Goal: Task Accomplishment & Management: Complete application form

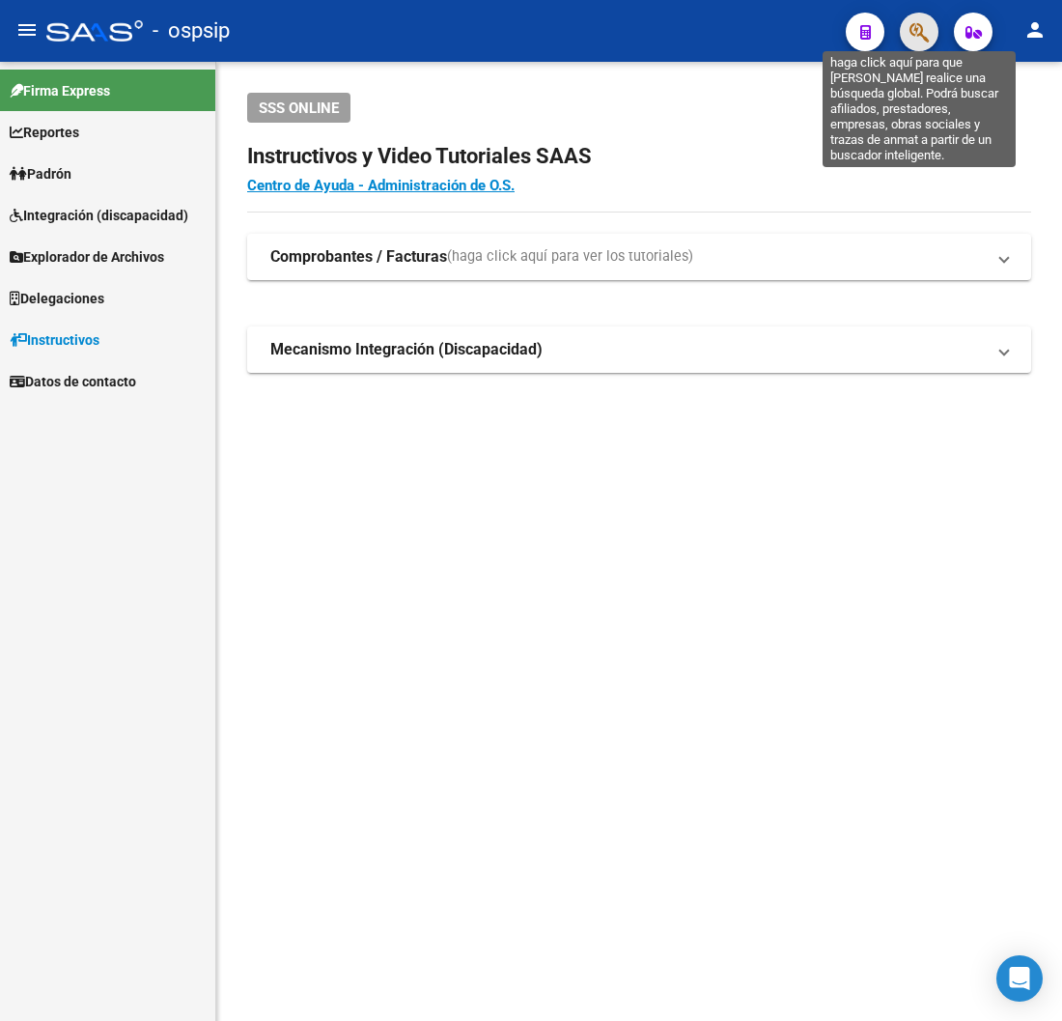
click at [922, 35] on icon "button" at bounding box center [919, 32] width 19 height 22
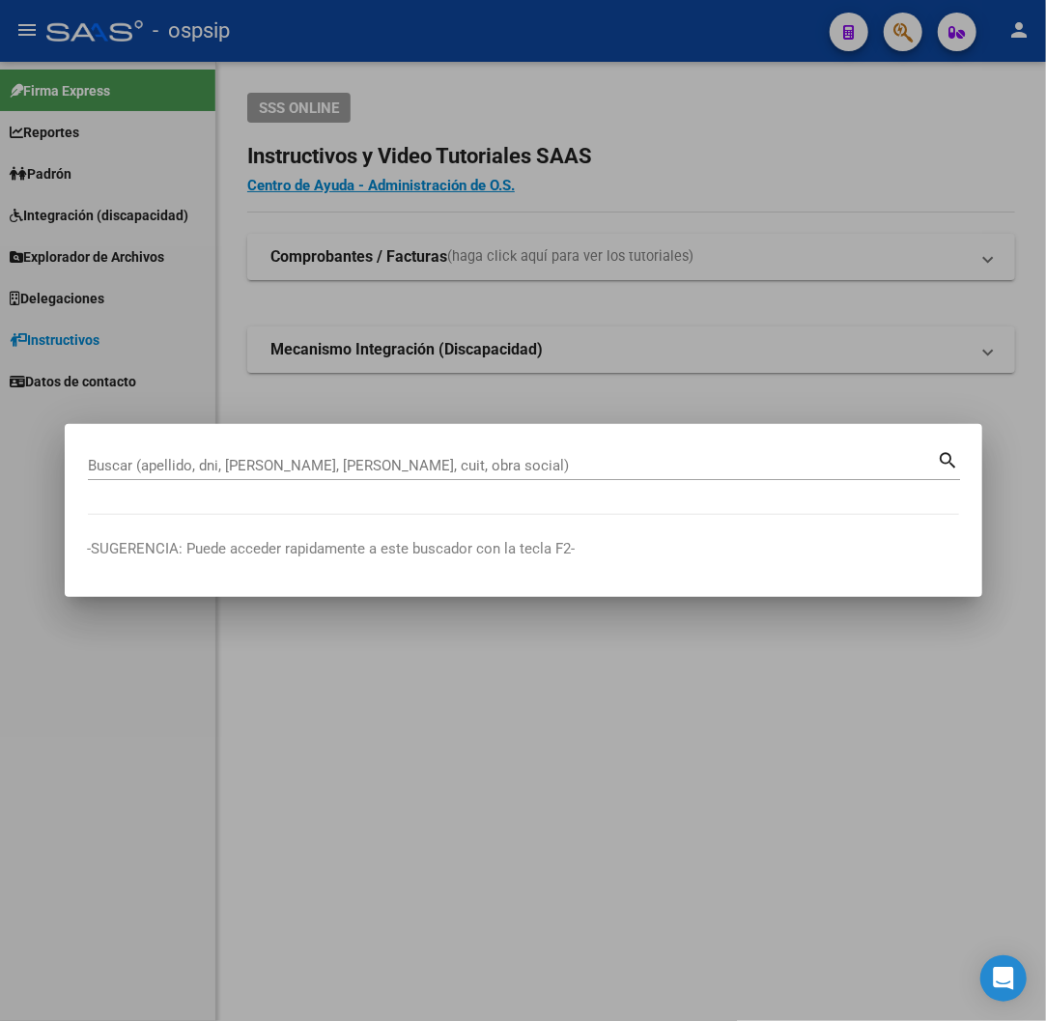
click at [427, 455] on div "Buscar (apellido, dni, [PERSON_NAME], [PERSON_NAME], cuit, obra social)" at bounding box center [513, 465] width 850 height 29
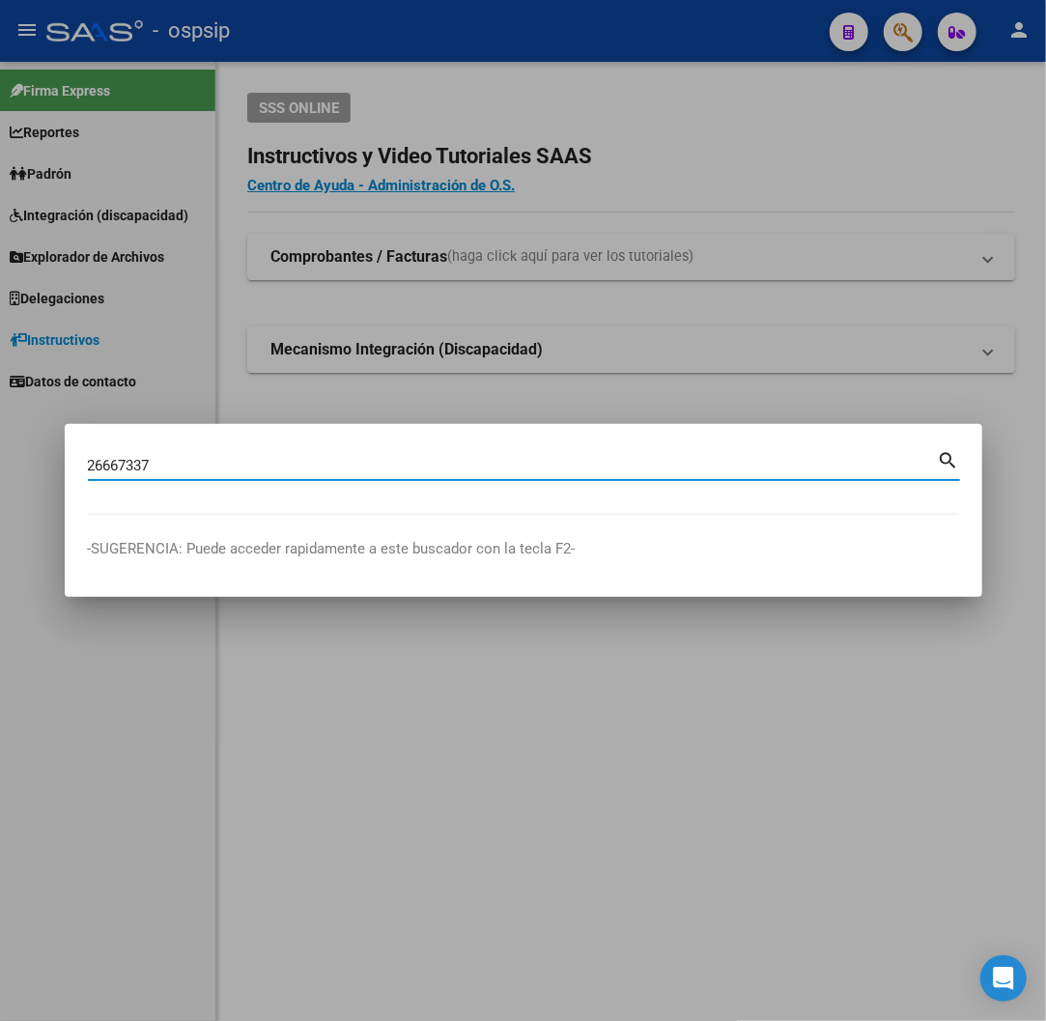
type input "26667337"
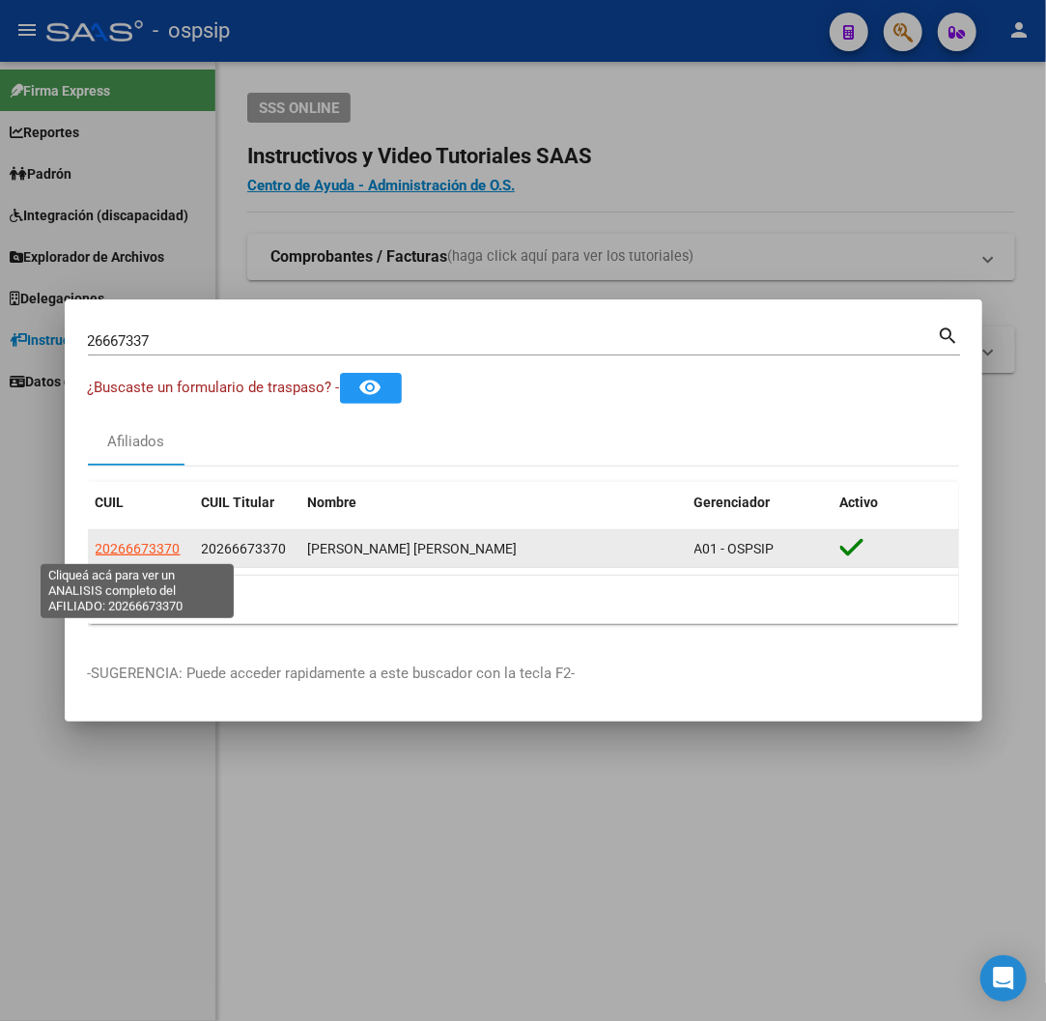
click at [147, 547] on span "20266673370" at bounding box center [138, 548] width 85 height 15
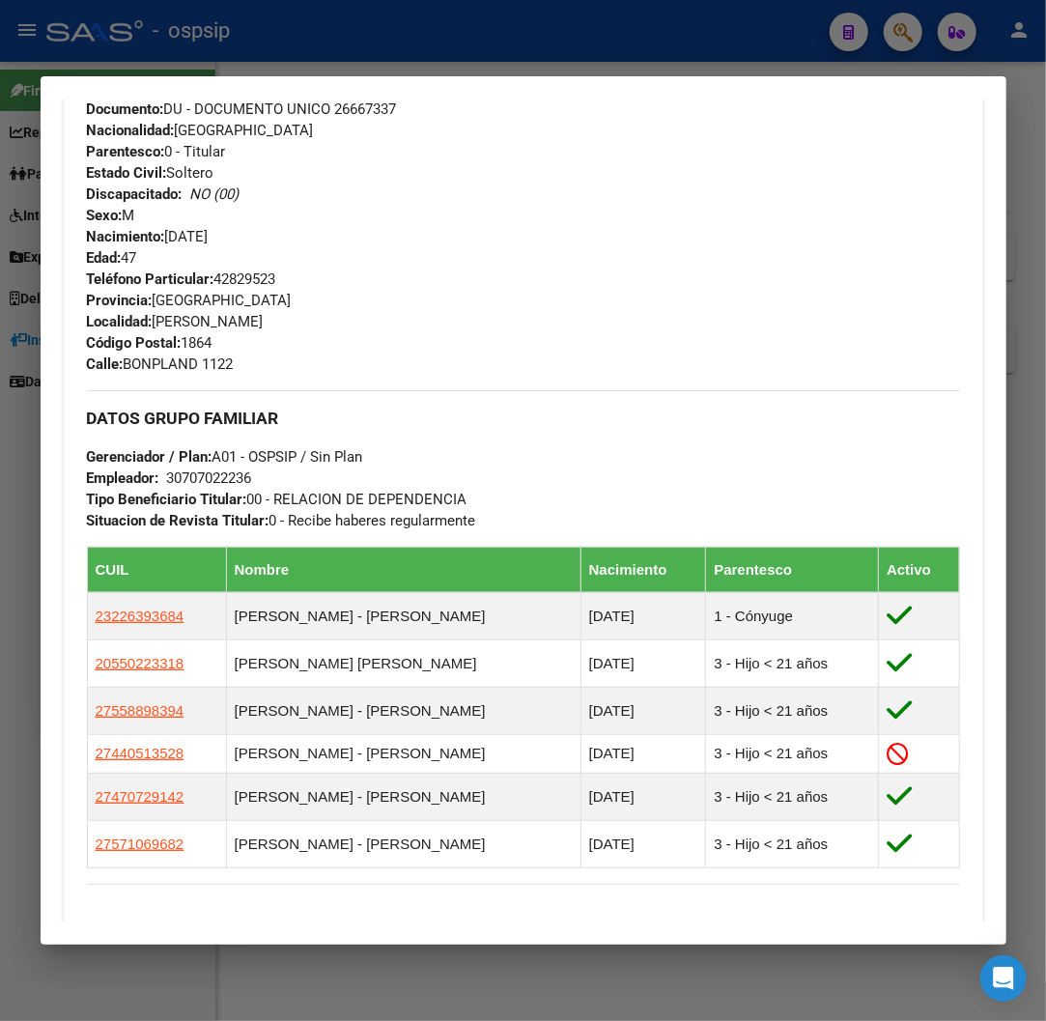
scroll to position [858, 0]
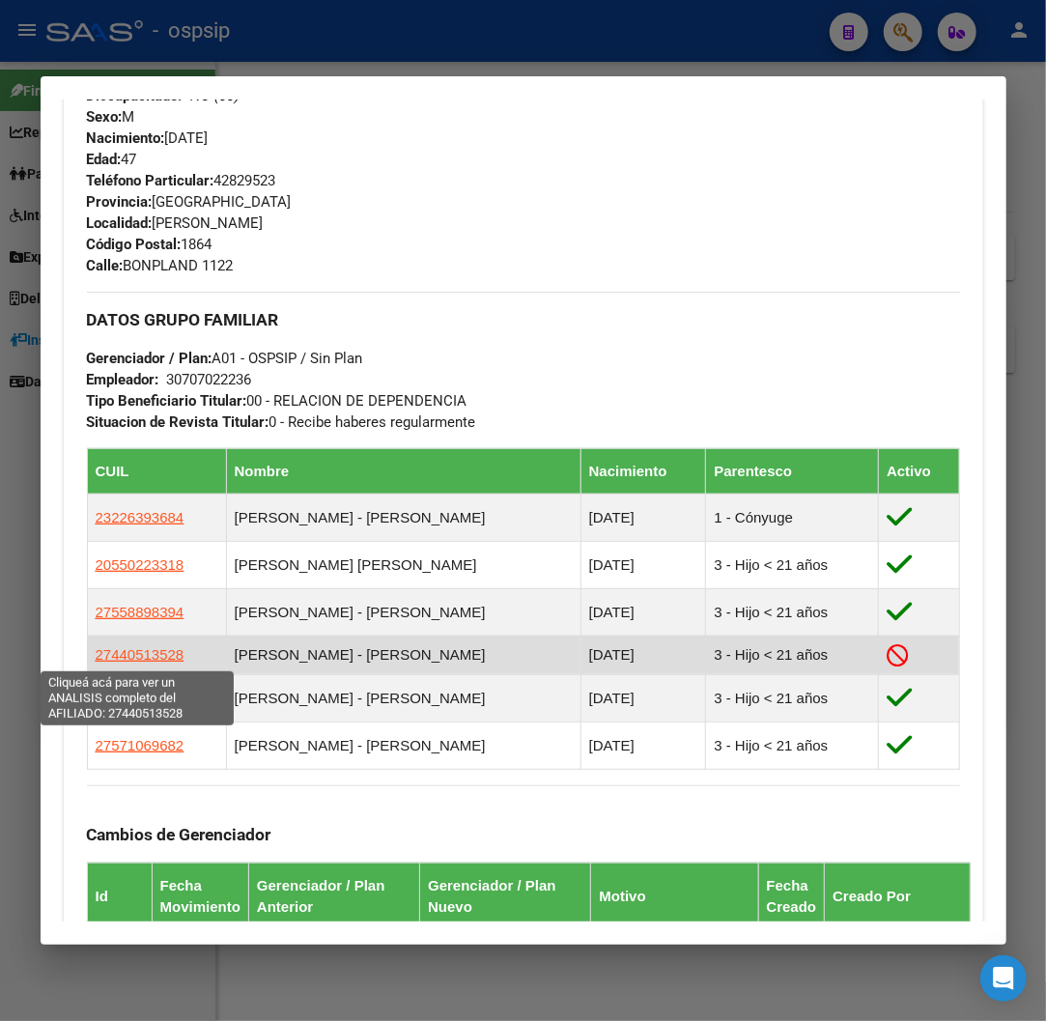
click at [132, 651] on span "27440513528" at bounding box center [140, 654] width 89 height 16
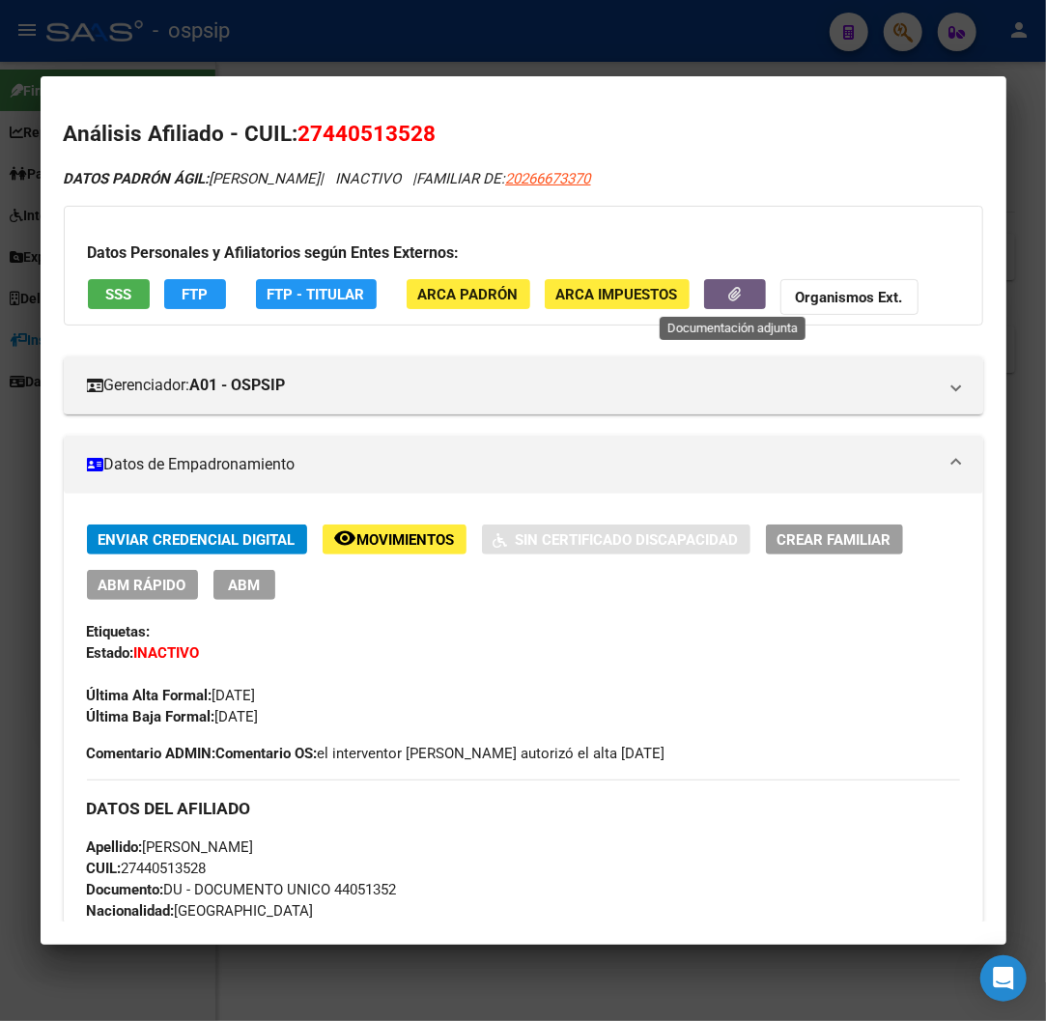
click at [737, 280] on button "button" at bounding box center [735, 294] width 62 height 30
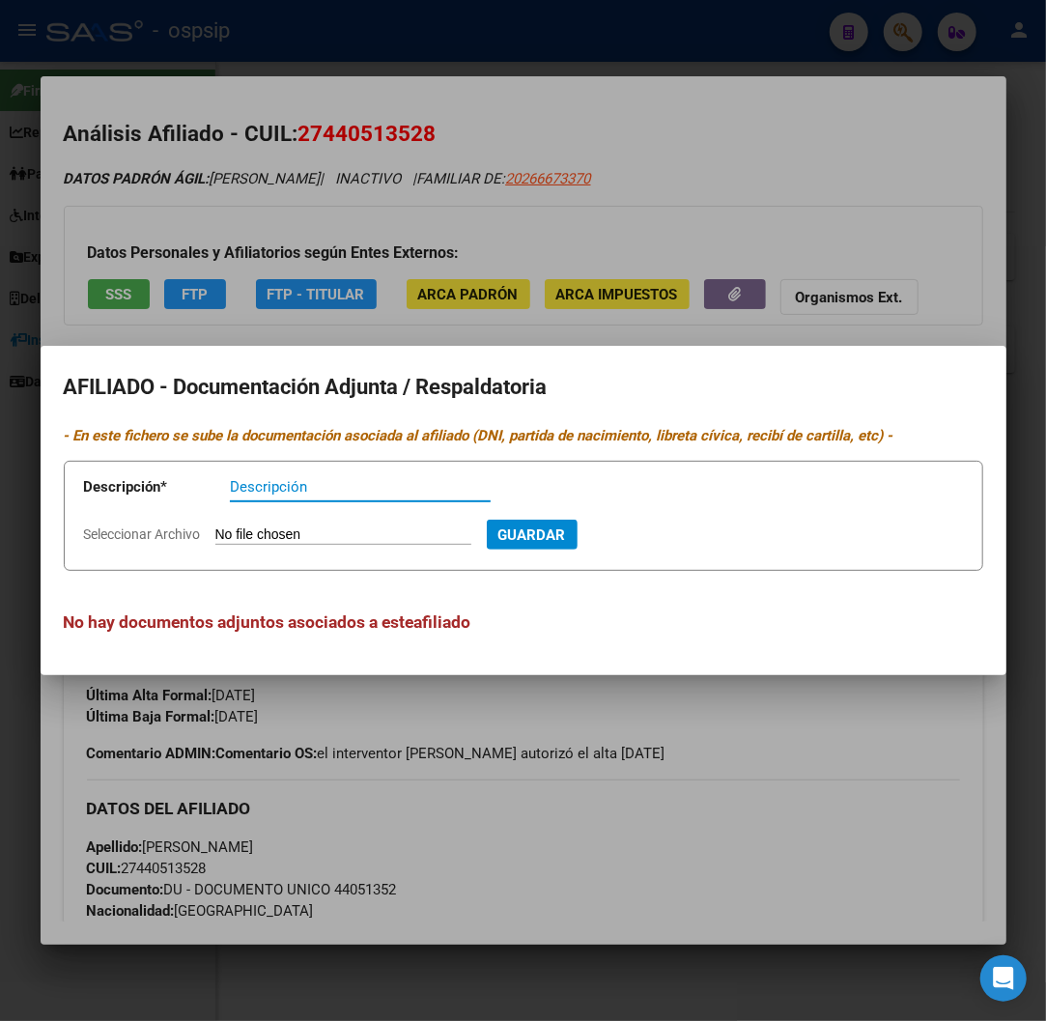
click at [889, 247] on div at bounding box center [523, 510] width 1046 height 1021
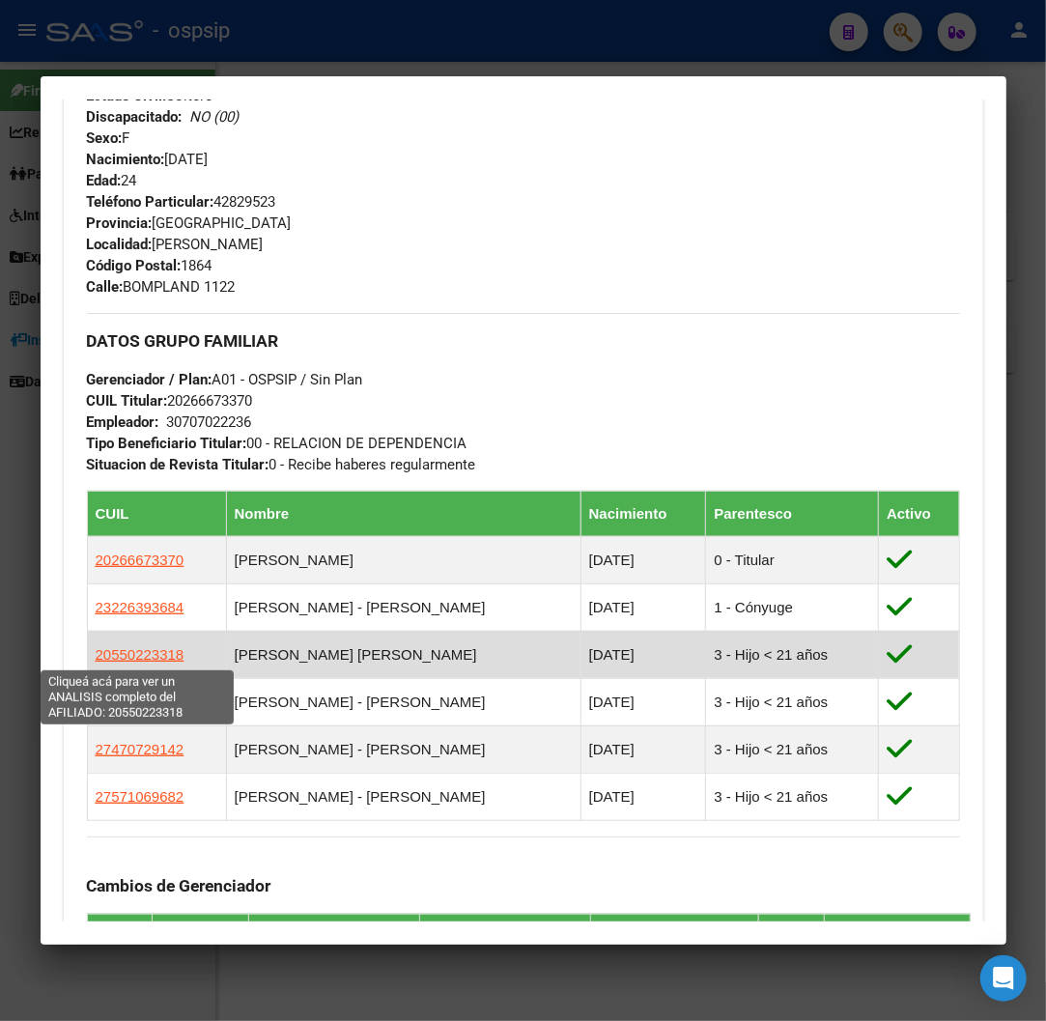
click at [116, 657] on span "20550223318" at bounding box center [140, 654] width 89 height 16
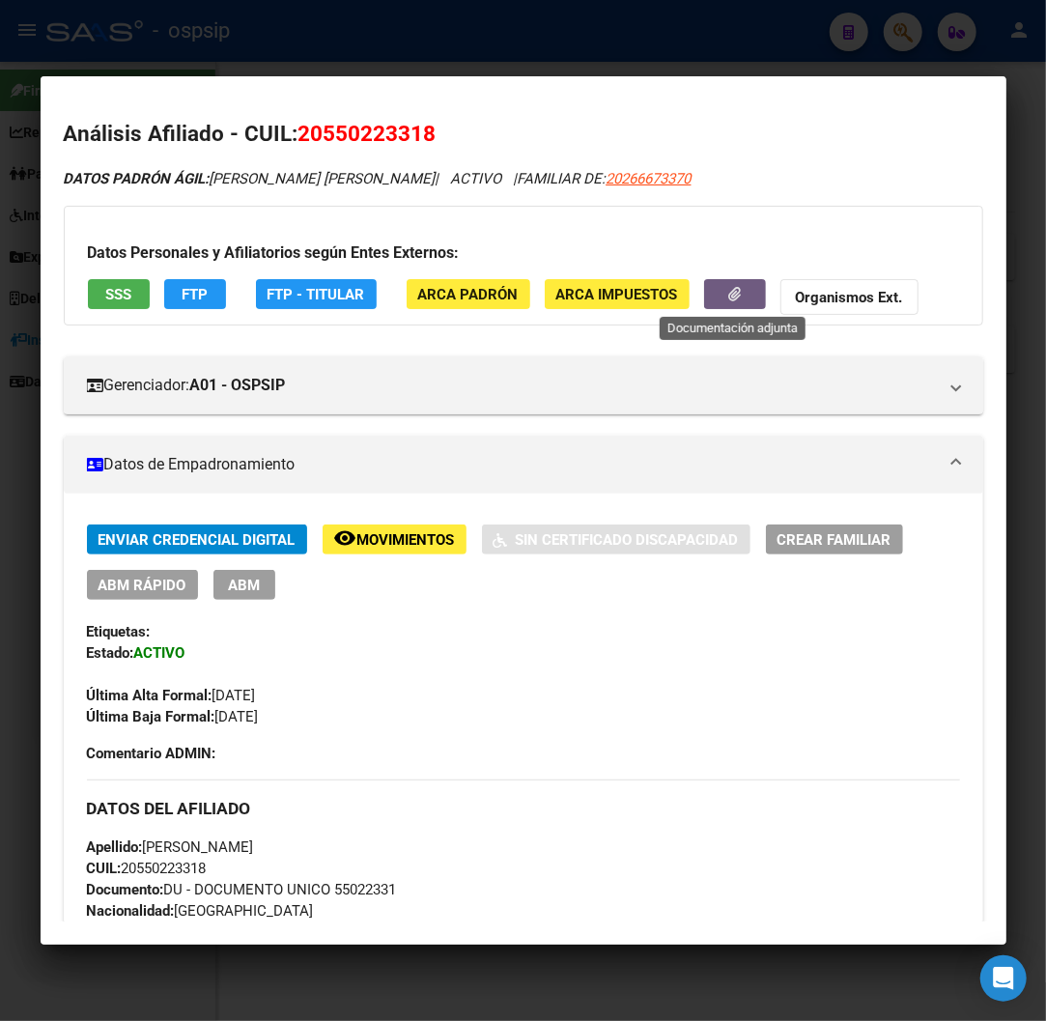
click at [726, 304] on button "button" at bounding box center [735, 294] width 62 height 30
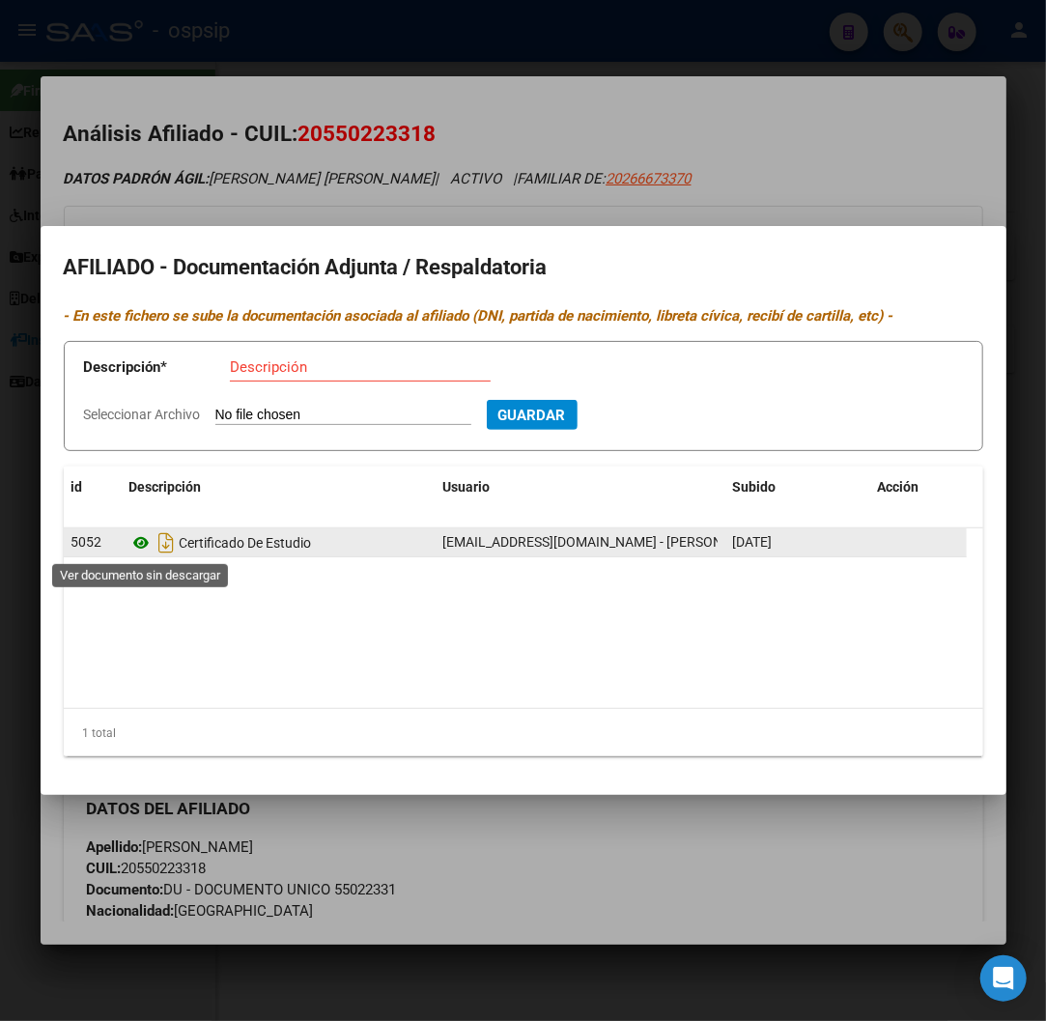
click at [146, 543] on icon at bounding box center [141, 542] width 25 height 23
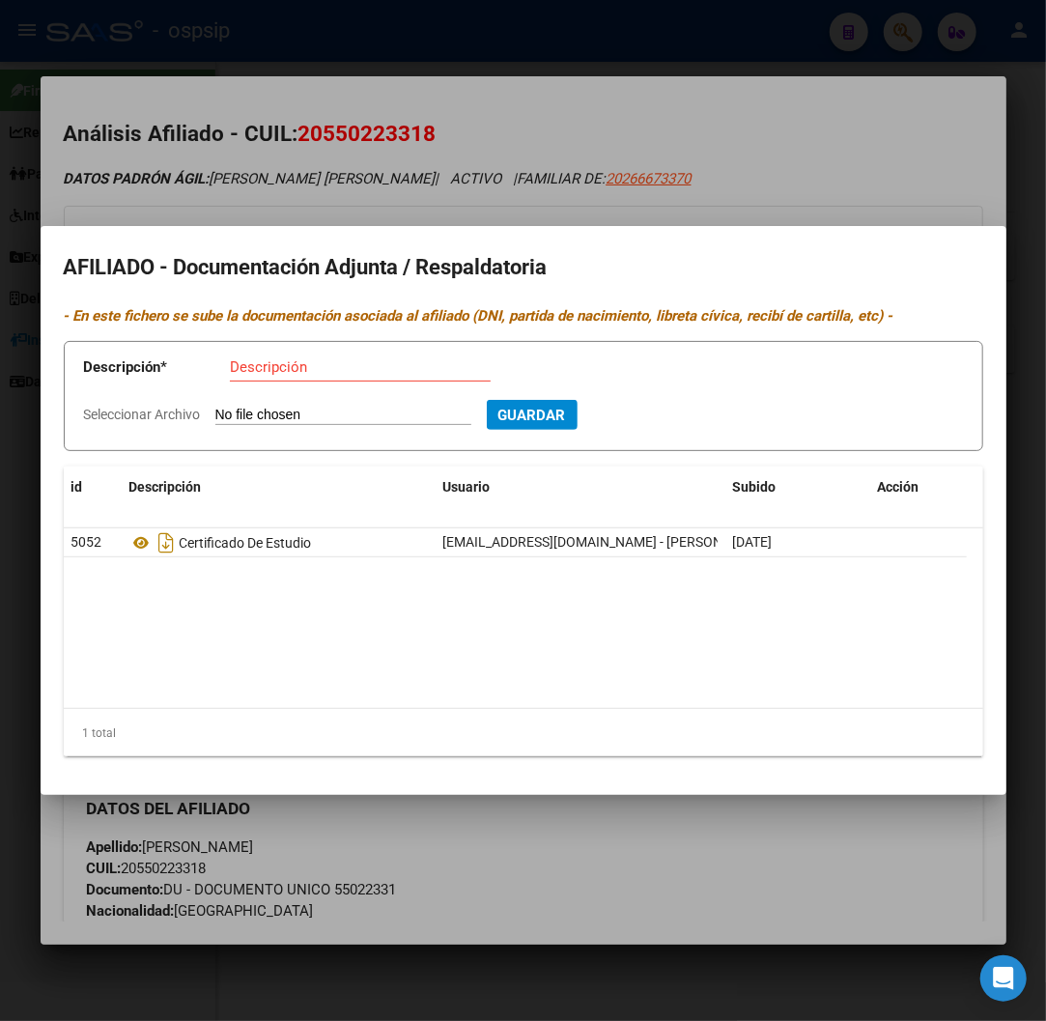
click at [793, 844] on div at bounding box center [523, 510] width 1046 height 1021
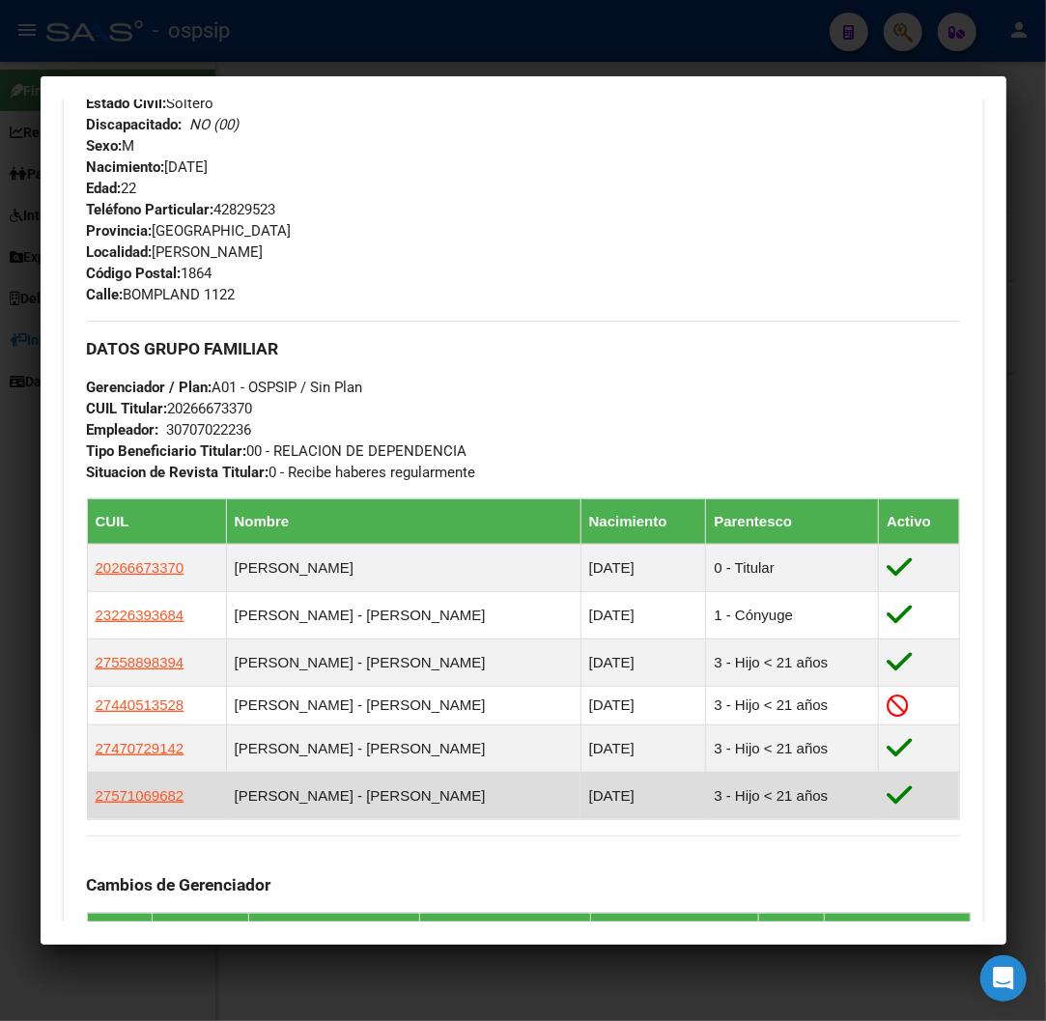
scroll to position [1073, 0]
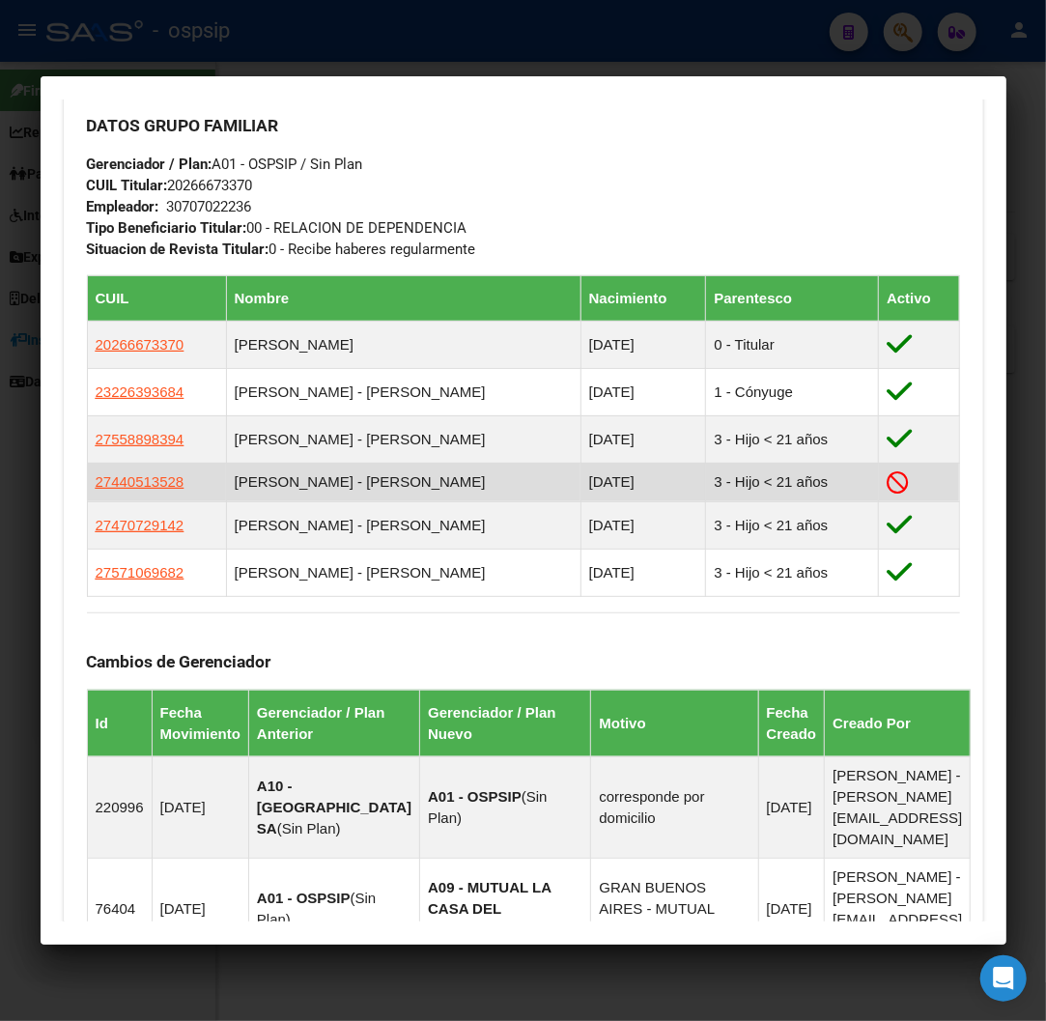
click at [486, 488] on td "[PERSON_NAME] - [PERSON_NAME]" at bounding box center [403, 482] width 354 height 39
click at [155, 478] on span "27440513528" at bounding box center [140, 481] width 89 height 16
type textarea "27440513528"
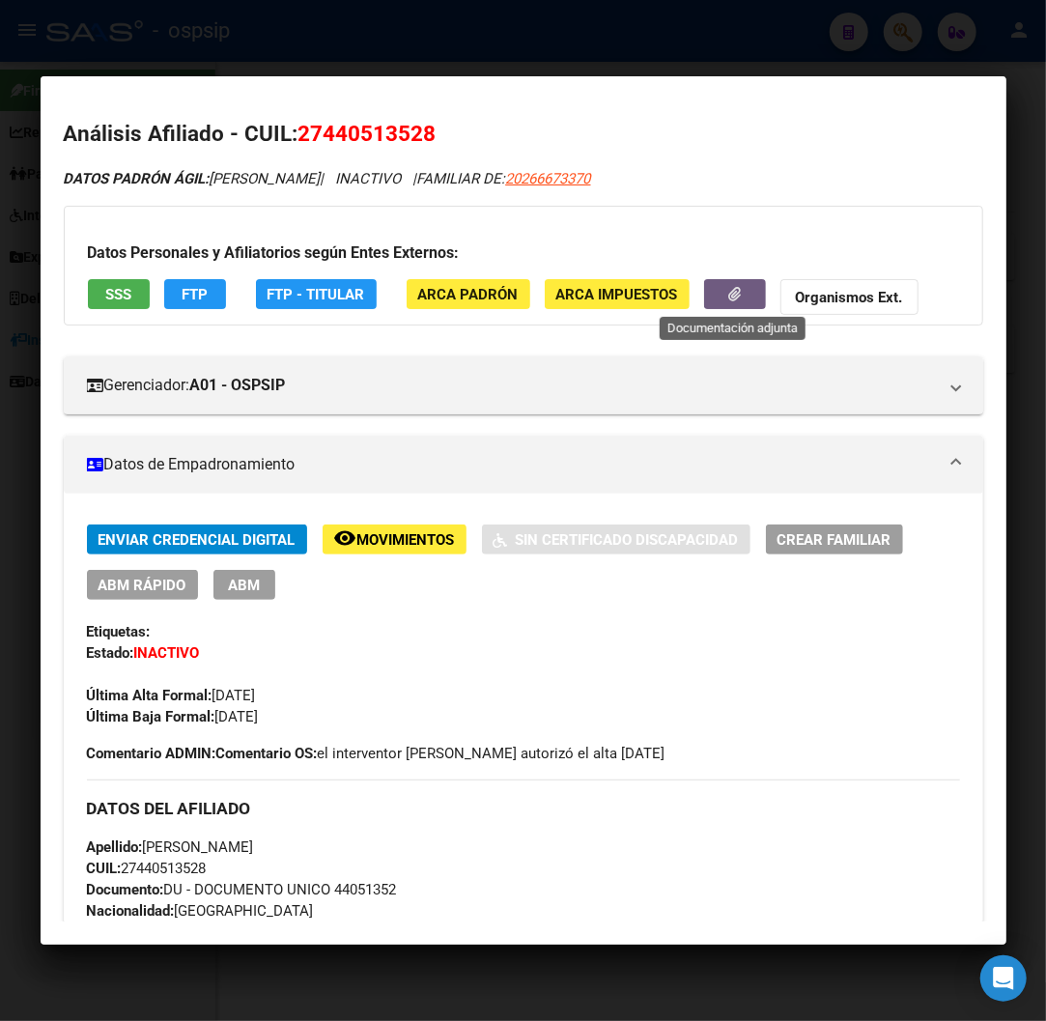
click at [748, 296] on button "button" at bounding box center [735, 294] width 62 height 30
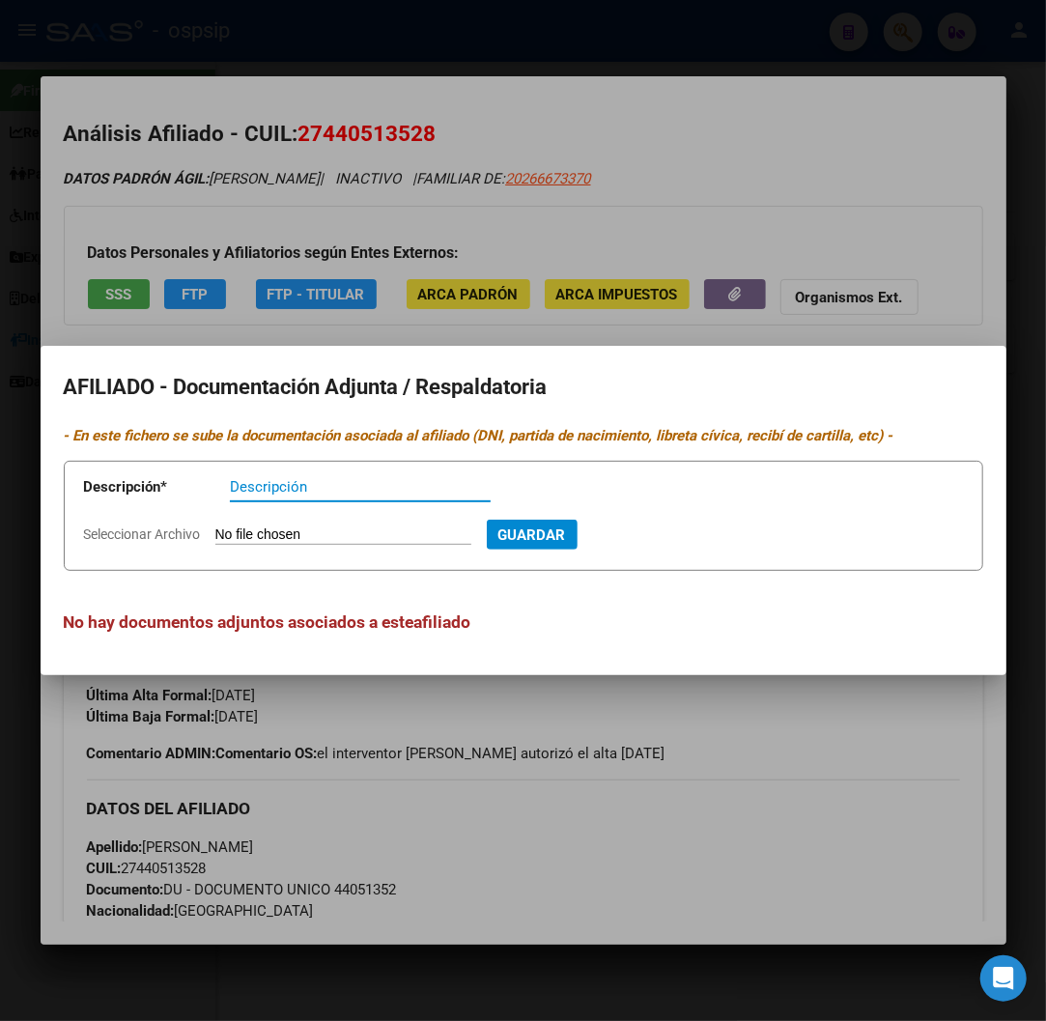
click at [775, 884] on div at bounding box center [523, 510] width 1046 height 1021
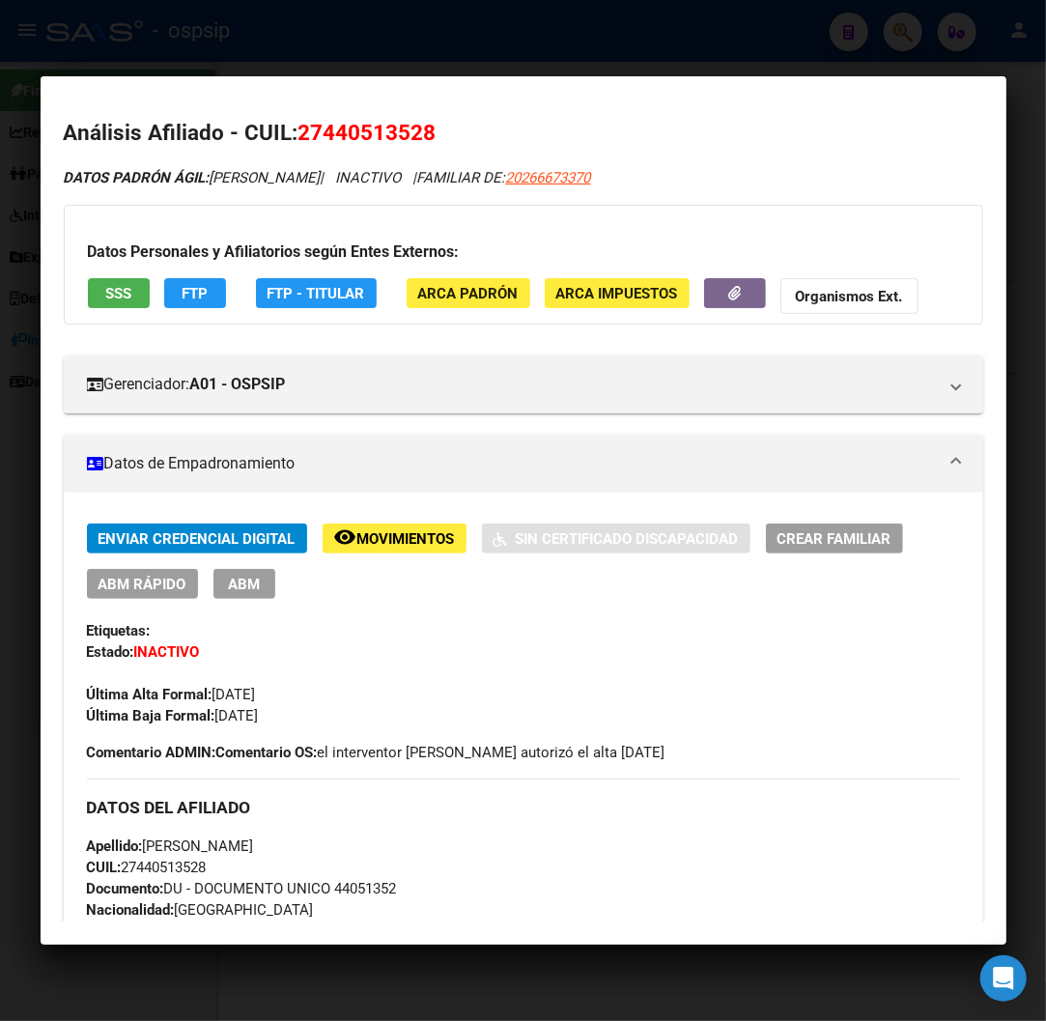
scroll to position [0, 0]
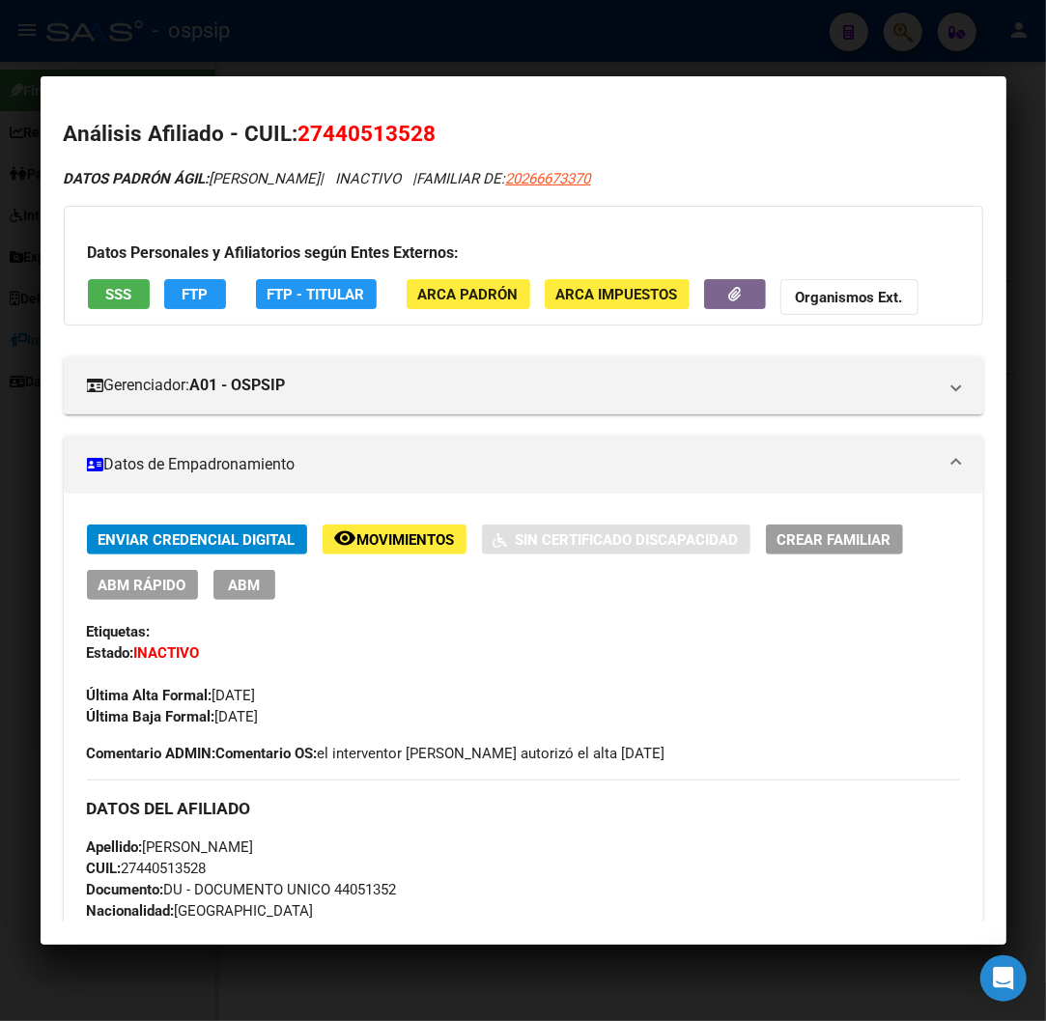
click at [717, 4] on div at bounding box center [523, 510] width 1046 height 1021
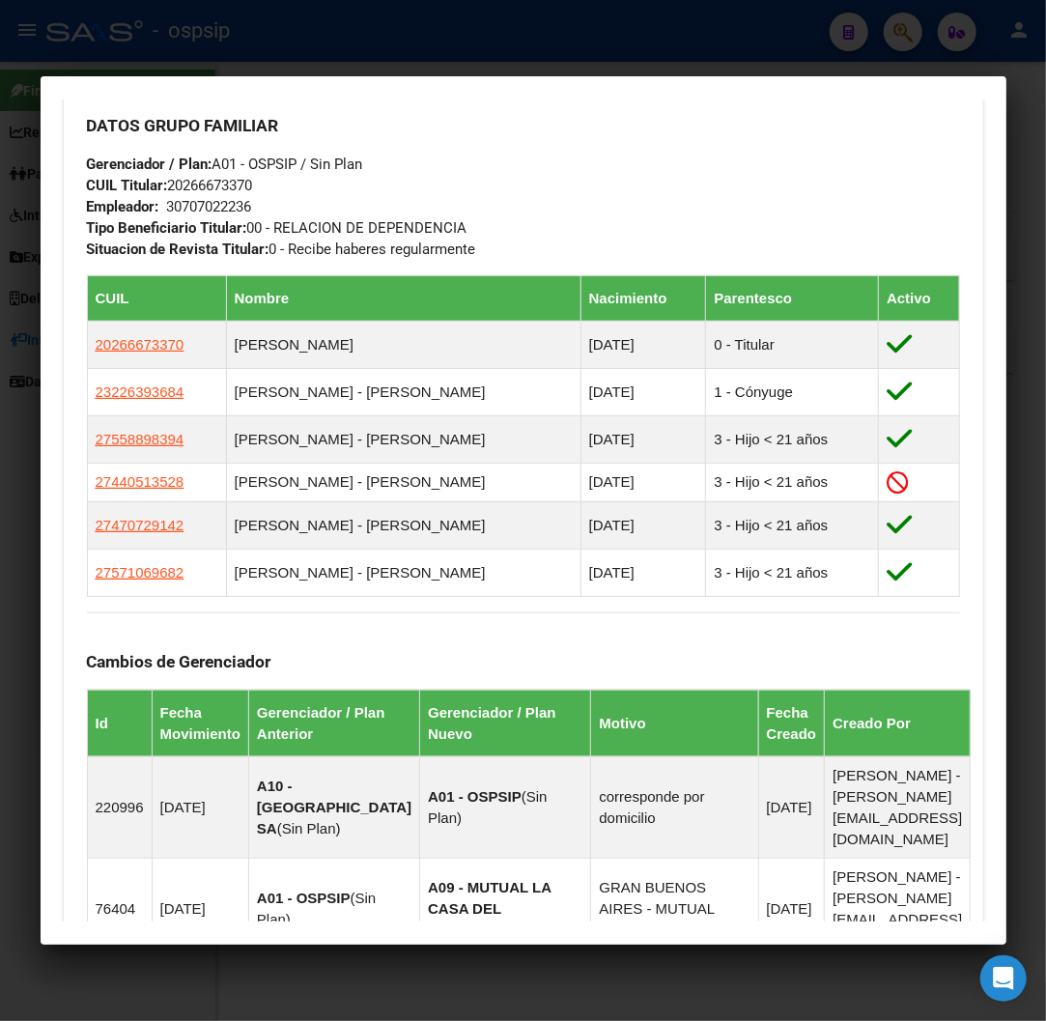
click at [707, 31] on div at bounding box center [523, 510] width 1046 height 1021
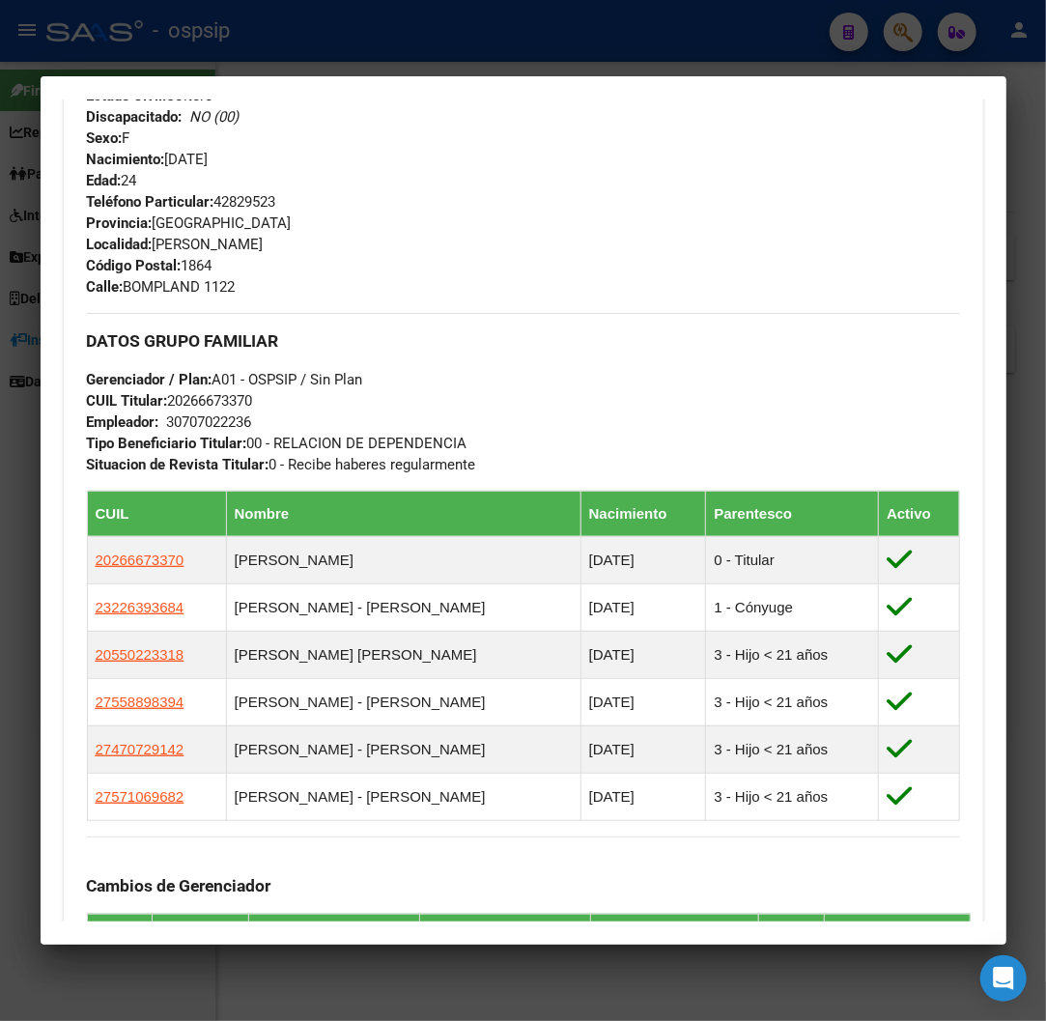
click at [707, 31] on div at bounding box center [523, 510] width 1046 height 1021
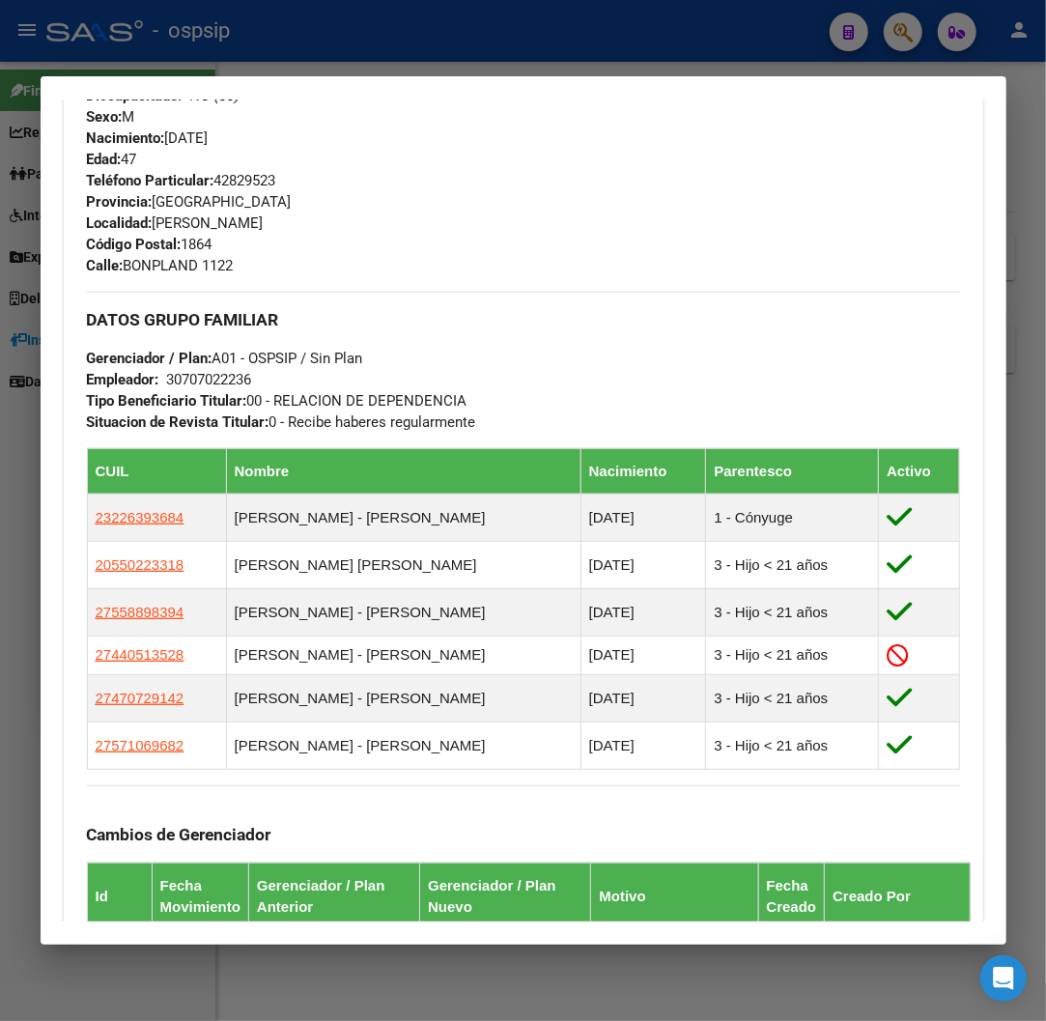
click at [707, 31] on div at bounding box center [523, 510] width 1046 height 1021
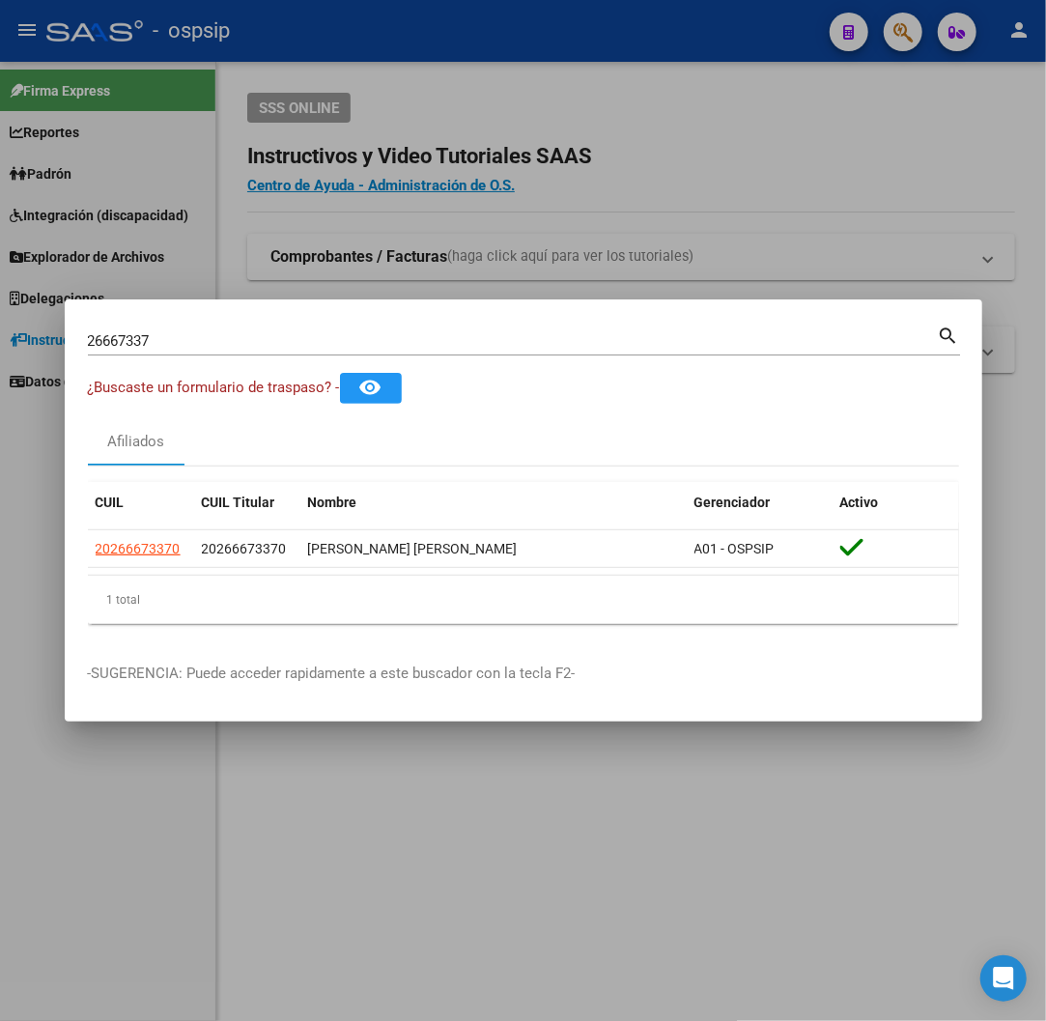
click at [707, 33] on div at bounding box center [523, 510] width 1046 height 1021
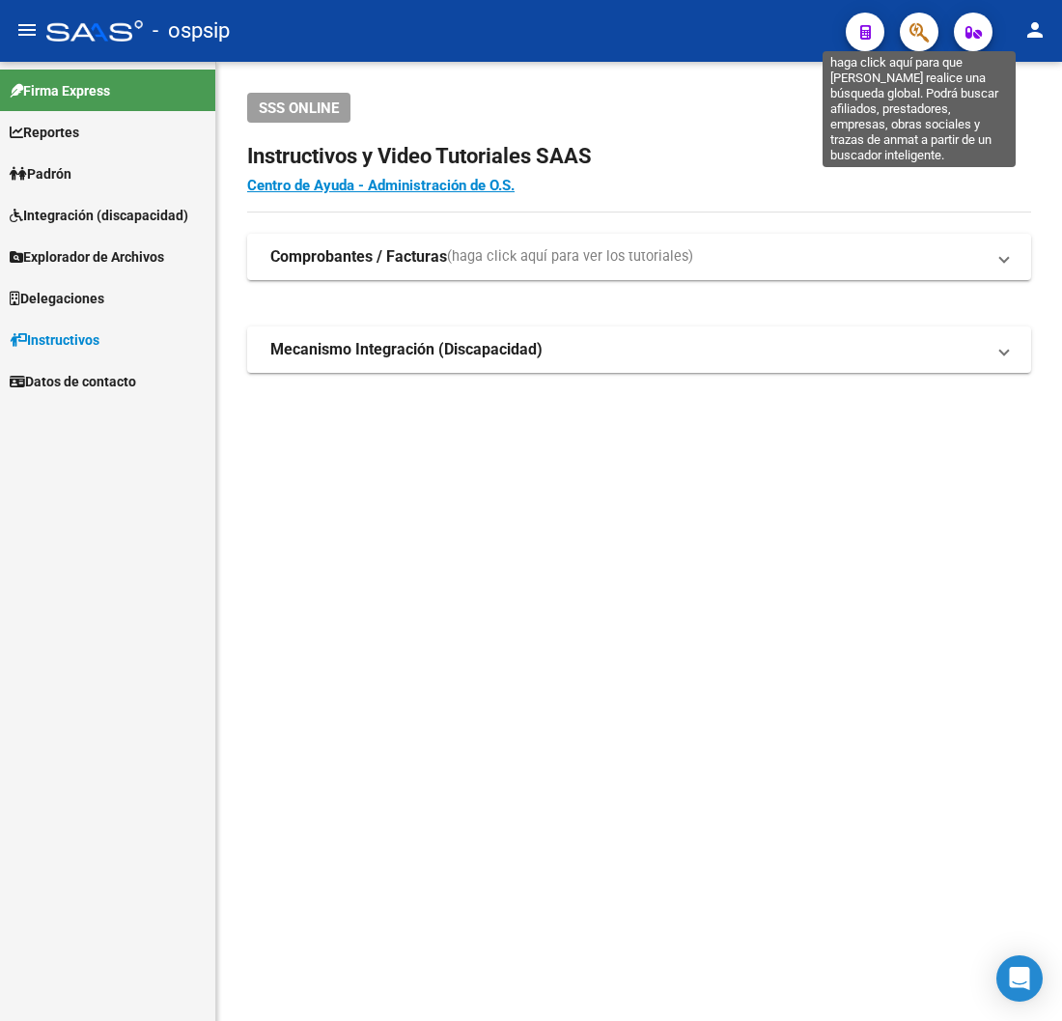
click at [922, 35] on icon "button" at bounding box center [919, 32] width 19 height 22
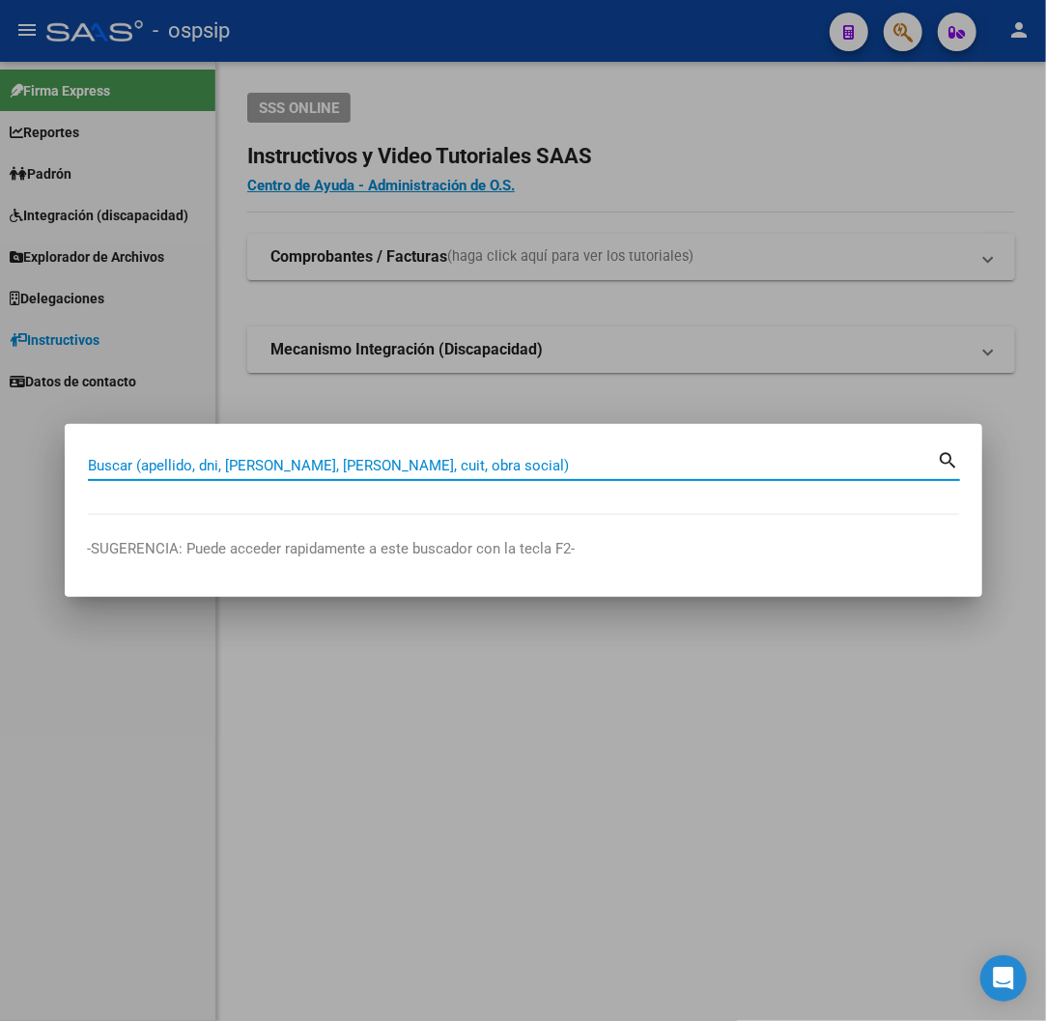
paste input "39851430"
type input "39851430"
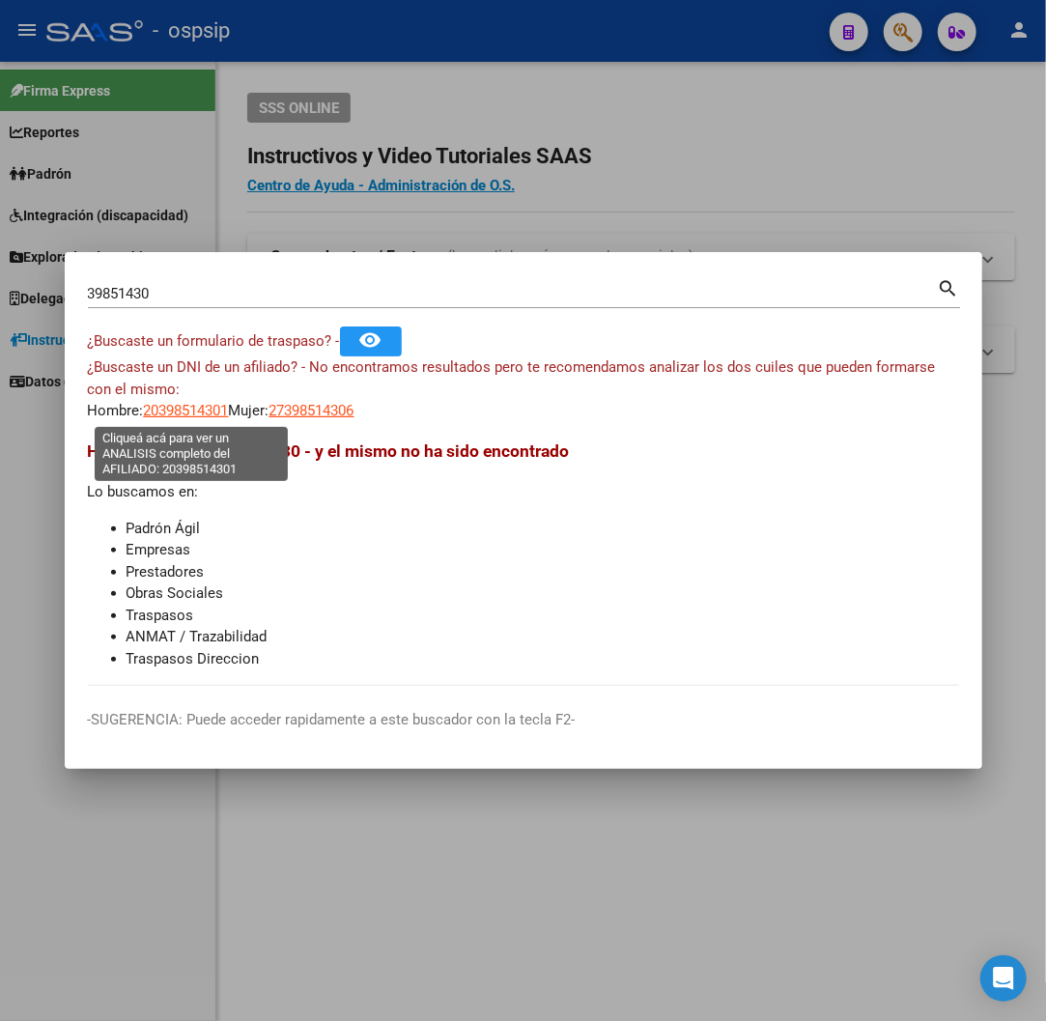
click at [199, 409] on span "20398514301" at bounding box center [186, 410] width 85 height 17
type textarea "20398514301"
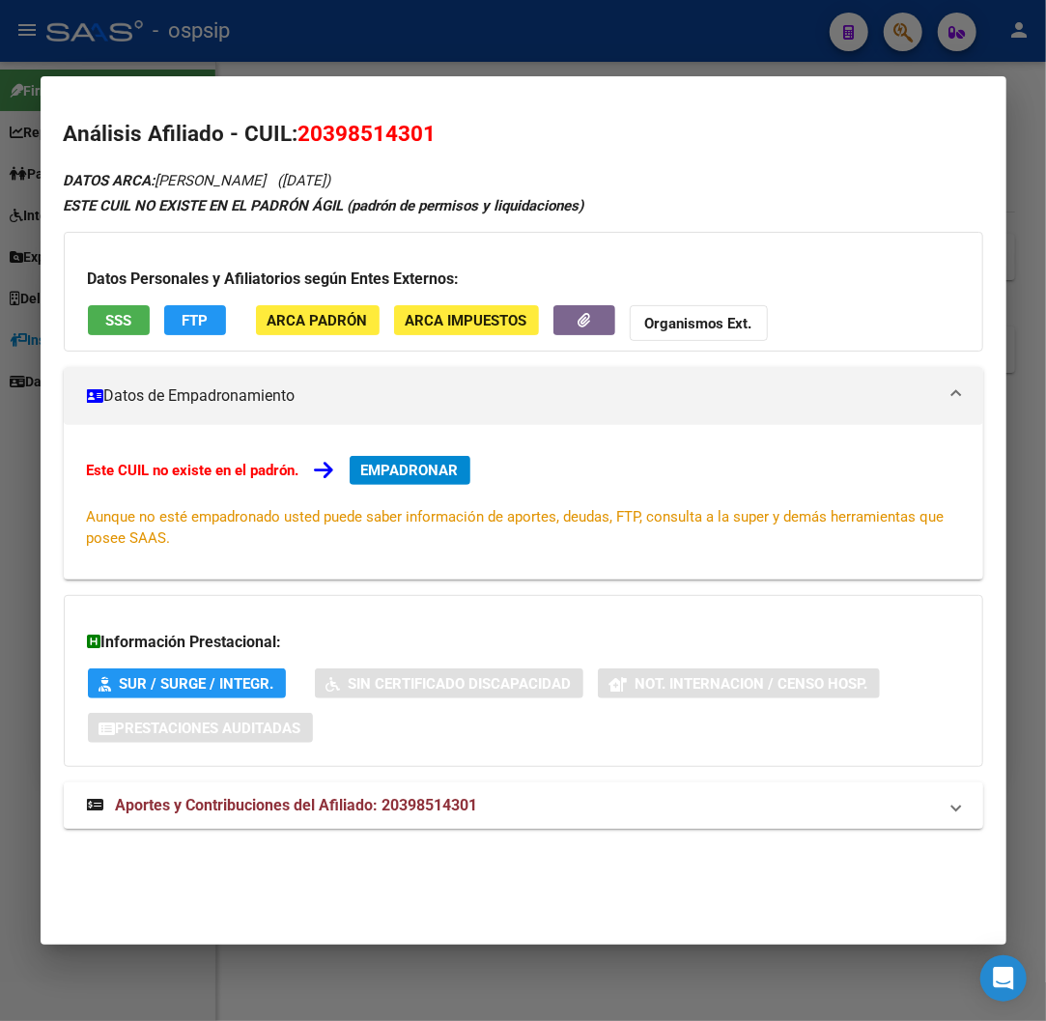
click at [411, 803] on span "Aportes y Contribuciones del Afiliado: 20398514301" at bounding box center [297, 805] width 362 height 18
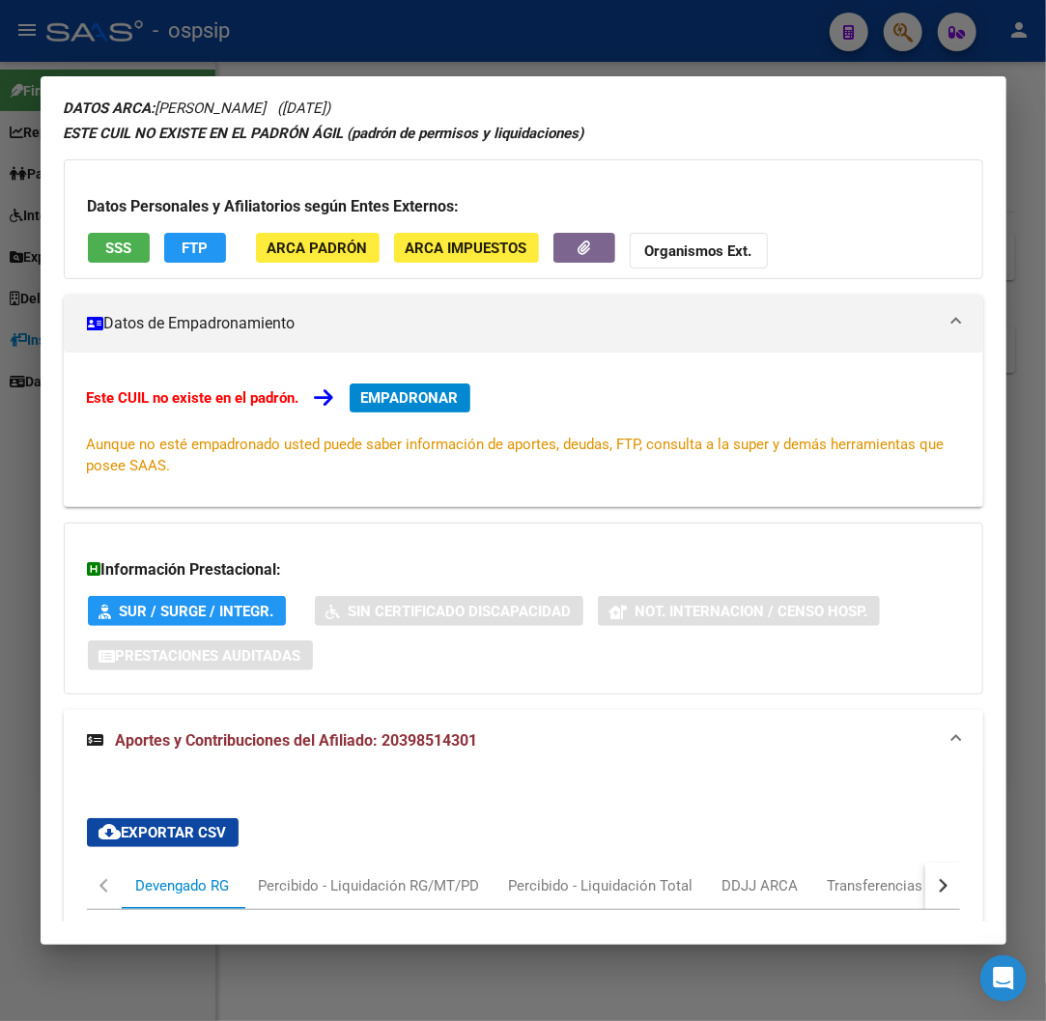
scroll to position [64, 0]
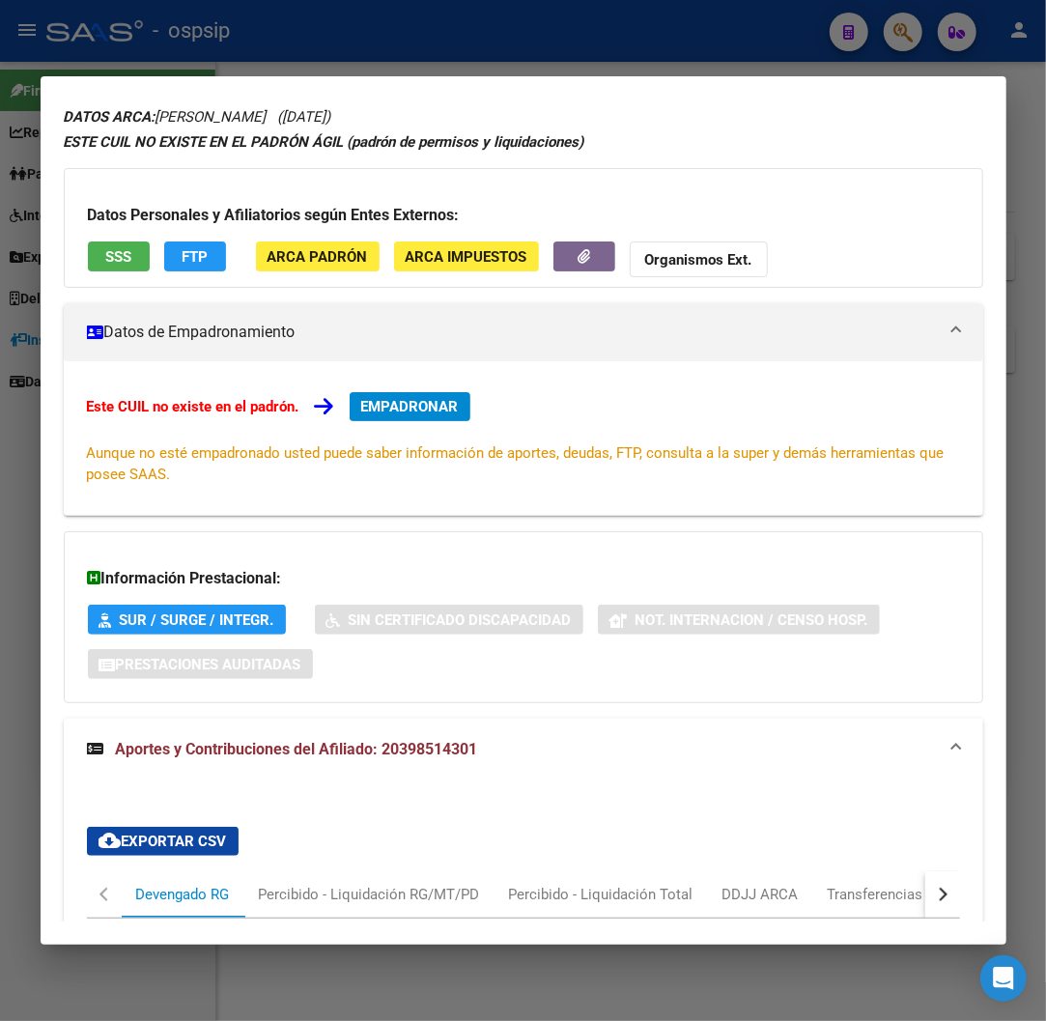
click at [110, 253] on span "SSS" at bounding box center [118, 256] width 26 height 17
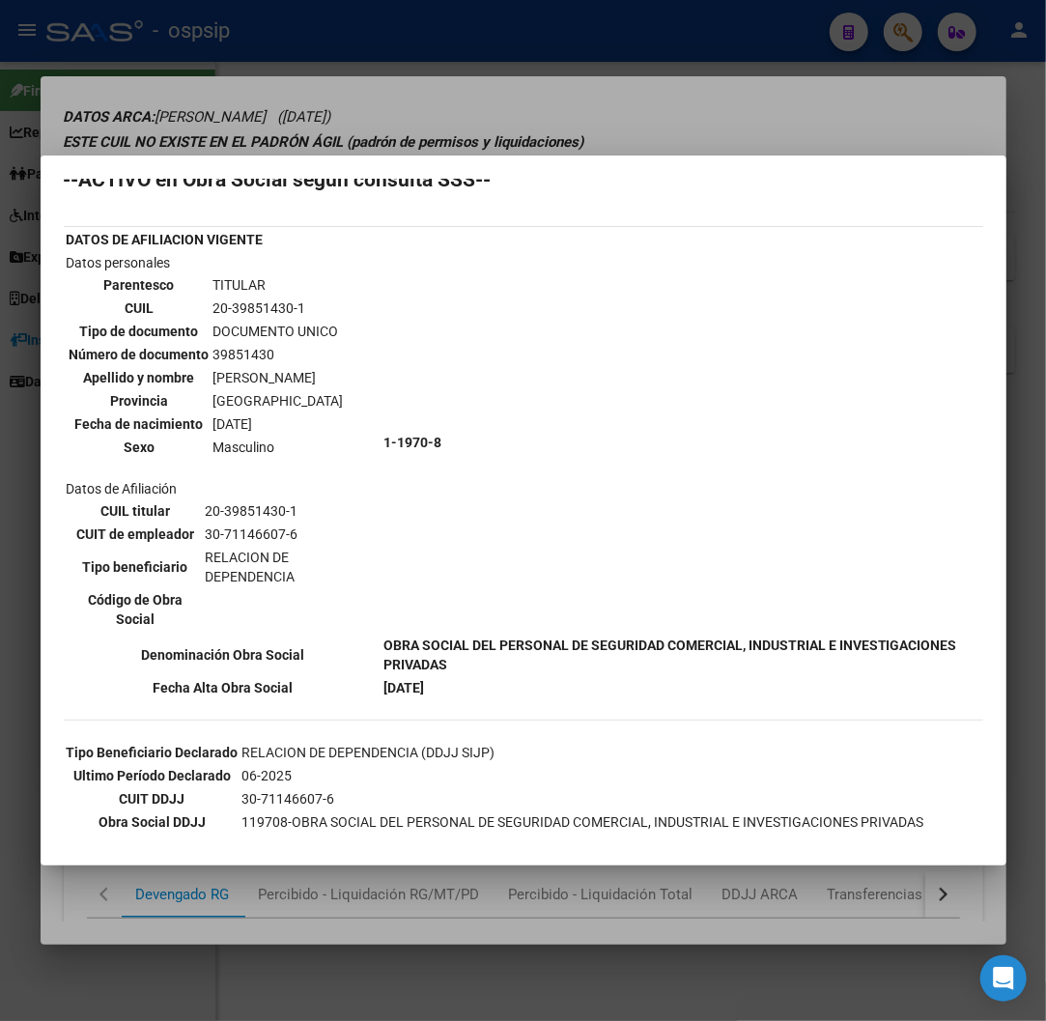
scroll to position [35, 0]
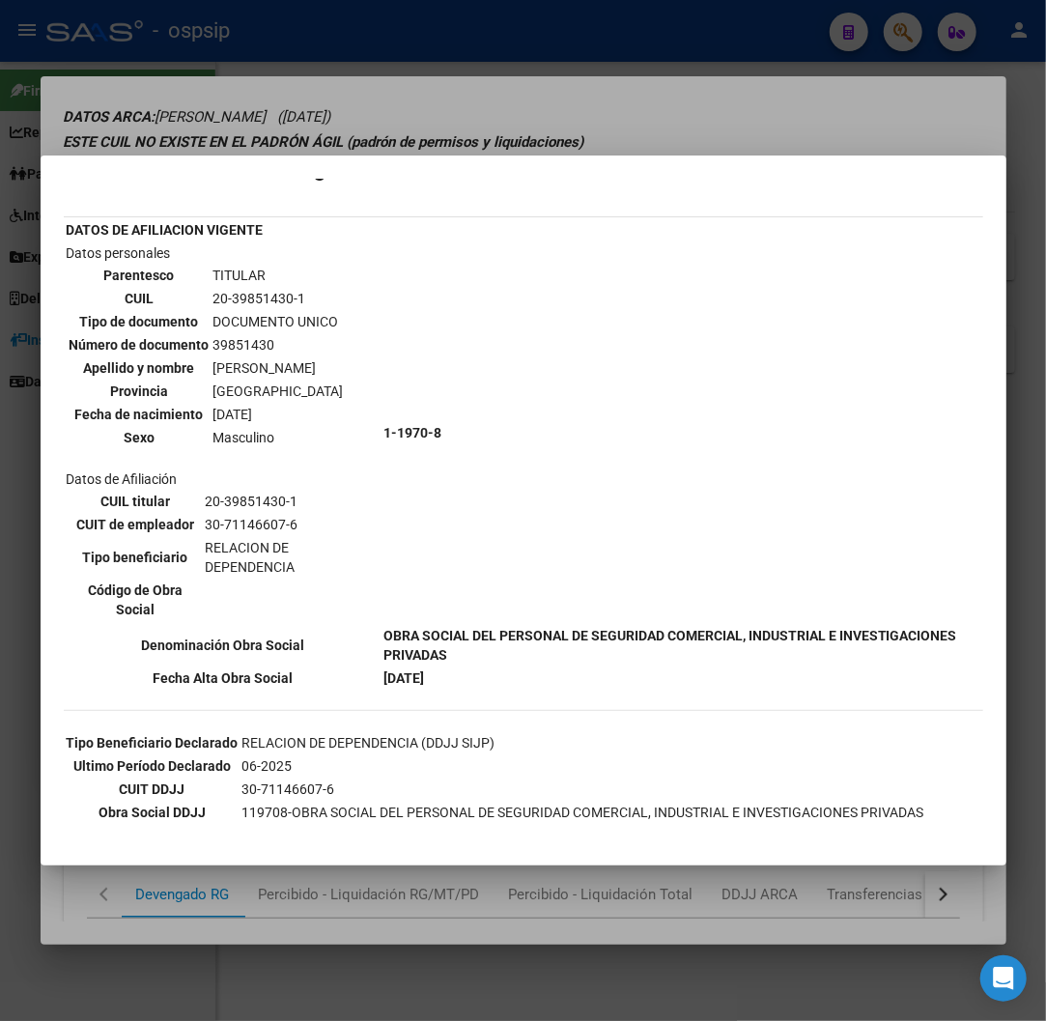
click at [732, 107] on div at bounding box center [523, 510] width 1046 height 1021
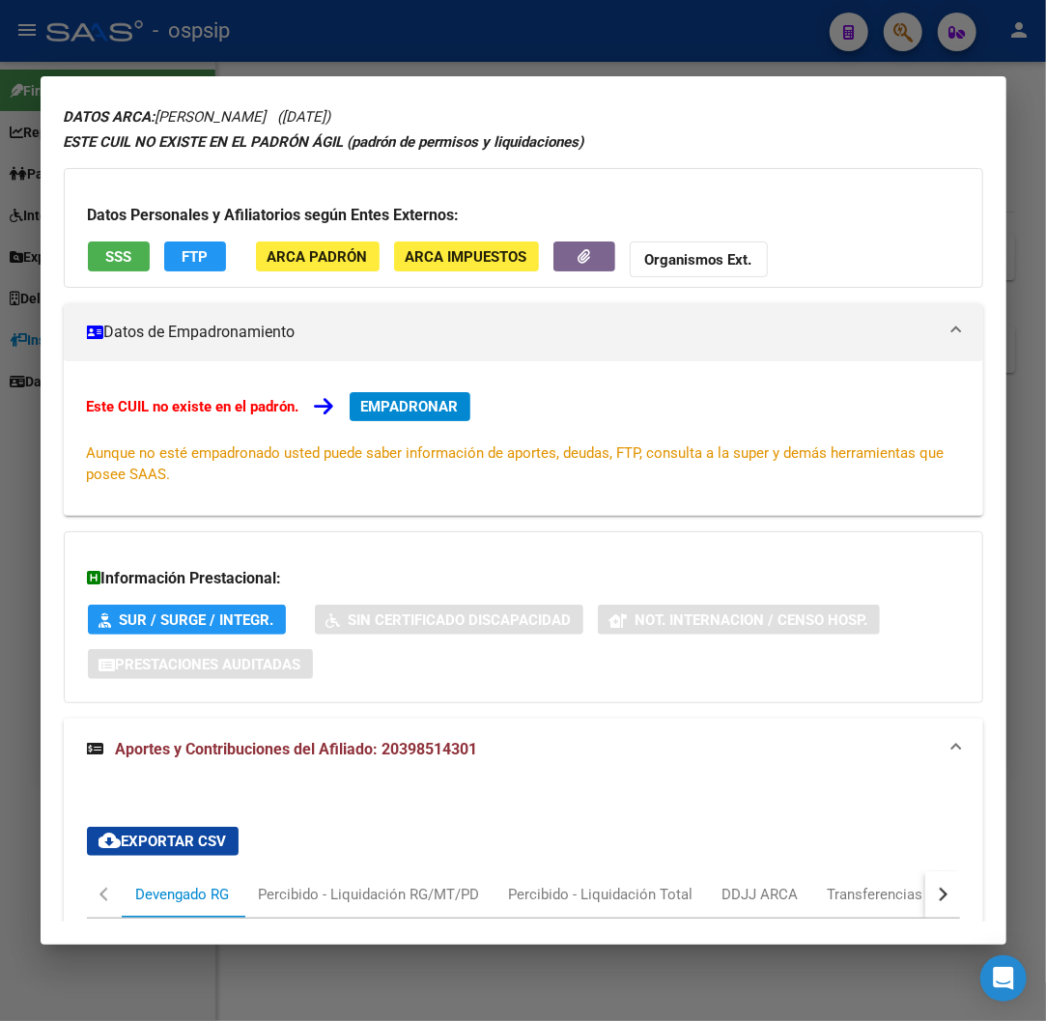
click at [713, 35] on div at bounding box center [523, 510] width 1046 height 1021
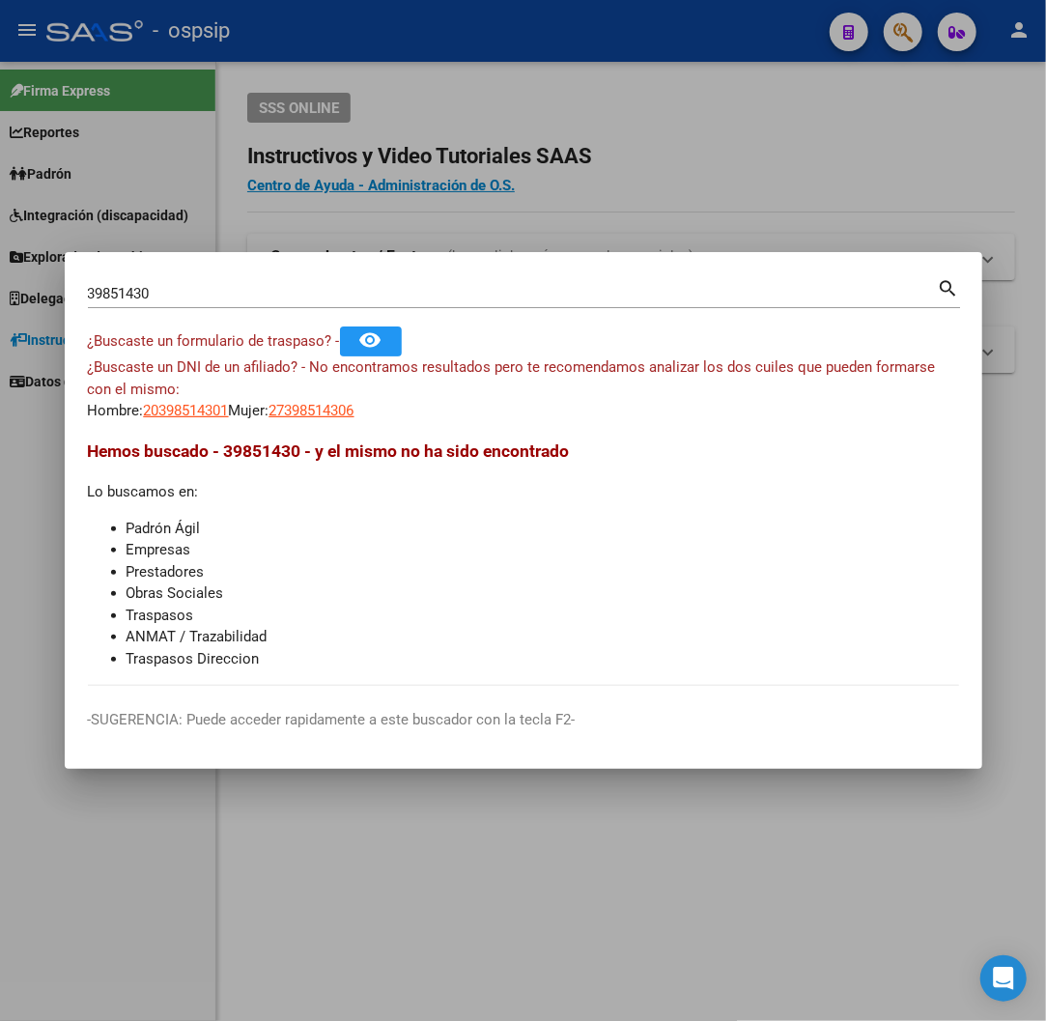
click at [713, 35] on div at bounding box center [523, 510] width 1046 height 1021
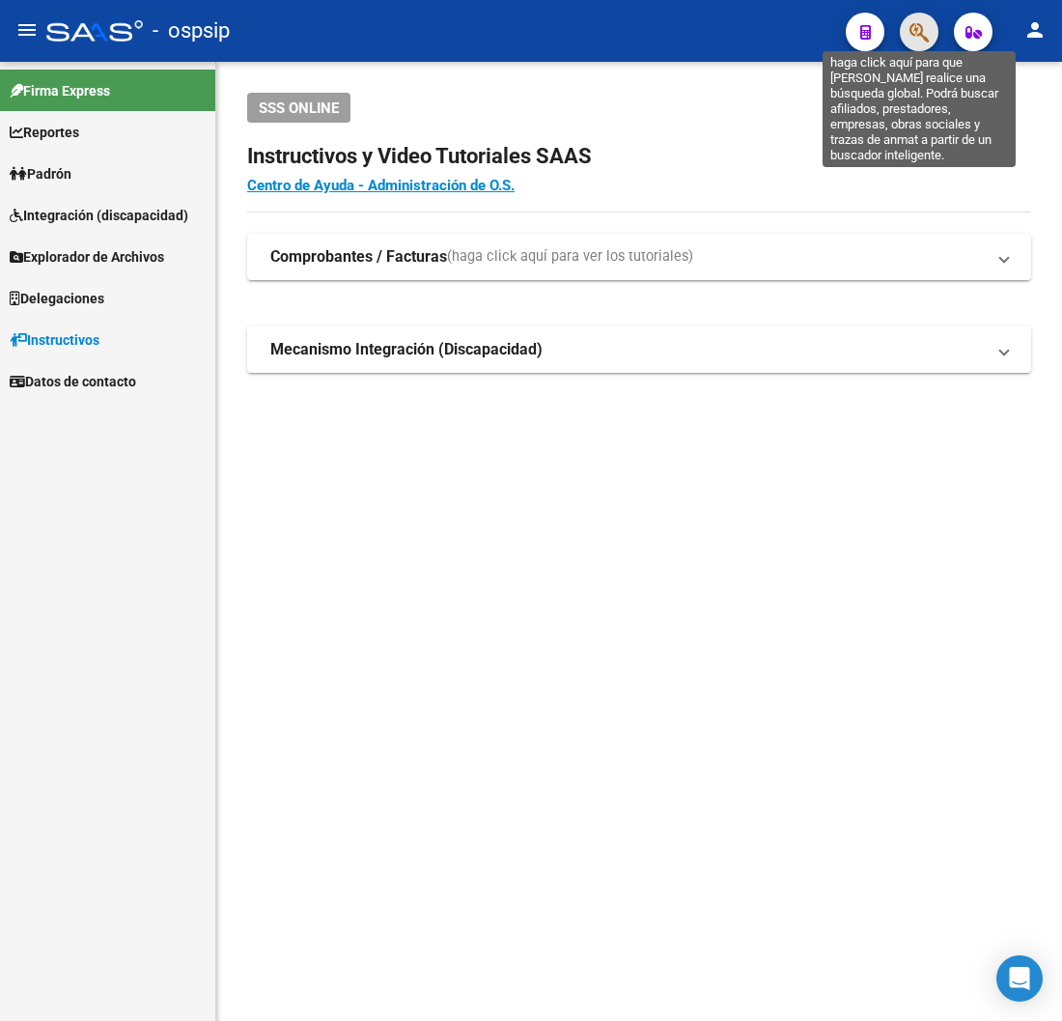
click at [923, 33] on icon "button" at bounding box center [919, 32] width 19 height 22
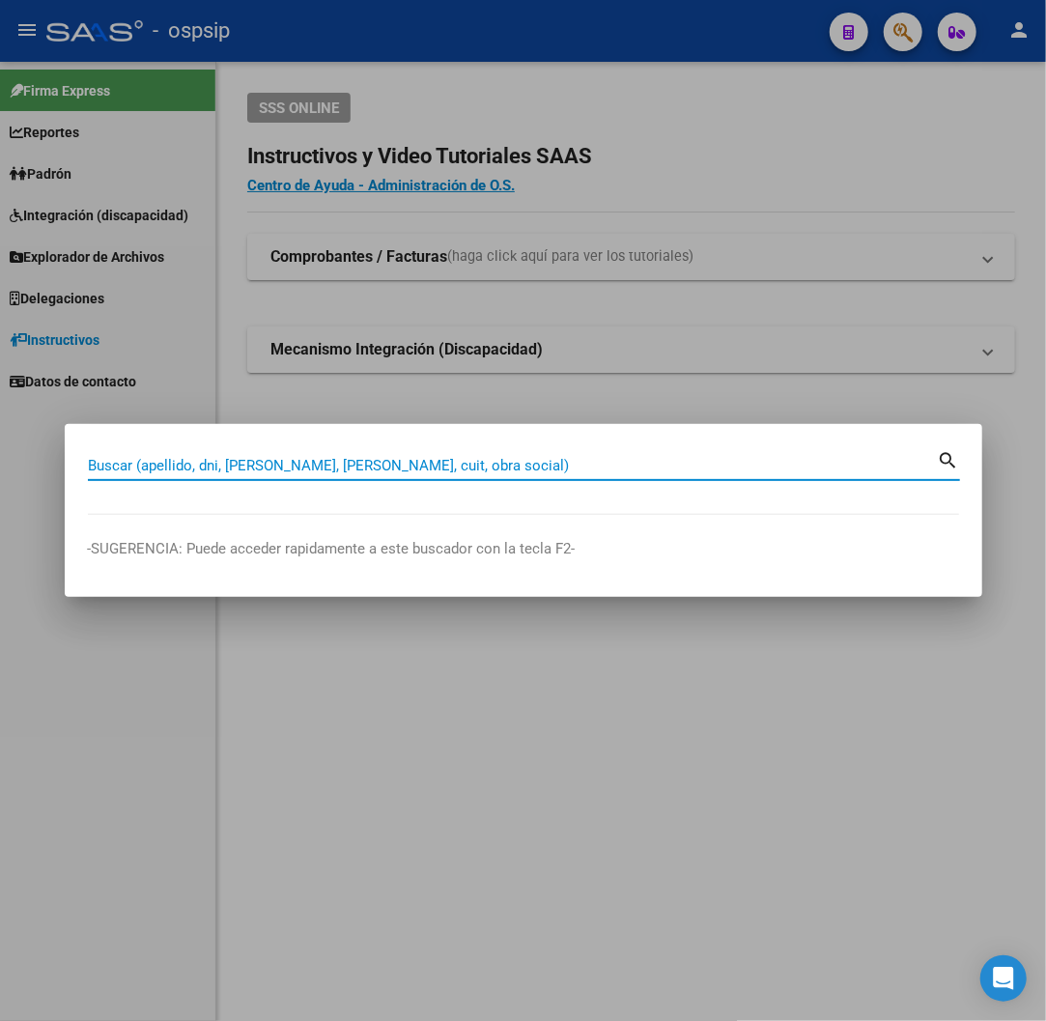
paste input "34959493"
type input "34959493"
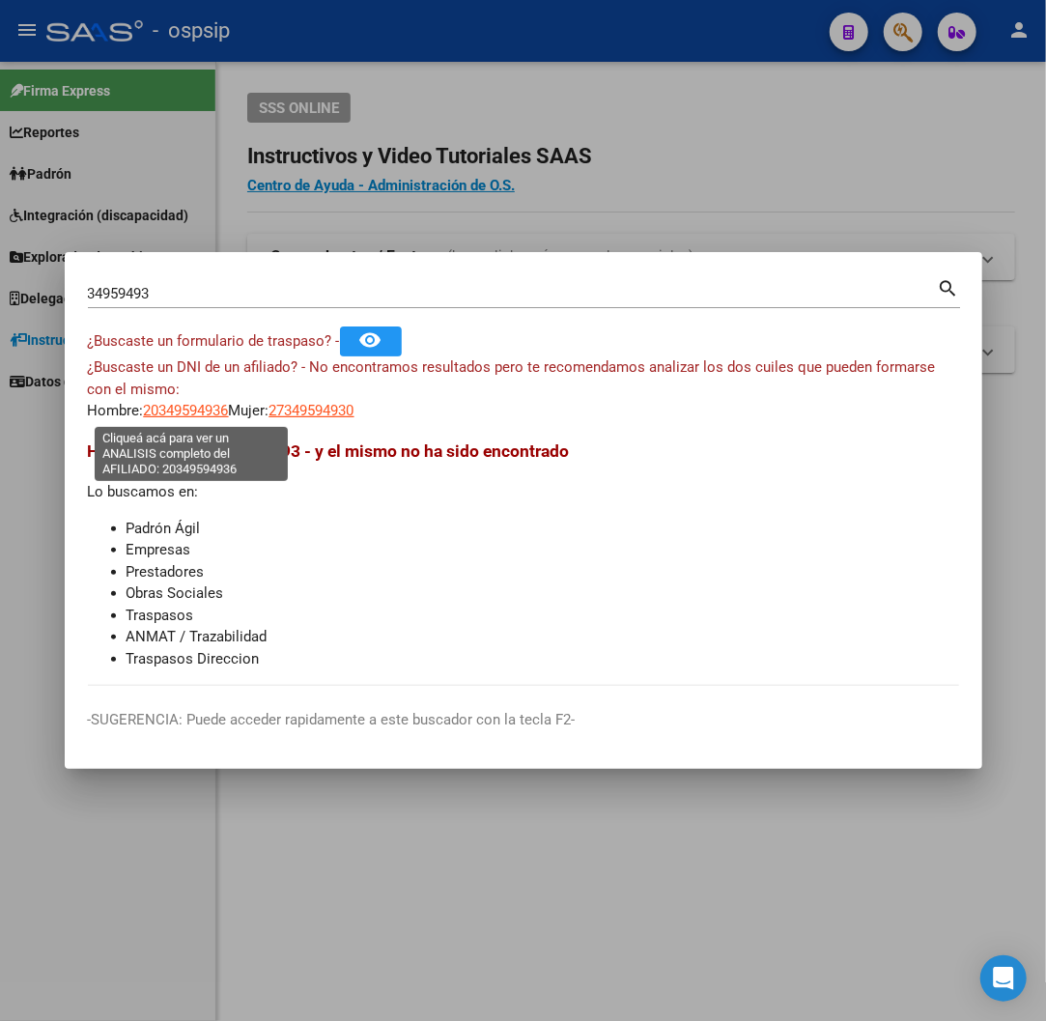
click at [200, 406] on span "20349594936" at bounding box center [186, 410] width 85 height 17
type textarea "20349594936"
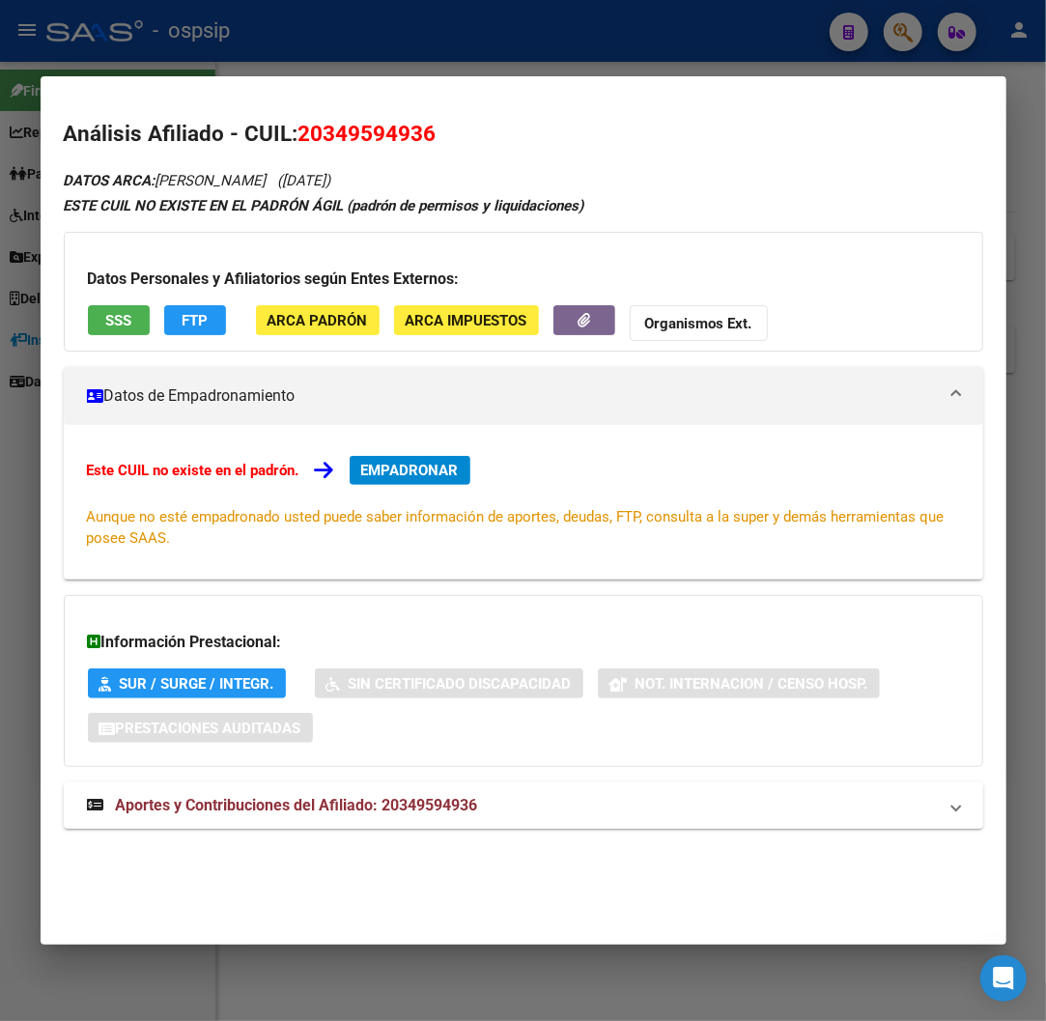
click at [383, 803] on span "Aportes y Contribuciones del Afiliado: 20349594936" at bounding box center [297, 805] width 362 height 18
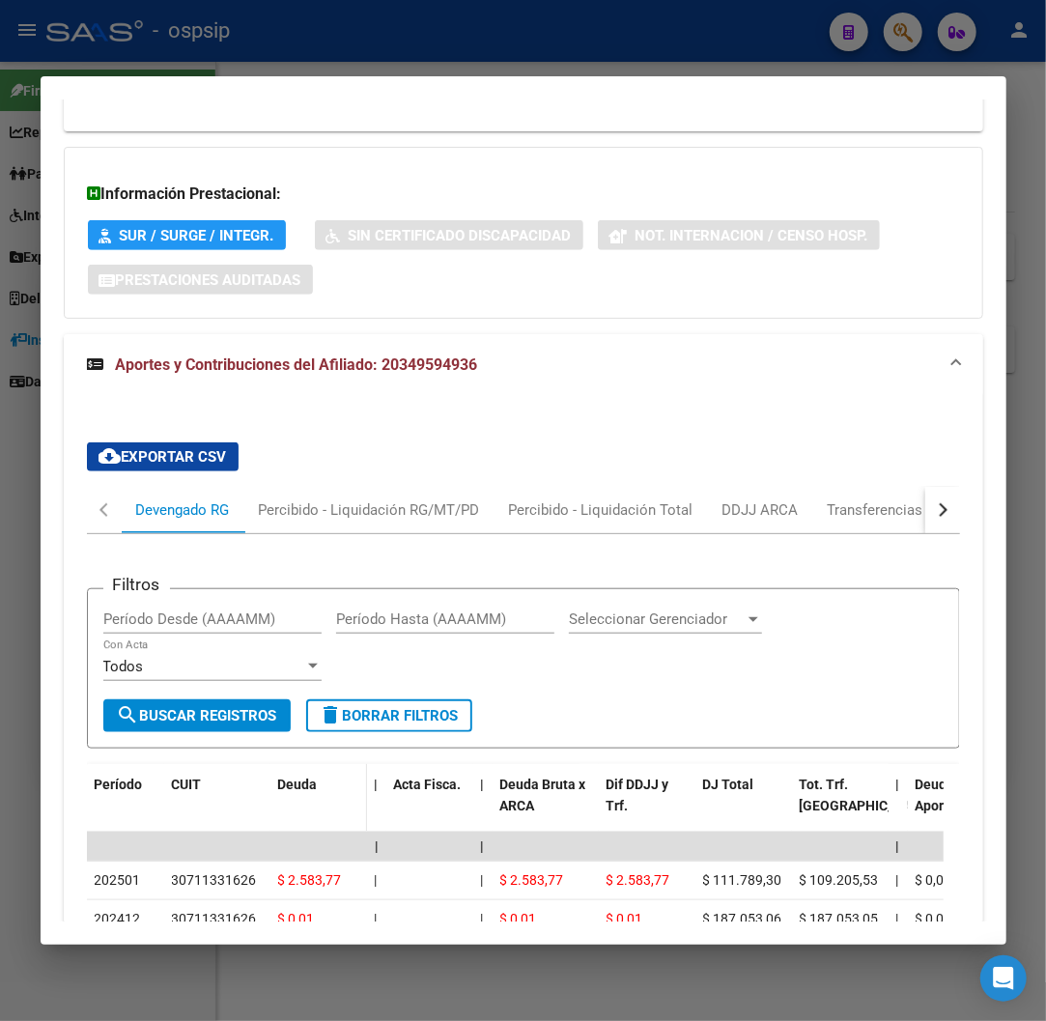
scroll to position [429, 0]
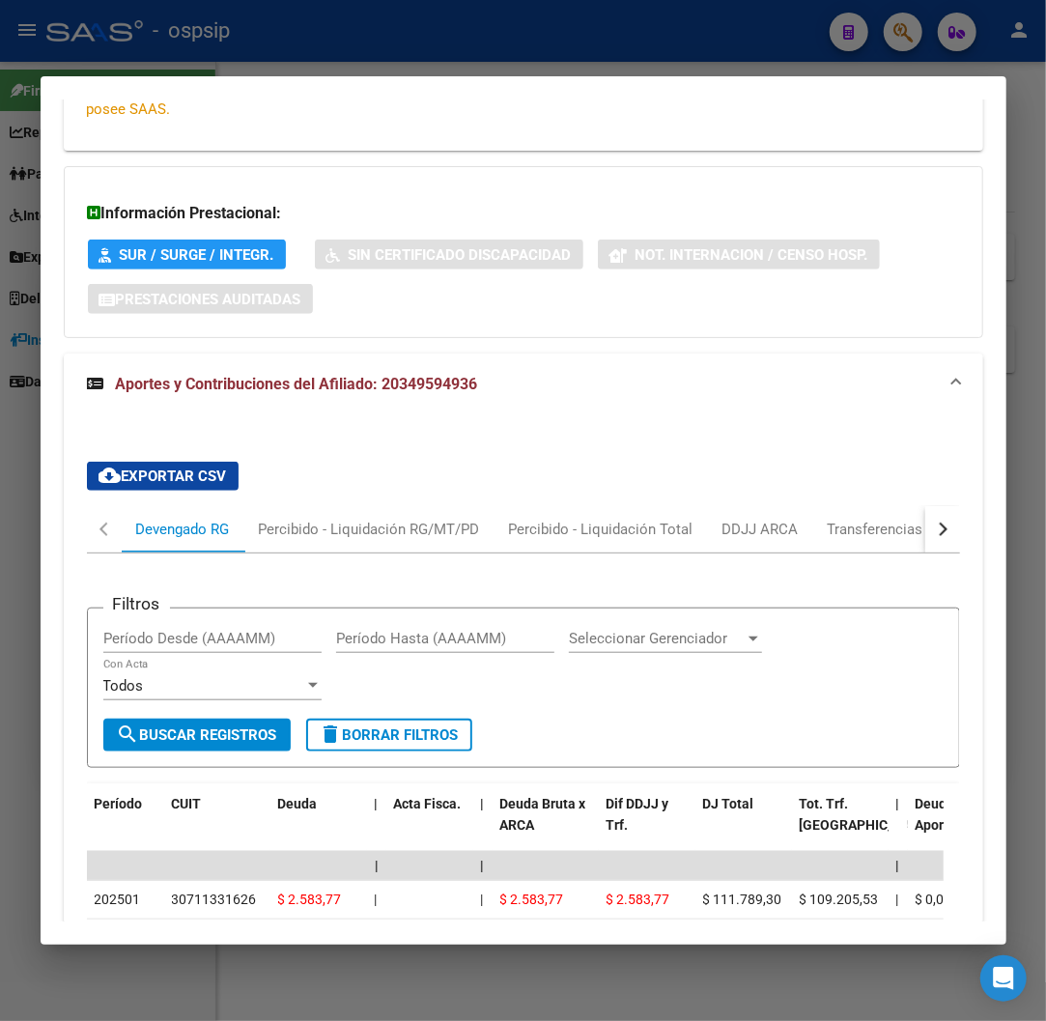
click at [925, 538] on button "button" at bounding box center [942, 529] width 35 height 46
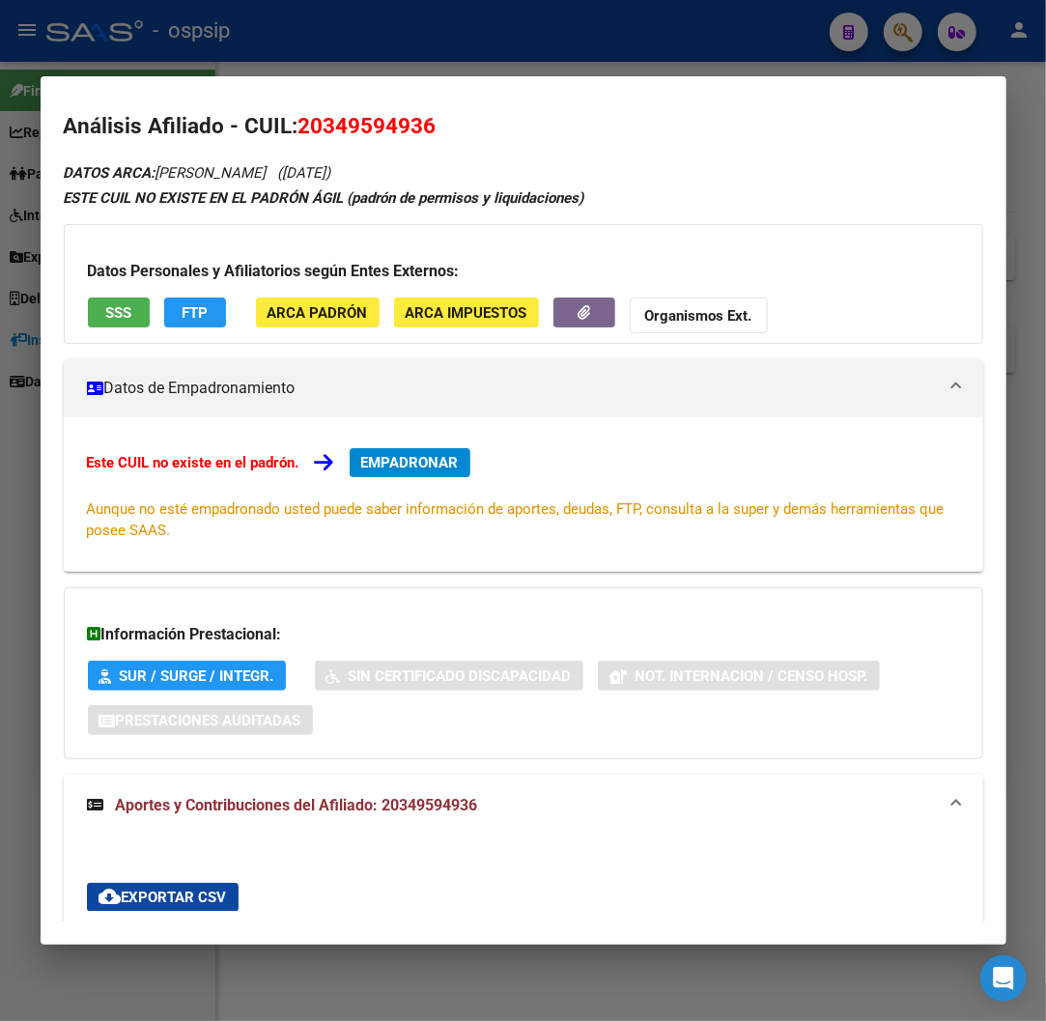
scroll to position [0, 0]
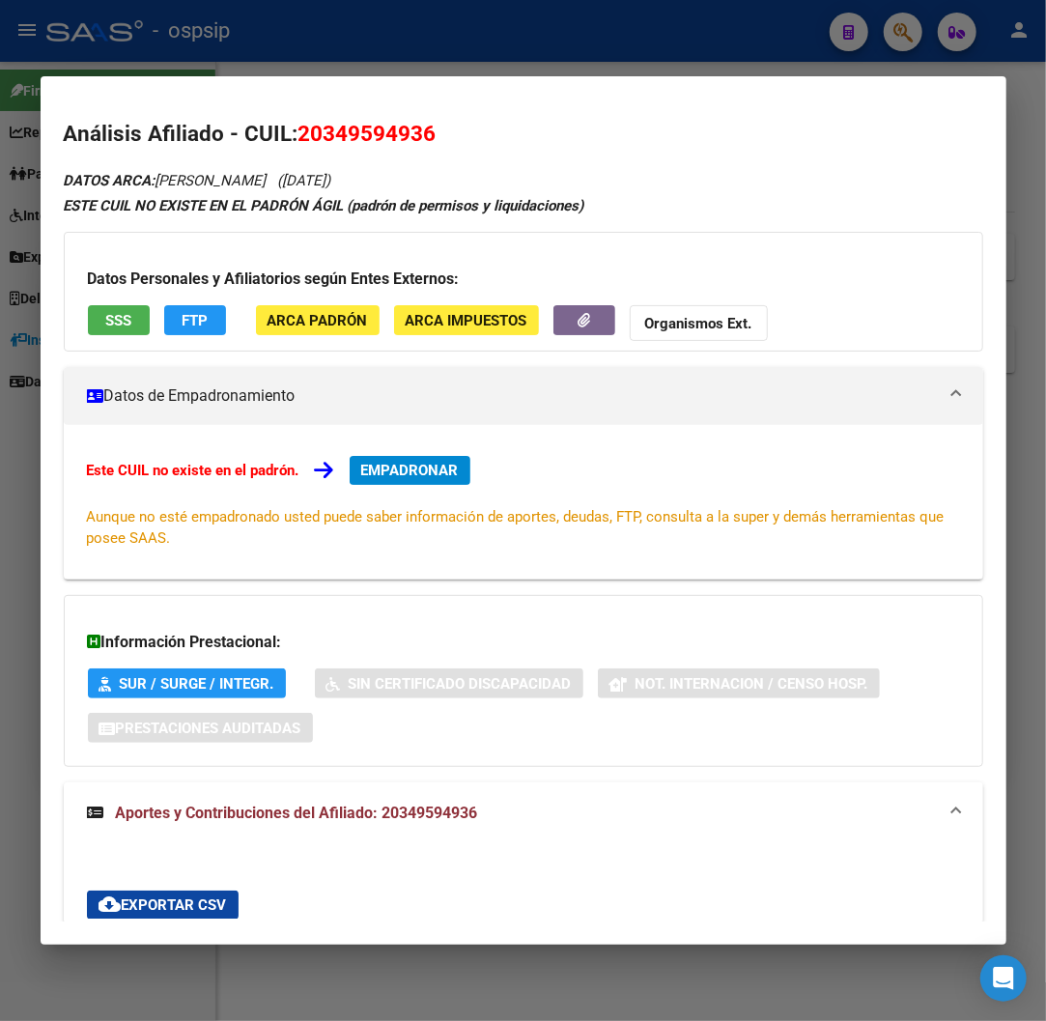
click at [114, 316] on span "SSS" at bounding box center [118, 320] width 26 height 17
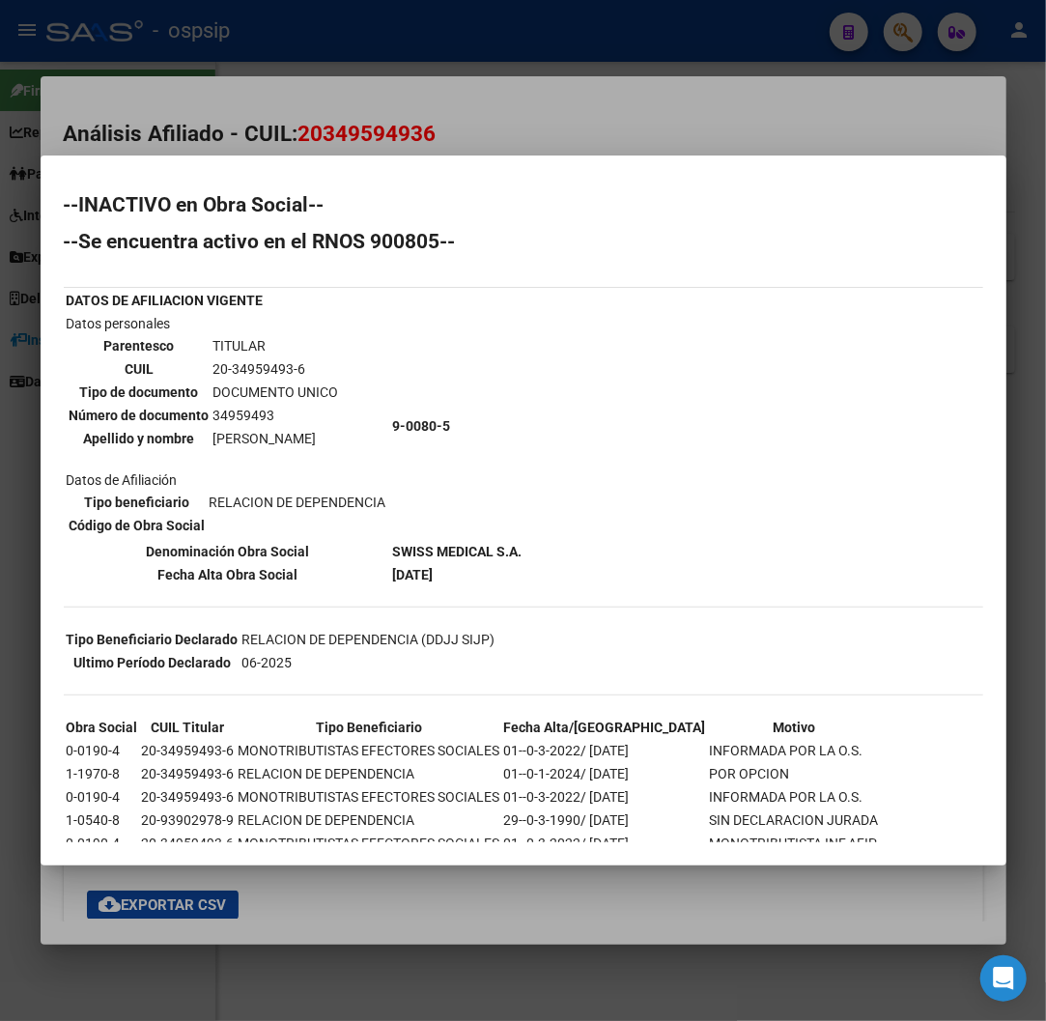
click at [700, 117] on div at bounding box center [523, 510] width 1046 height 1021
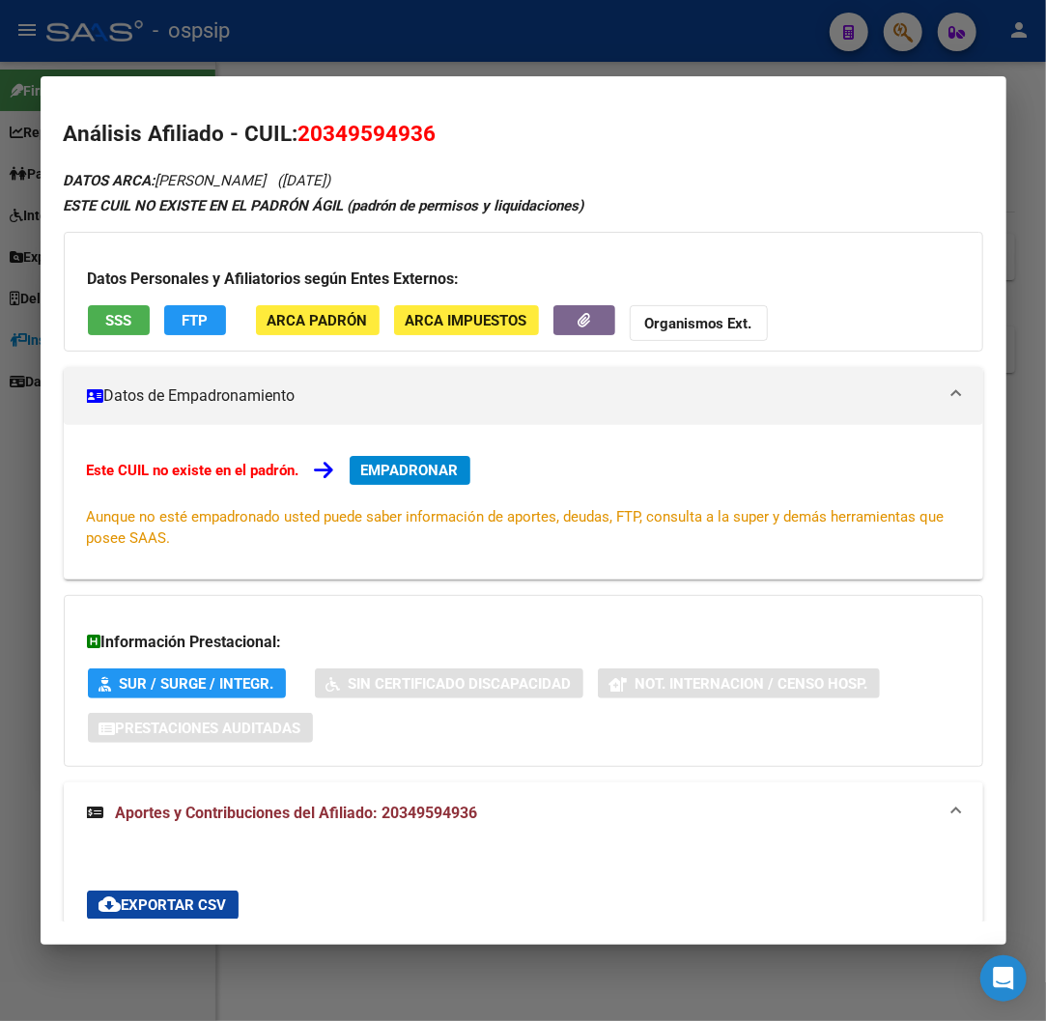
click at [494, 56] on div at bounding box center [523, 510] width 1046 height 1021
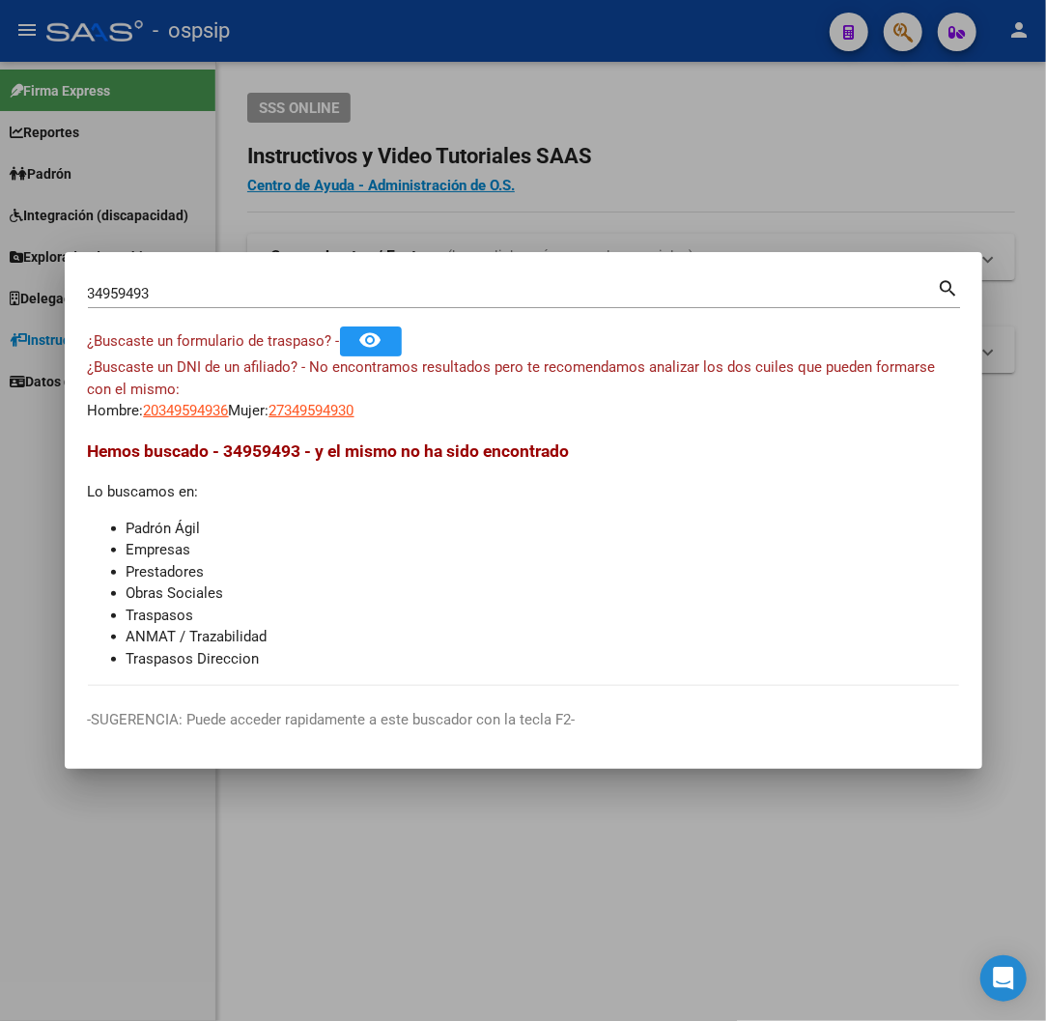
click at [423, 189] on div at bounding box center [523, 510] width 1046 height 1021
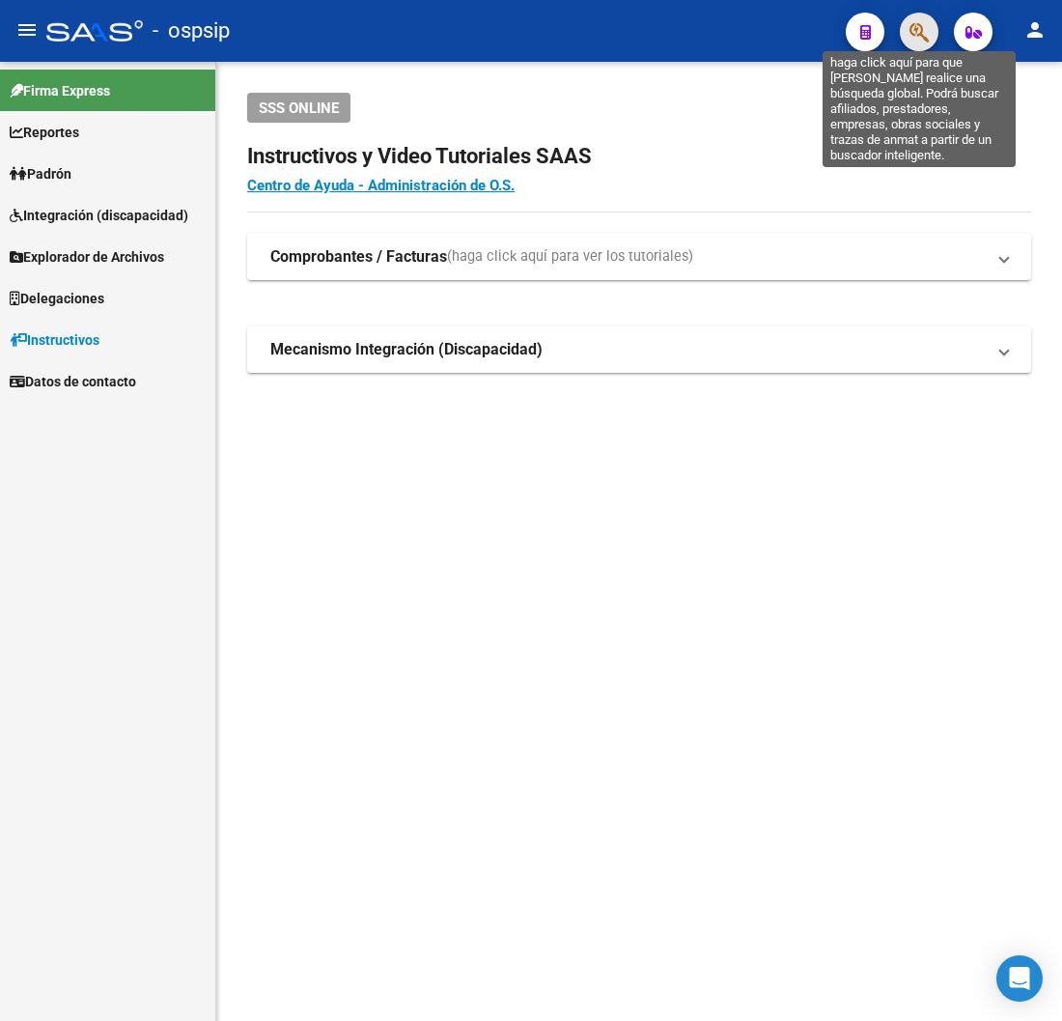
click at [922, 31] on icon "button" at bounding box center [919, 32] width 19 height 22
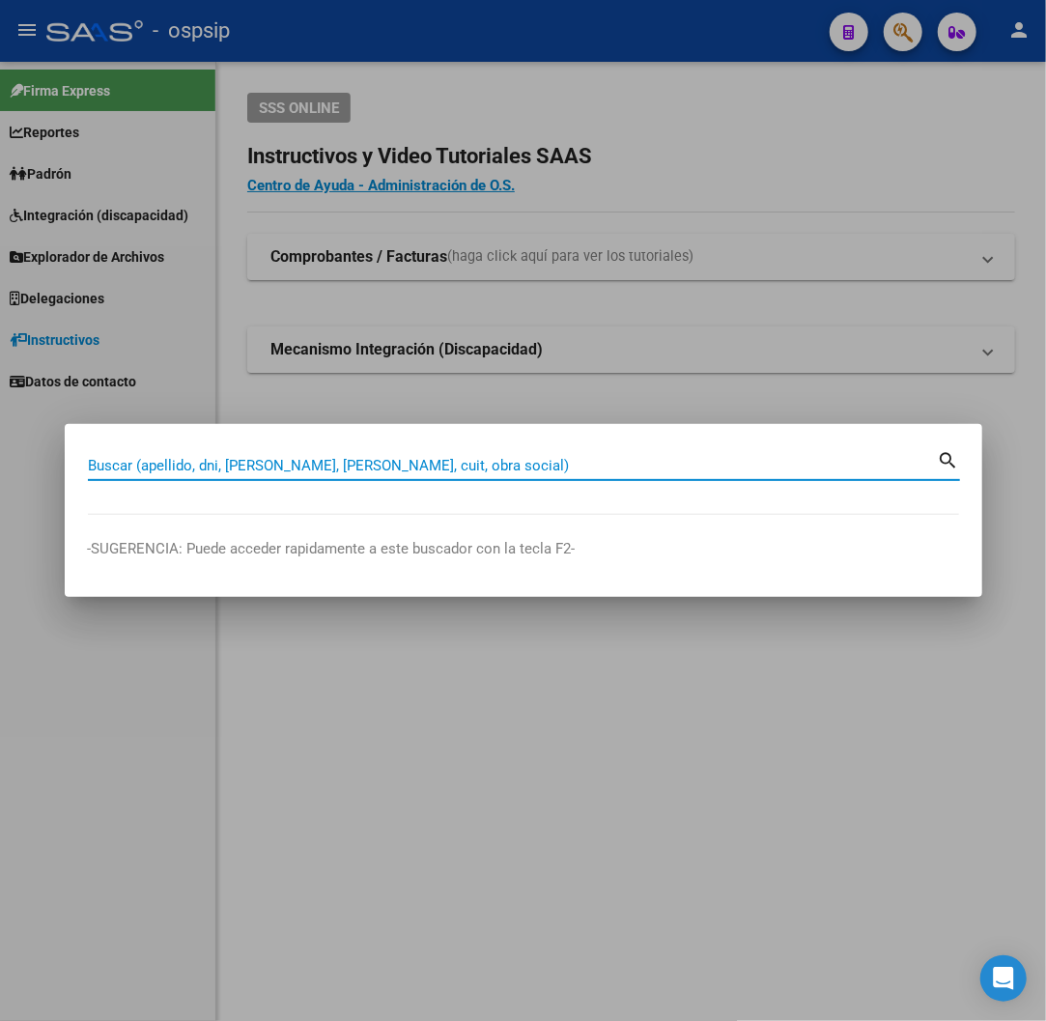
paste input "20349594936"
type input "20349594936"
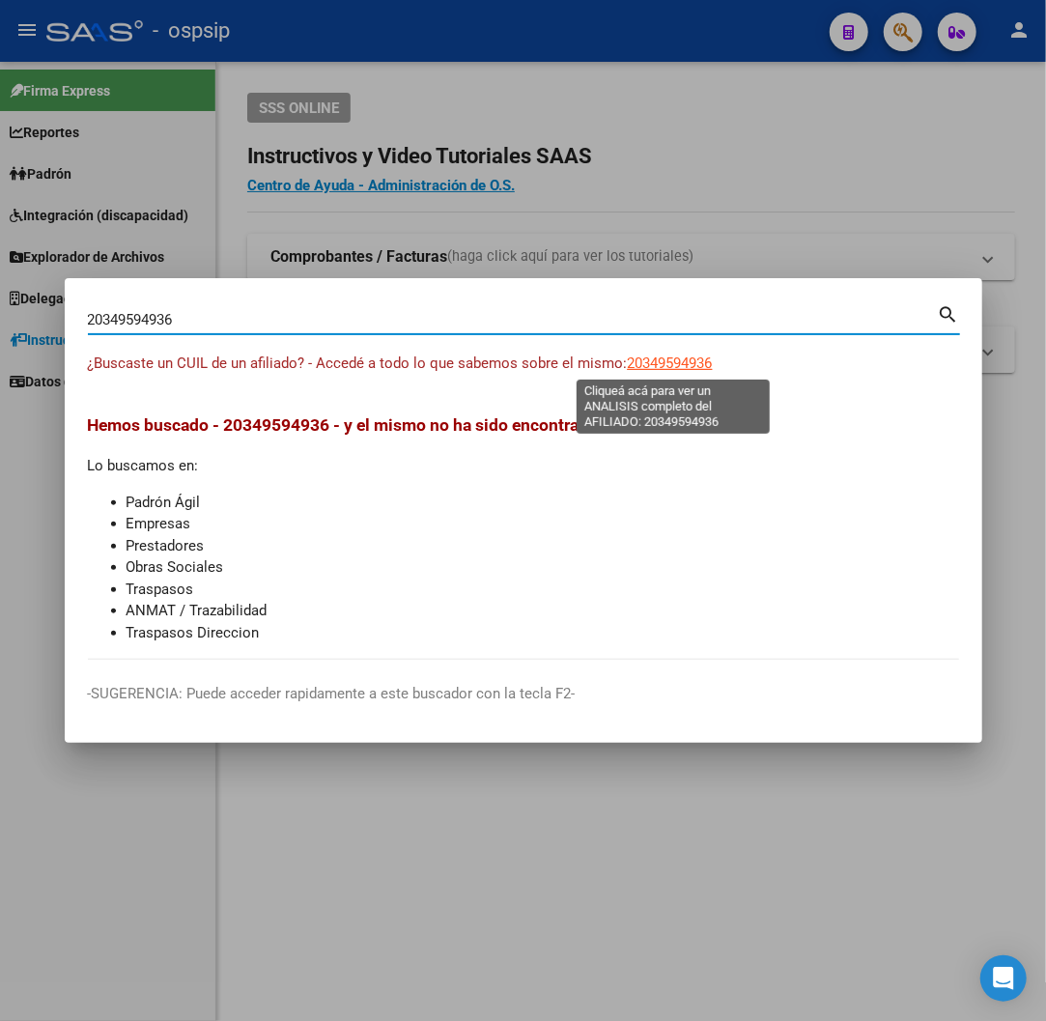
click at [657, 370] on span "20349594936" at bounding box center [670, 362] width 85 height 17
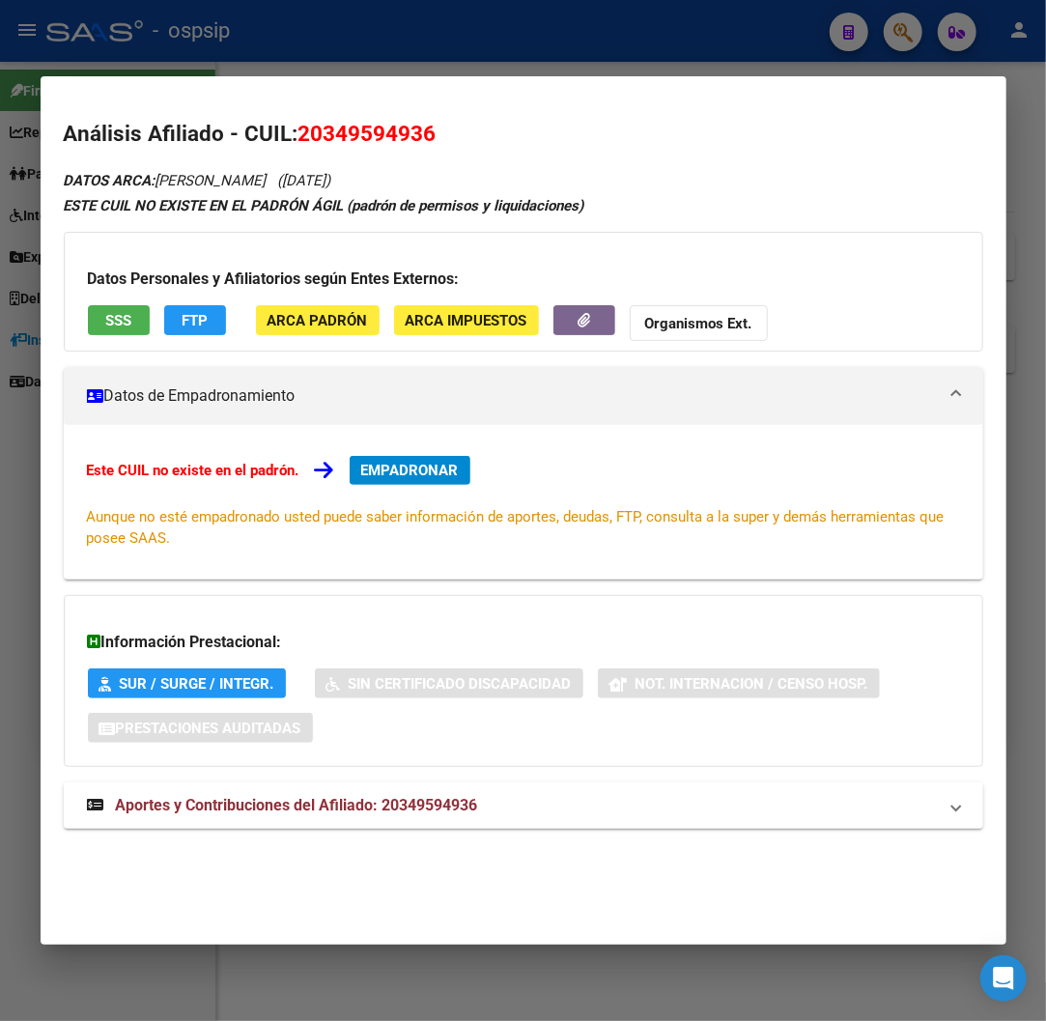
drag, startPoint x: 294, startPoint y: 129, endPoint x: 442, endPoint y: 142, distance: 149.2
click at [442, 142] on h2 "Análisis Afiliado - CUIL: 20349594936" at bounding box center [523, 134] width 919 height 33
copy h2 "20349594936"
click at [587, 48] on div at bounding box center [523, 510] width 1046 height 1021
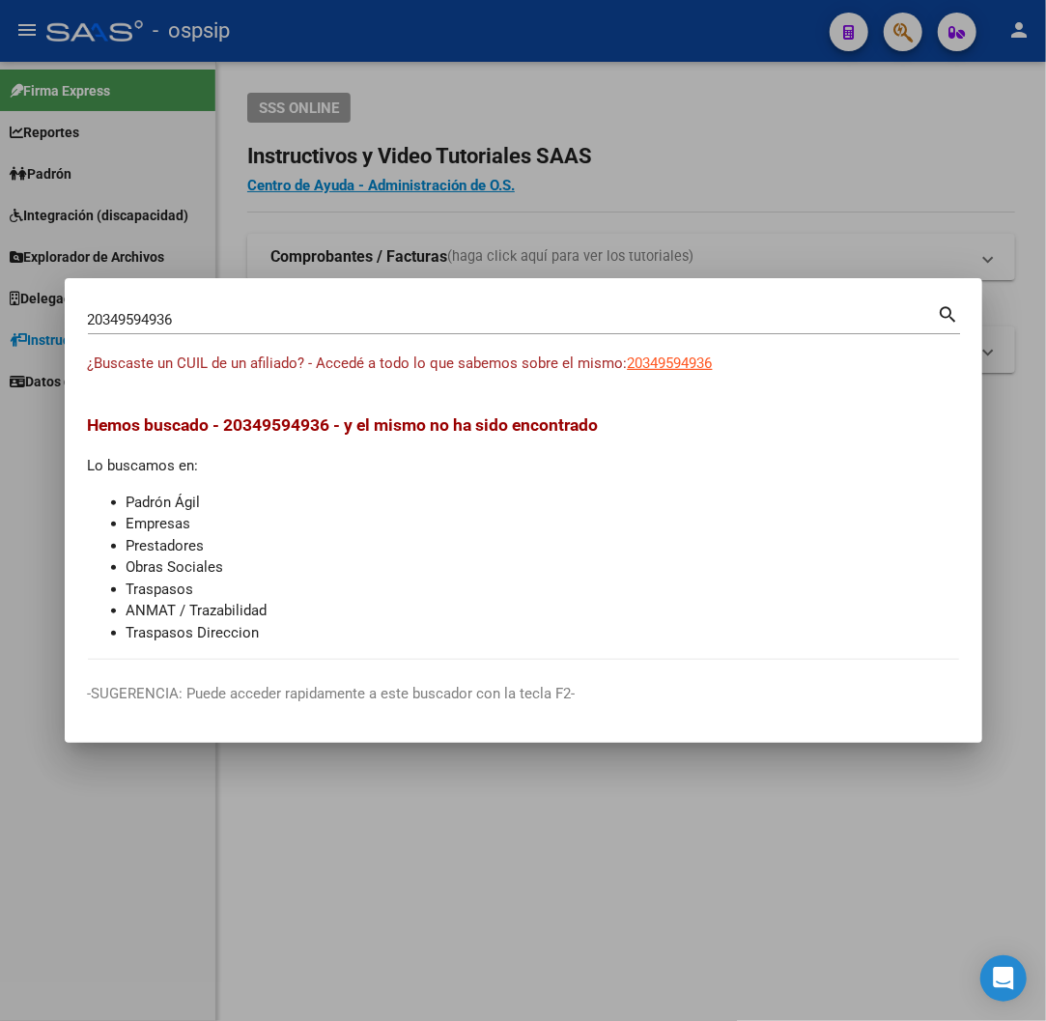
click at [587, 48] on div at bounding box center [523, 510] width 1046 height 1021
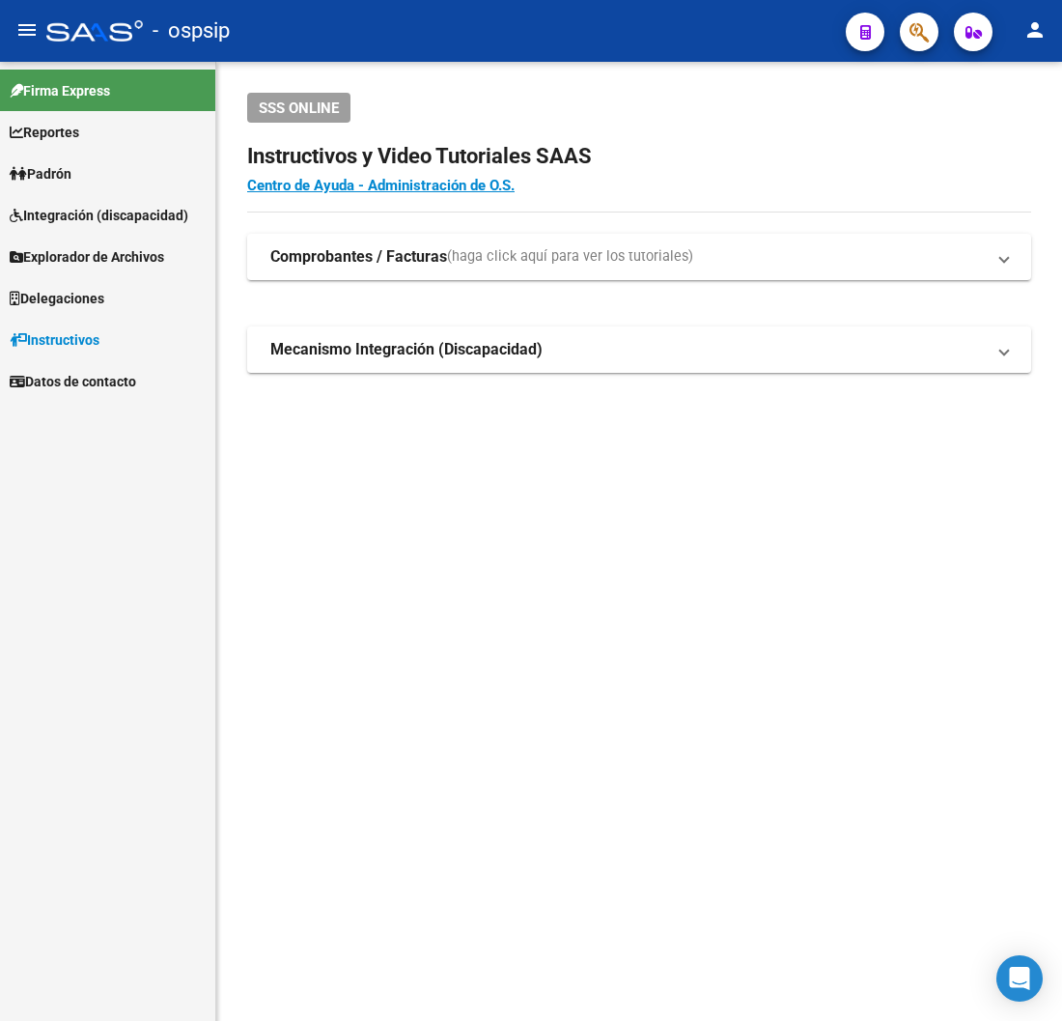
drag, startPoint x: 352, startPoint y: 0, endPoint x: 422, endPoint y: 507, distance: 511.9
click at [422, 507] on mat-sidenav-content "SSS ONLINE Instructivos y Video Tutoriales SAAS Centro de Ayuda - Administració…" at bounding box center [639, 541] width 846 height 959
click at [920, 41] on icon "button" at bounding box center [919, 32] width 19 height 22
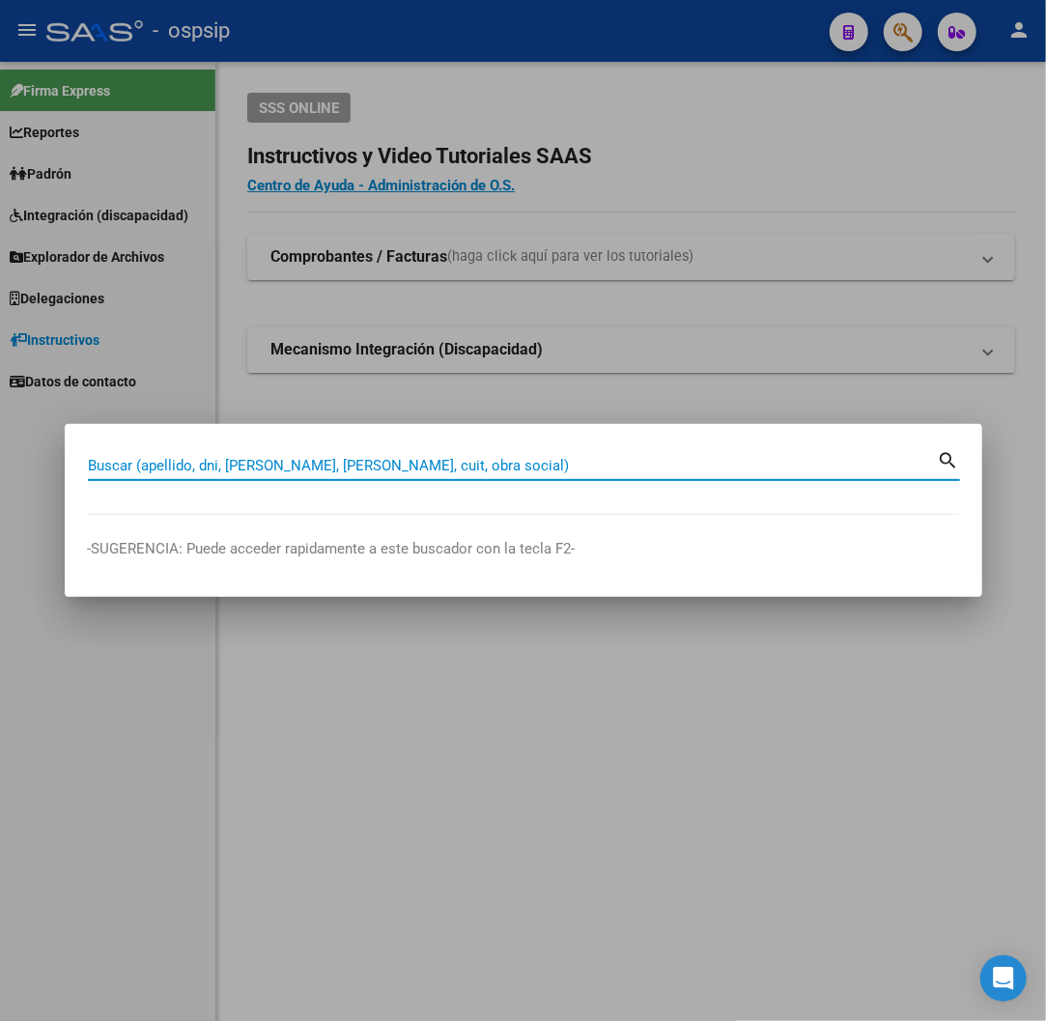
click at [452, 452] on div "Buscar (apellido, dni, [PERSON_NAME], [PERSON_NAME], cuit, obra social)" at bounding box center [513, 465] width 850 height 29
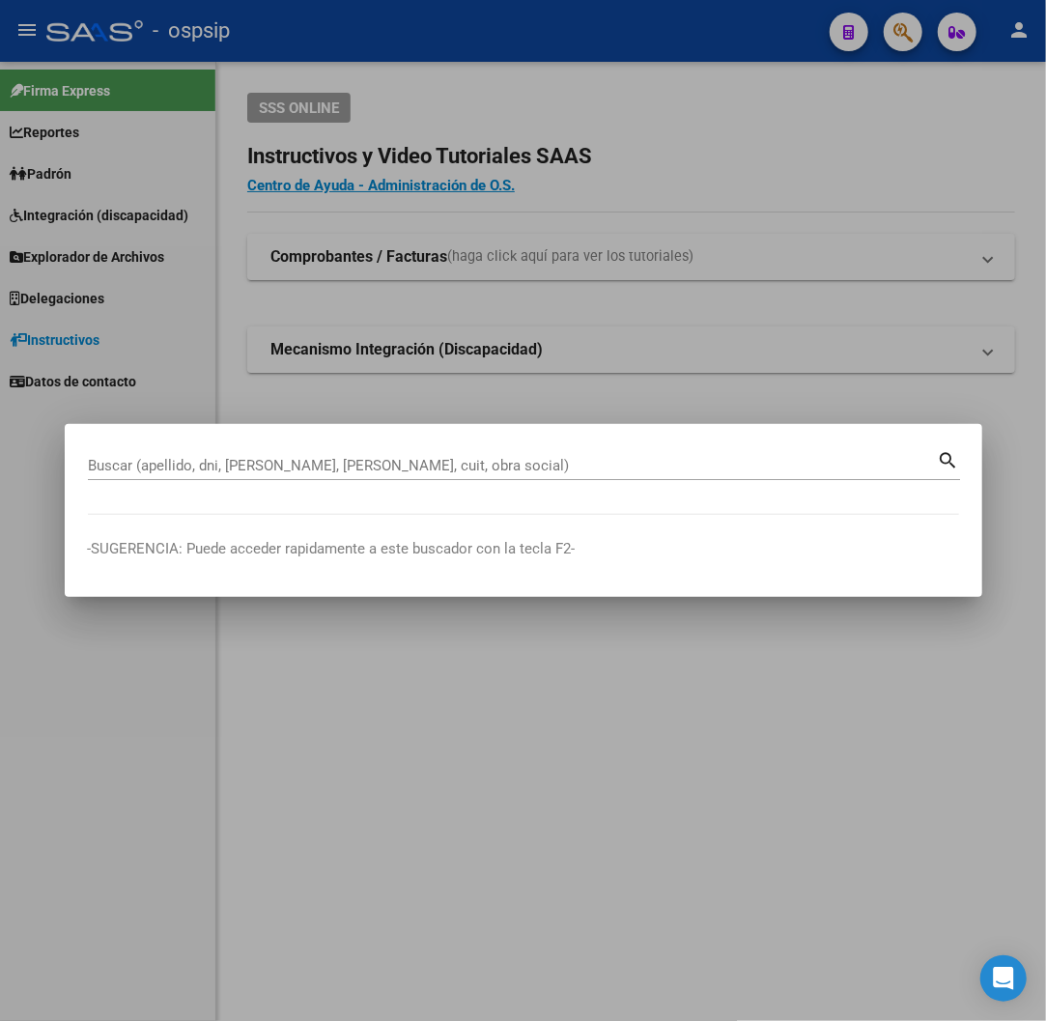
click at [452, 458] on div "Buscar (apellido, dni, [PERSON_NAME], [PERSON_NAME], cuit, obra social)" at bounding box center [513, 465] width 850 height 29
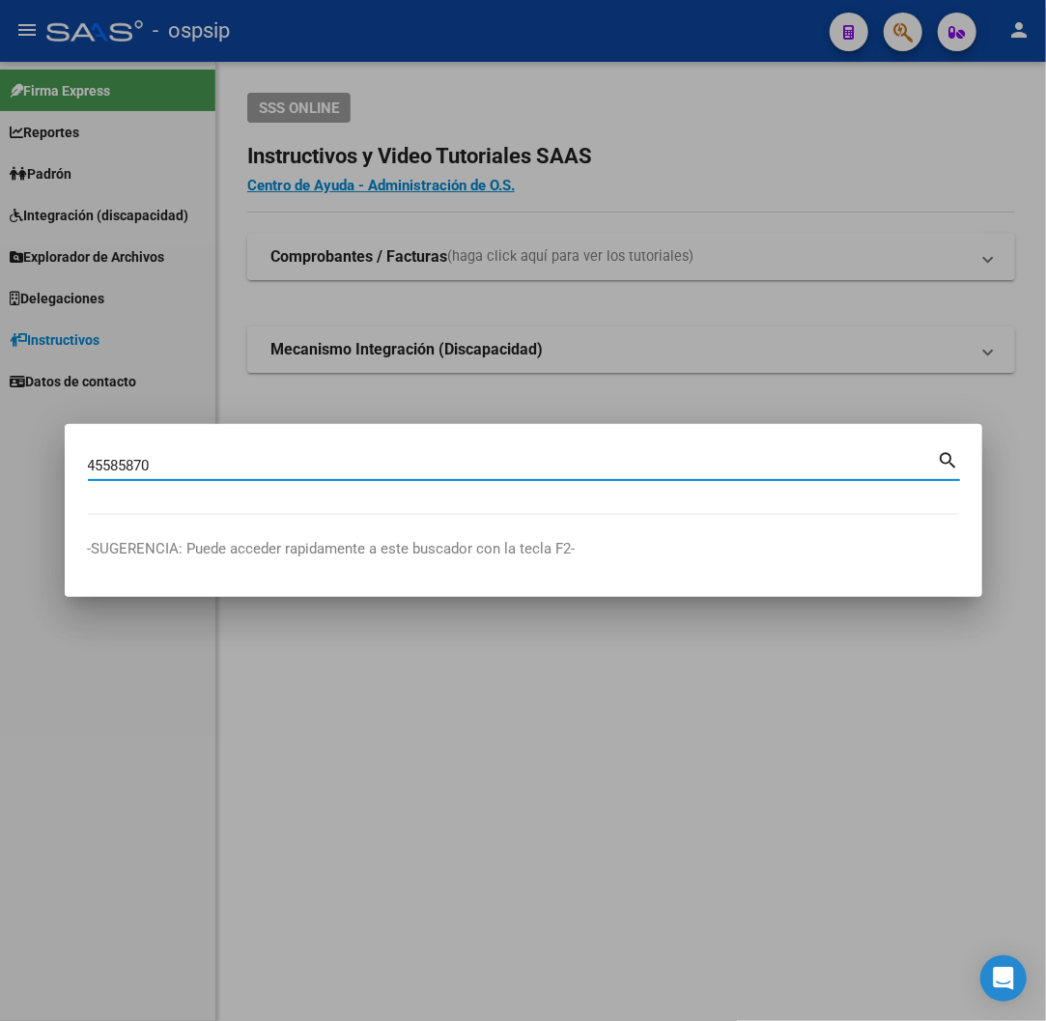
type input "45585870"
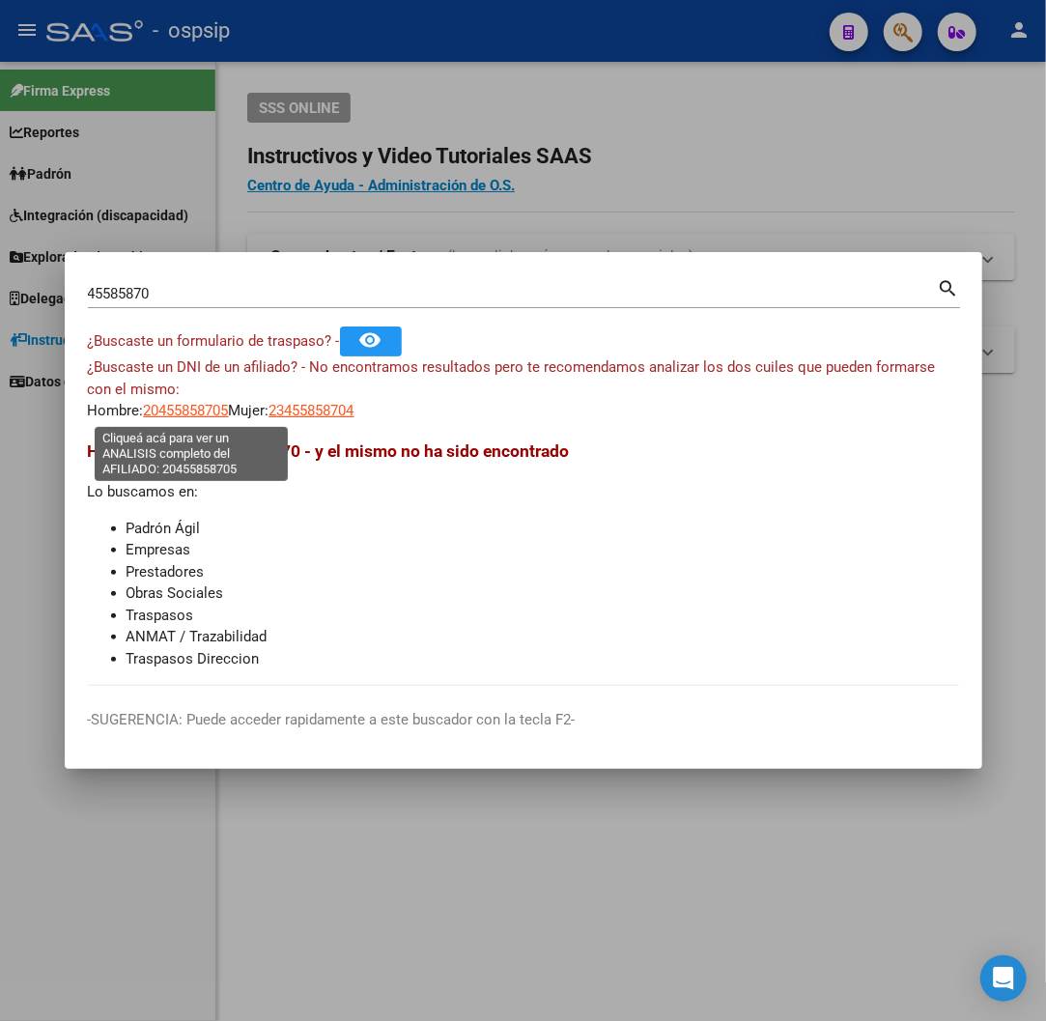
click at [201, 415] on span "20455858705" at bounding box center [186, 410] width 85 height 17
type textarea "20455858705"
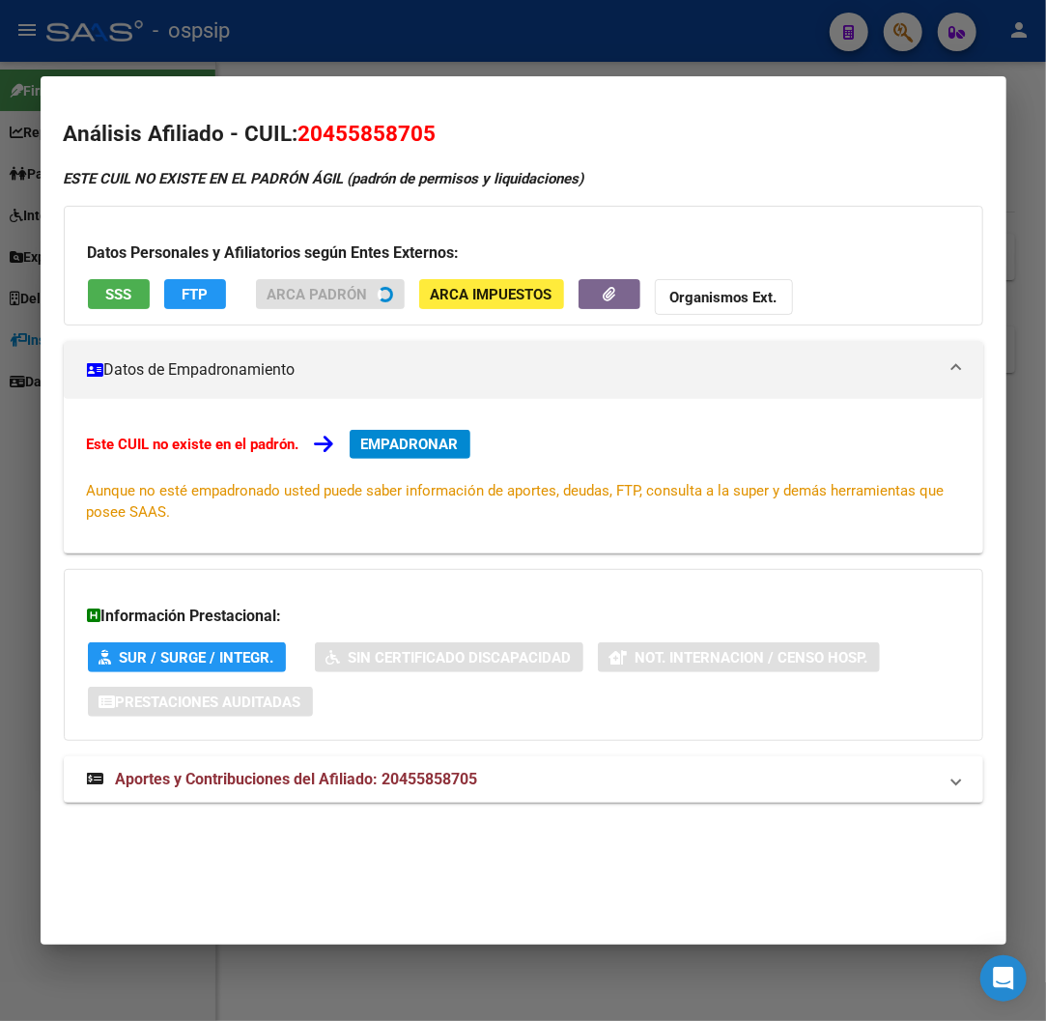
click at [127, 294] on div "Datos Personales y Afiliatorios según Entes Externos: SSS FTP ARCA Padrón ARCA …" at bounding box center [523, 266] width 919 height 120
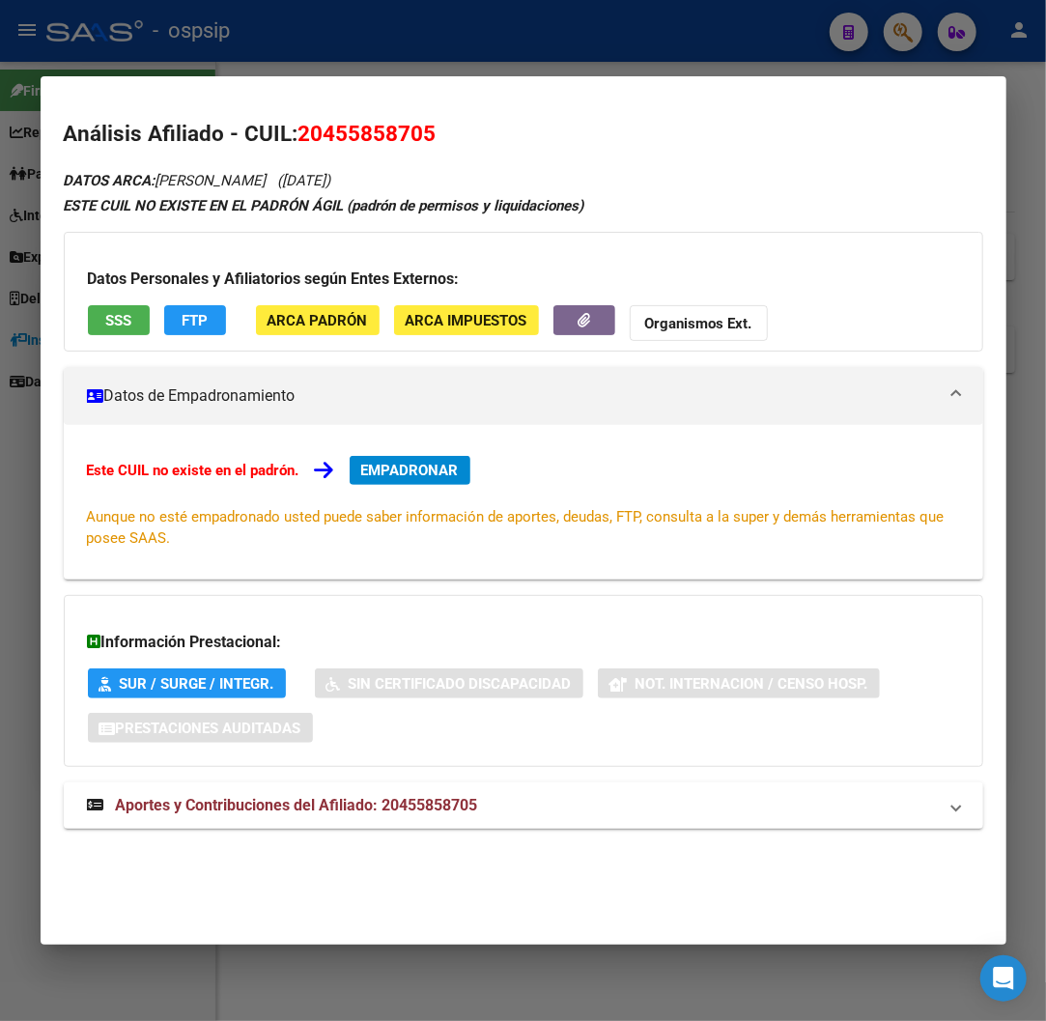
click at [127, 321] on span "SSS" at bounding box center [118, 320] width 26 height 17
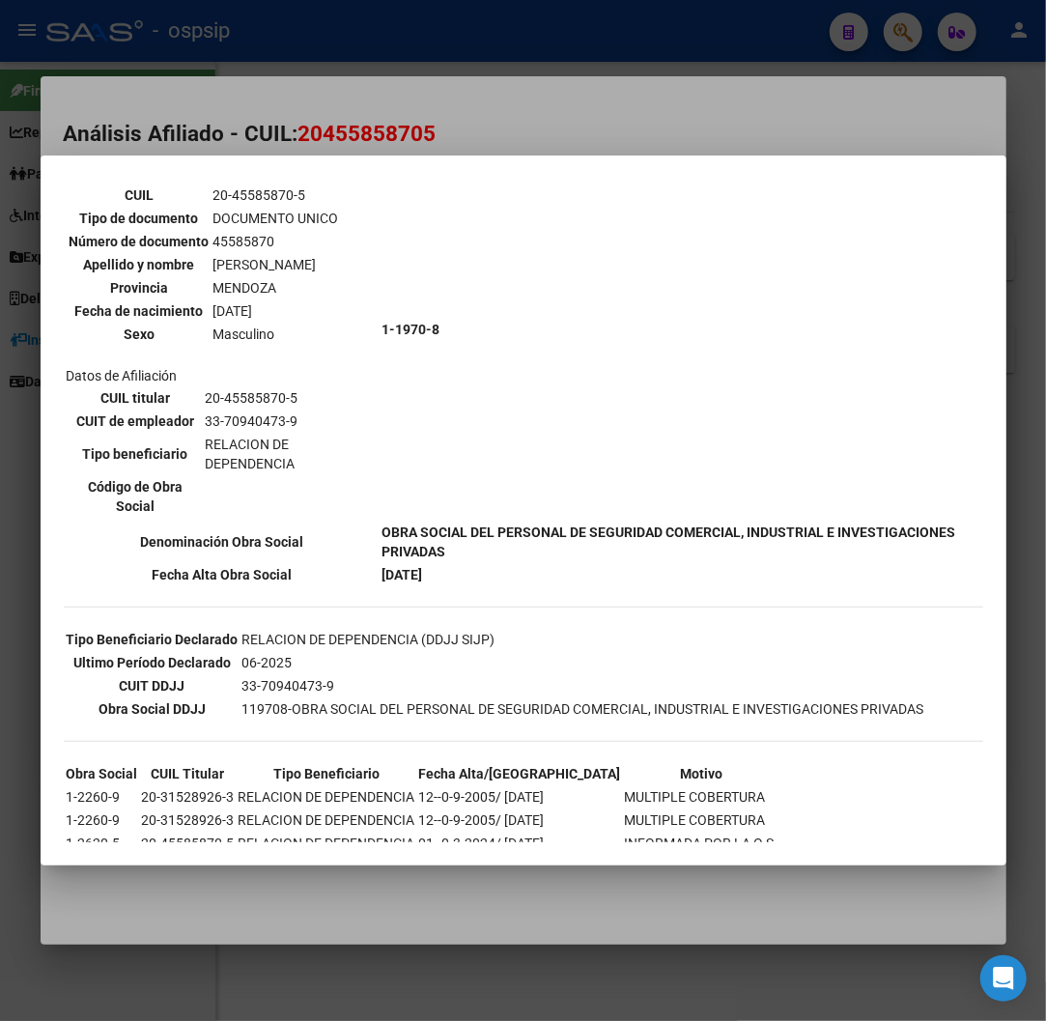
scroll to position [59, 0]
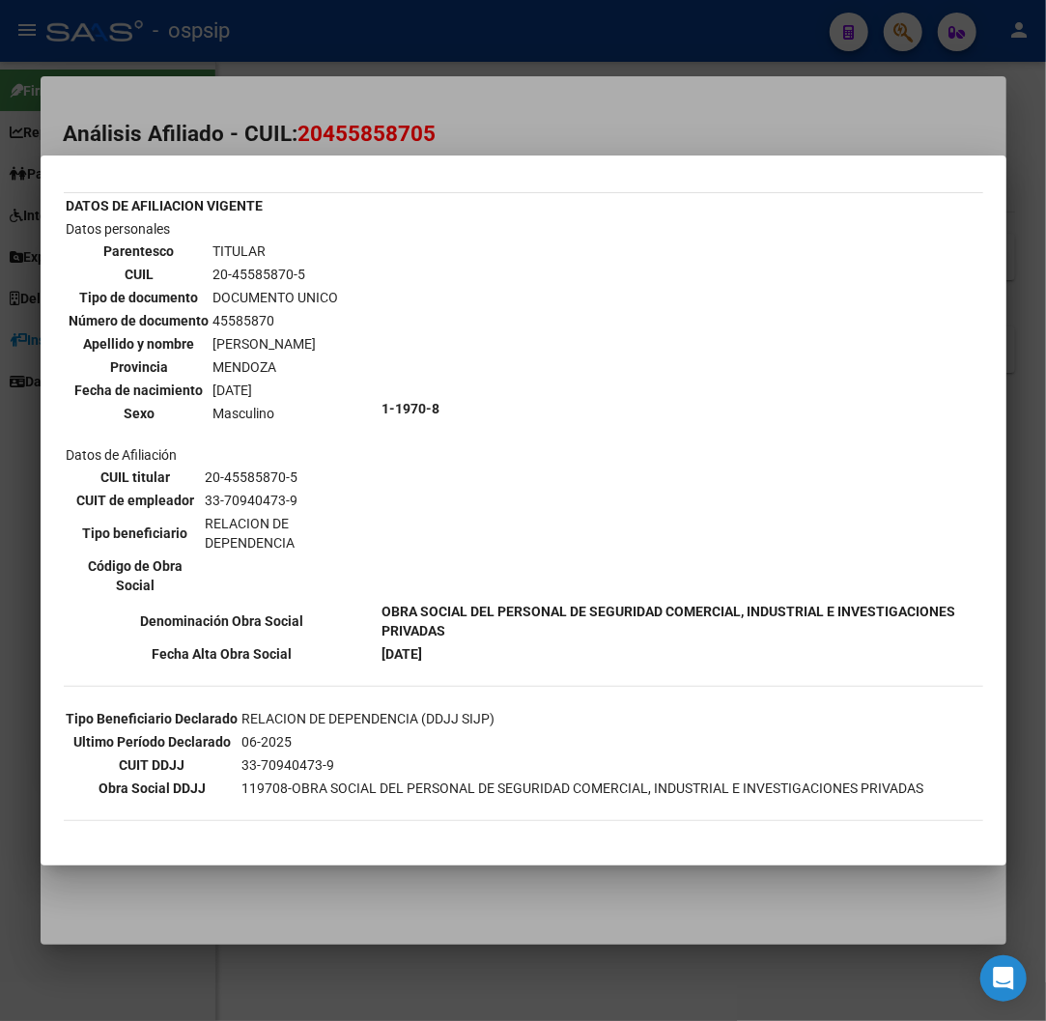
click at [585, 130] on div at bounding box center [523, 510] width 1046 height 1021
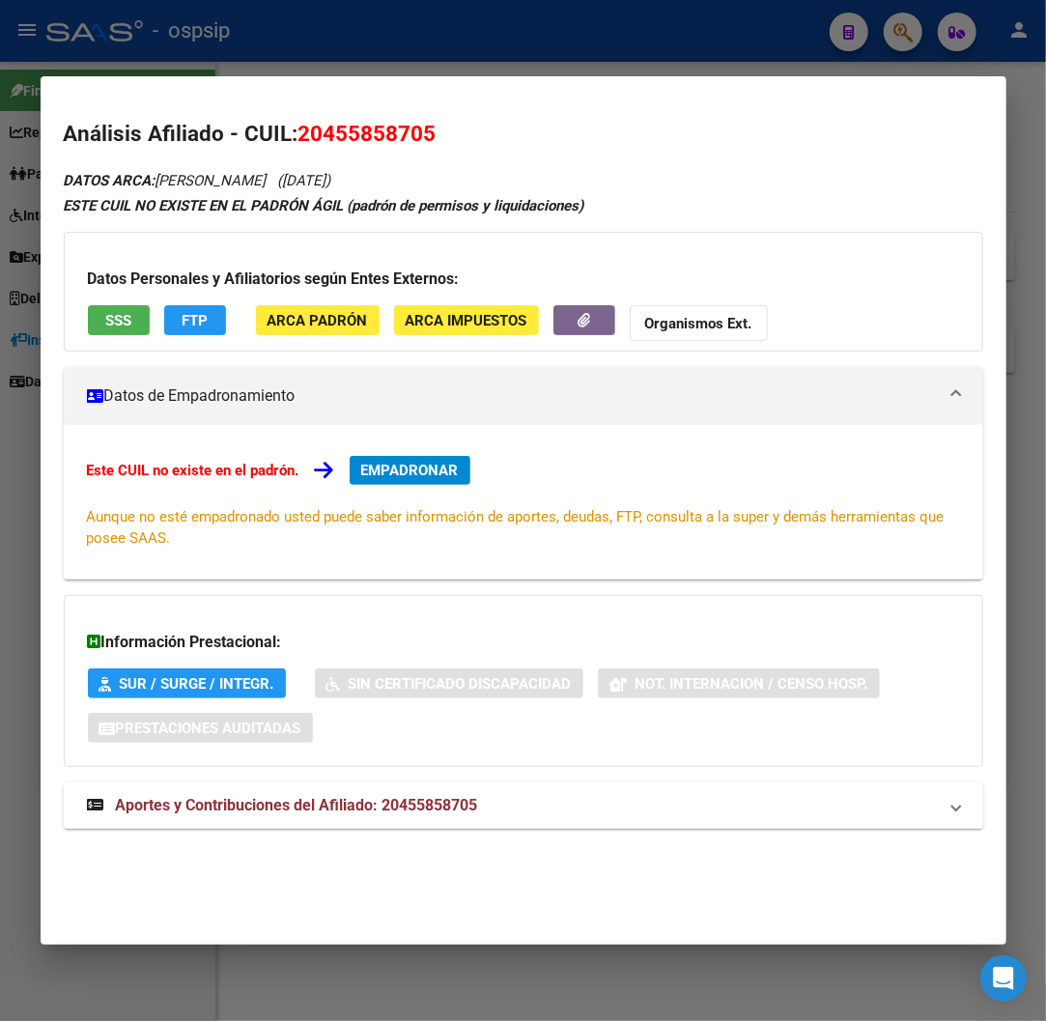
click at [373, 813] on span "Aportes y Contribuciones del Afiliado: 20455858705" at bounding box center [297, 805] width 362 height 18
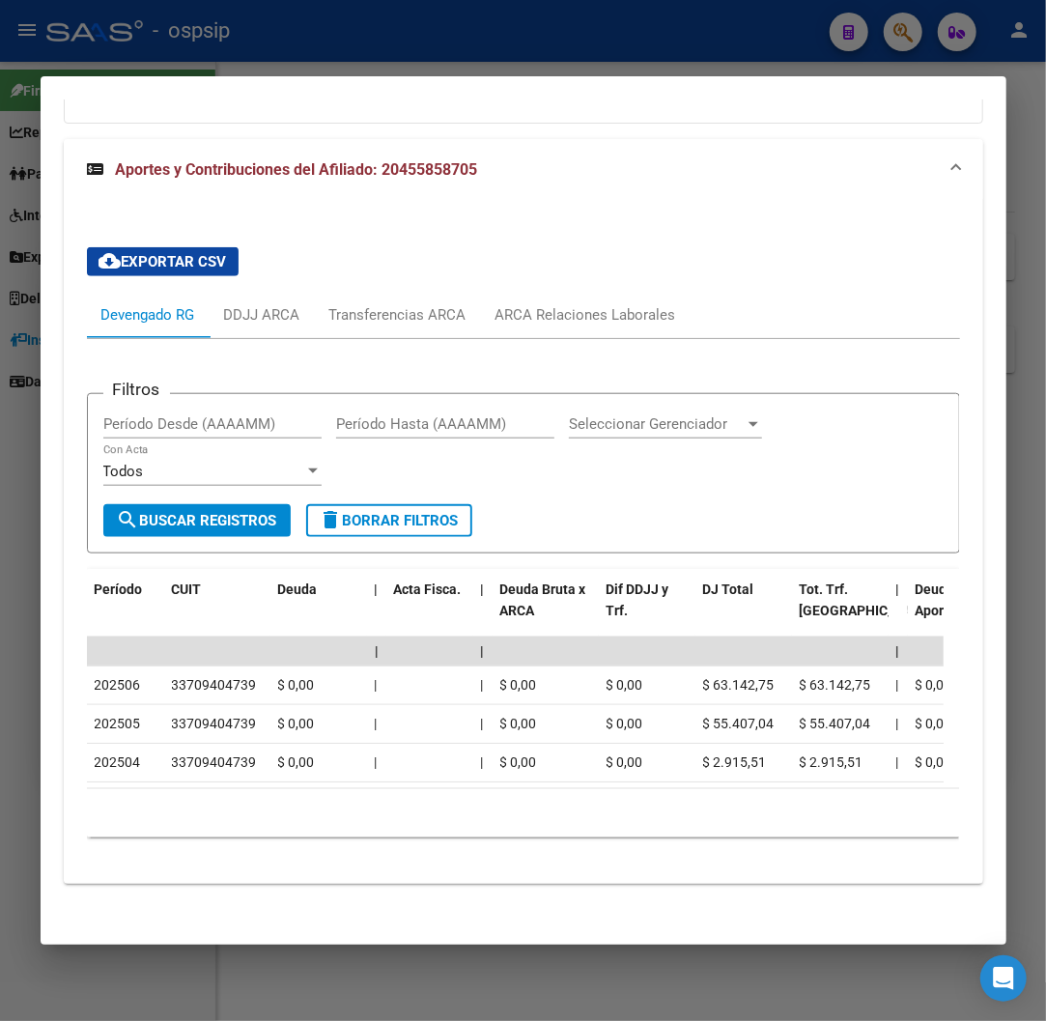
scroll to position [667, 0]
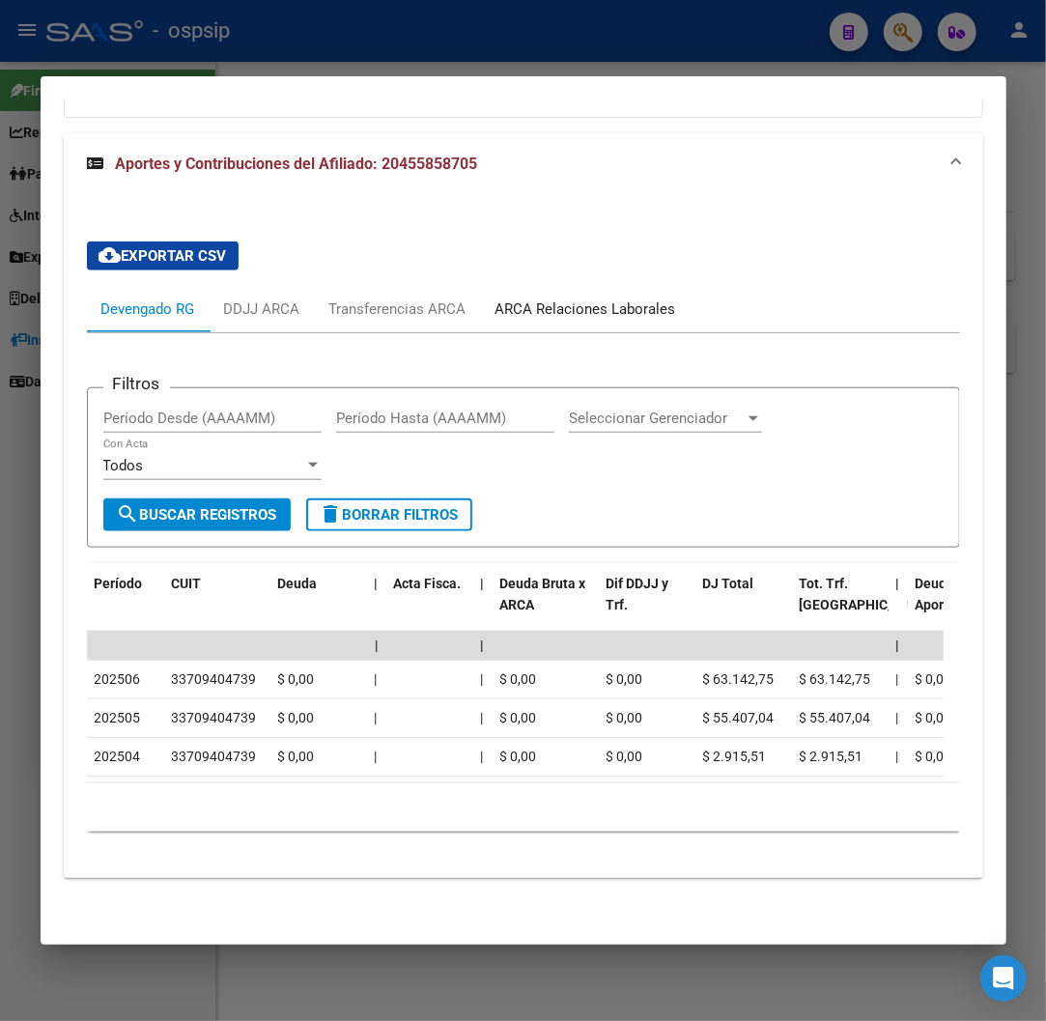
click at [641, 300] on div "ARCA Relaciones Laborales" at bounding box center [585, 308] width 181 height 21
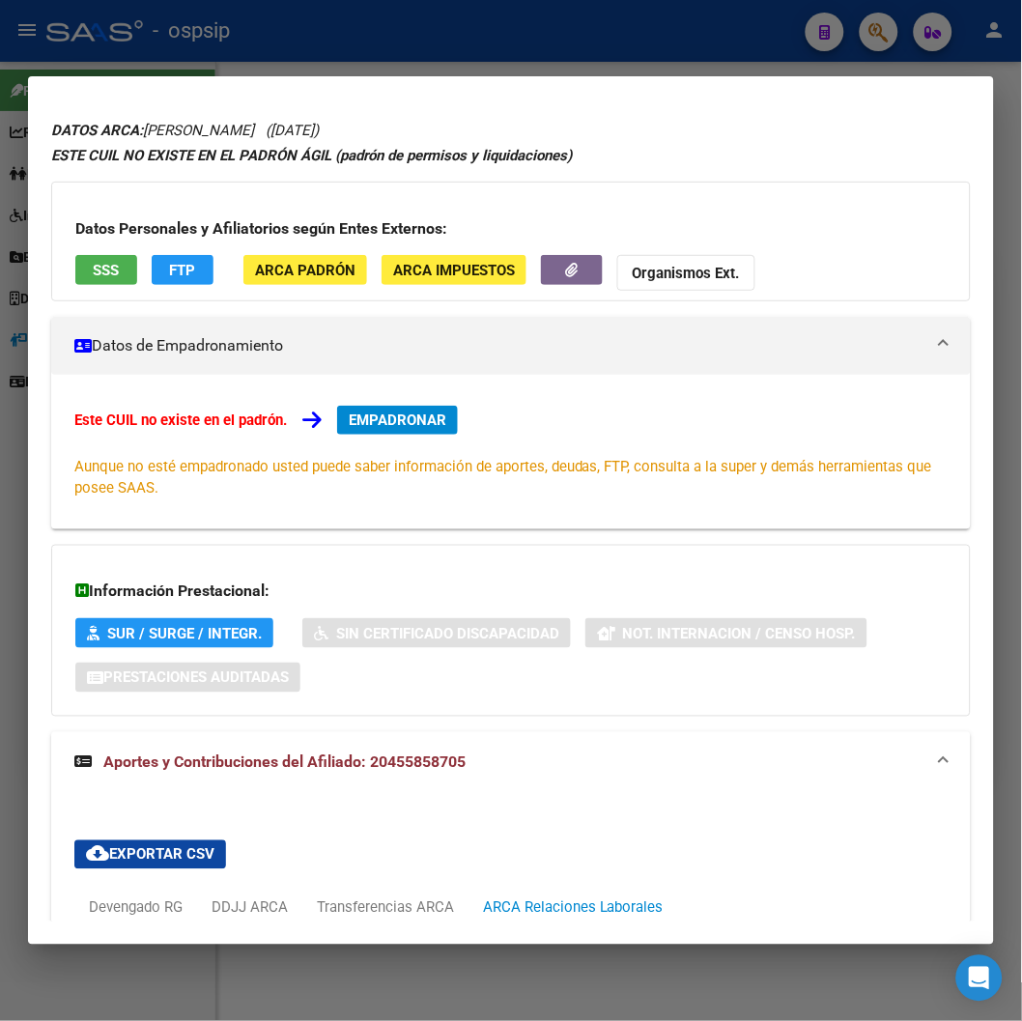
scroll to position [0, 0]
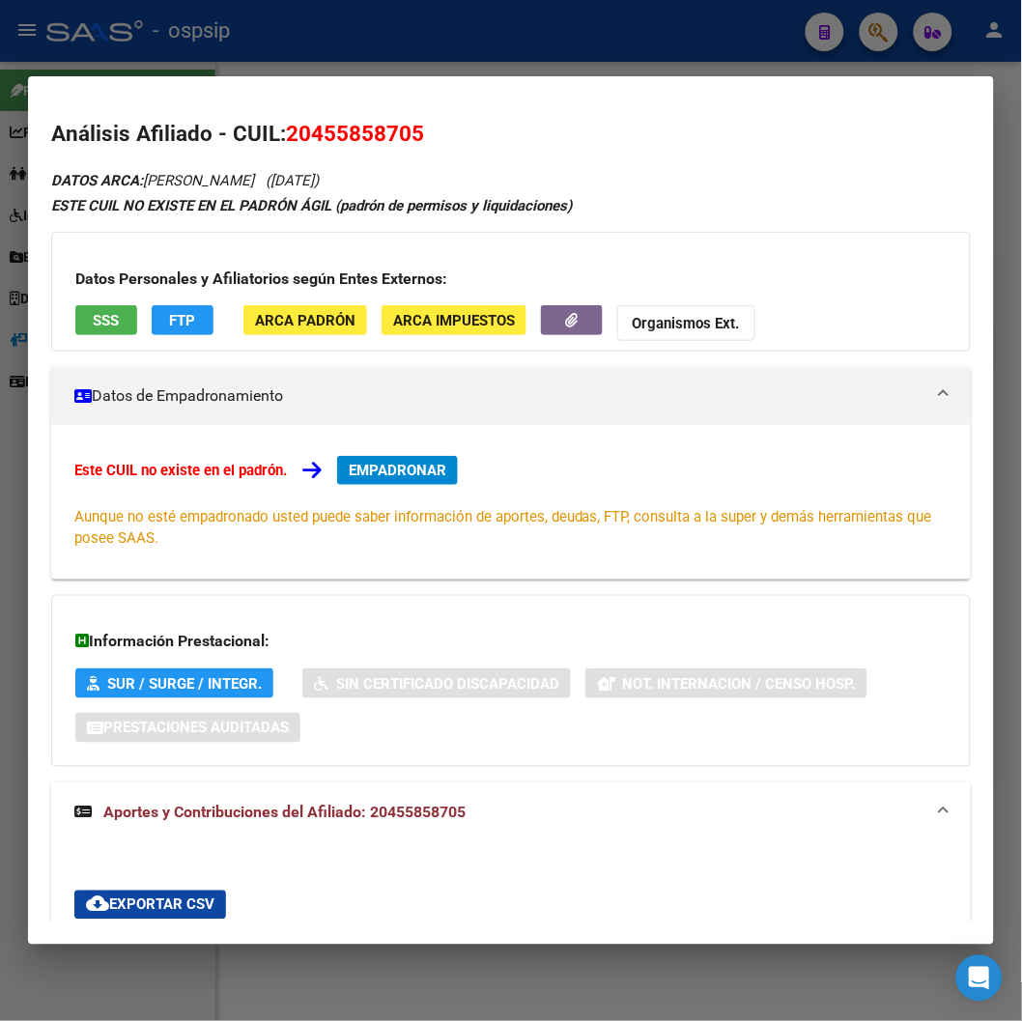
click at [421, 465] on span "EMPADRONAR" at bounding box center [398, 470] width 98 height 17
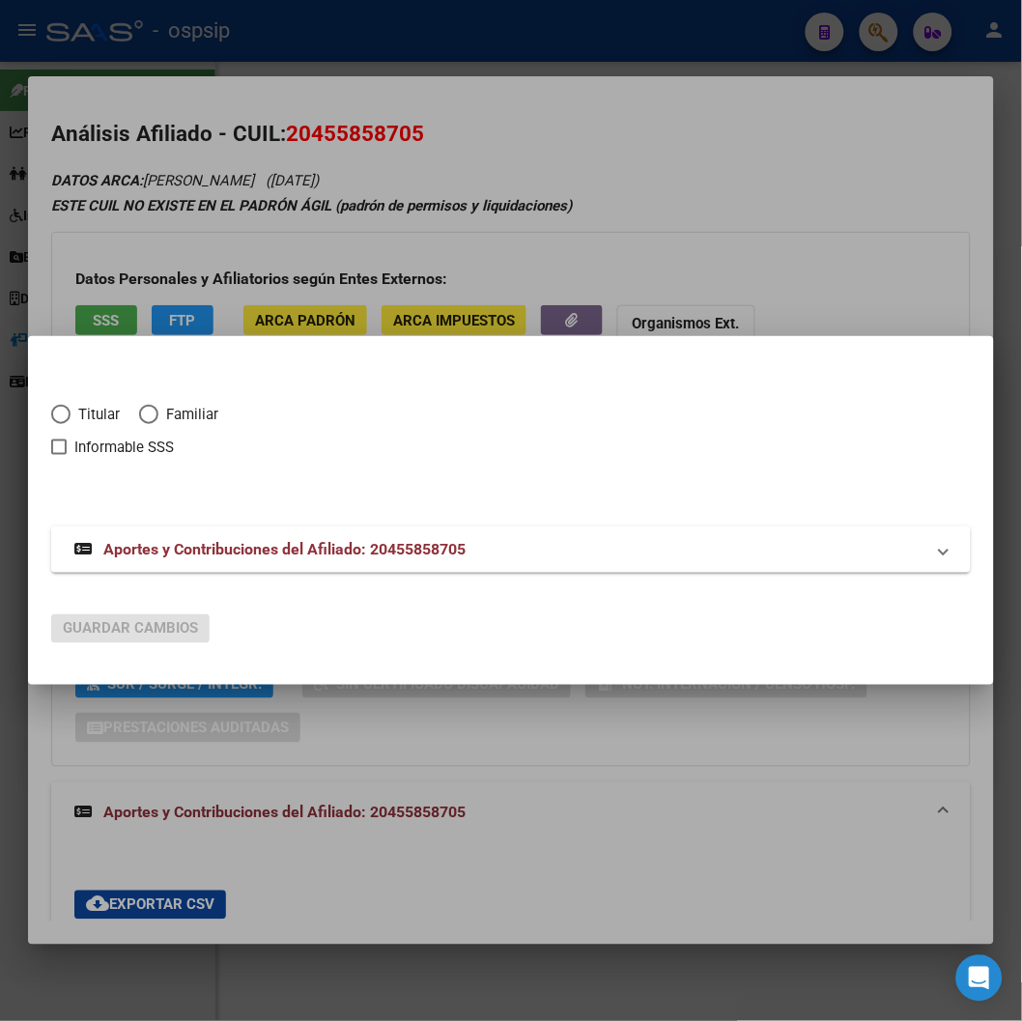
click at [68, 415] on span "Elija una opción" at bounding box center [60, 414] width 19 height 19
click at [68, 415] on input "Titular" at bounding box center [60, 414] width 19 height 19
radio input "true"
checkbox input "true"
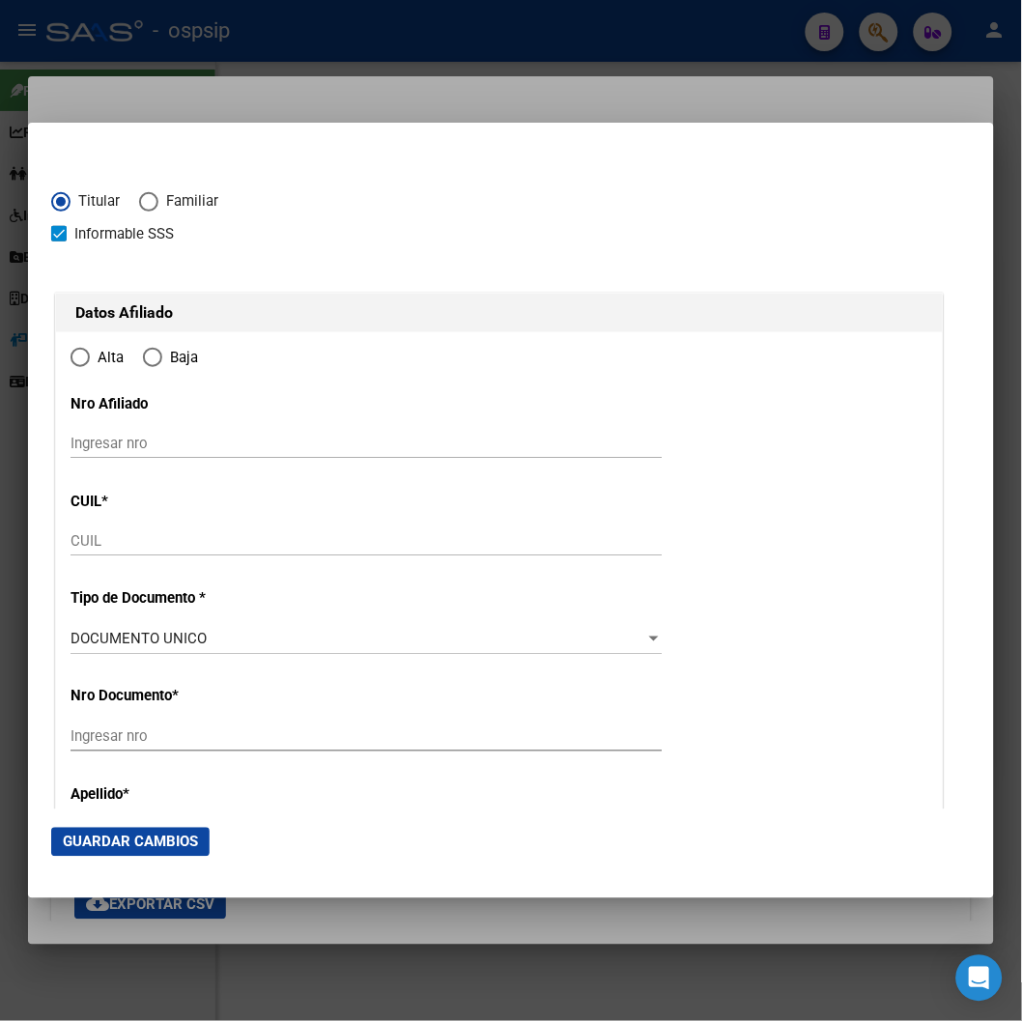
type input "20-45585870-5"
radio input "true"
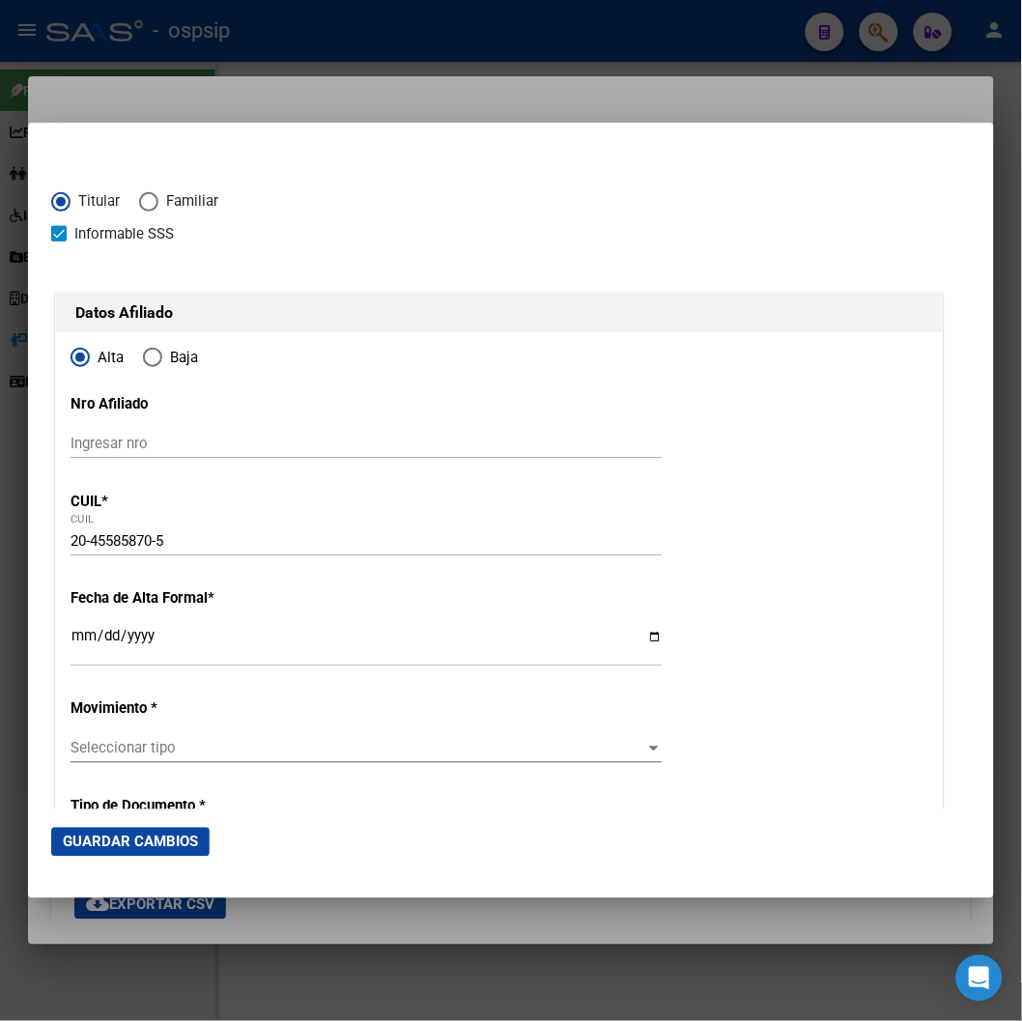
type input "45585870"
type input "ARENAS"
type input "[PERSON_NAME]"
type input "[DATE]"
type input "VILLA ATUEL"
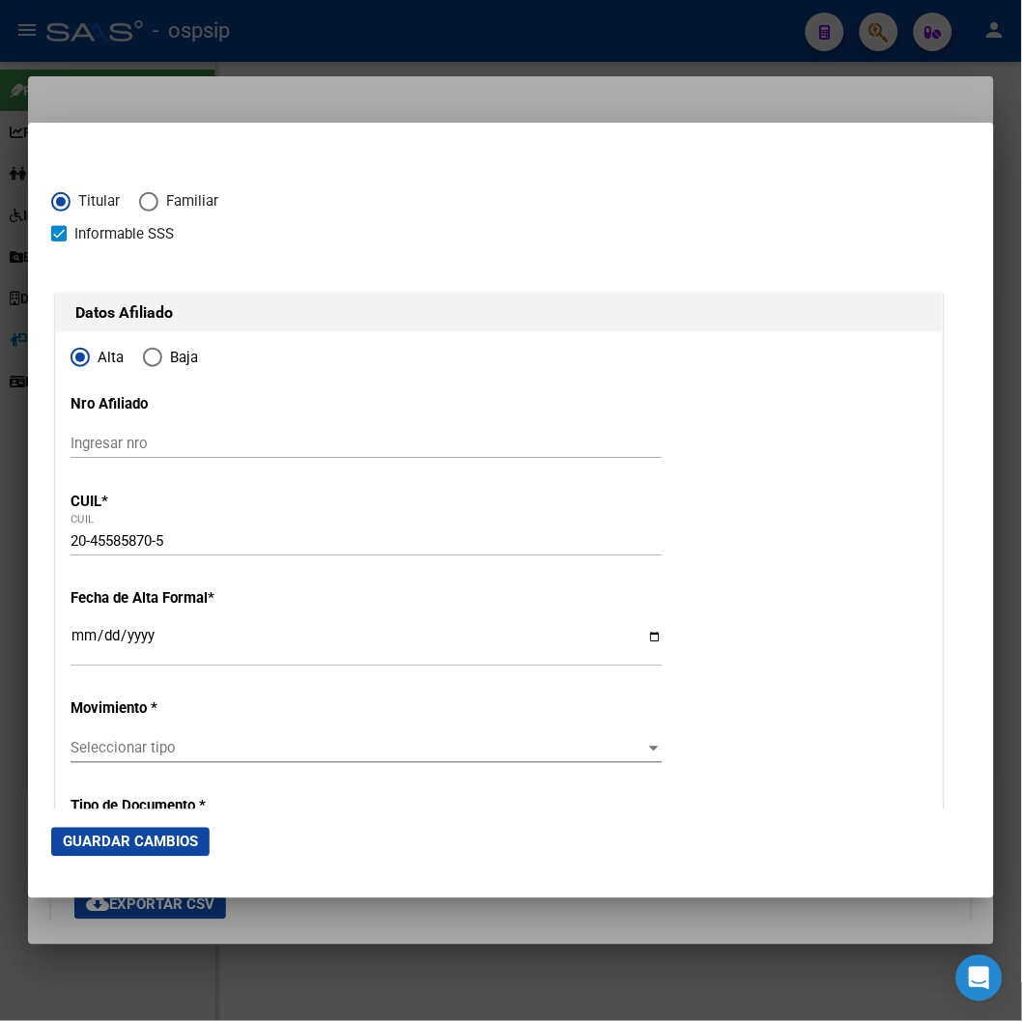
type input "5622"
type input "[PERSON_NAME]"
type input "93"
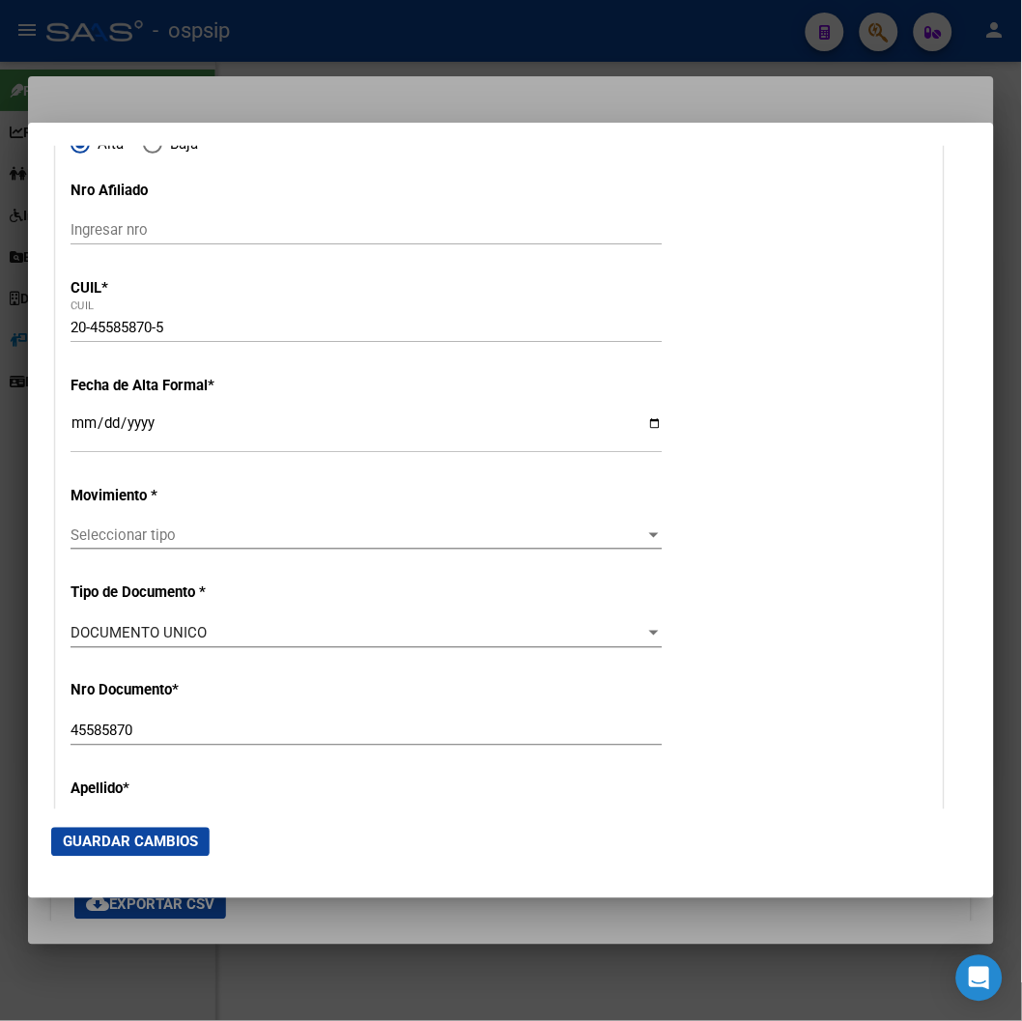
scroll to position [214, 0]
click at [89, 426] on input "Ingresar fecha" at bounding box center [366, 429] width 592 height 31
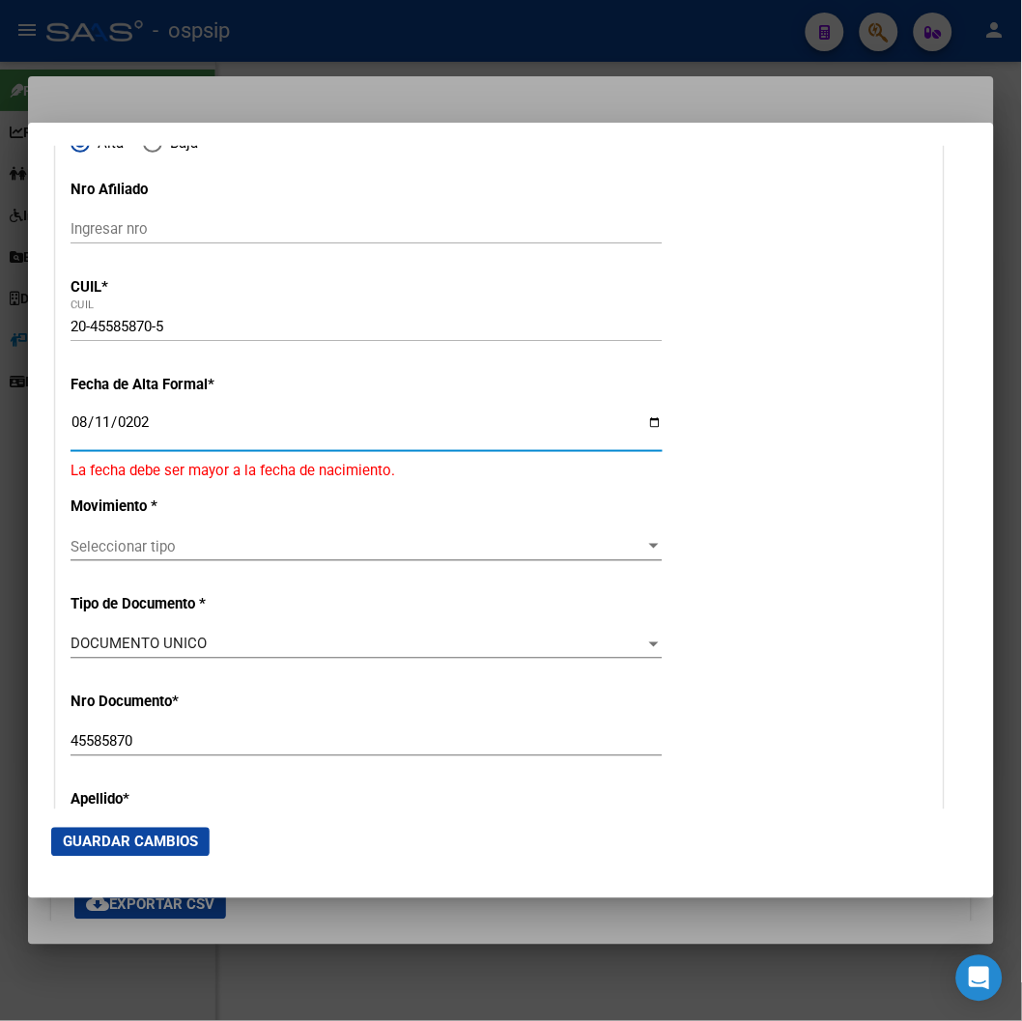
type input "[DATE]"
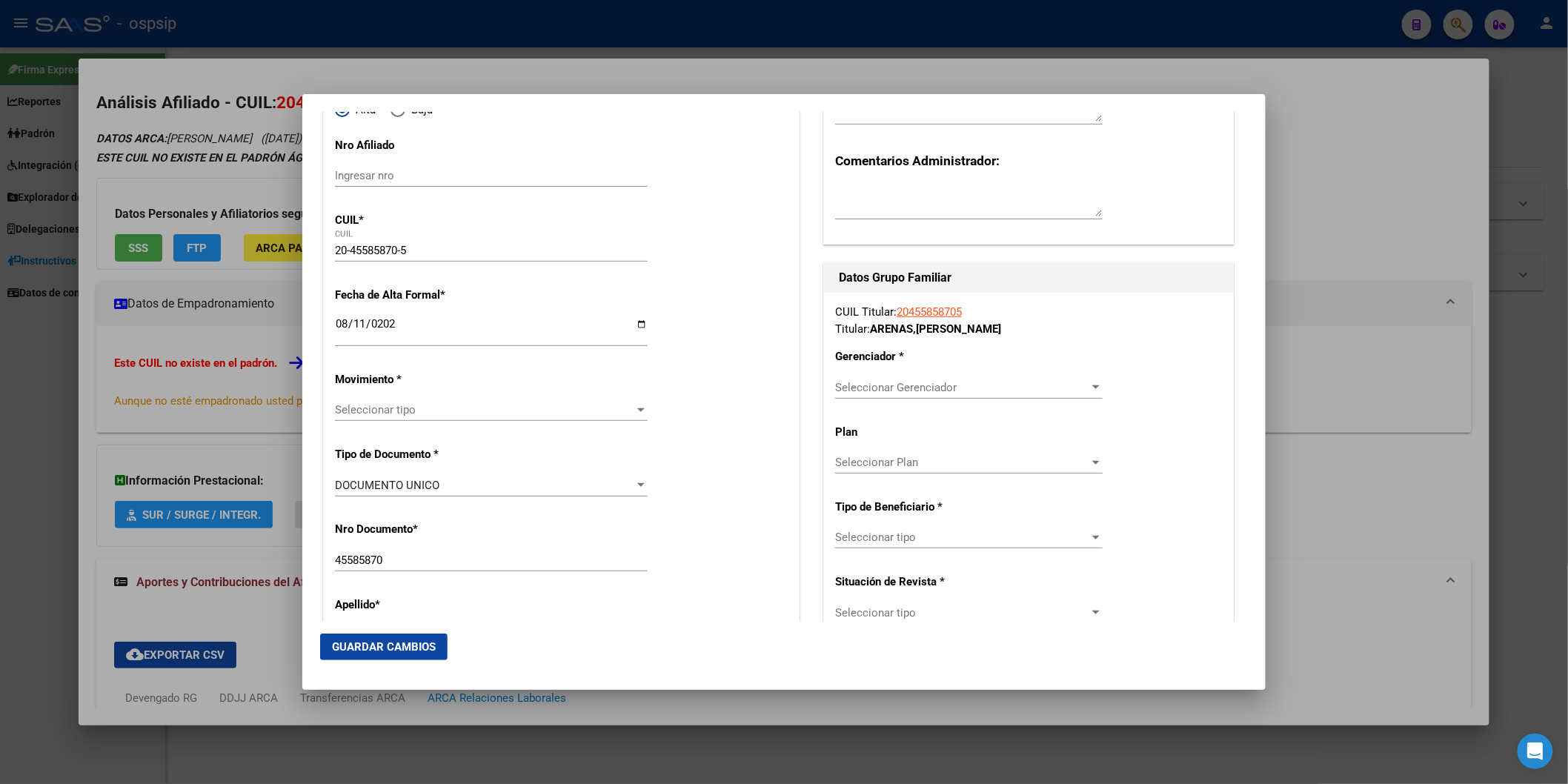
drag, startPoint x: 443, startPoint y: 45, endPoint x: 500, endPoint y: 38, distance: 57.4
click at [444, 45] on div at bounding box center [784, 392] width 1568 height 784
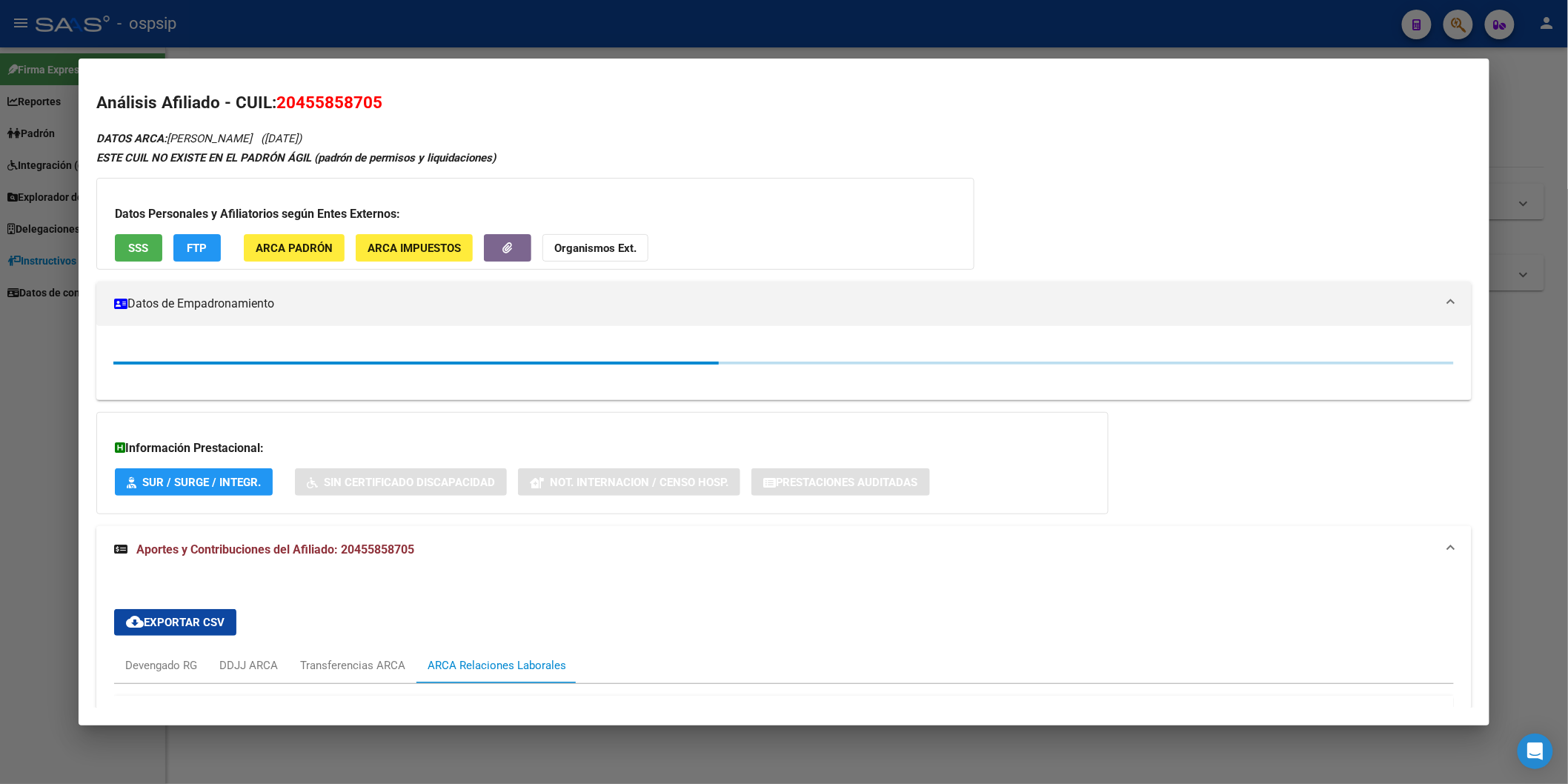
click at [540, 32] on div at bounding box center [784, 392] width 1568 height 784
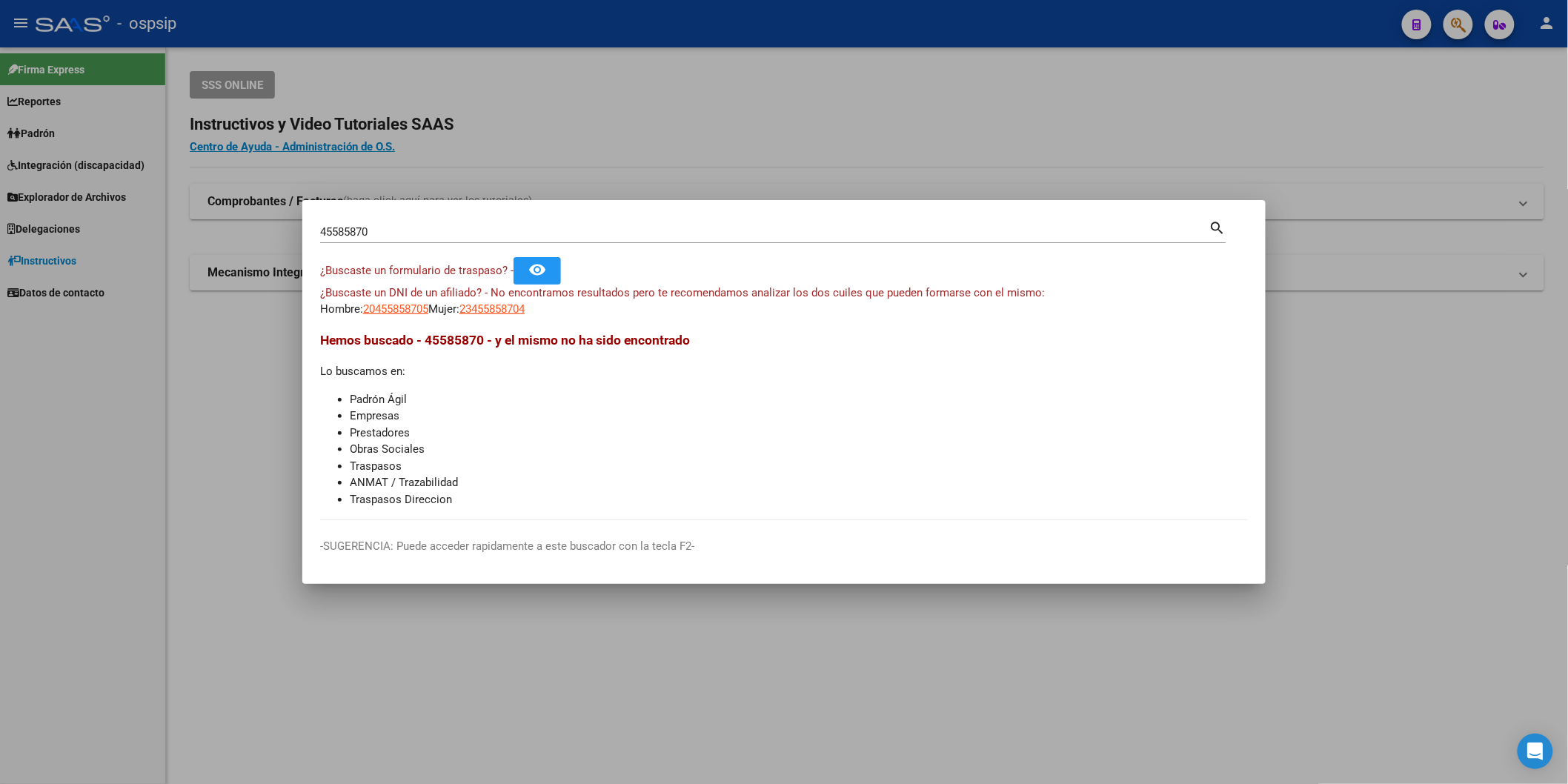
click at [550, 33] on div at bounding box center [784, 392] width 1568 height 784
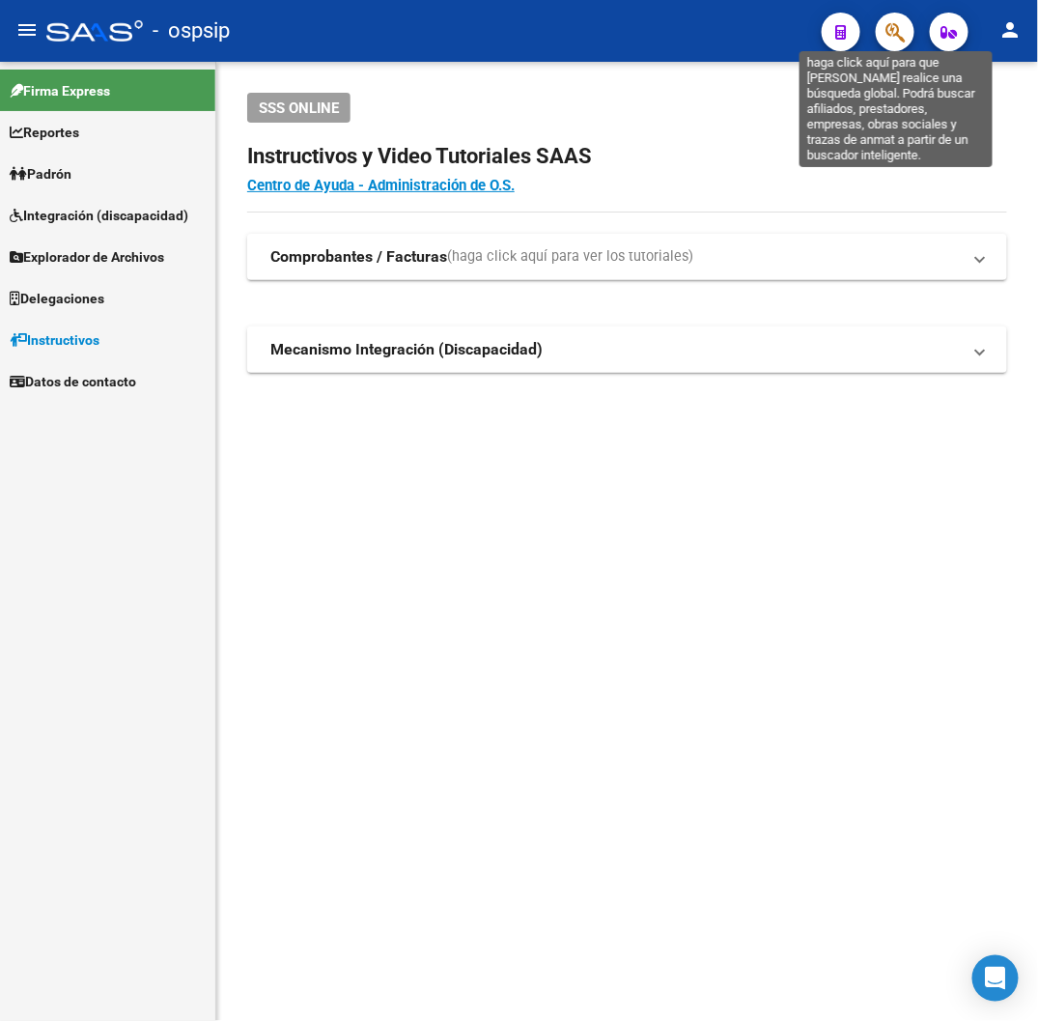
click at [892, 33] on icon "button" at bounding box center [895, 32] width 19 height 22
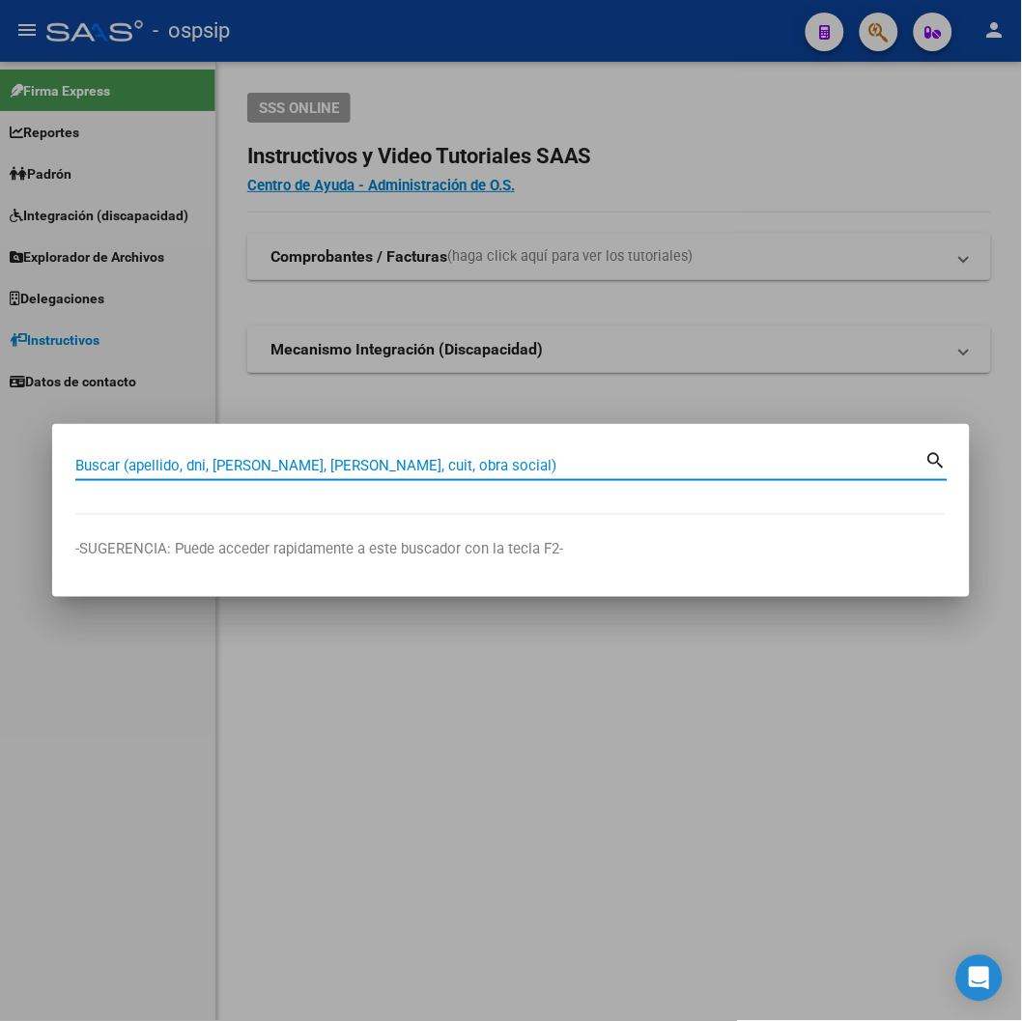
click at [408, 461] on input "Buscar (apellido, dni, [PERSON_NAME], [PERSON_NAME], cuit, obra social)" at bounding box center [500, 465] width 850 height 17
type input "20711263"
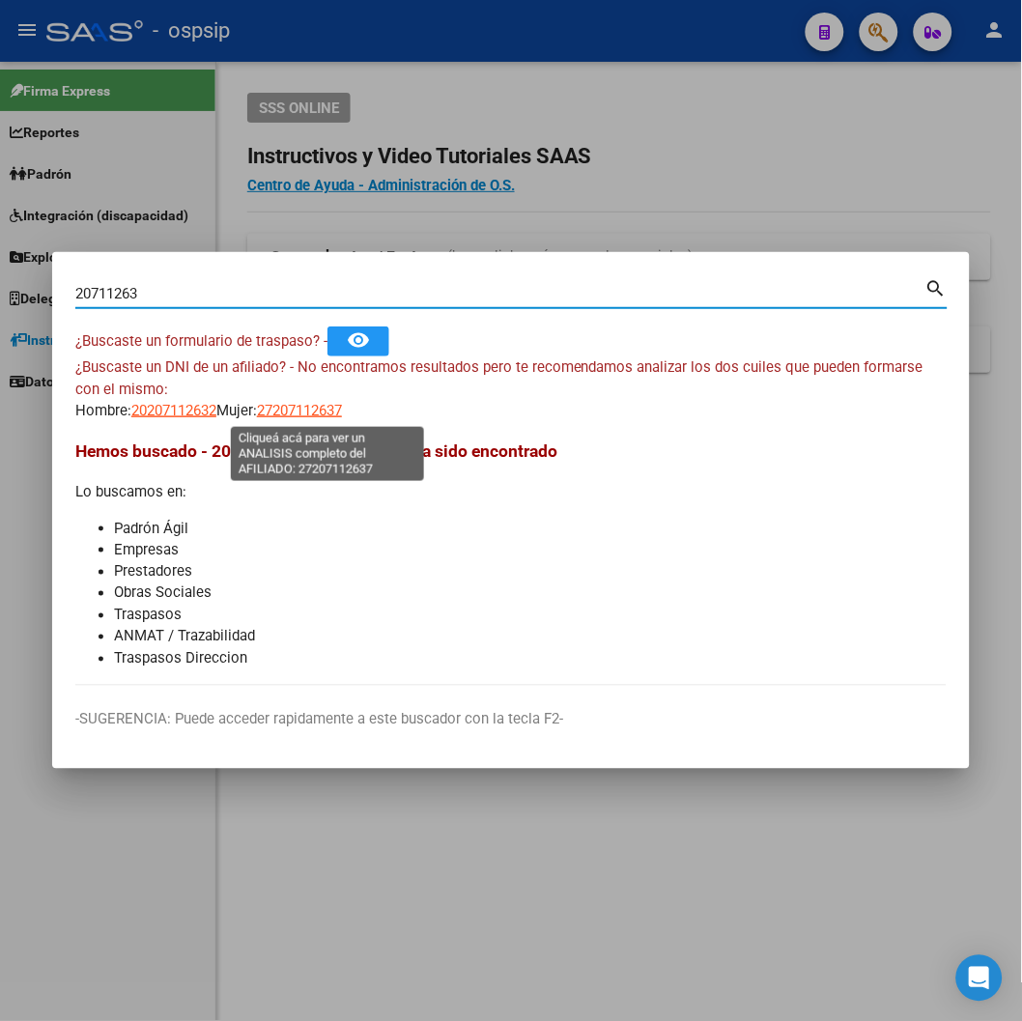
click at [331, 408] on span "27207112637" at bounding box center [299, 410] width 85 height 17
type textarea "27207112637"
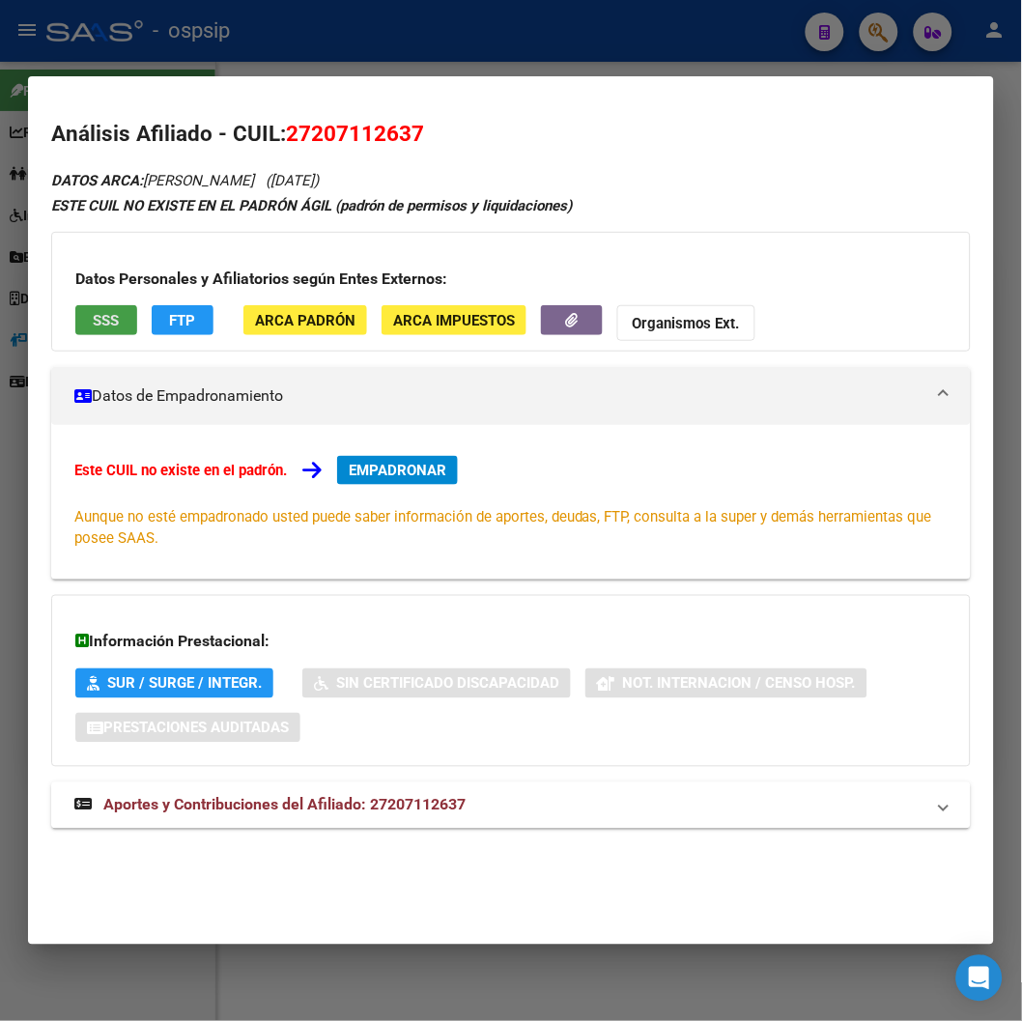
click at [77, 322] on button "SSS" at bounding box center [106, 320] width 62 height 30
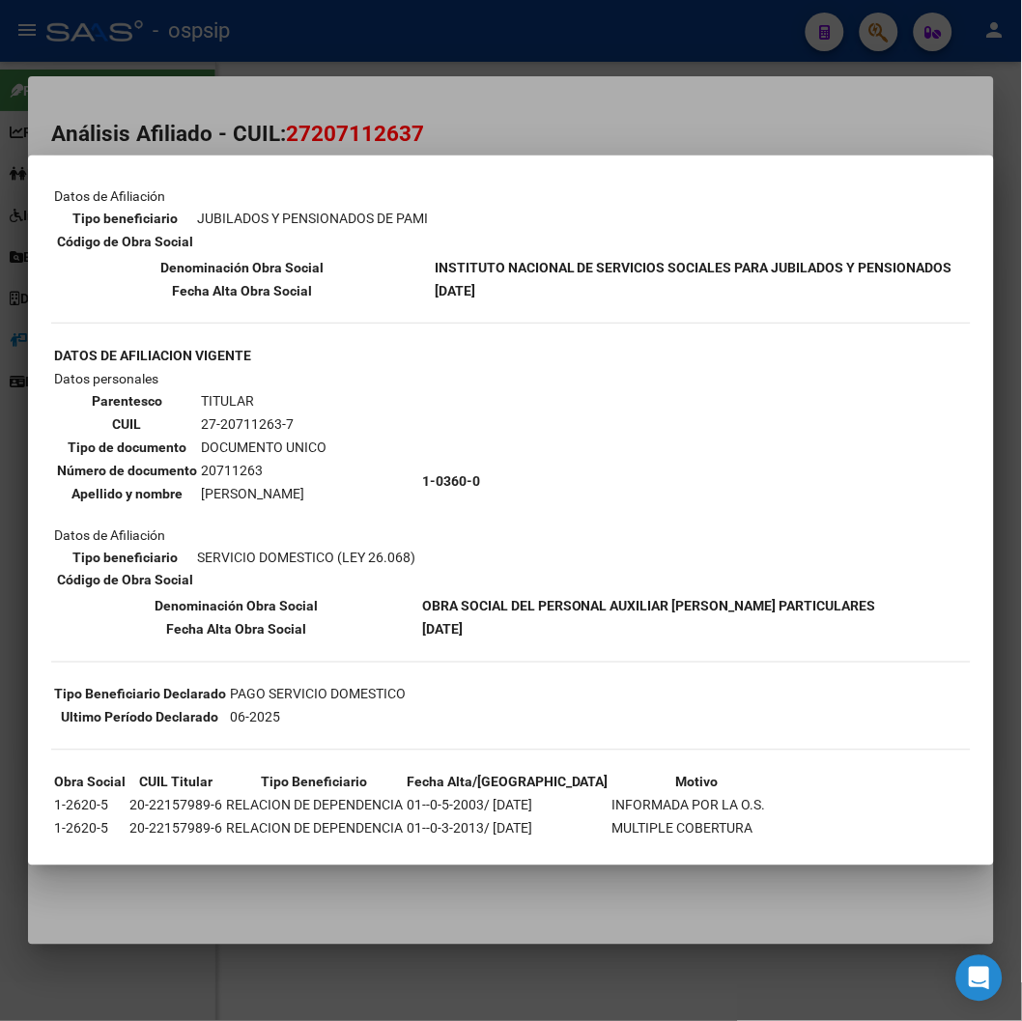
scroll to position [322, 0]
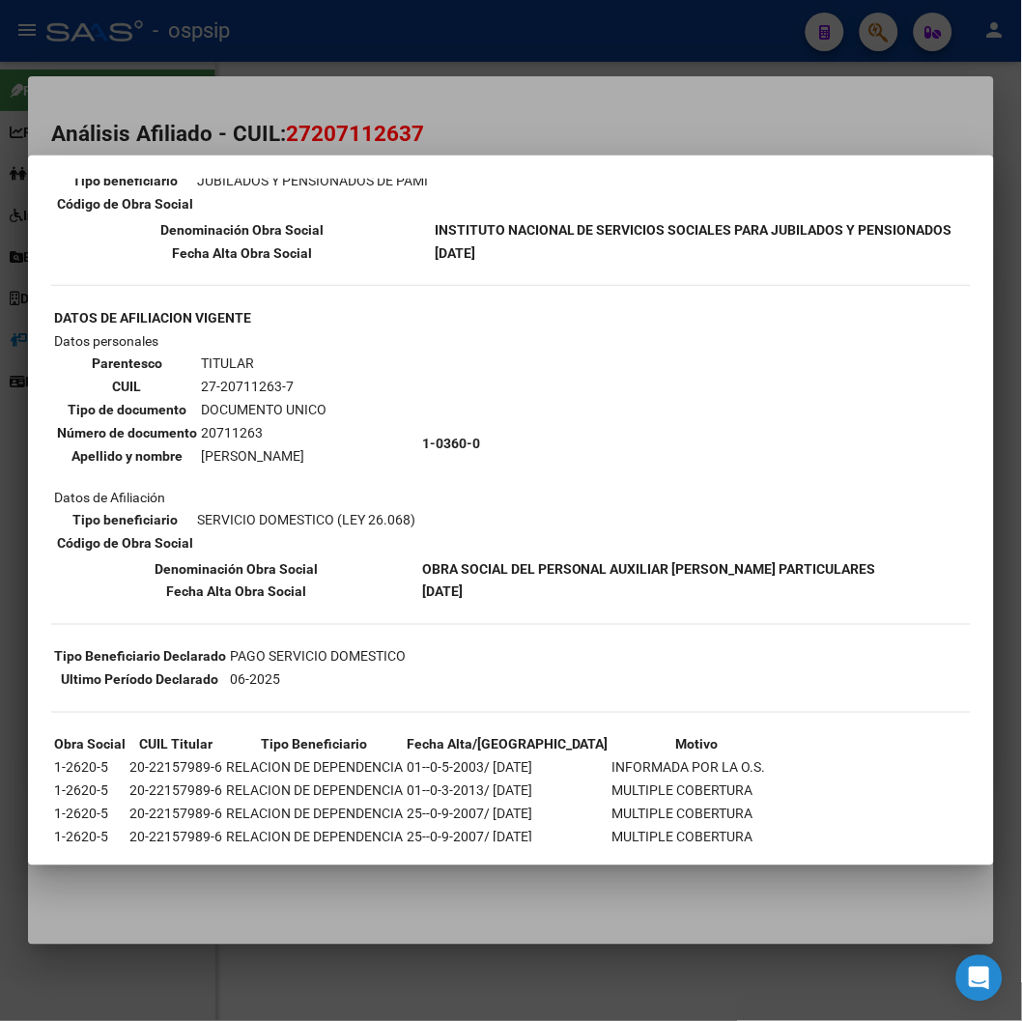
click at [465, 107] on div at bounding box center [511, 510] width 1022 height 1021
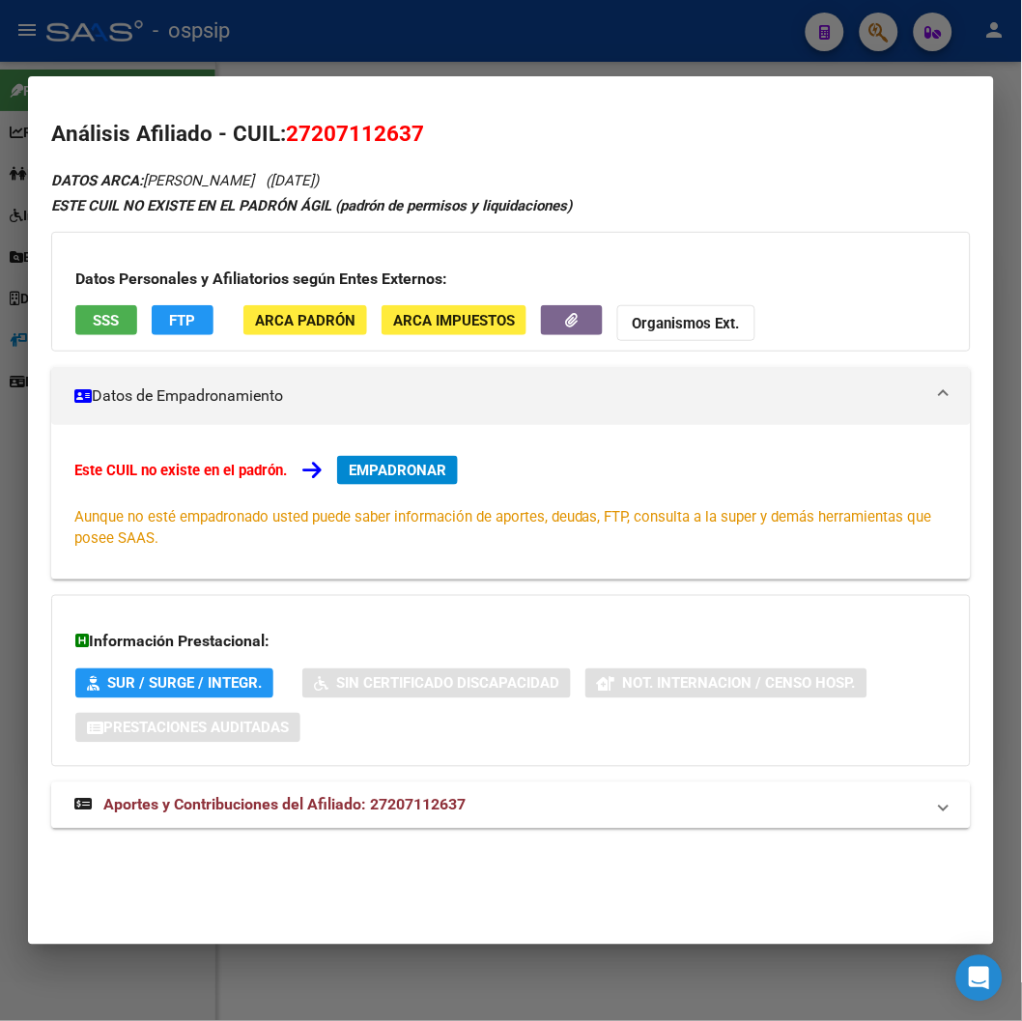
drag, startPoint x: 288, startPoint y: 137, endPoint x: 423, endPoint y: 139, distance: 135.2
click at [423, 139] on span "27207112637" at bounding box center [355, 133] width 138 height 25
copy span "27207112637"
click at [114, 322] on span "SSS" at bounding box center [107, 320] width 26 height 17
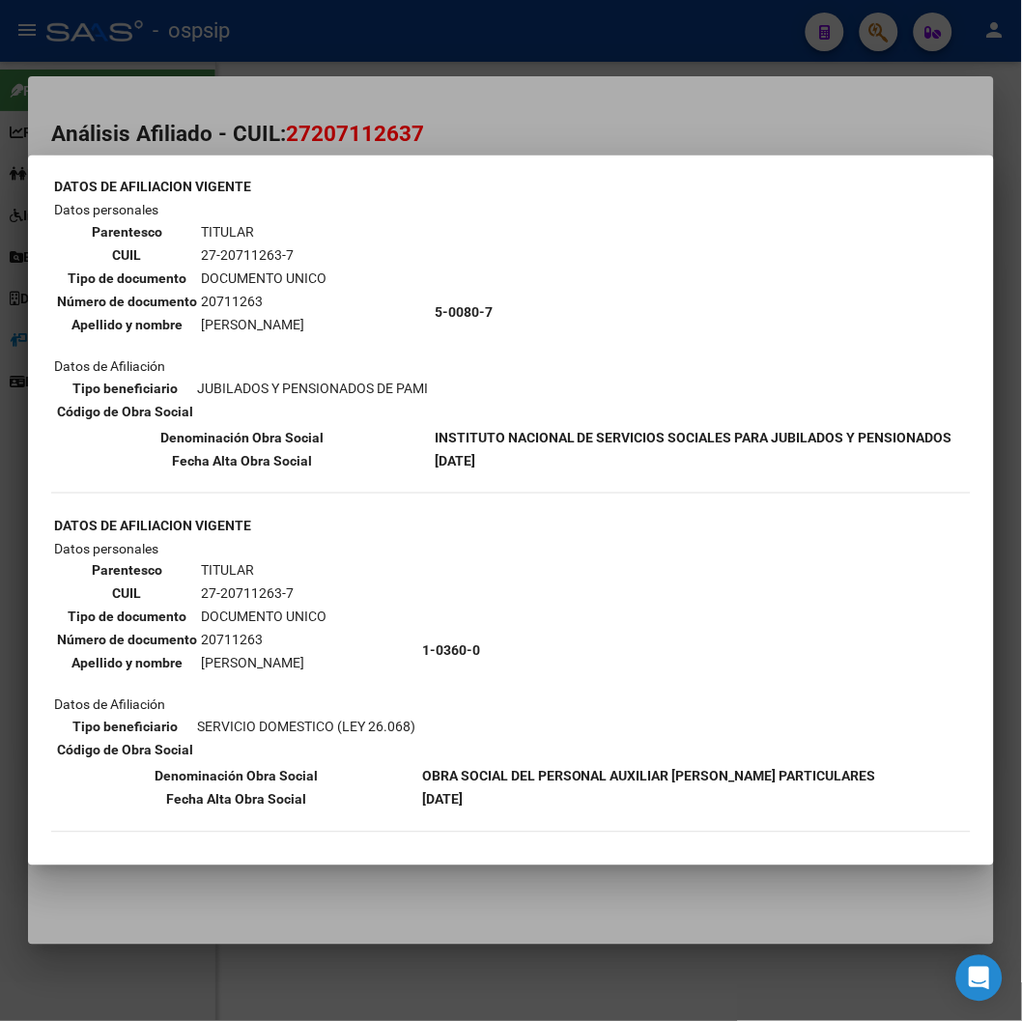
scroll to position [0, 0]
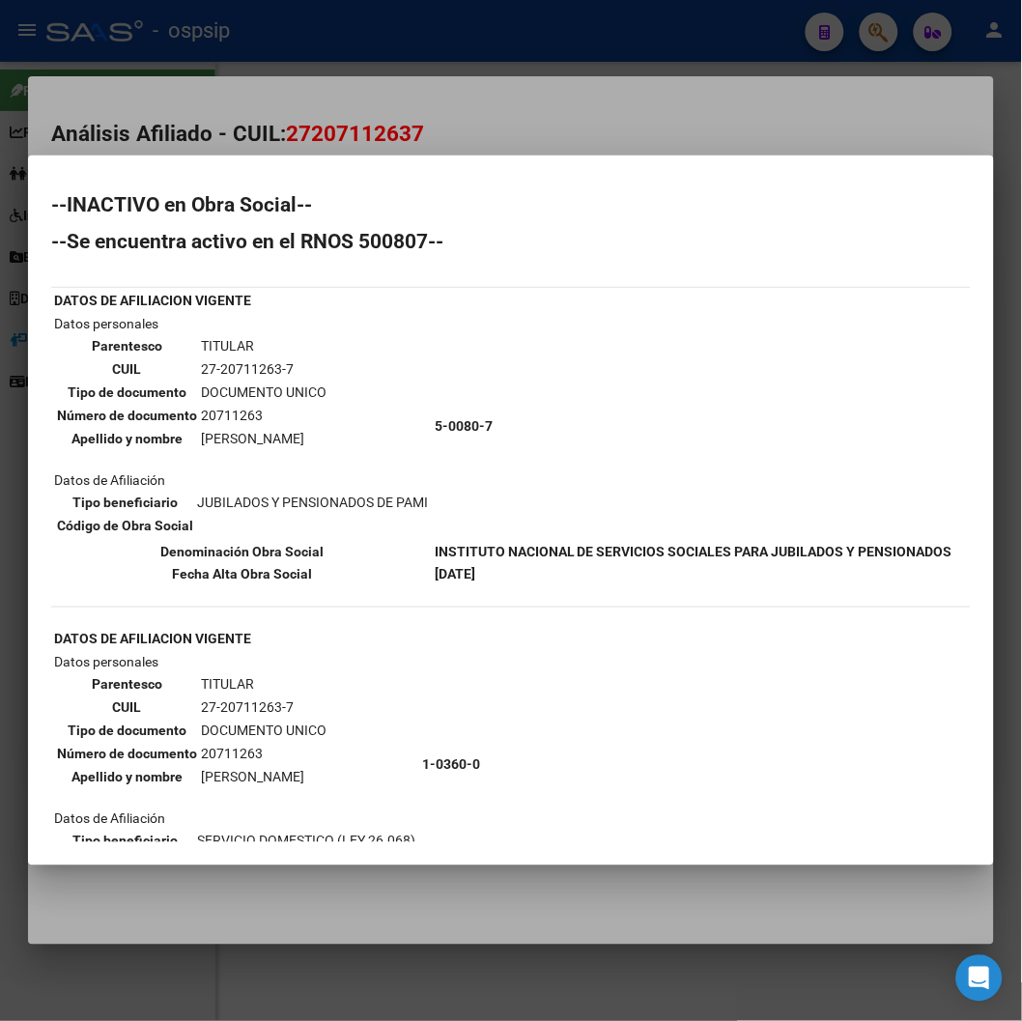
drag, startPoint x: 198, startPoint y: 408, endPoint x: 272, endPoint y: 412, distance: 74.5
click at [272, 412] on td "20711263" at bounding box center [263, 415] width 127 height 21
copy td "20711263"
click at [735, 124] on div at bounding box center [511, 510] width 1022 height 1021
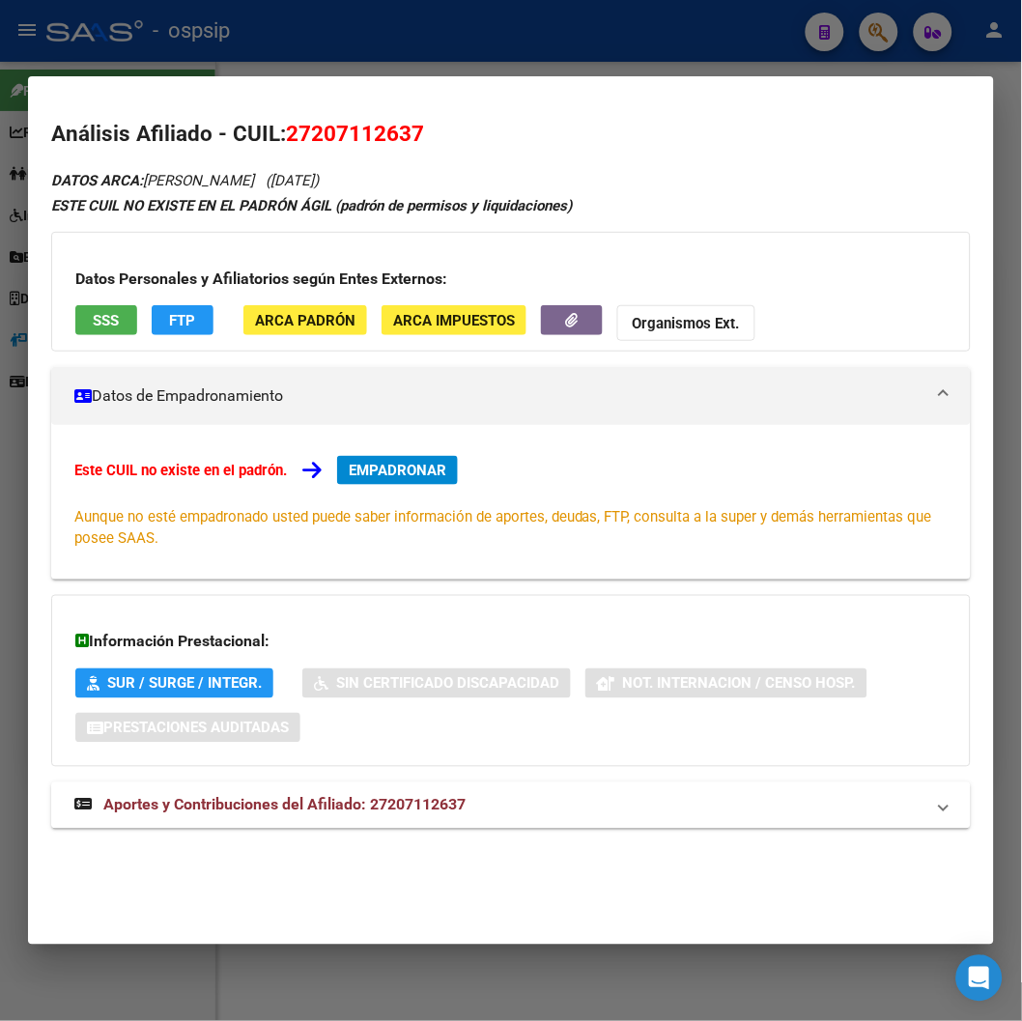
click at [676, 58] on div at bounding box center [511, 510] width 1022 height 1021
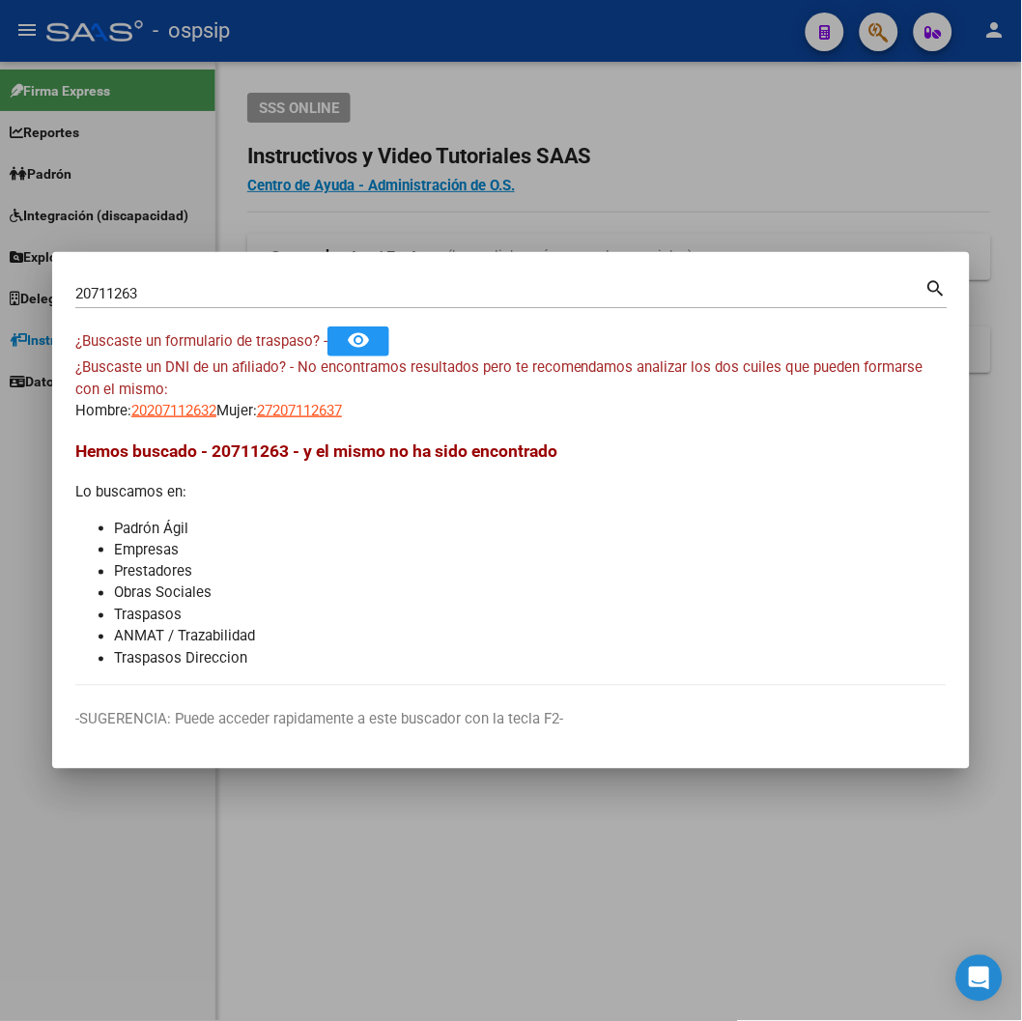
drag, startPoint x: 618, startPoint y: 140, endPoint x: 671, endPoint y: 138, distance: 53.1
click at [633, 141] on div at bounding box center [511, 510] width 1022 height 1021
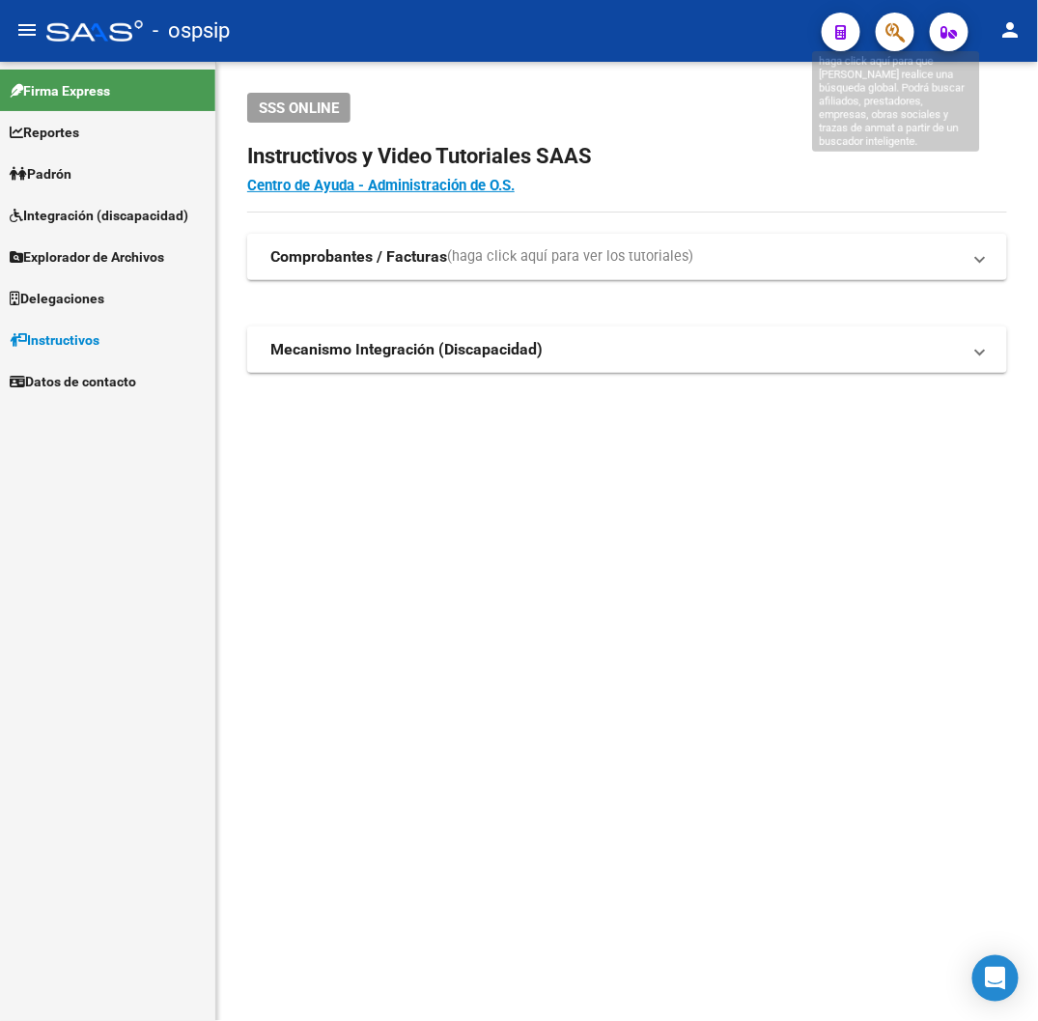
click at [893, 37] on icon "button" at bounding box center [895, 32] width 19 height 22
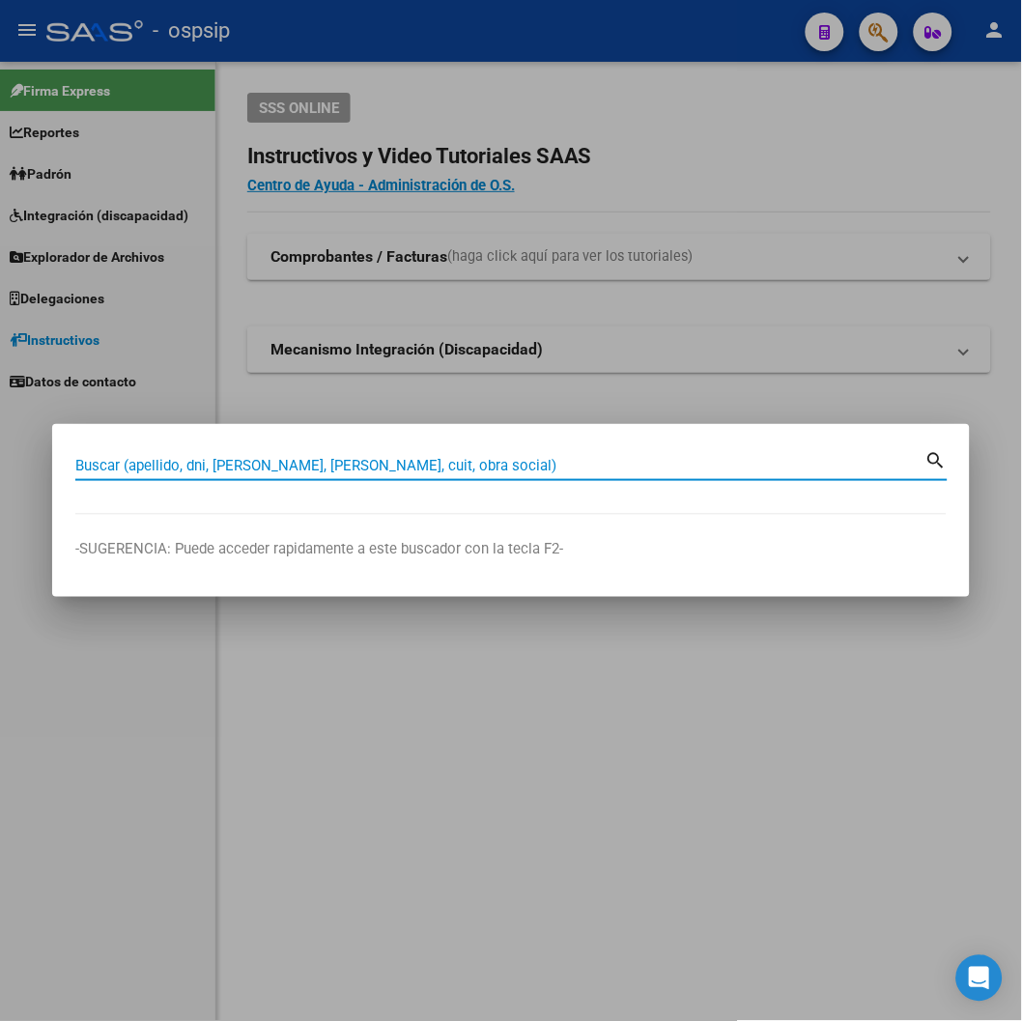
click at [282, 462] on input "Buscar (apellido, dni, [PERSON_NAME], [PERSON_NAME], cuit, obra social)" at bounding box center [500, 465] width 850 height 17
type input "45585870"
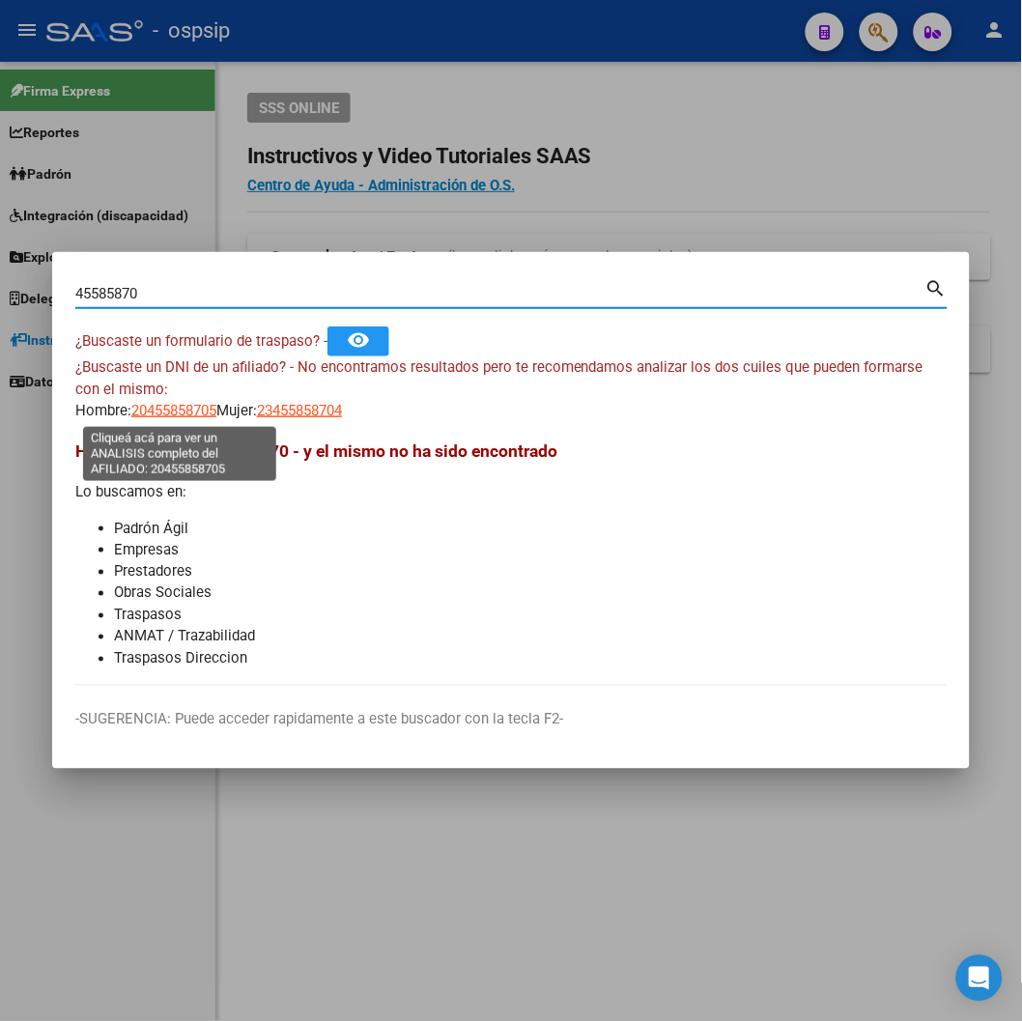
click at [194, 415] on span "20455858705" at bounding box center [173, 410] width 85 height 17
type textarea "20455858705"
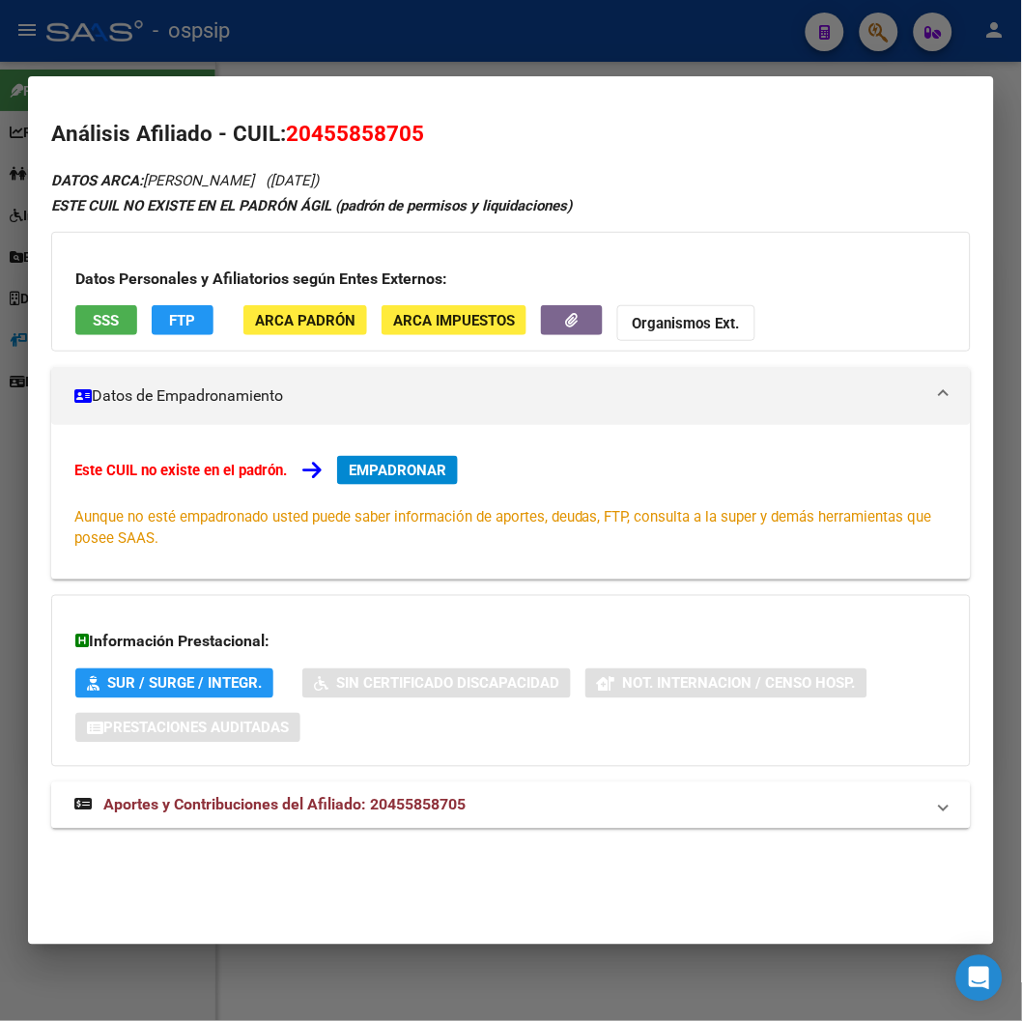
click at [336, 818] on mat-expansion-panel-header "Aportes y Contribuciones del Afiliado: 20455858705" at bounding box center [510, 805] width 919 height 46
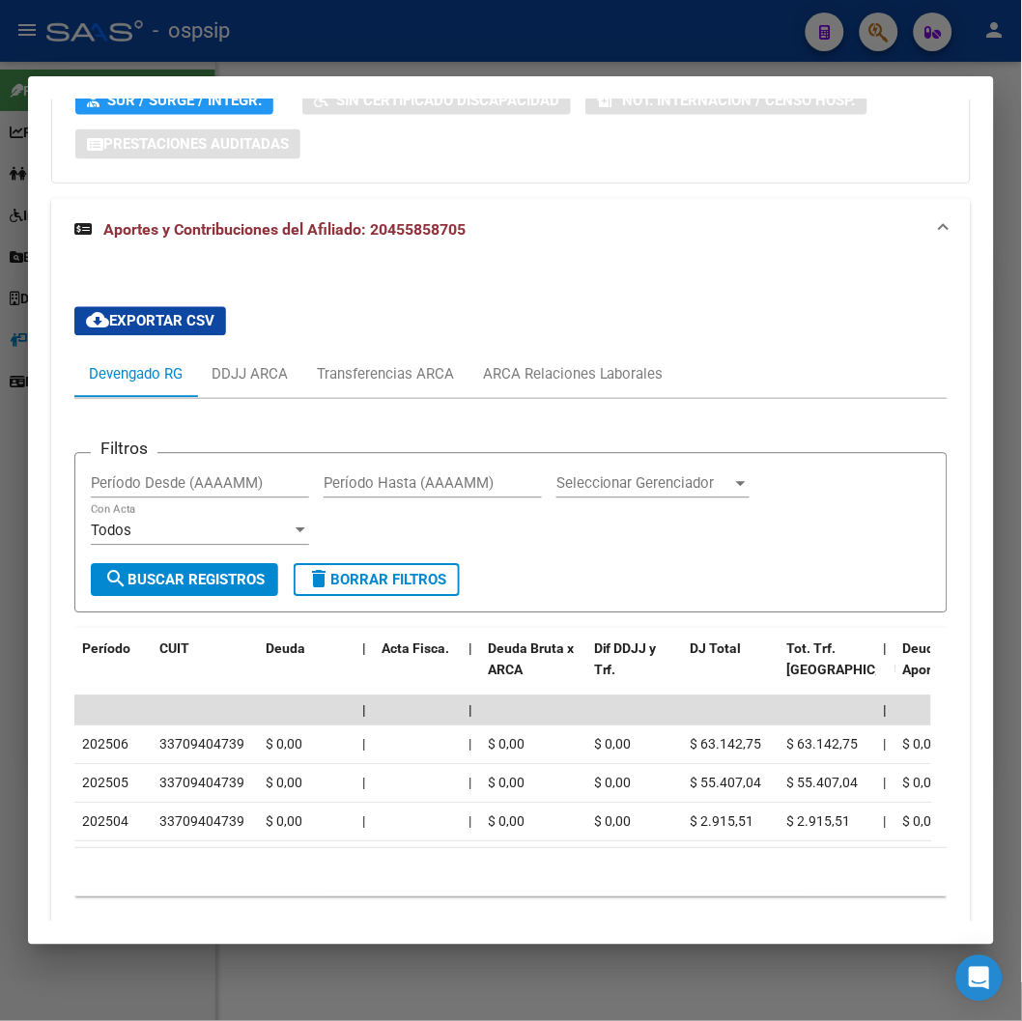
scroll to position [667, 0]
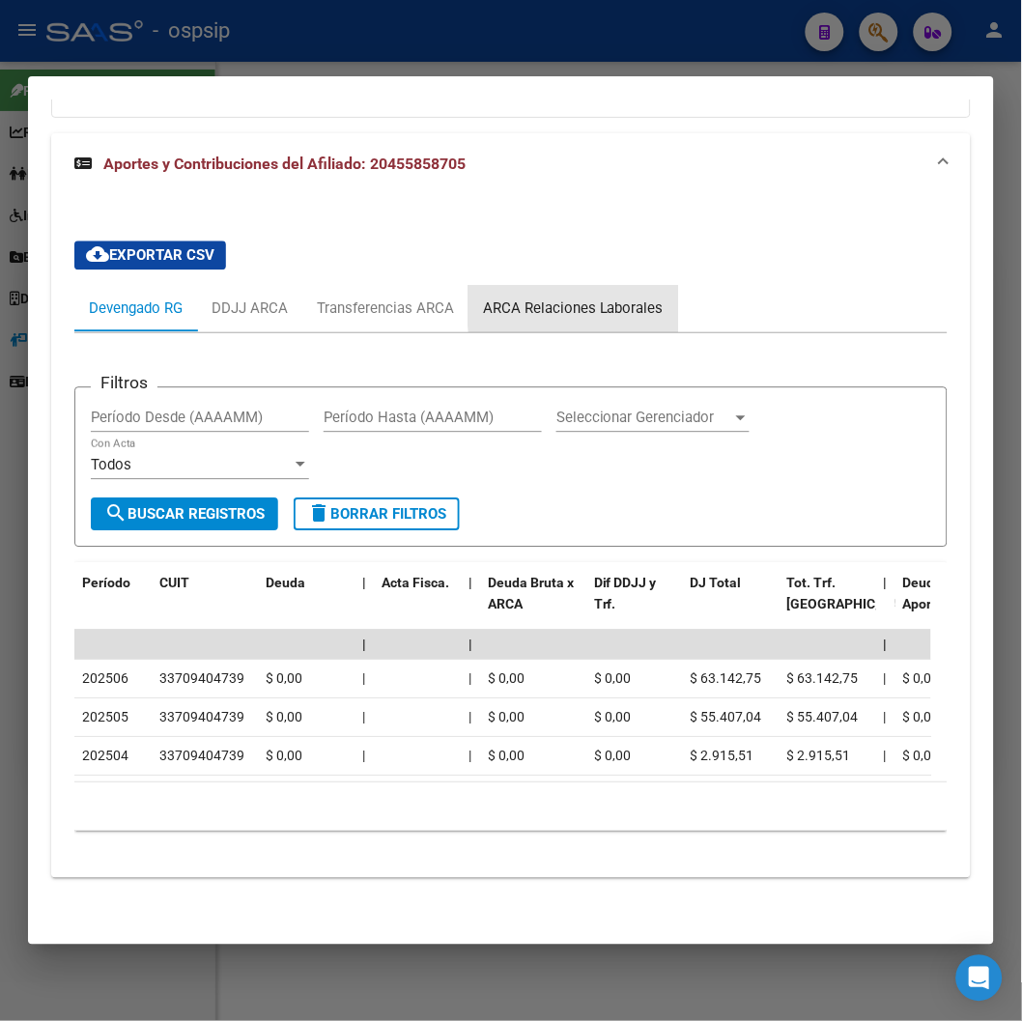
click at [648, 298] on div "ARCA Relaciones Laborales" at bounding box center [573, 308] width 181 height 21
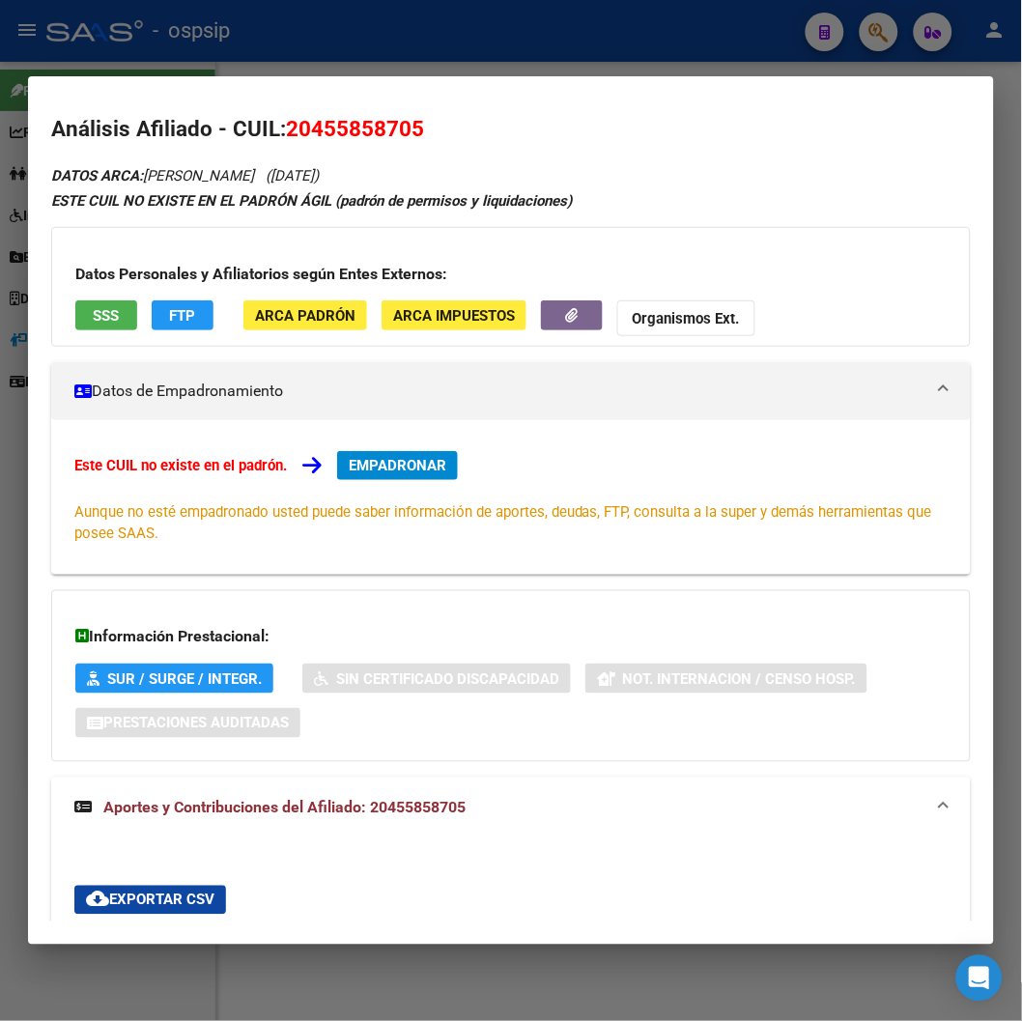
scroll to position [0, 0]
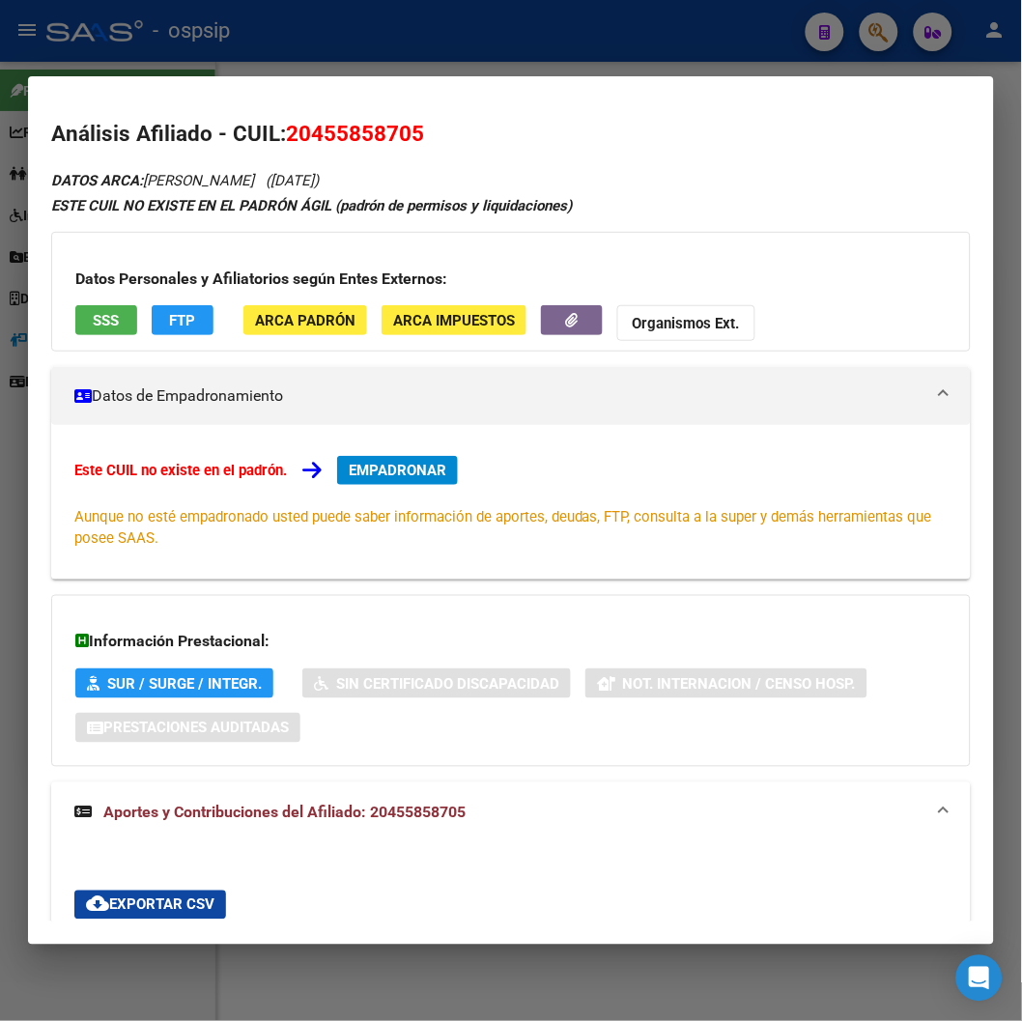
click at [103, 322] on span "SSS" at bounding box center [107, 320] width 26 height 17
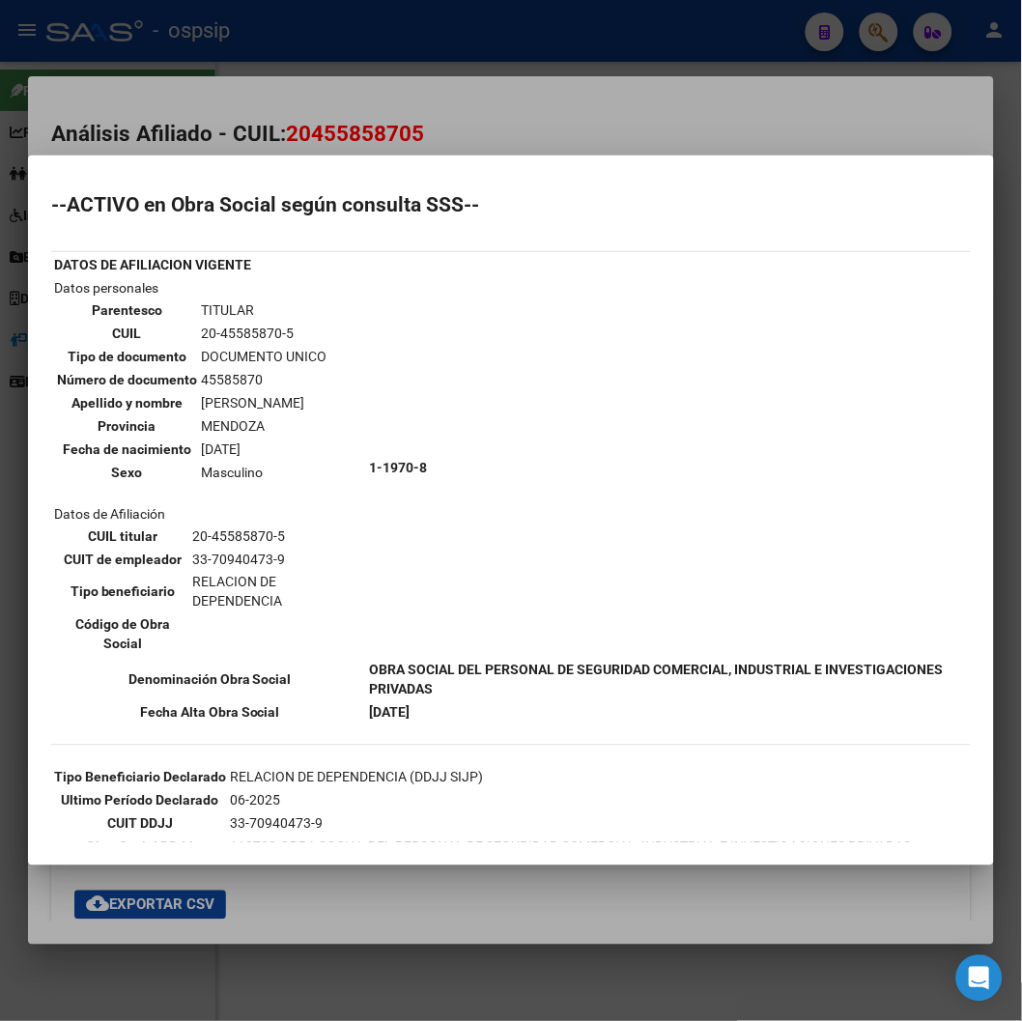
click at [573, 129] on div at bounding box center [511, 510] width 1022 height 1021
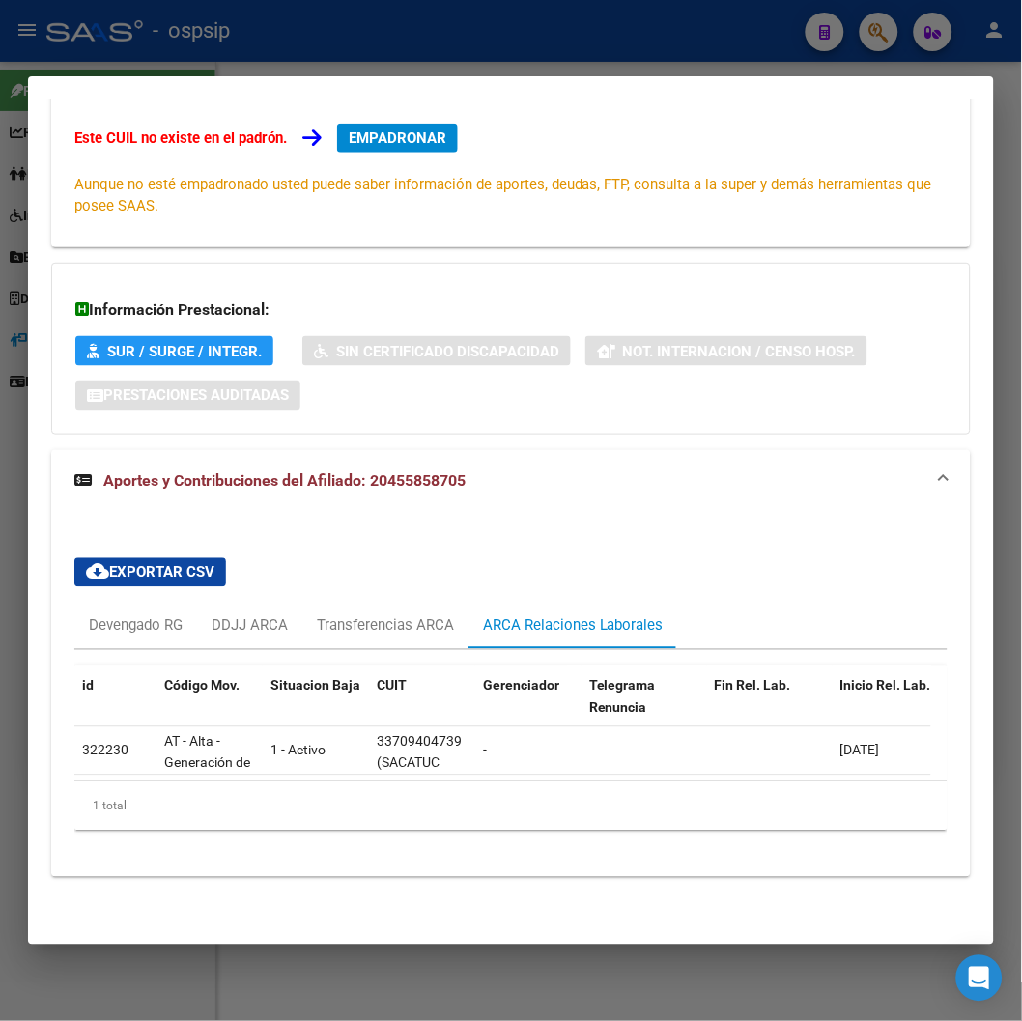
scroll to position [349, 0]
click at [425, 129] on span "EMPADRONAR" at bounding box center [398, 137] width 98 height 17
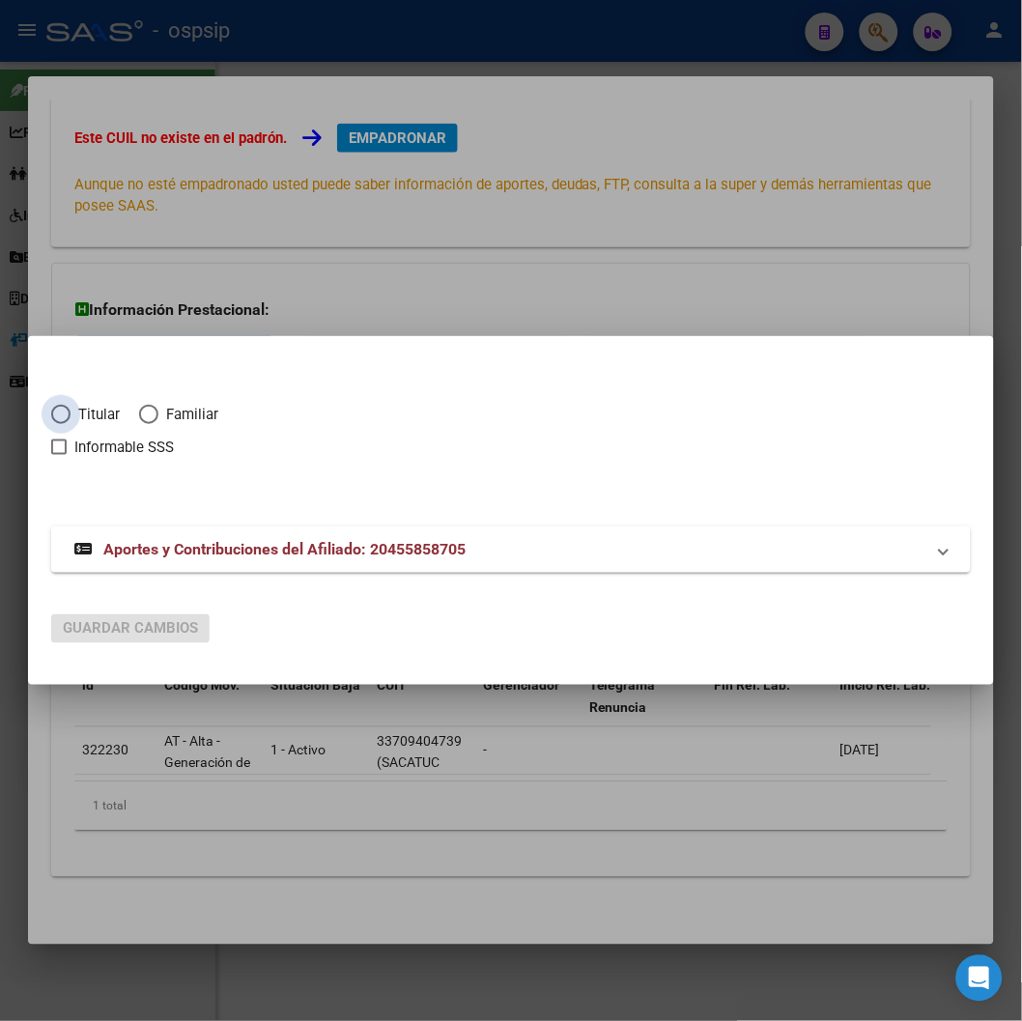
click at [59, 412] on span "Elija una opción" at bounding box center [60, 414] width 19 height 19
click at [59, 412] on input "Titular" at bounding box center [60, 414] width 19 height 19
radio input "true"
checkbox input "true"
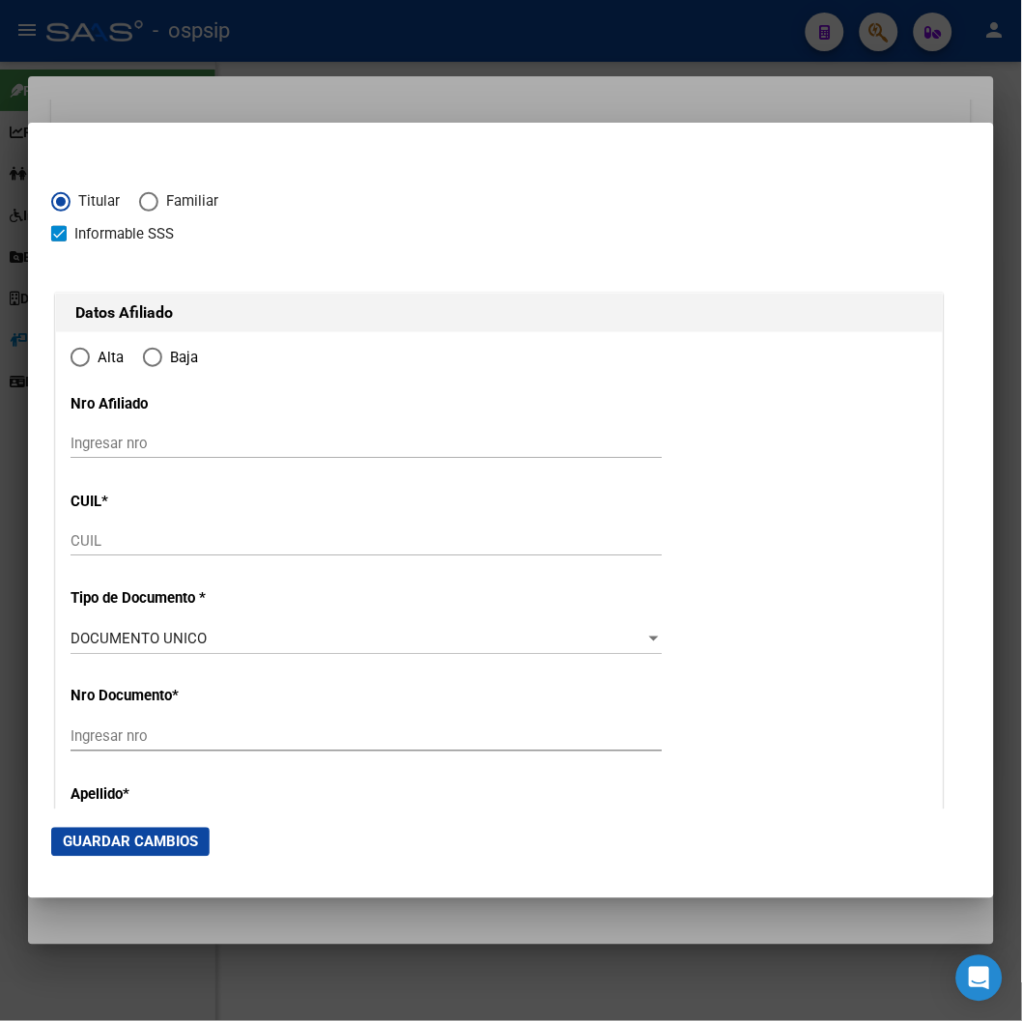
type input "20-45585870-5"
radio input "true"
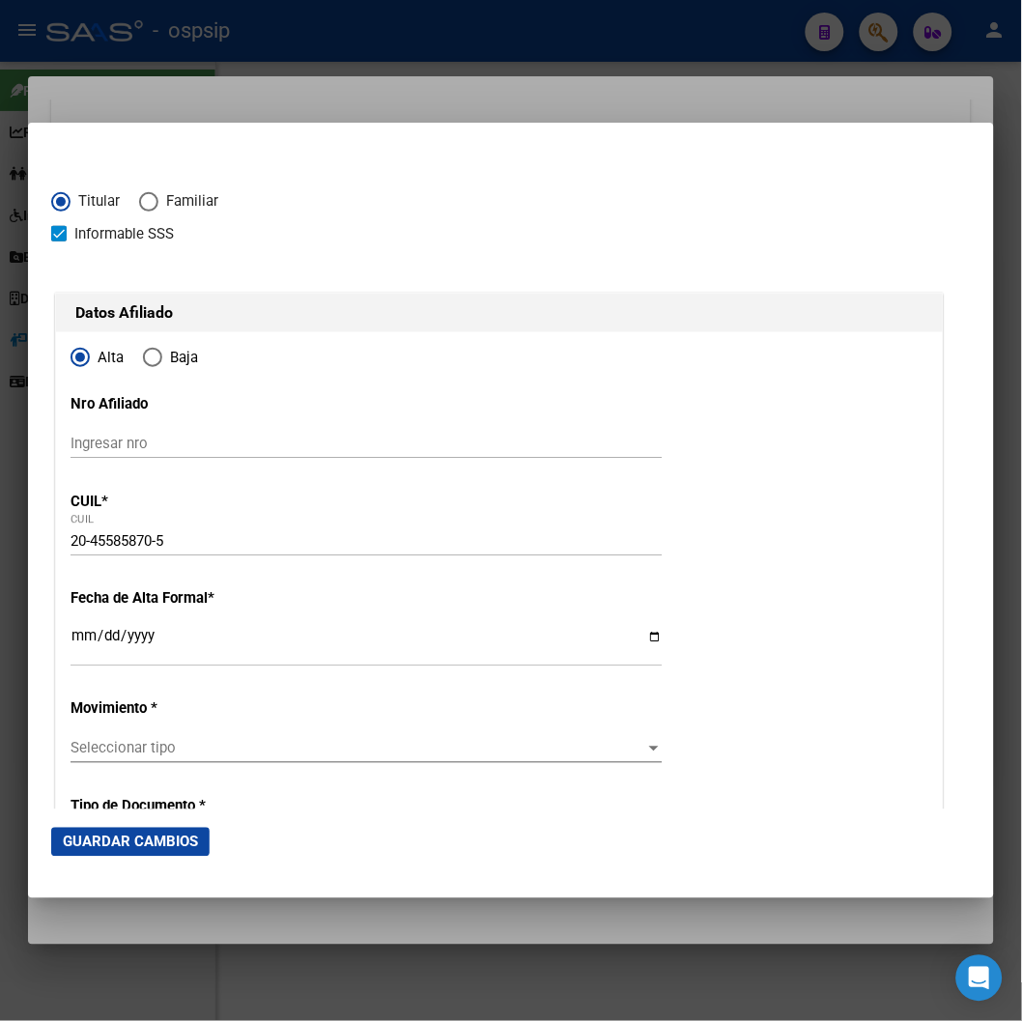
type input "45585870"
type input "ARENAS"
type input "[PERSON_NAME]"
type input "[DATE]"
type input "VILLA ATUEL"
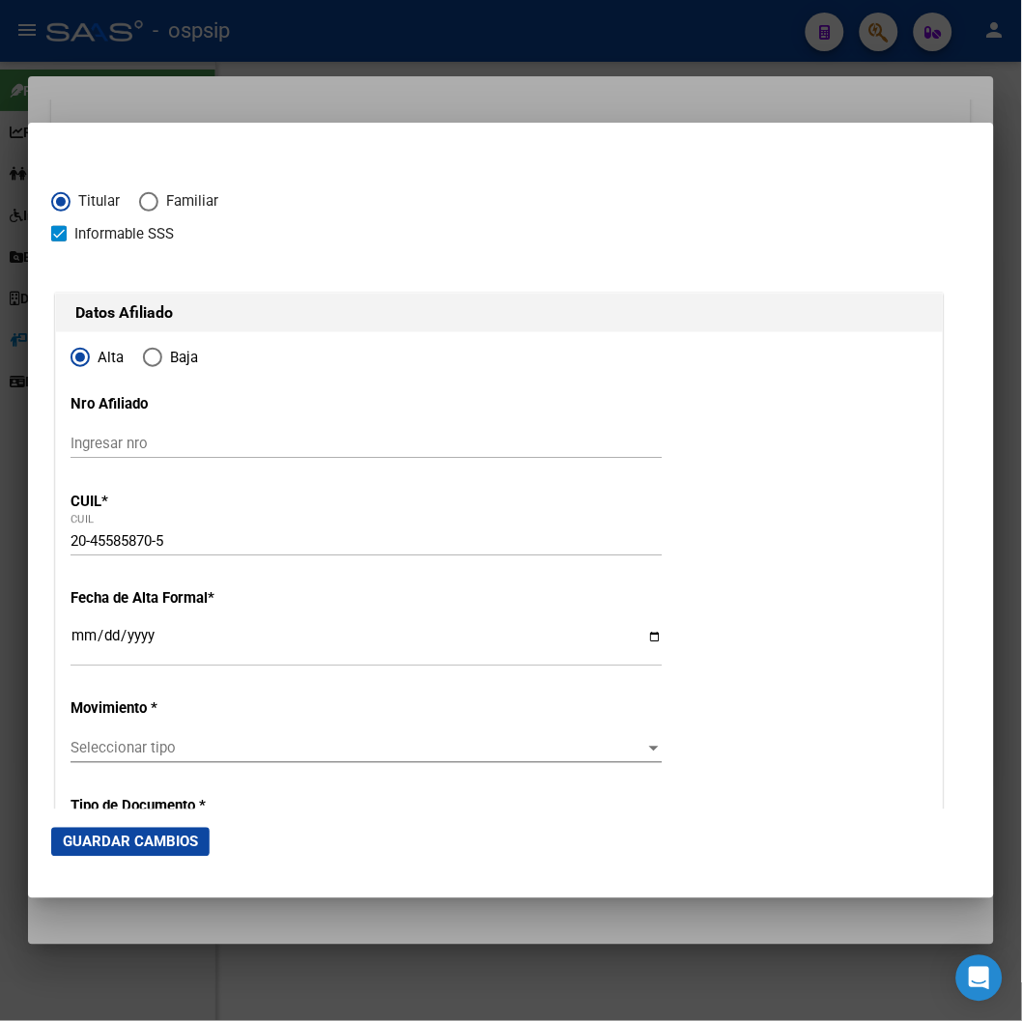
type input "5622"
type input "[PERSON_NAME]"
type input "93"
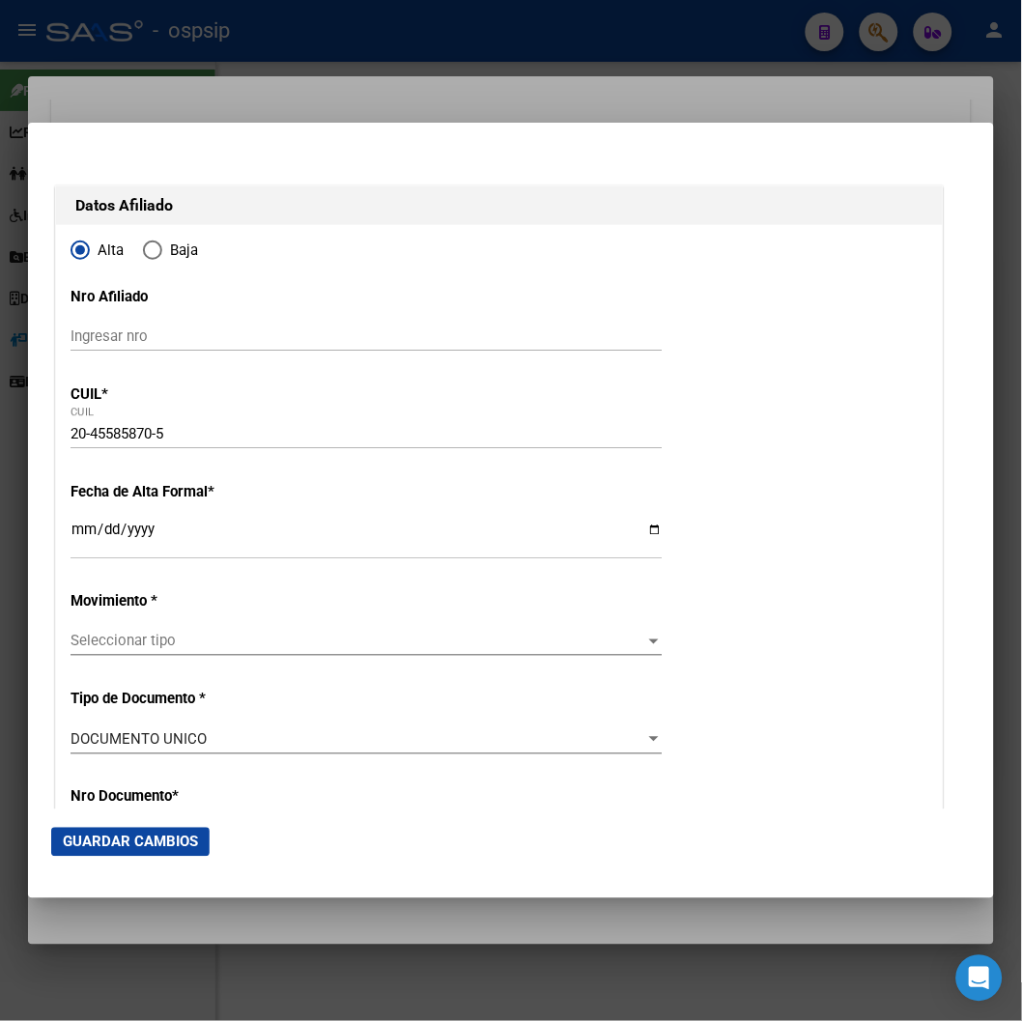
scroll to position [0, 0]
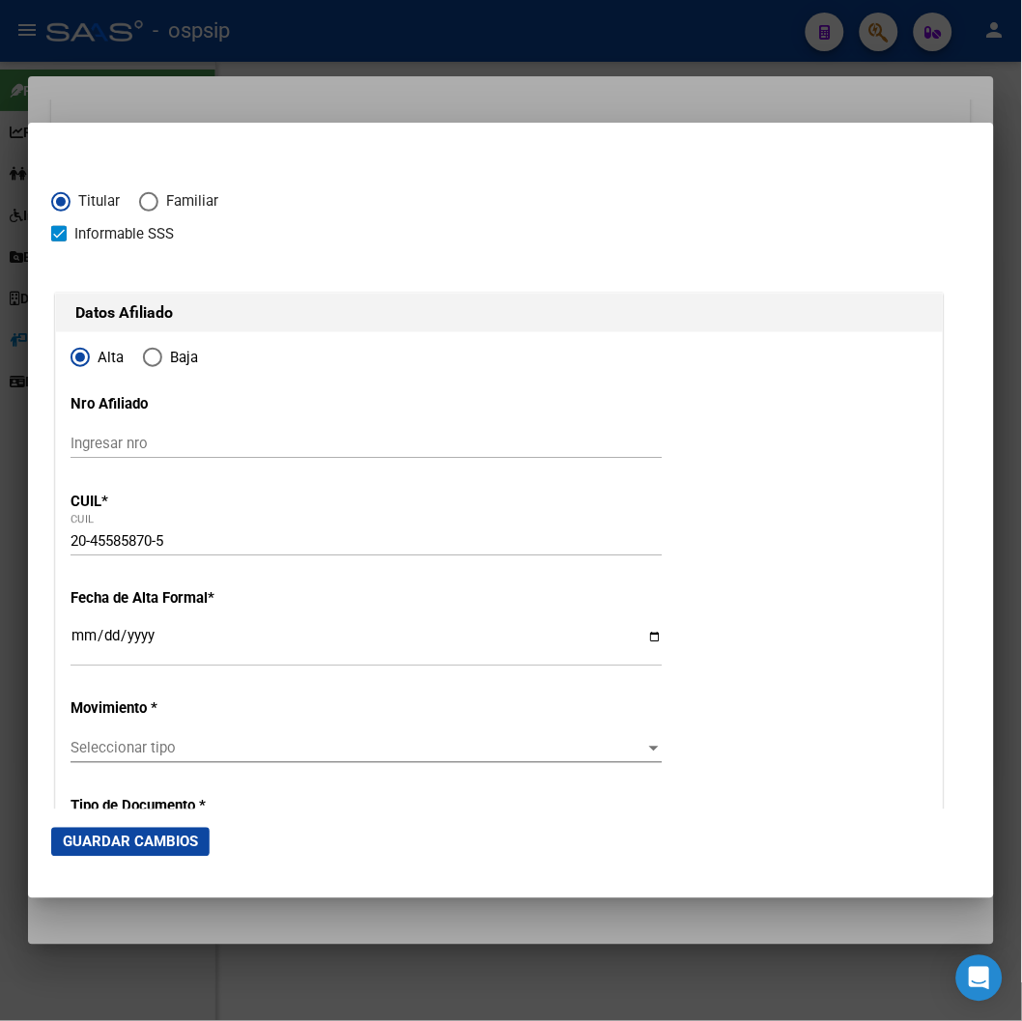
click at [72, 637] on input "Ingresar fecha" at bounding box center [366, 644] width 592 height 31
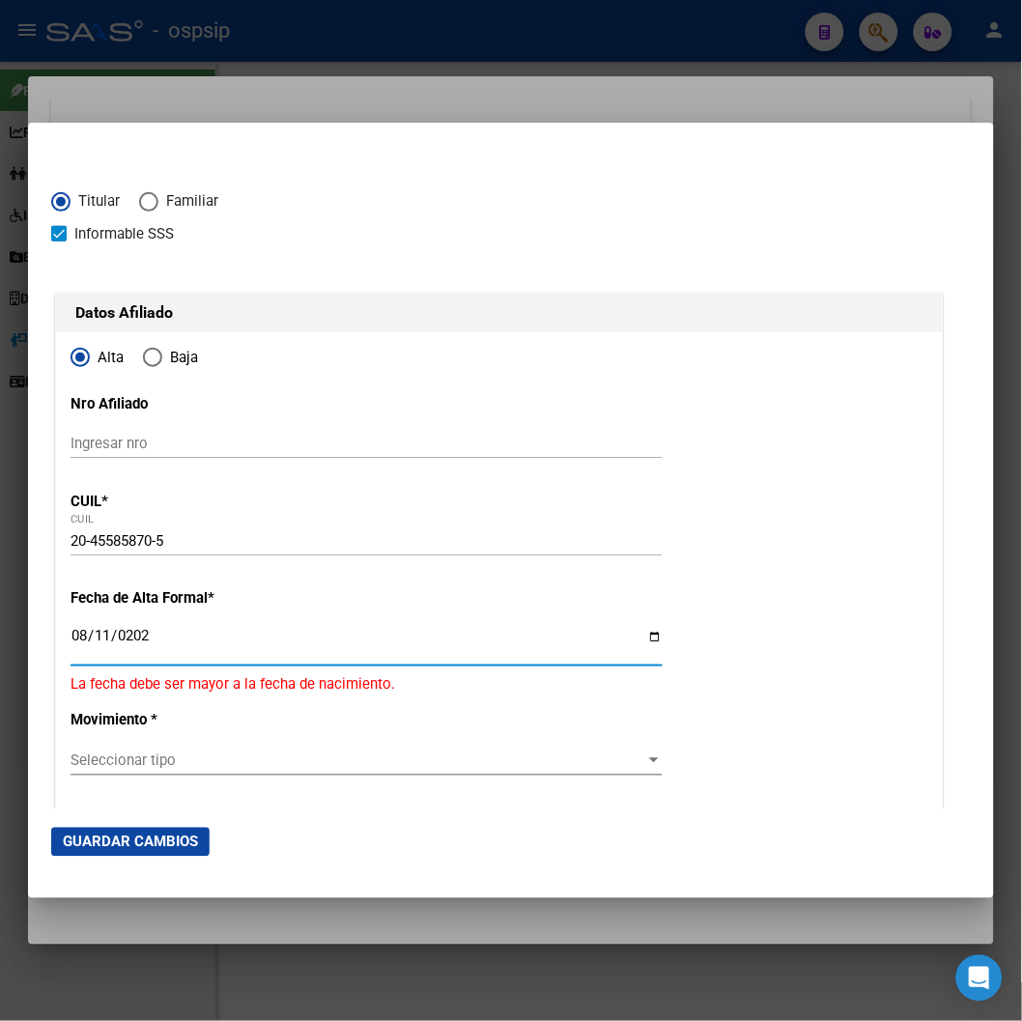
type input "[DATE]"
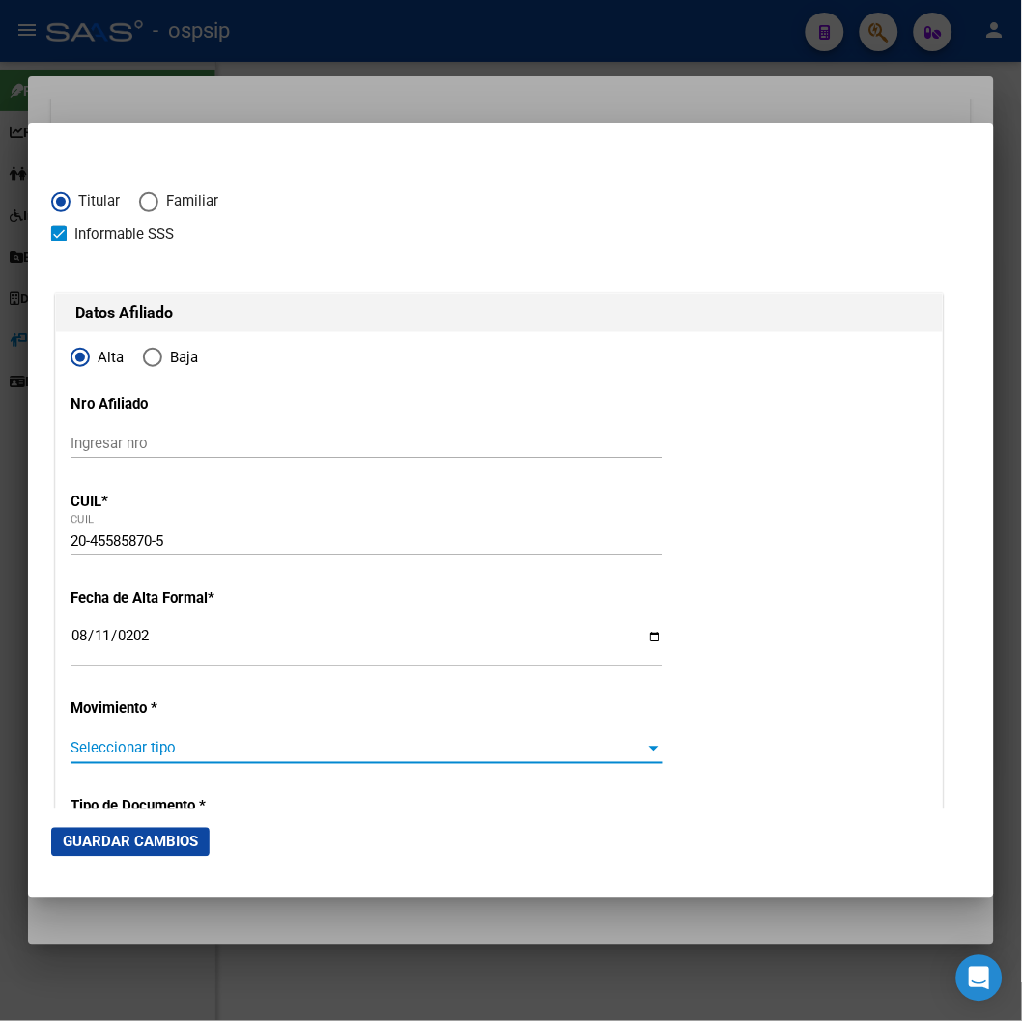
click at [129, 746] on span "Seleccionar tipo" at bounding box center [357, 748] width 575 height 17
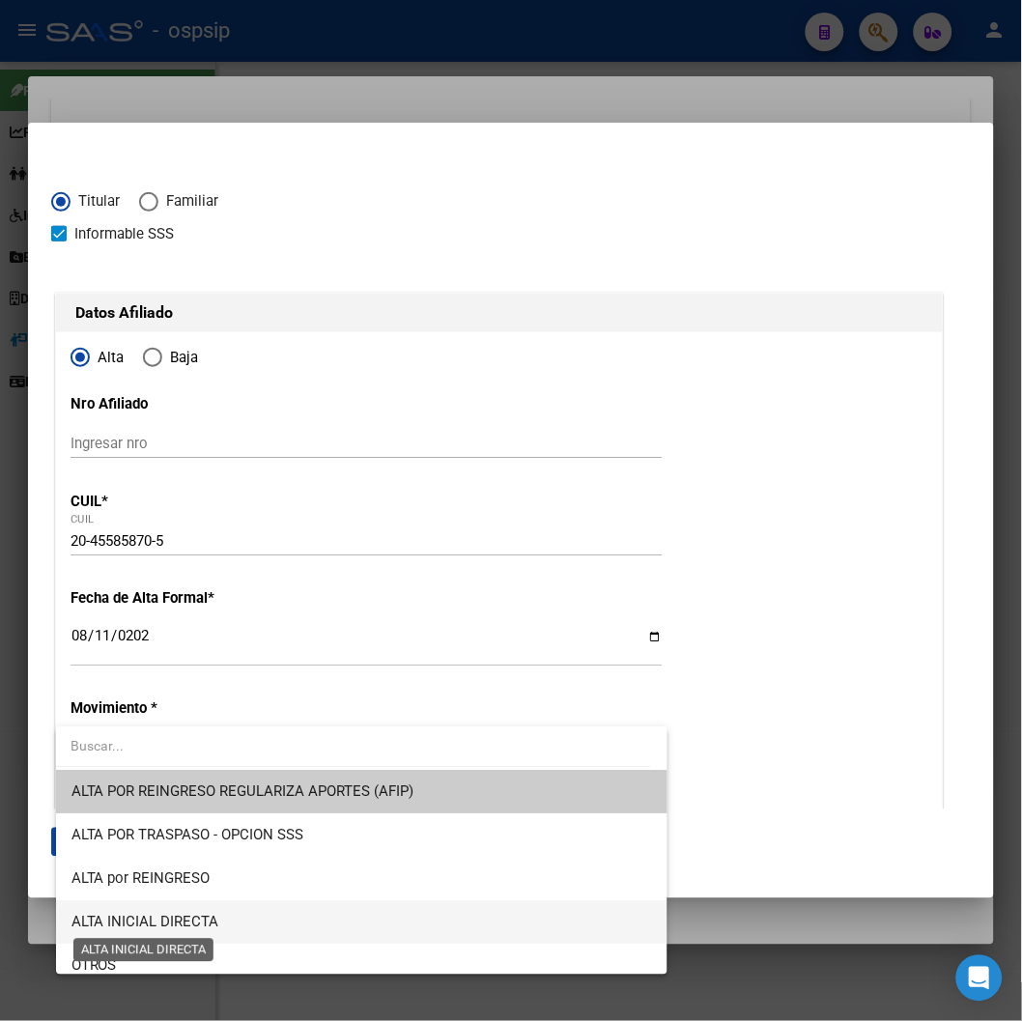
click at [128, 919] on span "ALTA INICIAL DIRECTA" at bounding box center [145, 922] width 148 height 17
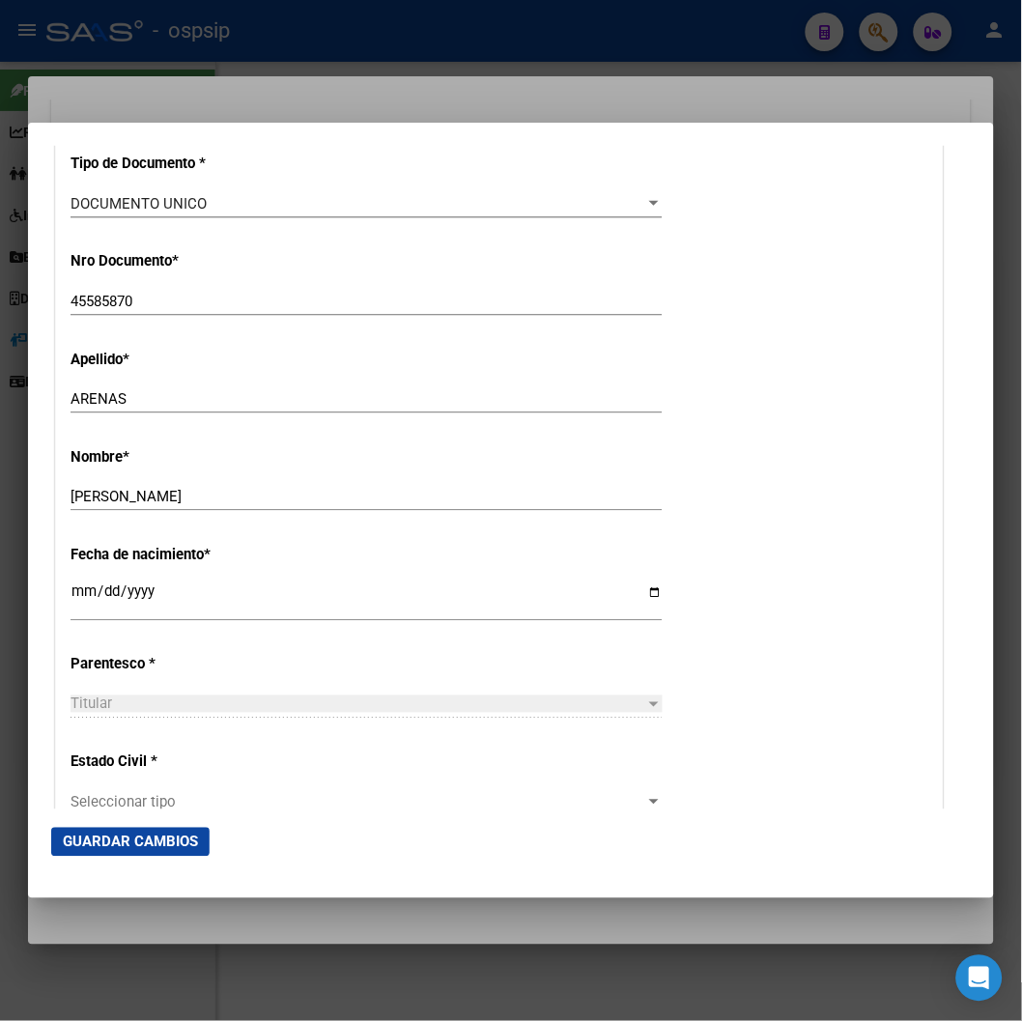
scroll to position [858, 0]
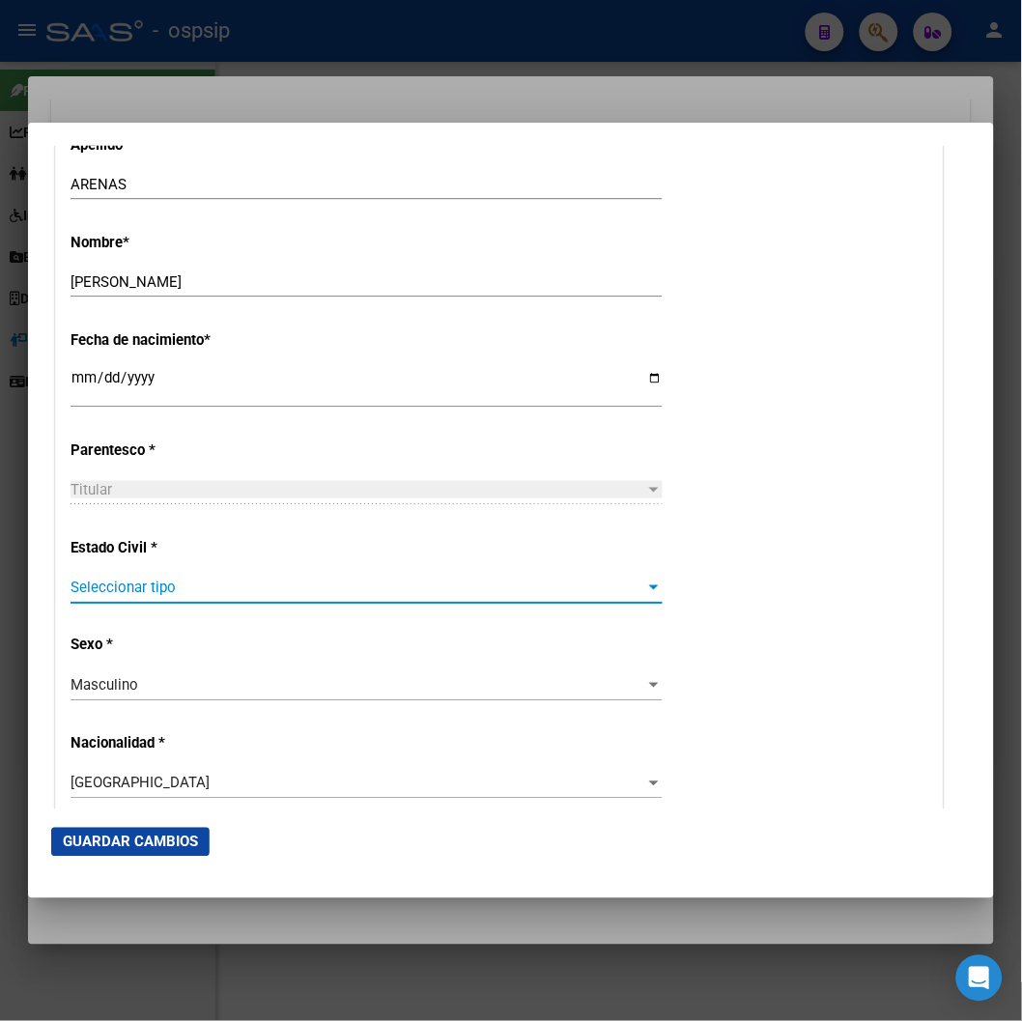
click at [151, 593] on span "Seleccionar tipo" at bounding box center [357, 587] width 575 height 17
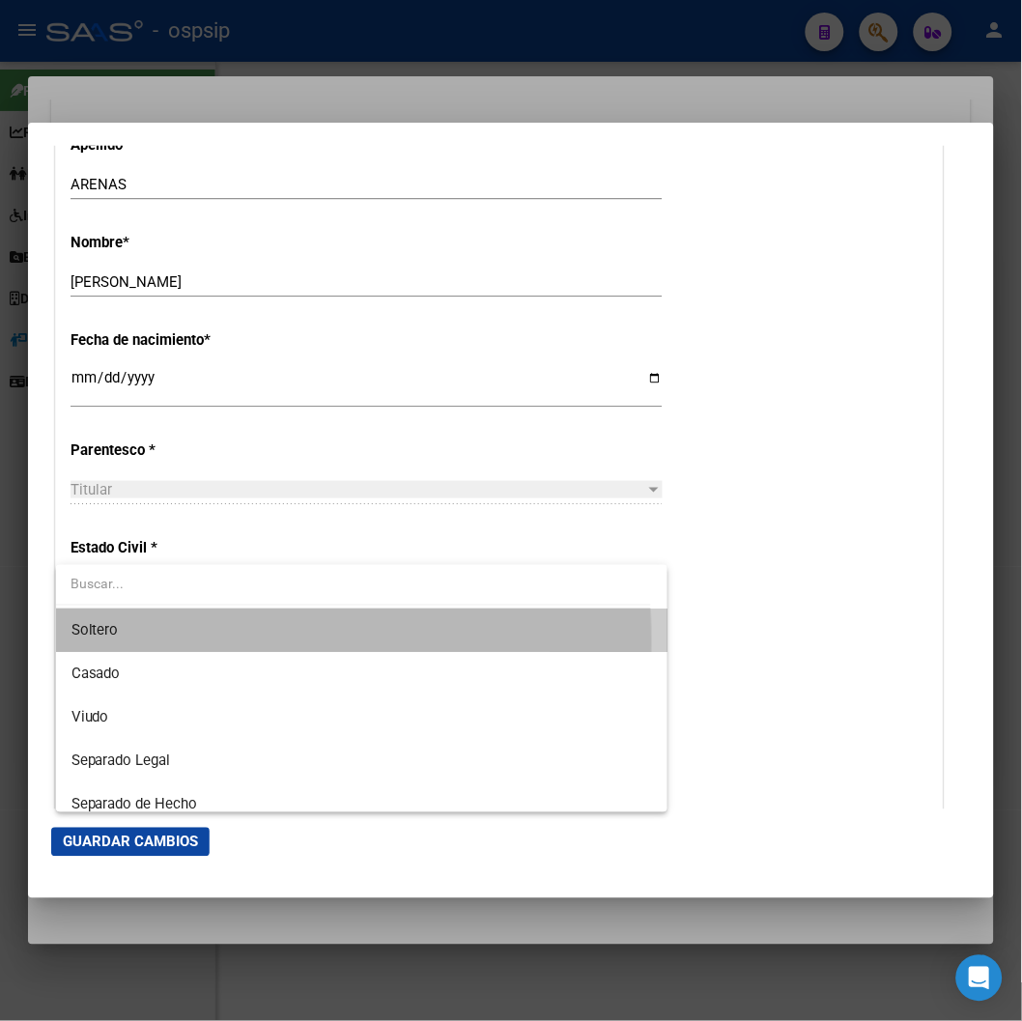
click at [129, 642] on span "Soltero" at bounding box center [361, 629] width 580 height 43
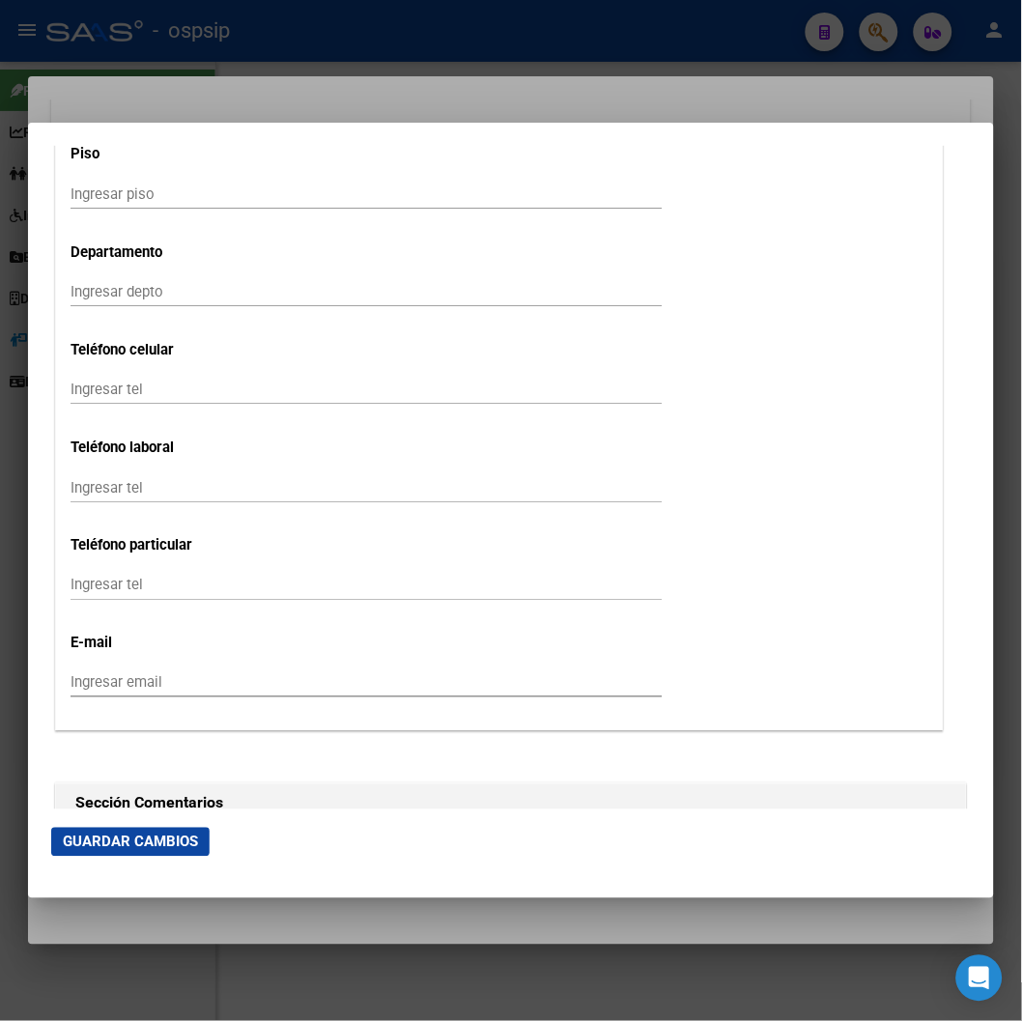
scroll to position [2360, 0]
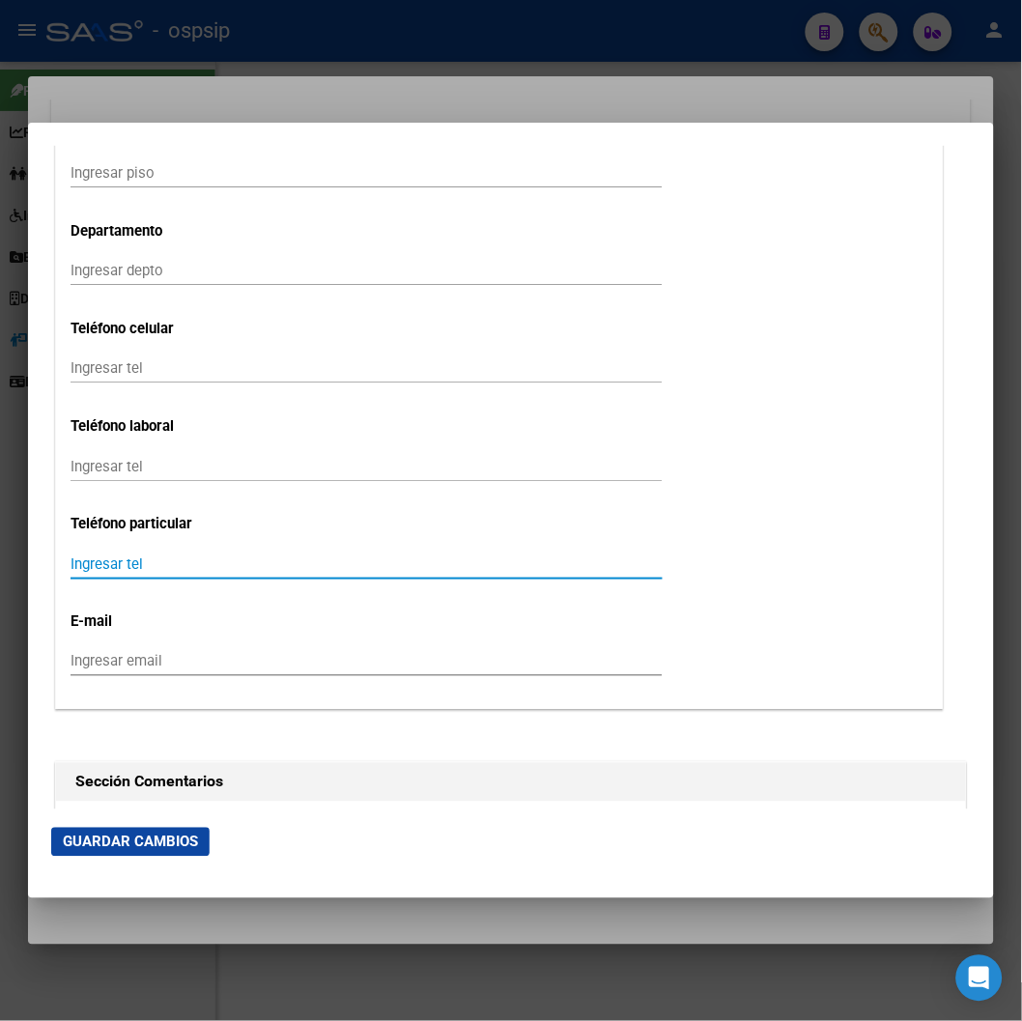
paste input "2604800054"
type input "2604800054"
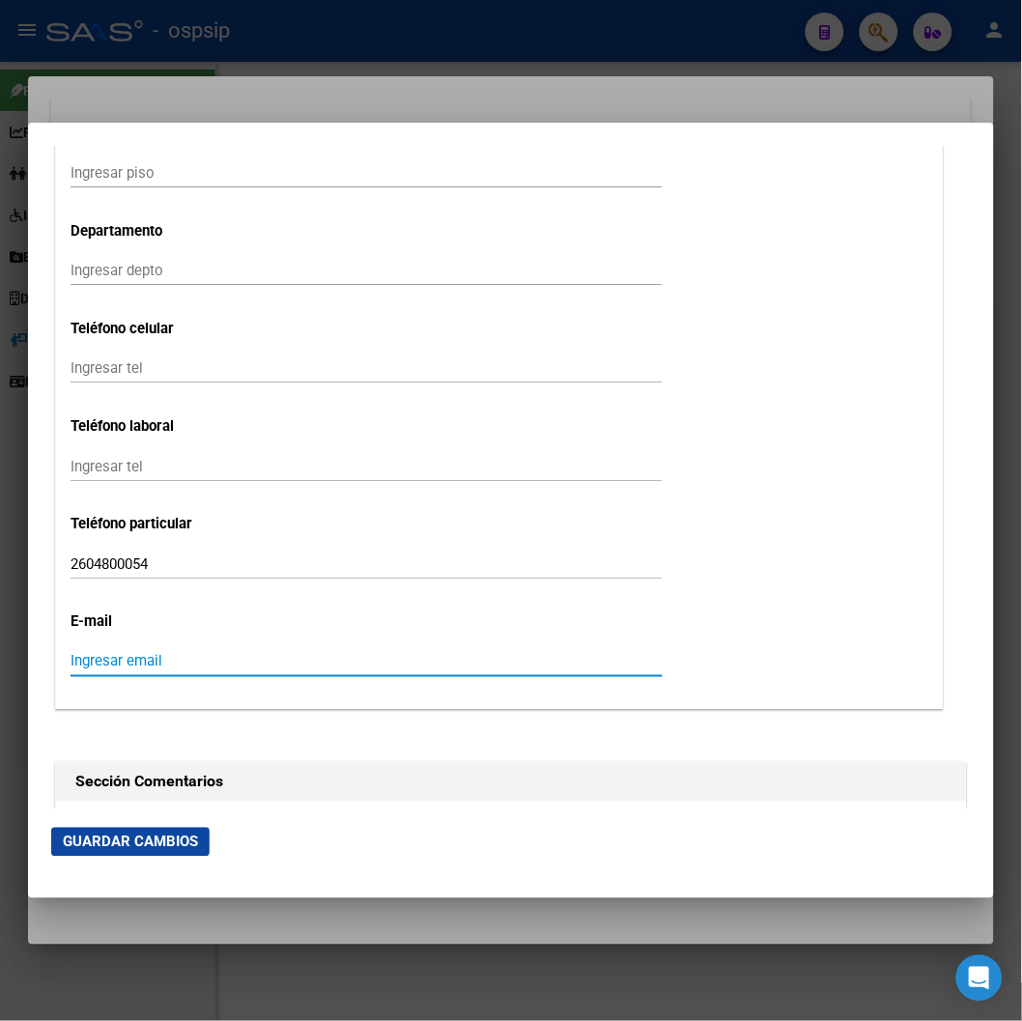
paste input "[EMAIL_ADDRESS][DOMAIN_NAME]"
click at [81, 653] on input "[EMAIL_ADDRESS][DOMAIN_NAME]" at bounding box center [366, 661] width 592 height 17
type input "[EMAIL_ADDRESS][DOMAIN_NAME]"
click at [167, 825] on mat-dialog-actions "Guardar Cambios" at bounding box center [510, 842] width 919 height 66
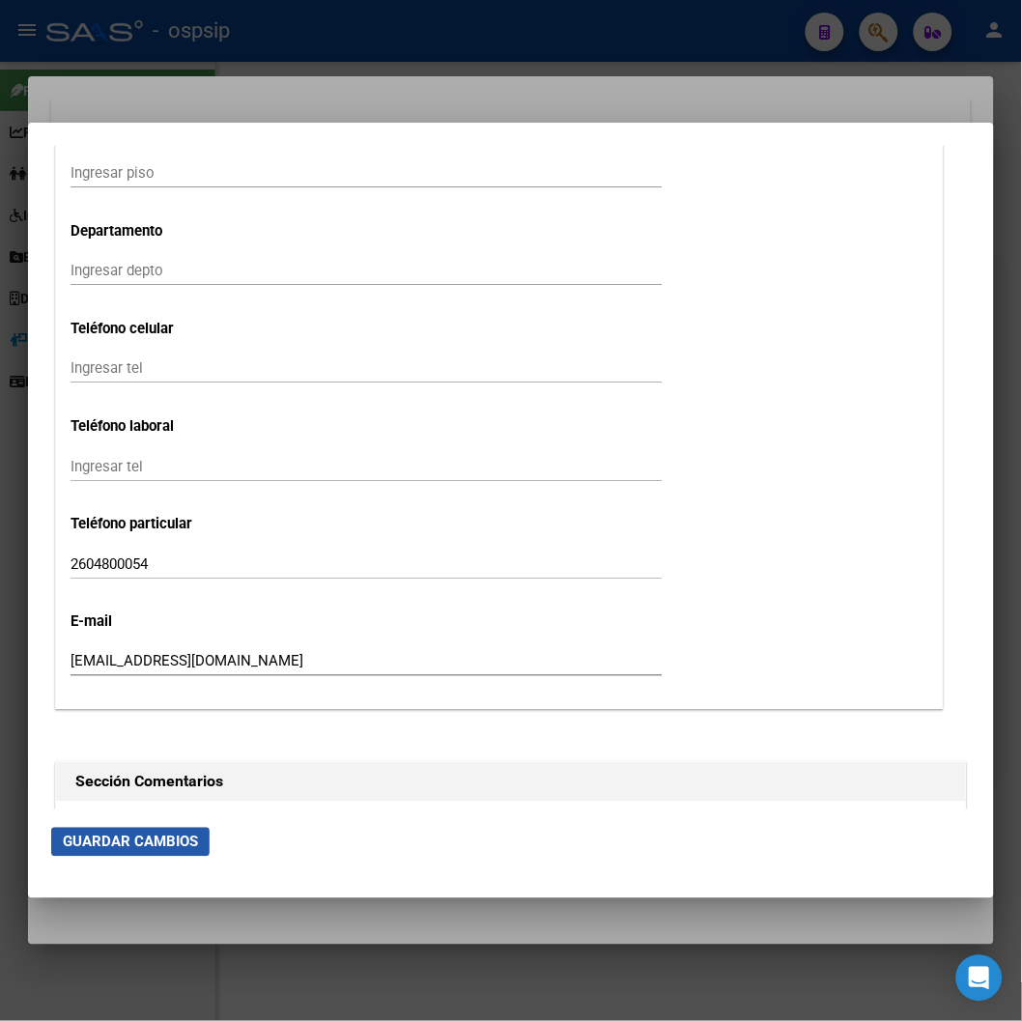
click at [167, 841] on span "Guardar Cambios" at bounding box center [130, 841] width 135 height 17
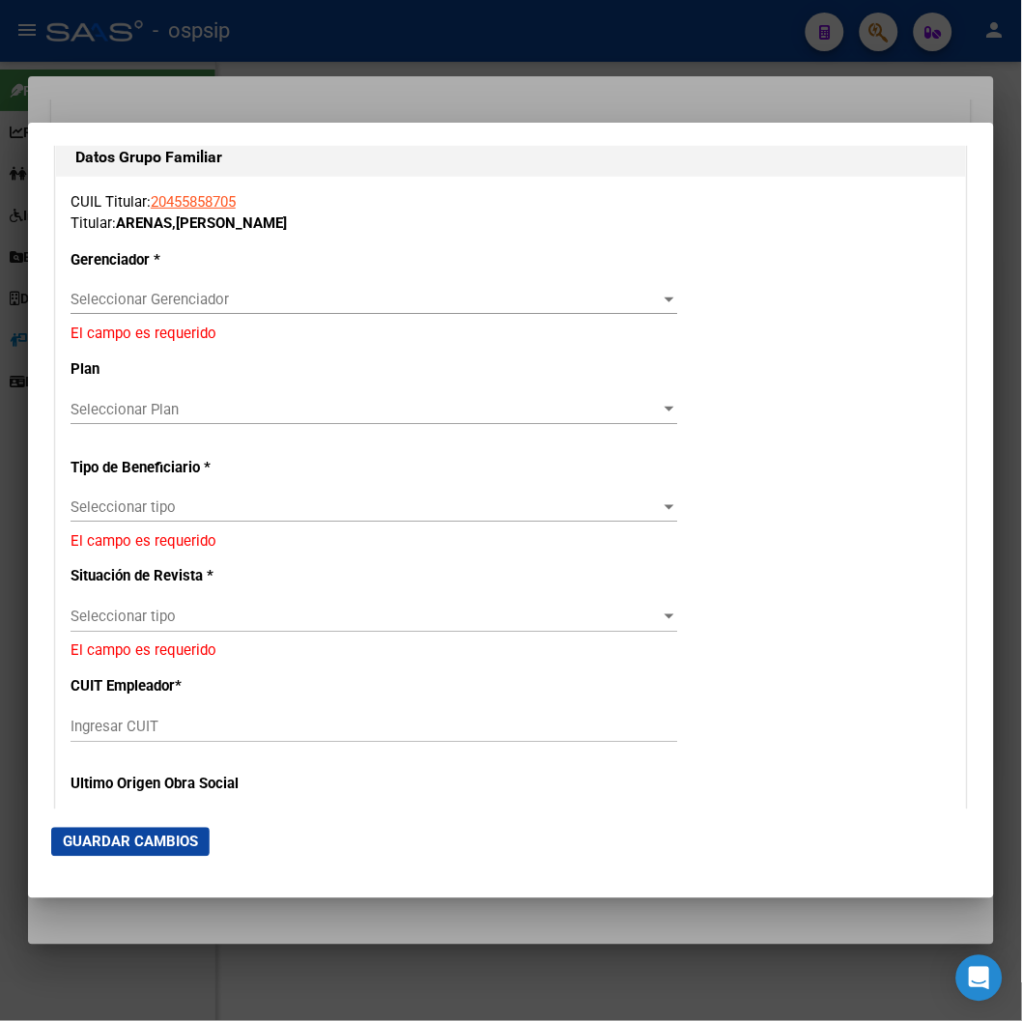
scroll to position [3219, 0]
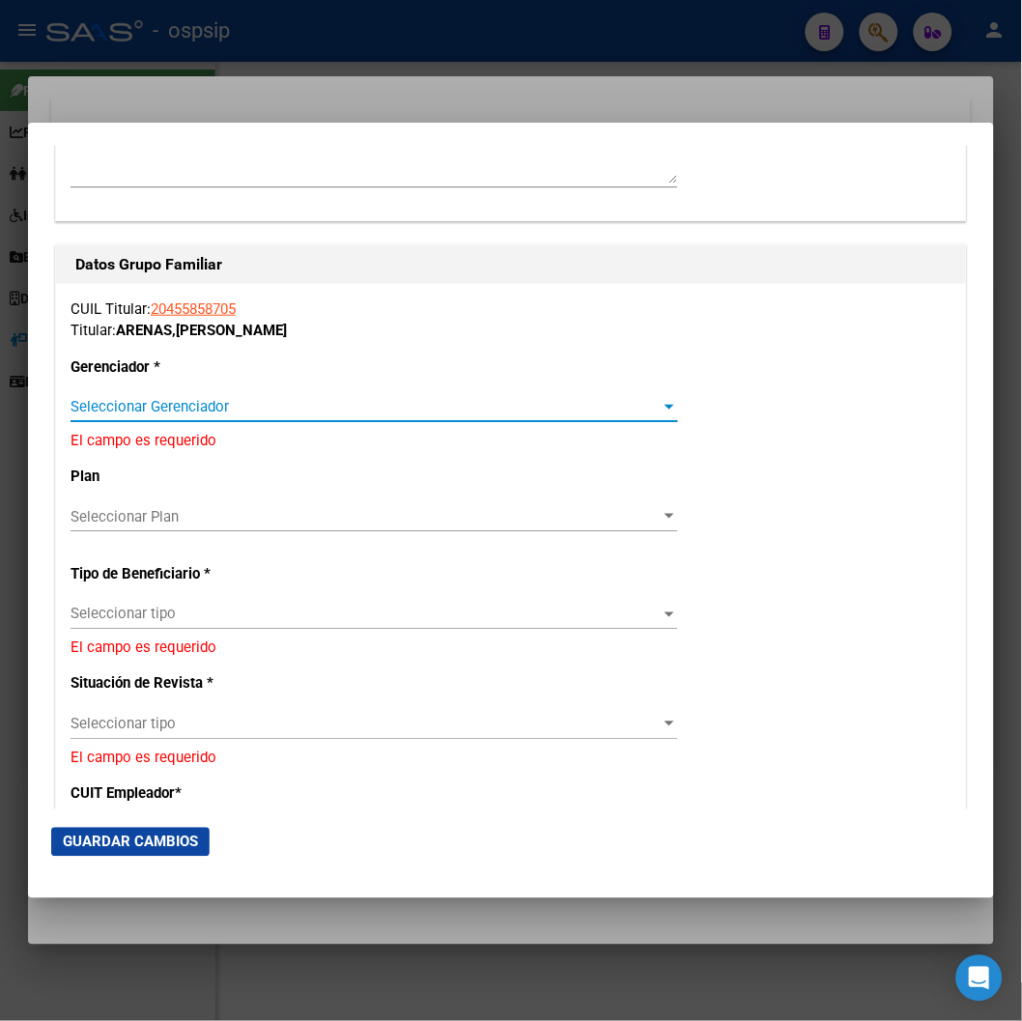
click at [188, 404] on span "Seleccionar Gerenciador" at bounding box center [365, 406] width 590 height 17
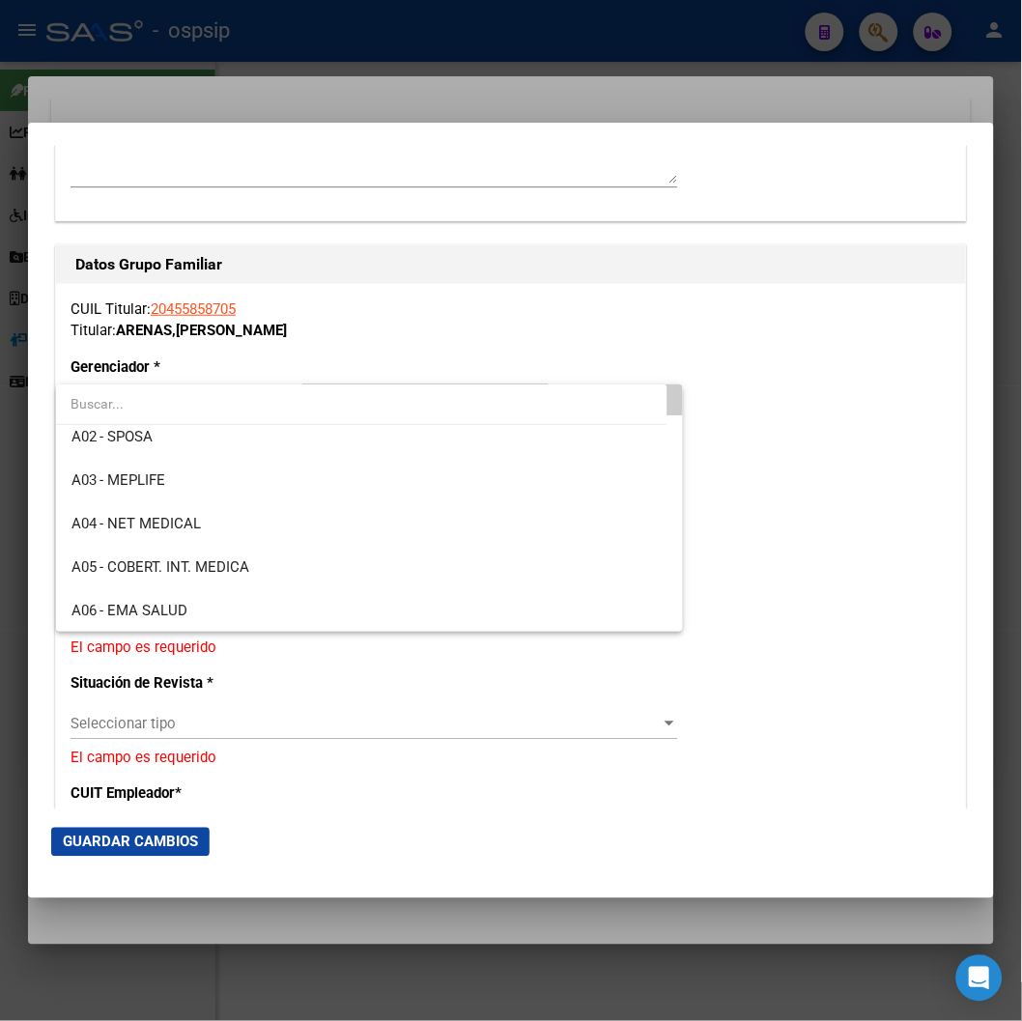
scroll to position [107, 0]
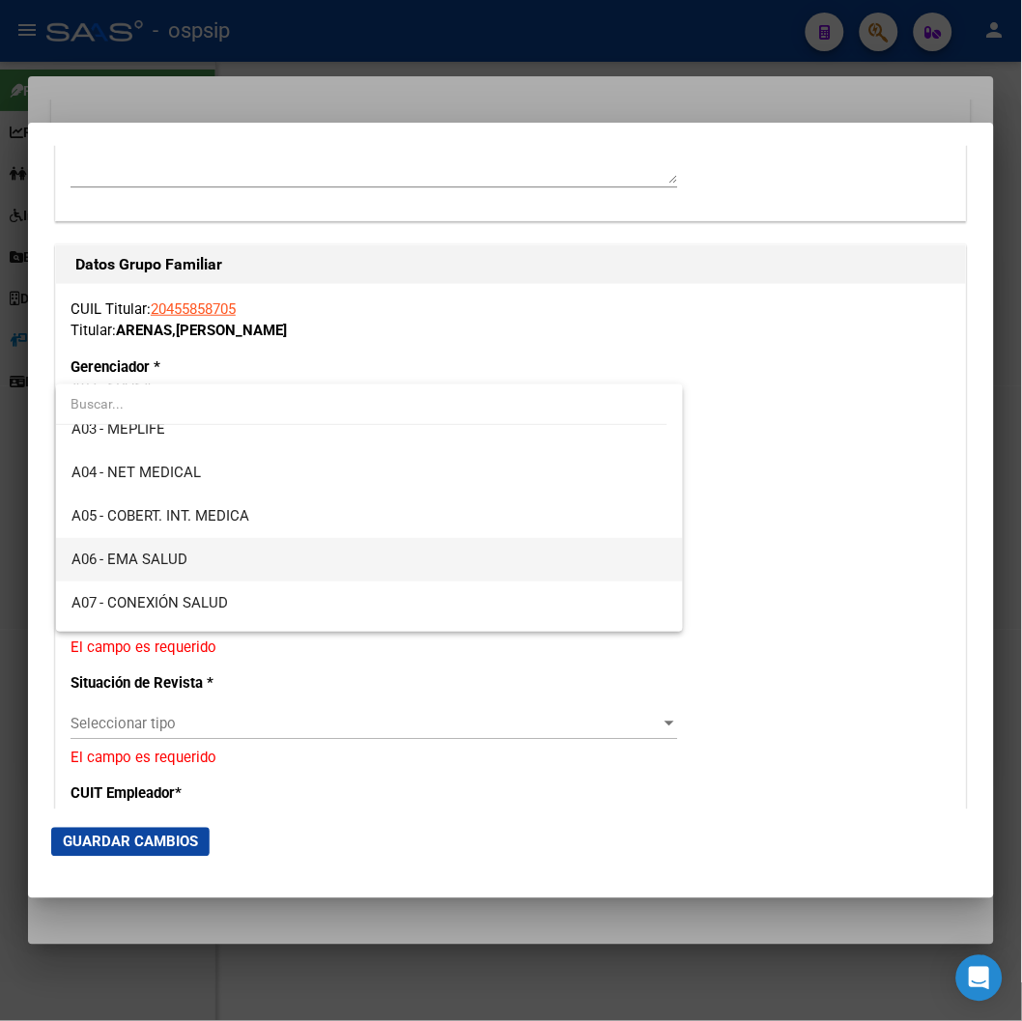
click at [219, 564] on span "A06 - EMA SALUD" at bounding box center [369, 559] width 597 height 43
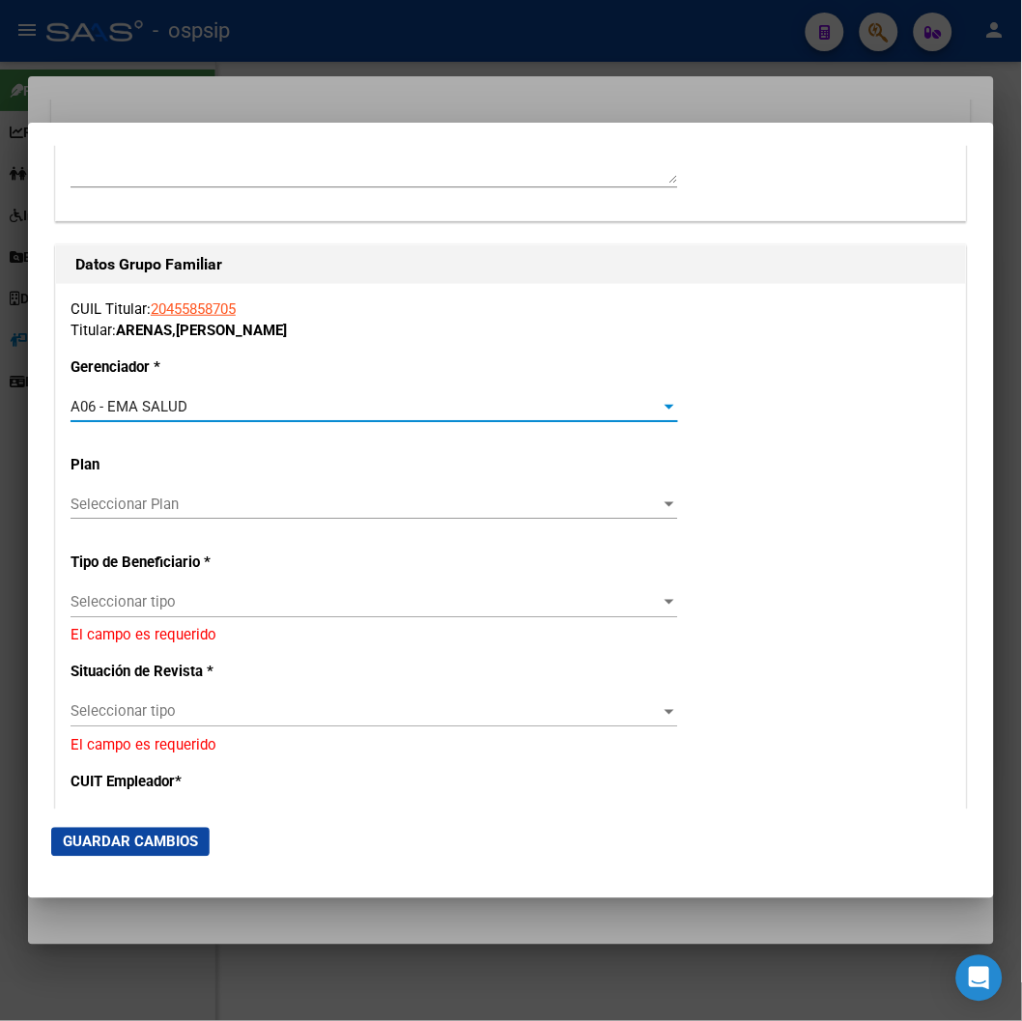
click at [184, 604] on span "Seleccionar tipo" at bounding box center [365, 602] width 590 height 17
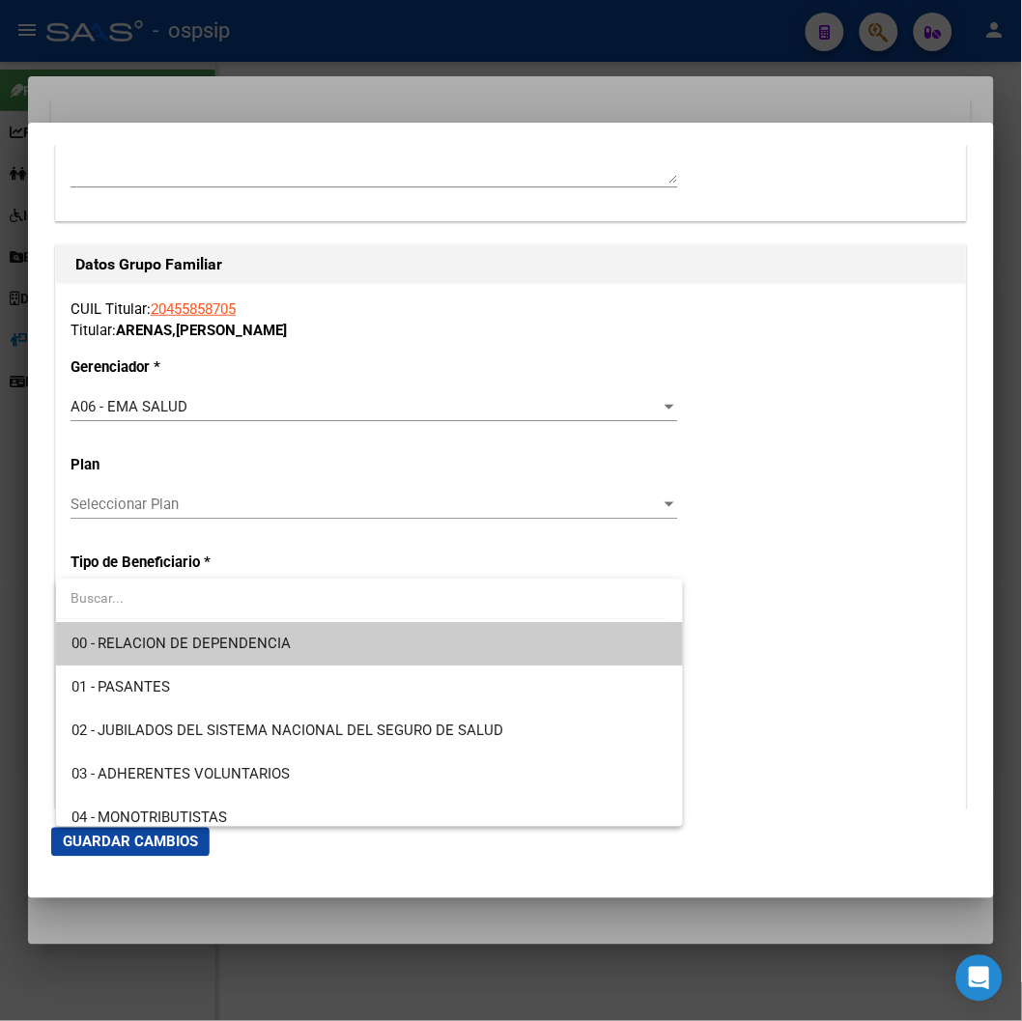
click at [175, 634] on span "00 - RELACION DE DEPENDENCIA" at bounding box center [369, 644] width 597 height 43
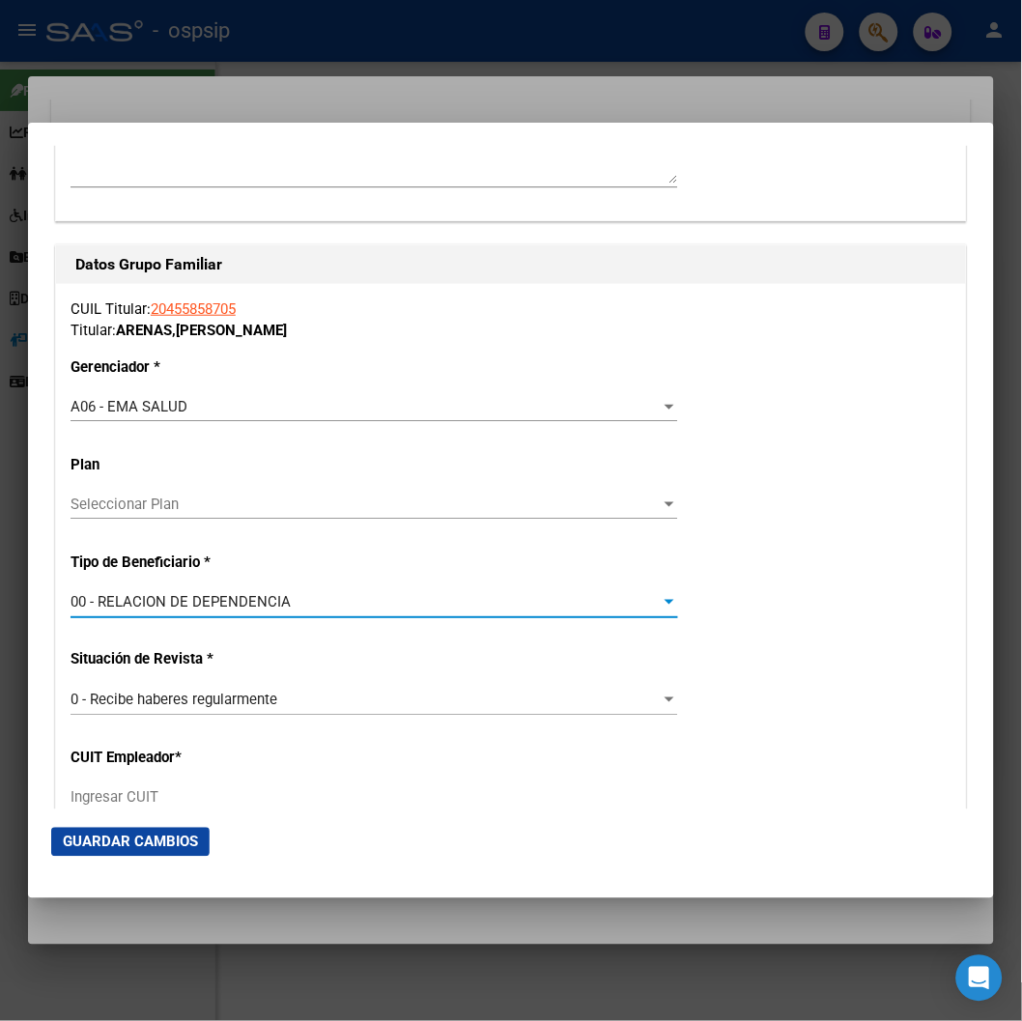
type input "33-70940473-9"
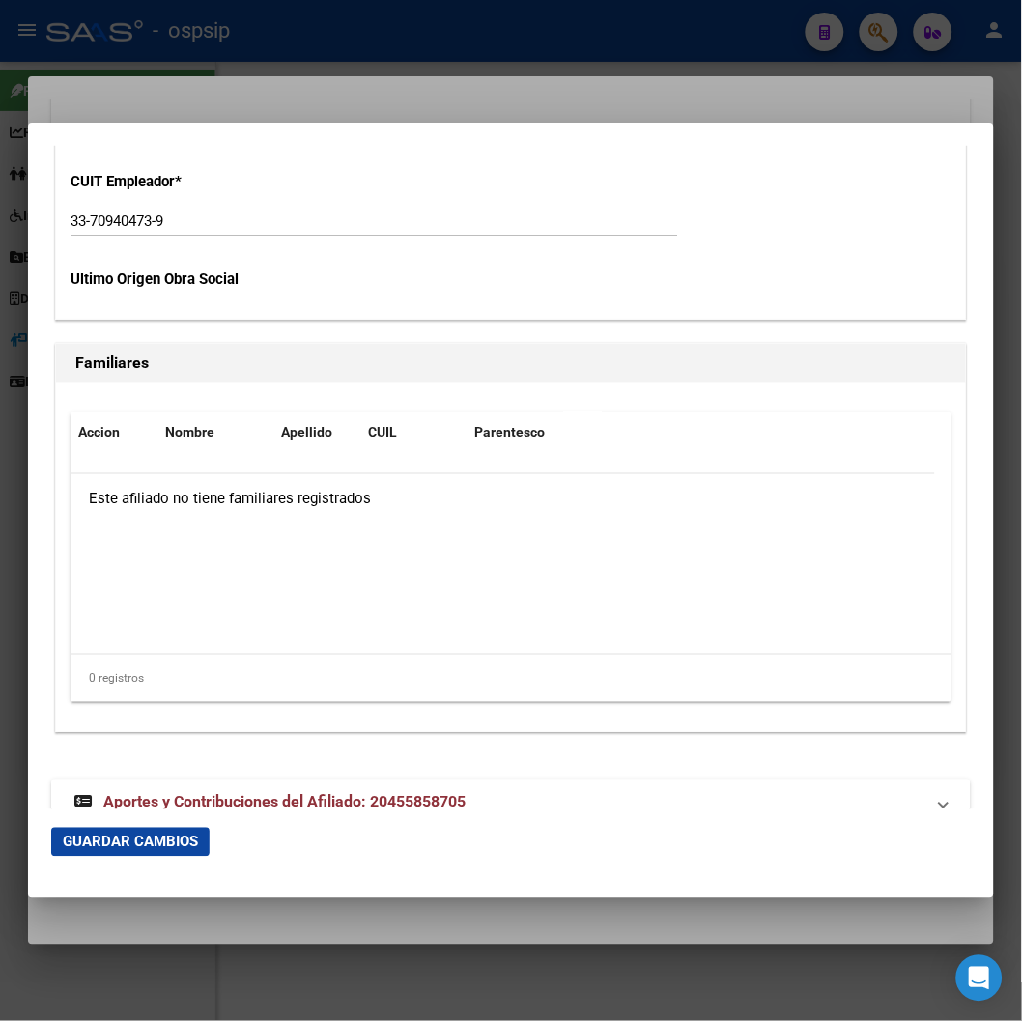
scroll to position [3835, 0]
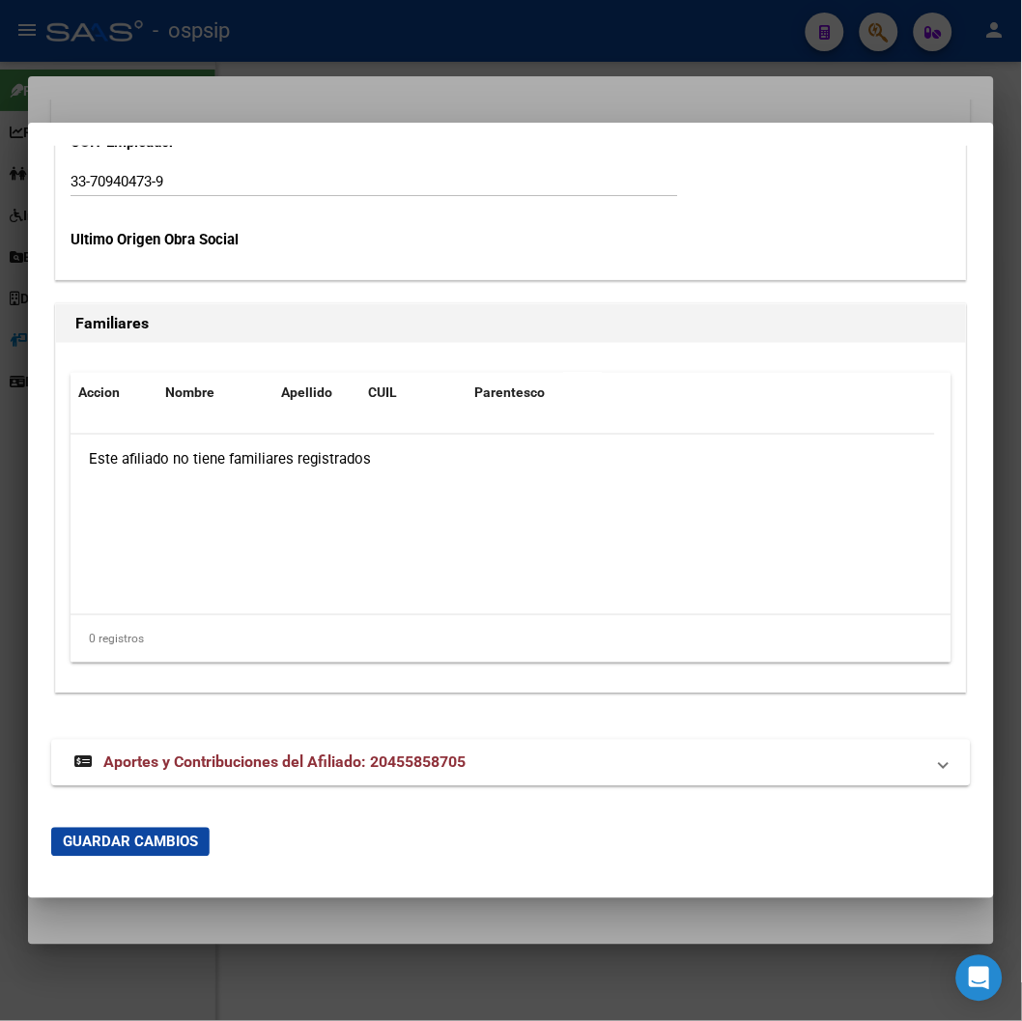
click at [178, 846] on span "Guardar Cambios" at bounding box center [130, 841] width 135 height 17
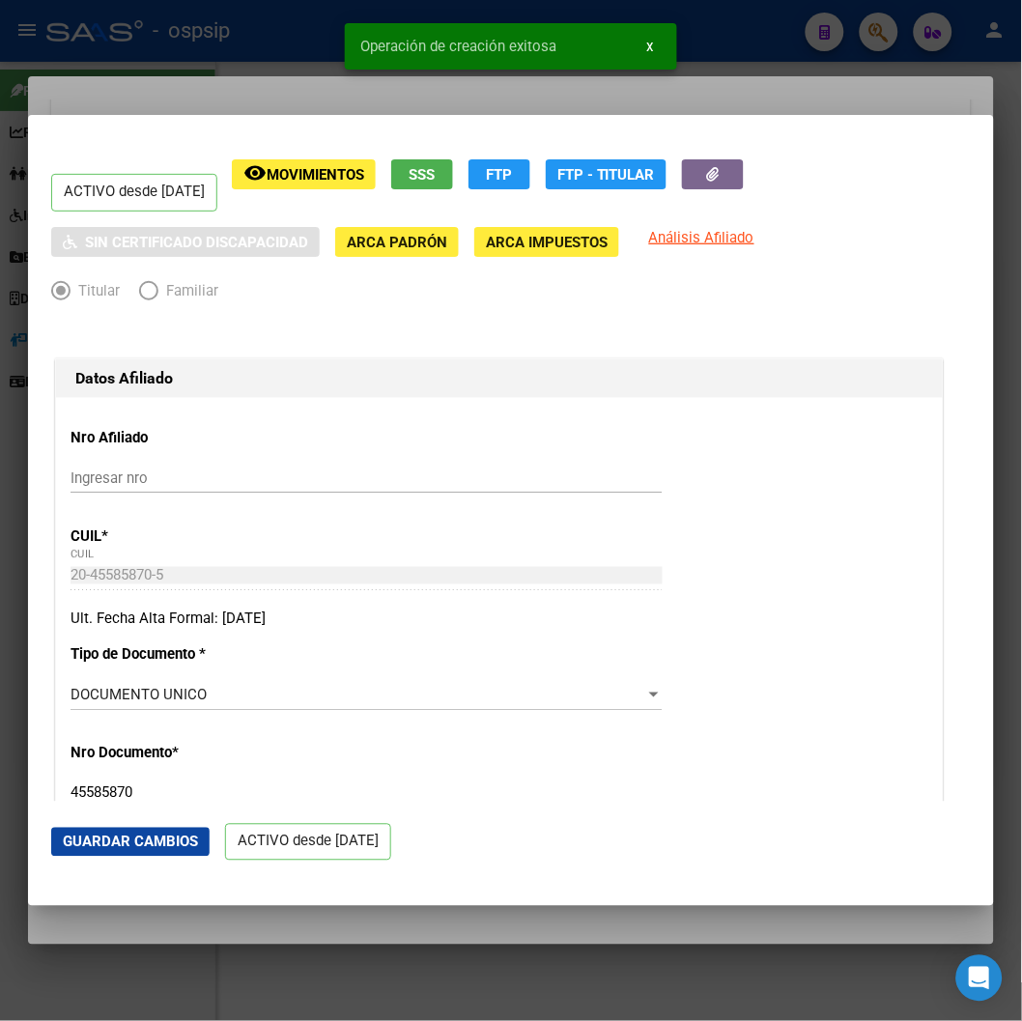
click at [141, 853] on button "Guardar Cambios" at bounding box center [130, 842] width 158 height 29
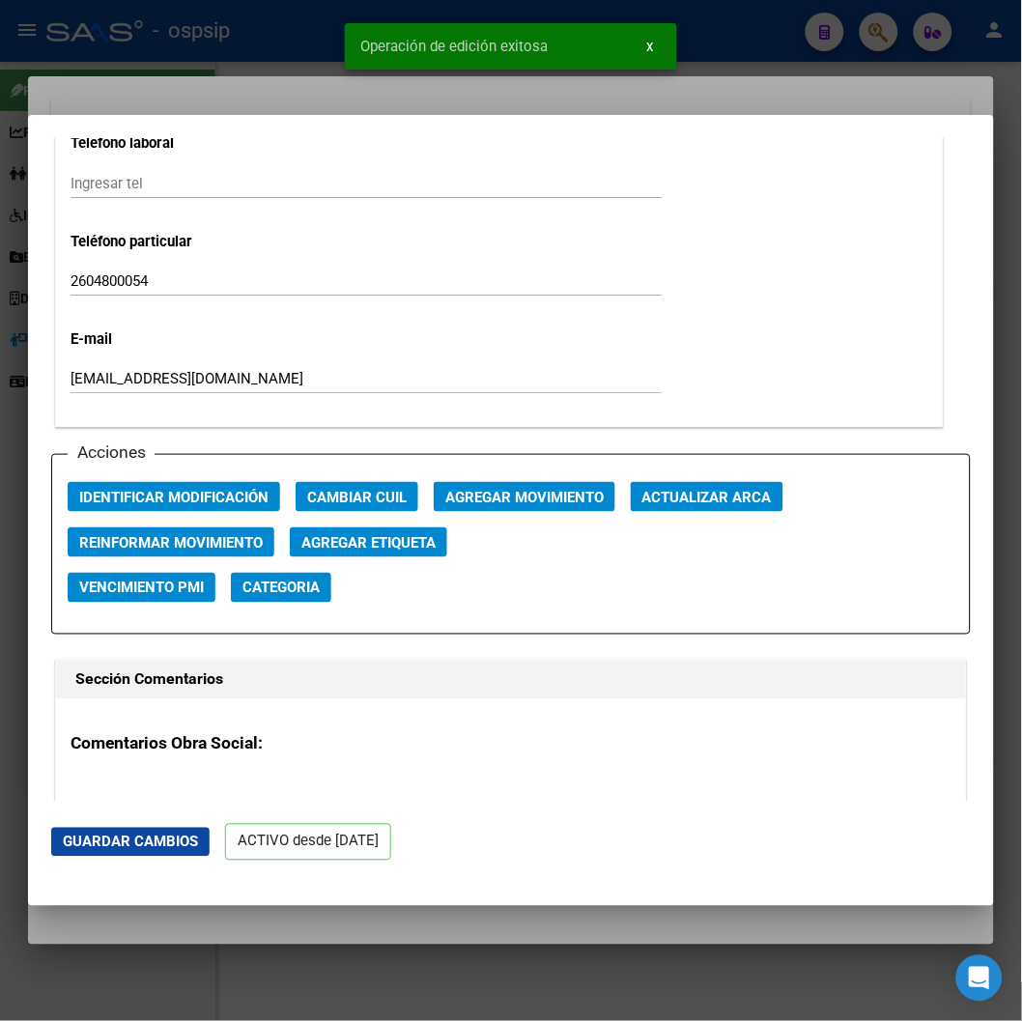
scroll to position [2575, 0]
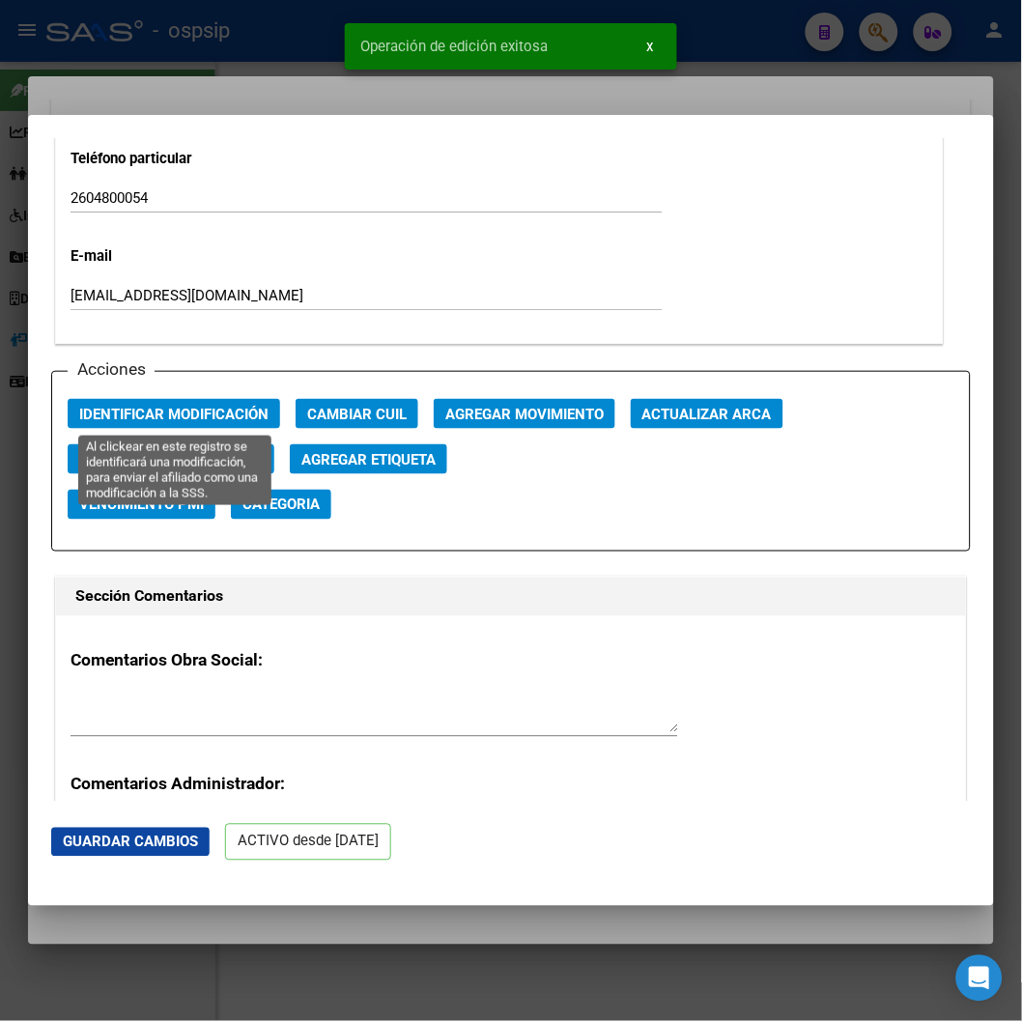
click at [227, 409] on span "Identificar Modificación" at bounding box center [173, 414] width 189 height 17
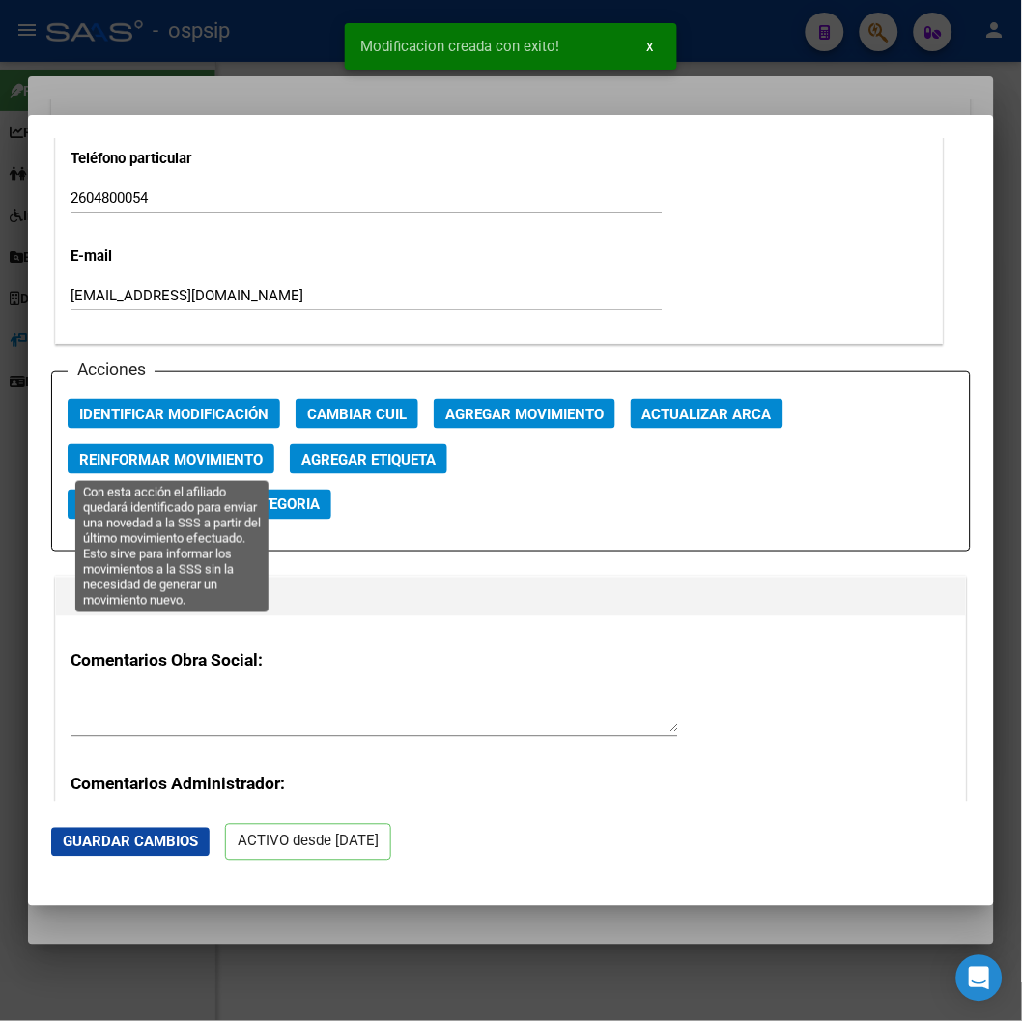
click at [205, 455] on span "Reinformar Movimiento" at bounding box center [170, 459] width 183 height 17
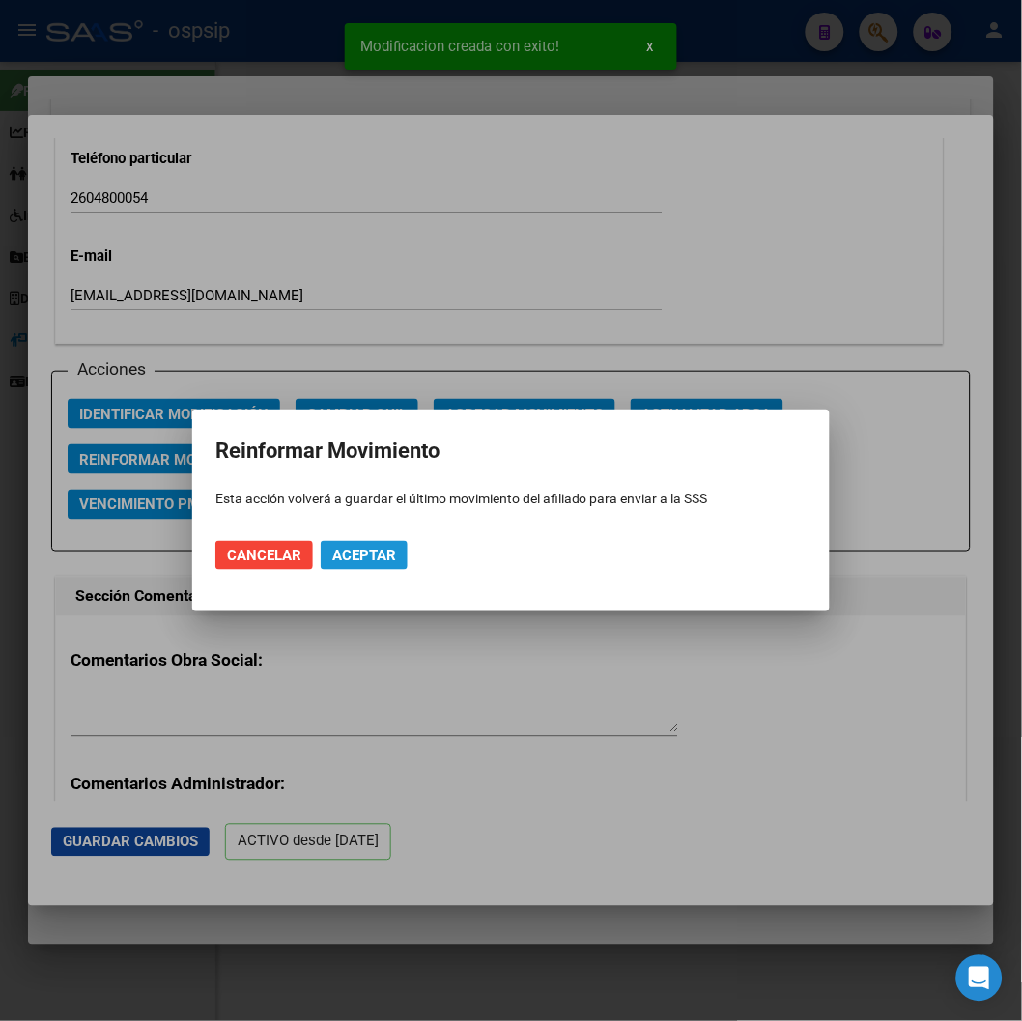
click at [381, 553] on span "Aceptar" at bounding box center [364, 555] width 64 height 17
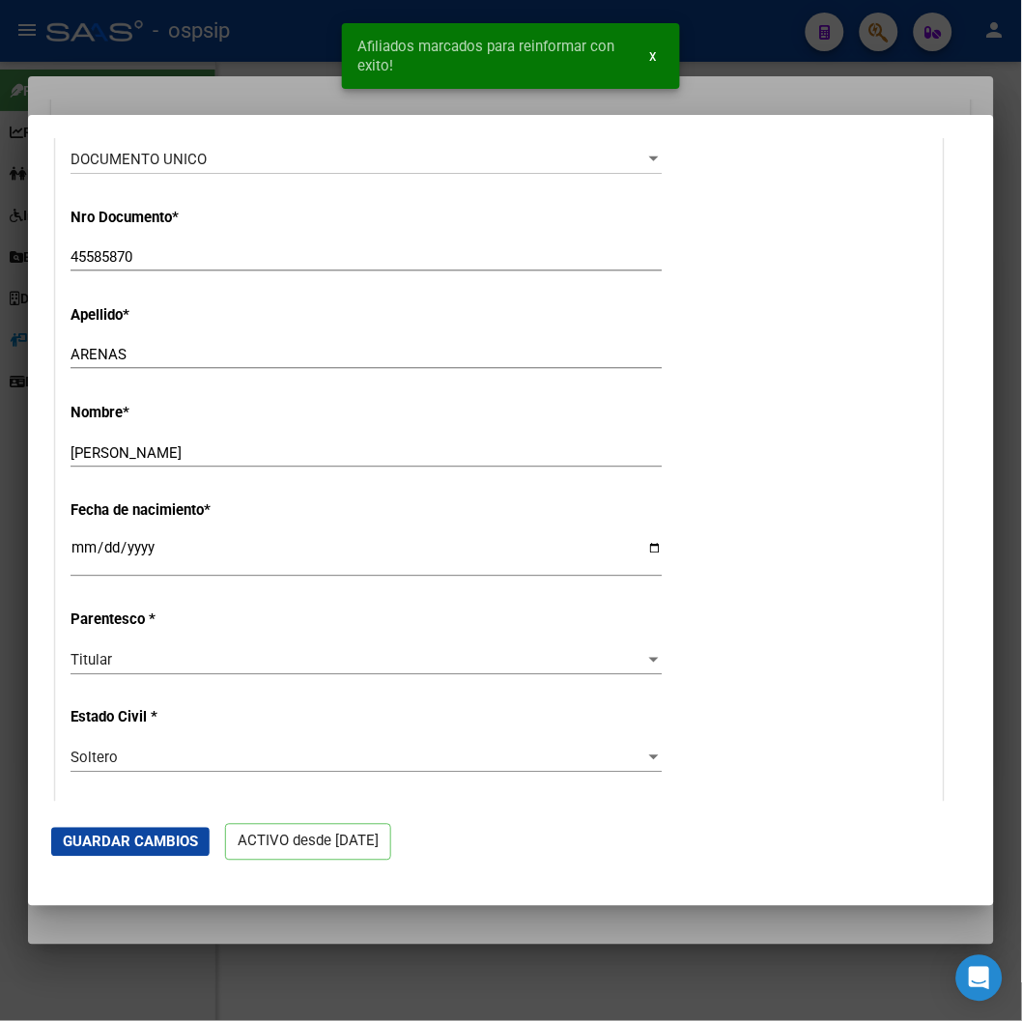
scroll to position [0, 0]
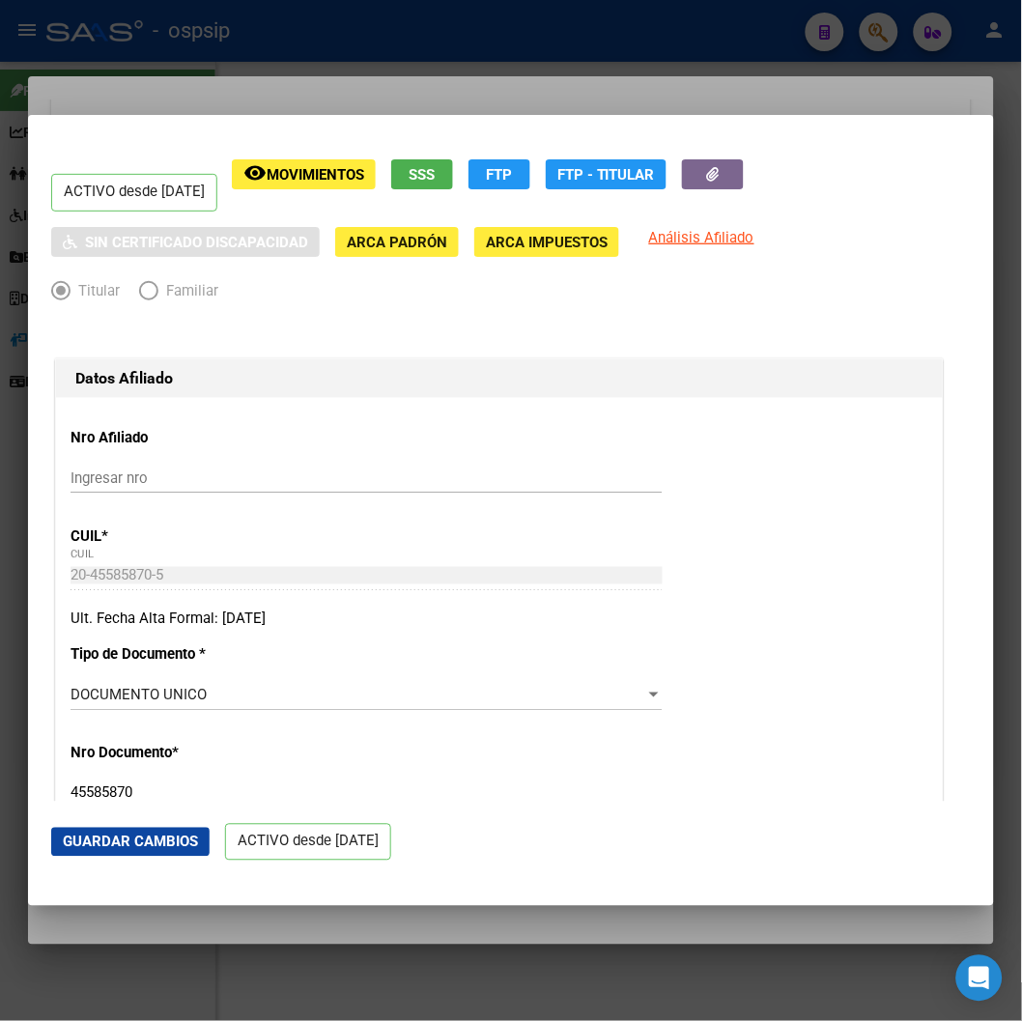
click at [517, 84] on div at bounding box center [511, 510] width 1022 height 1021
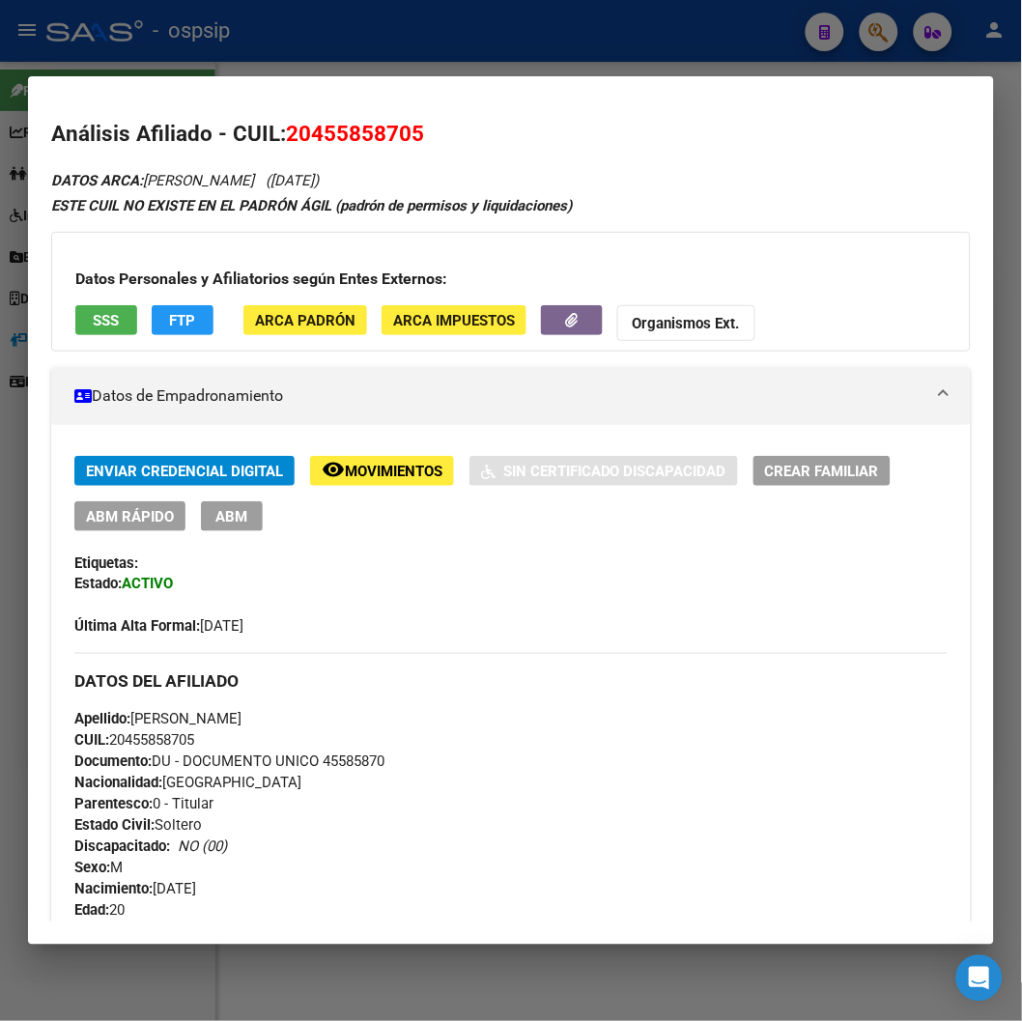
drag, startPoint x: 311, startPoint y: 127, endPoint x: 411, endPoint y: 131, distance: 100.5
click at [411, 131] on span "20455858705" at bounding box center [355, 133] width 138 height 25
copy span "45585870"
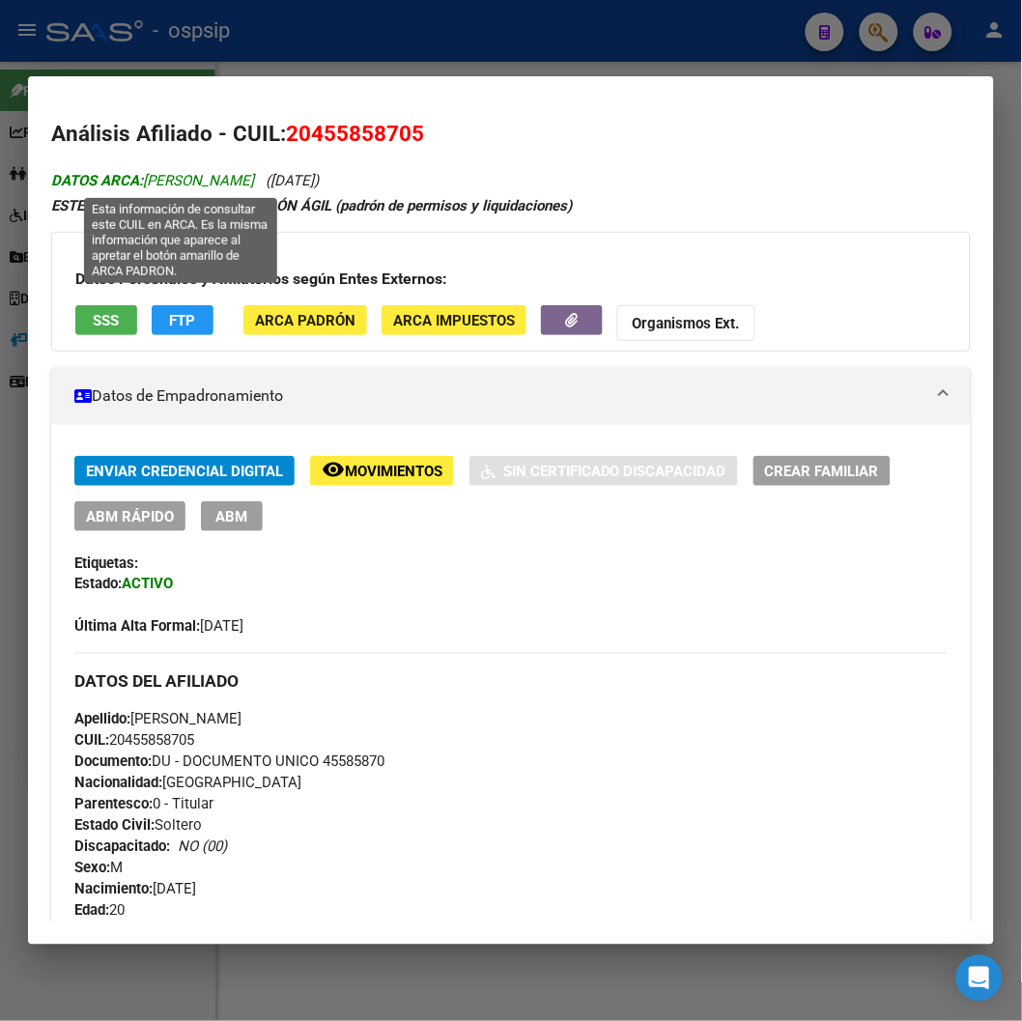
drag, startPoint x: 148, startPoint y: 177, endPoint x: 203, endPoint y: 179, distance: 55.1
click at [203, 179] on span "DATOS ARCA: [PERSON_NAME]" at bounding box center [152, 180] width 203 height 17
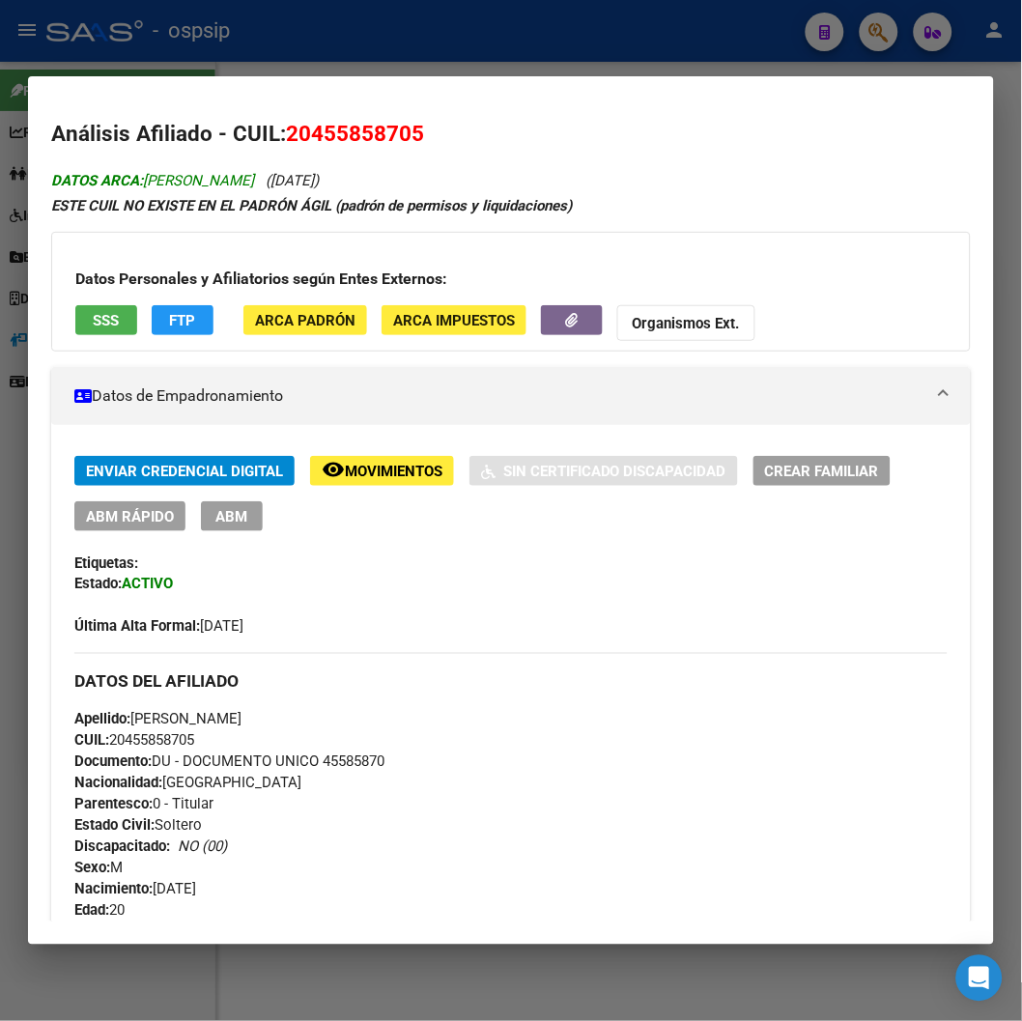
copy span "ARENAS"
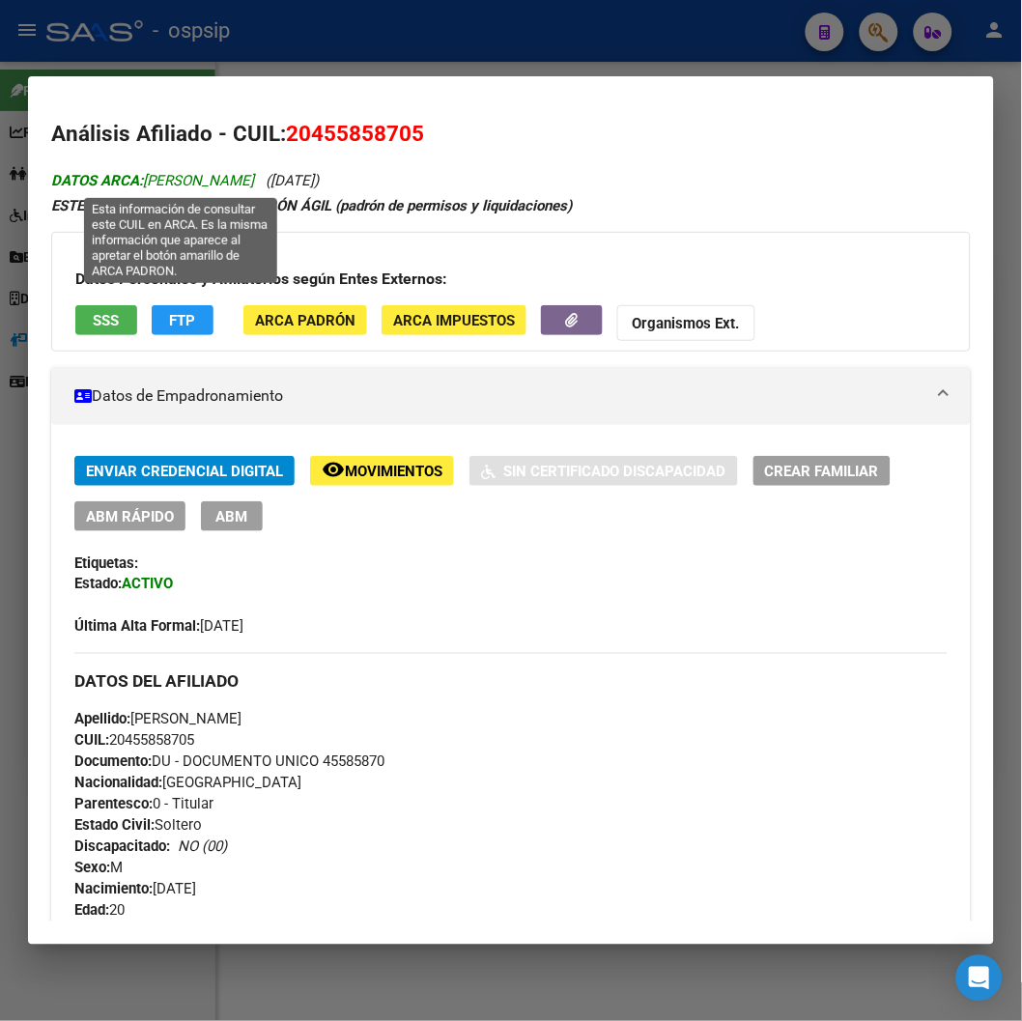
drag, startPoint x: 212, startPoint y: 183, endPoint x: 296, endPoint y: 180, distance: 84.1
click at [254, 180] on span "DATOS ARCA: [PERSON_NAME]" at bounding box center [152, 180] width 203 height 17
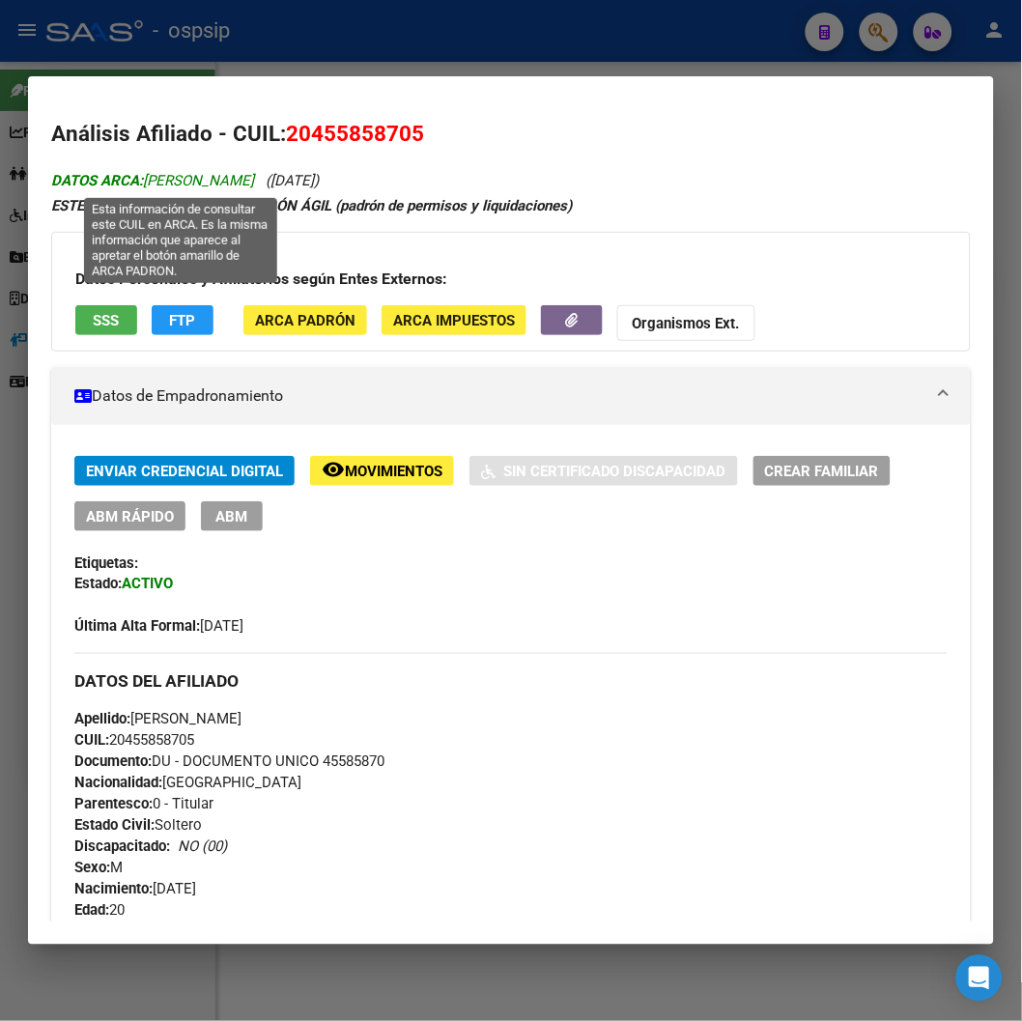
drag, startPoint x: 205, startPoint y: 174, endPoint x: 309, endPoint y: 175, distance: 104.3
click at [254, 175] on span "DATOS ARCA: [PERSON_NAME]" at bounding box center [152, 180] width 203 height 17
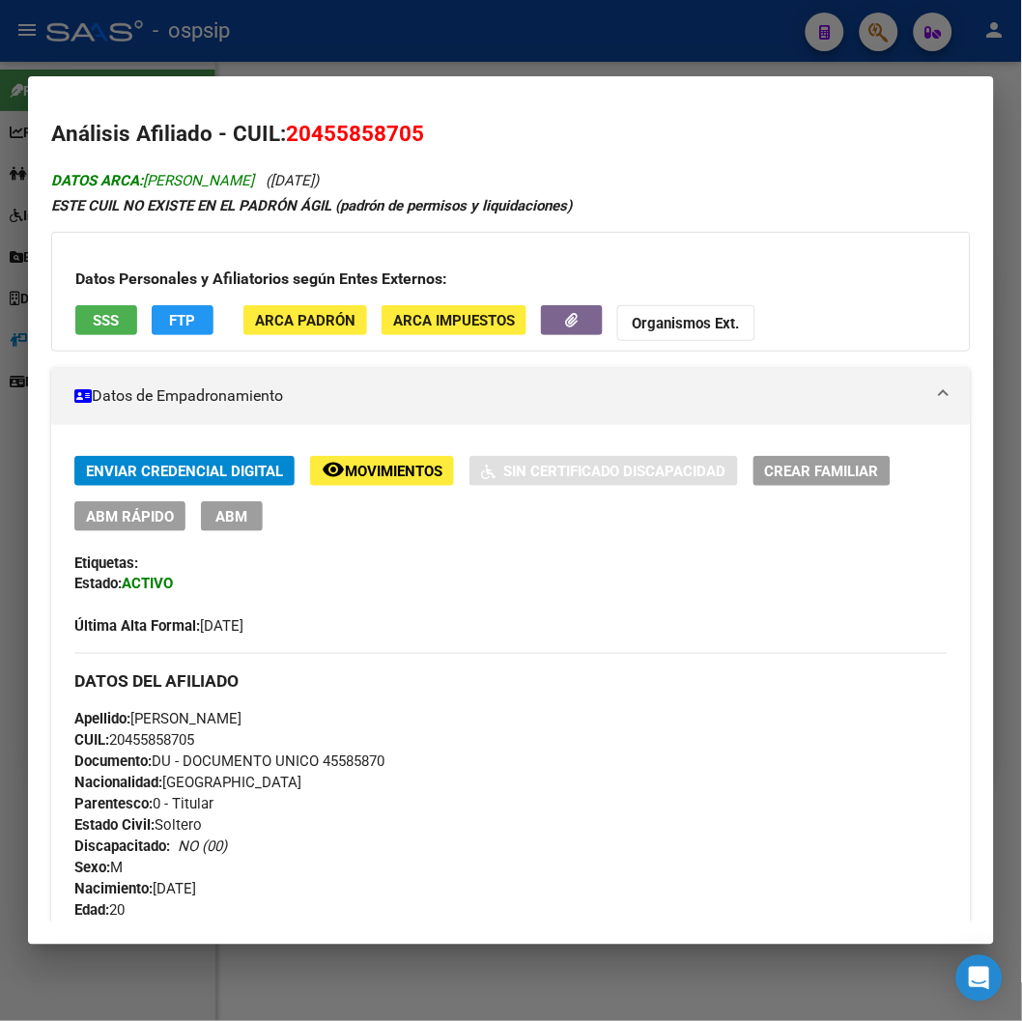
copy span "[PERSON_NAME]"
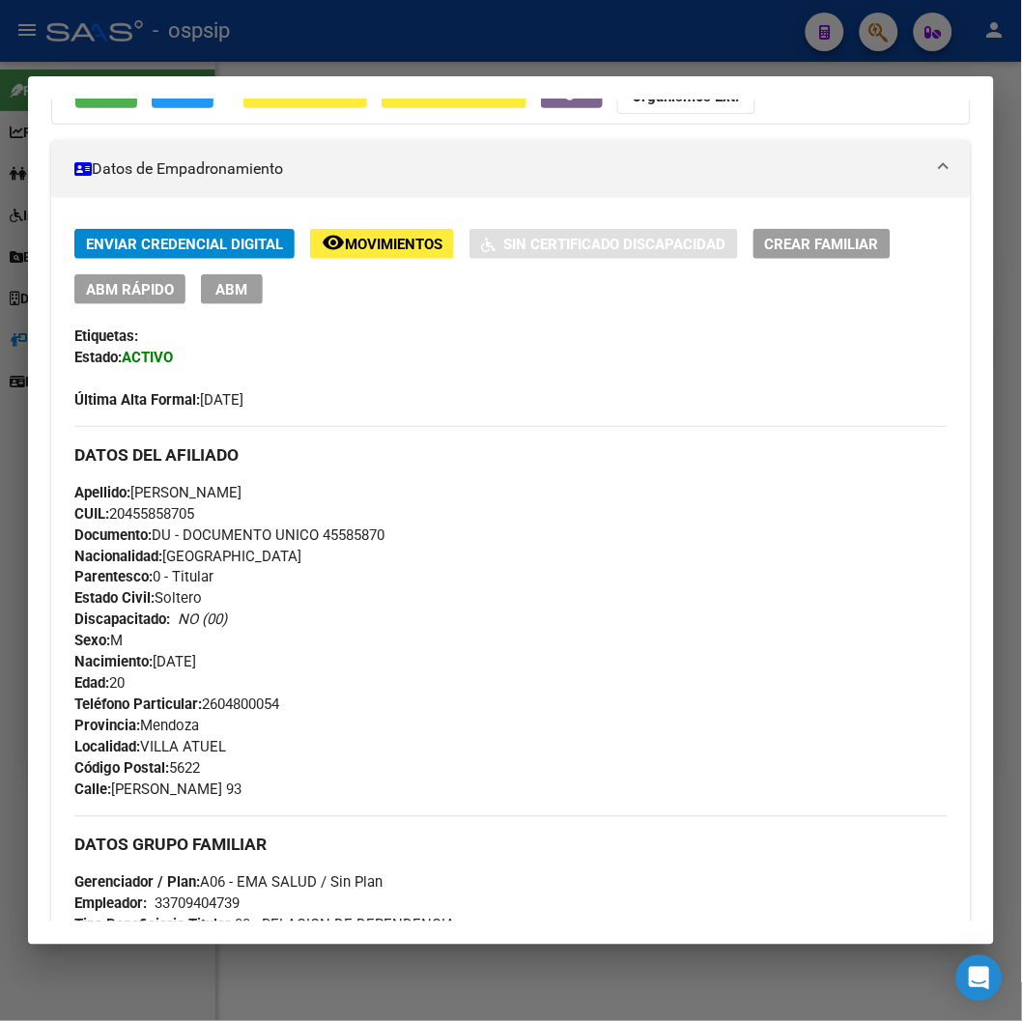
scroll to position [214, 0]
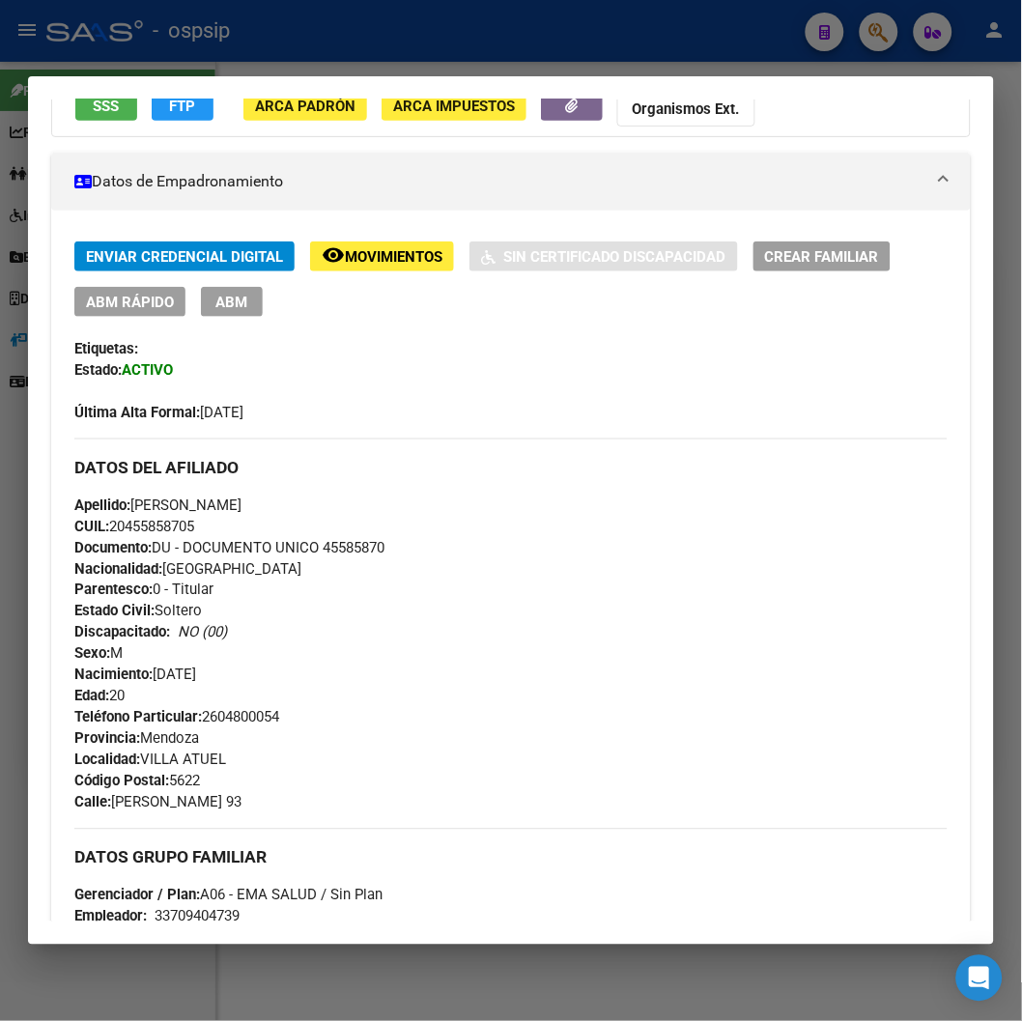
drag, startPoint x: 156, startPoint y: 666, endPoint x: 243, endPoint y: 674, distance: 87.3
click at [243, 674] on div "Apellido: [PERSON_NAME]: 20455858705 Documento: DU - DOCUMENTO UNICO 45585870 N…" at bounding box center [510, 600] width 873 height 212
copy span "[DATE]"
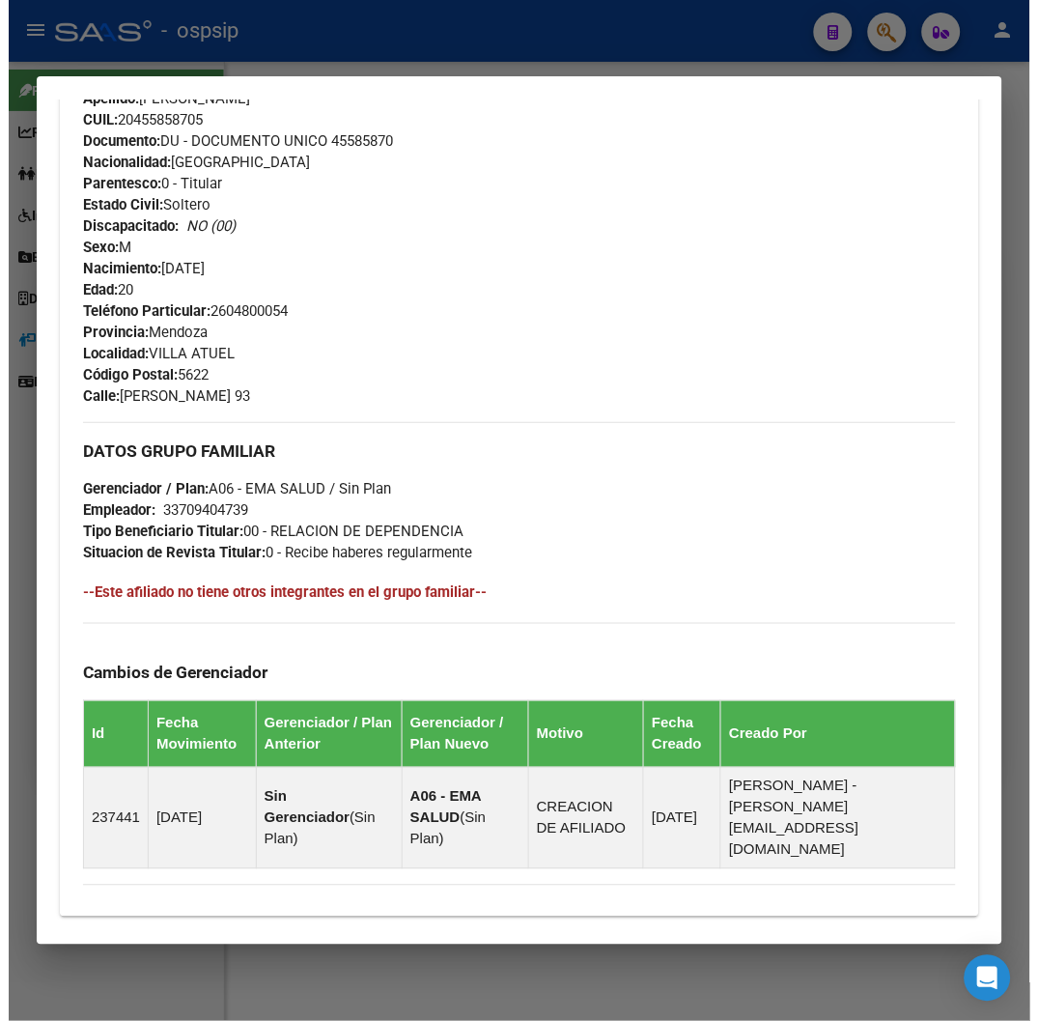
scroll to position [299, 0]
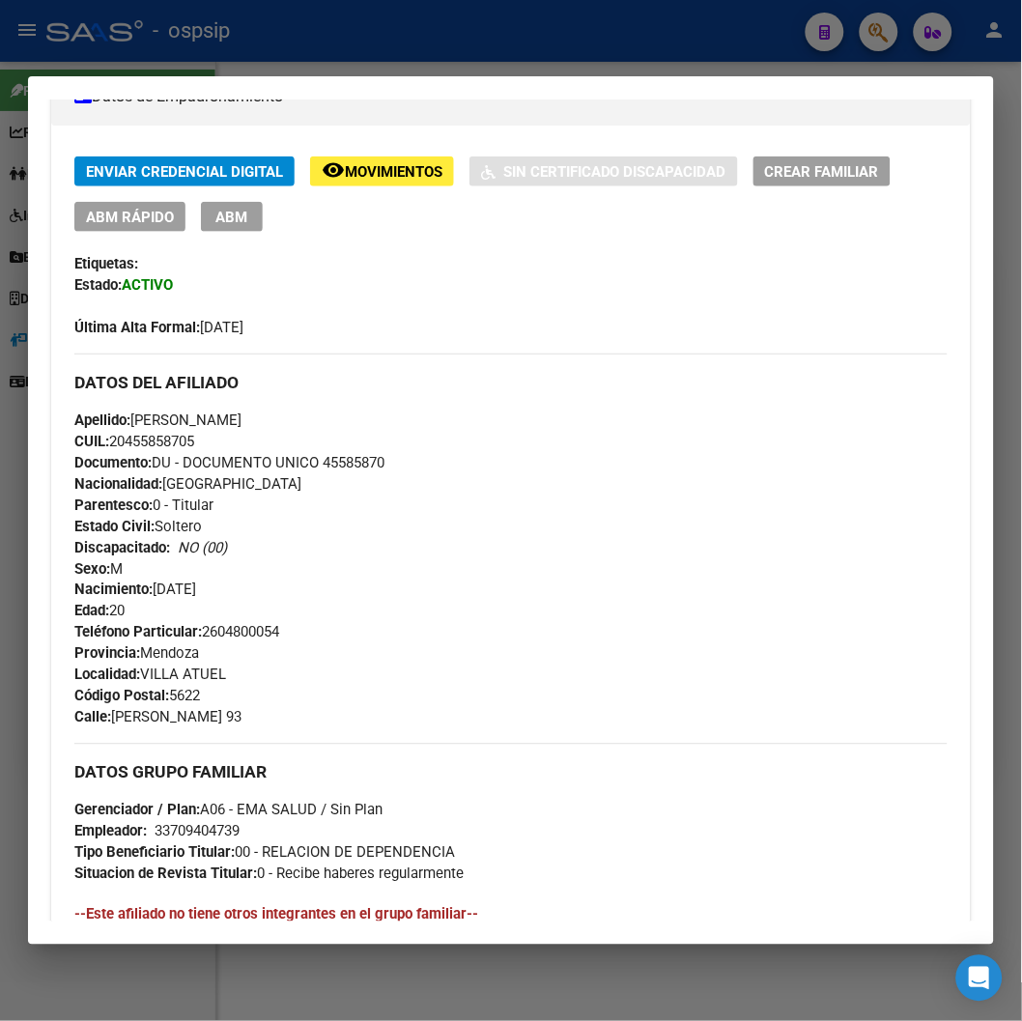
click at [237, 233] on div "Enviar Credencial Digital remove_red_eye Movimientos Sin Certificado Discapacid…" at bounding box center [510, 247] width 873 height 182
click at [239, 222] on span "ABM" at bounding box center [232, 217] width 32 height 17
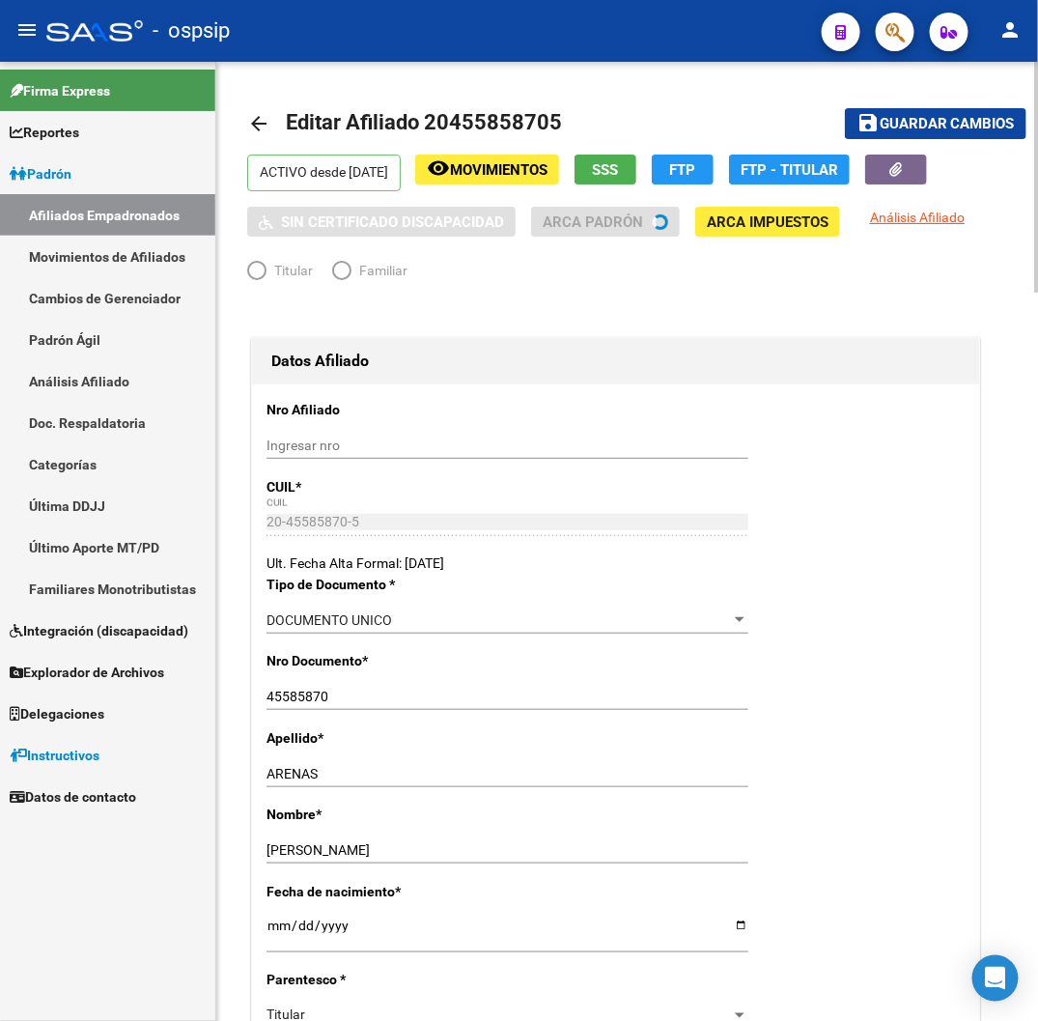
radio input "true"
type input "33-70940473-9"
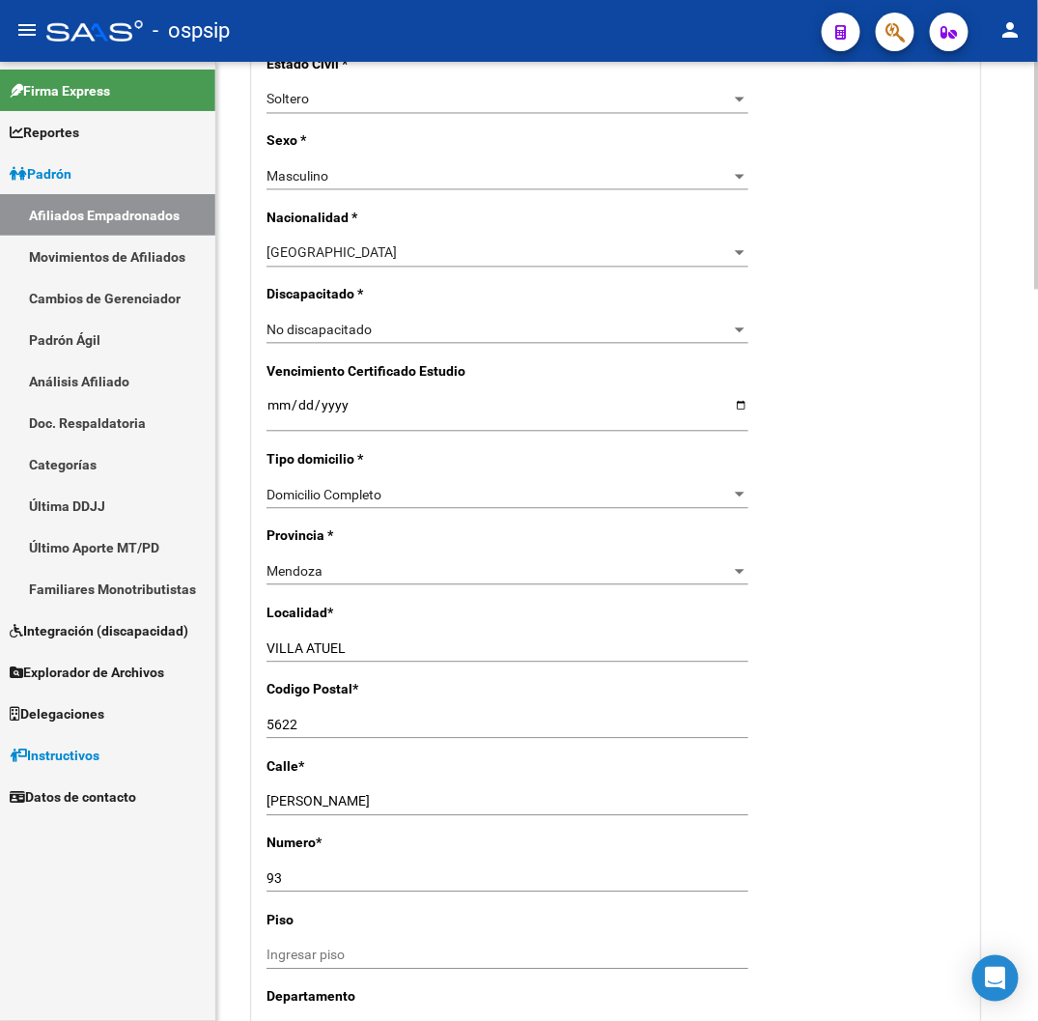
scroll to position [1073, 0]
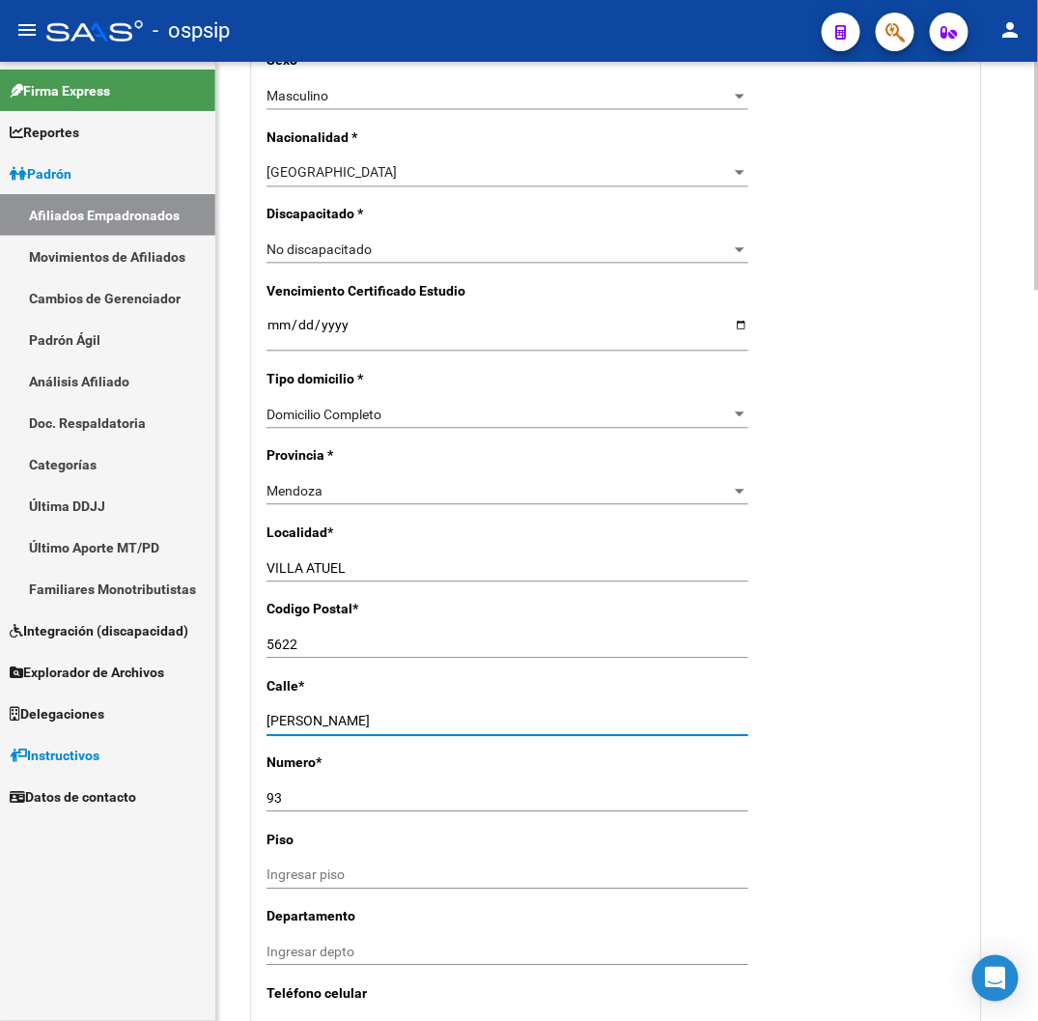
drag, startPoint x: 266, startPoint y: 718, endPoint x: 420, endPoint y: 724, distance: 154.6
click at [420, 724] on input "[PERSON_NAME]" at bounding box center [508, 721] width 482 height 16
drag, startPoint x: 324, startPoint y: 709, endPoint x: 271, endPoint y: 715, distance: 52.5
click at [271, 715] on input "[PERSON_NAME]" at bounding box center [508, 721] width 482 height 16
drag, startPoint x: 265, startPoint y: 718, endPoint x: 343, endPoint y: 718, distance: 78.2
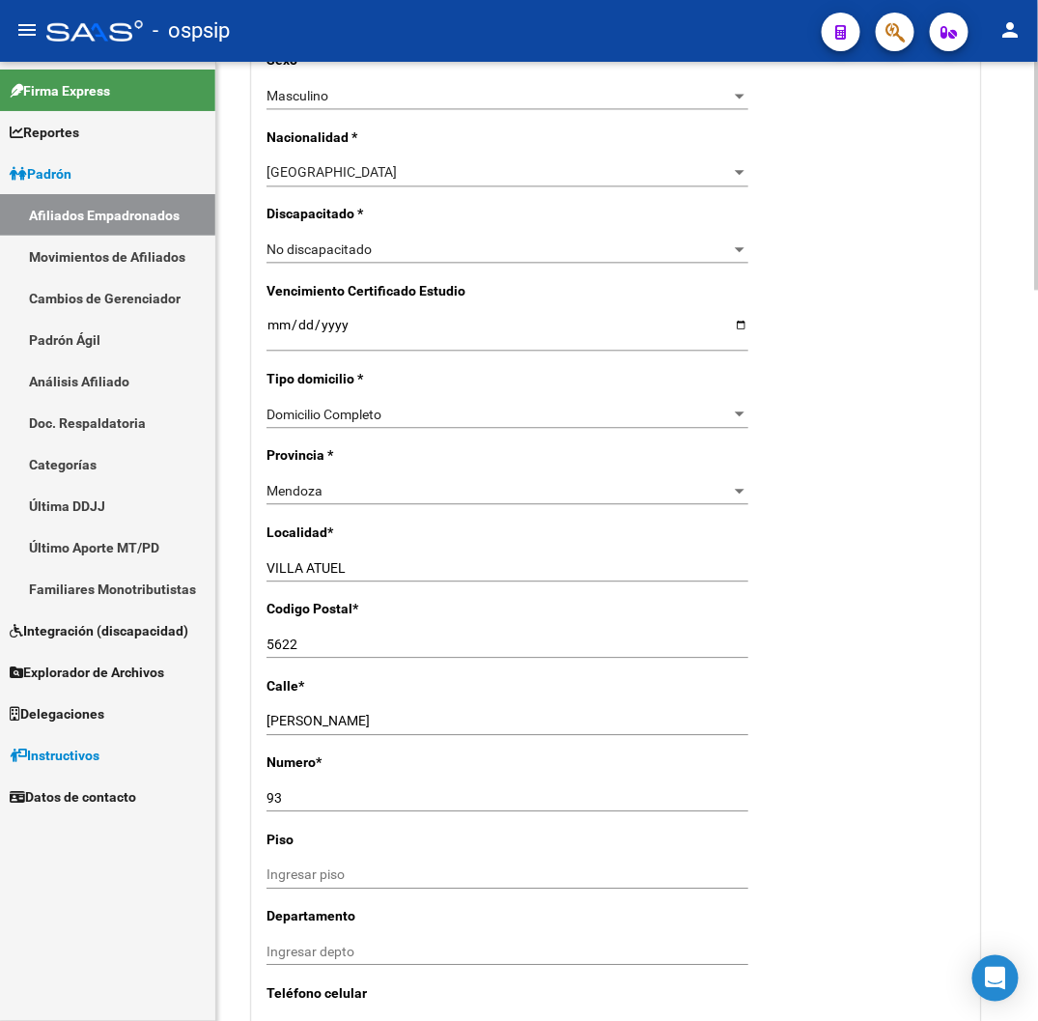
click at [343, 719] on div "Nro Afiliado Ingresar nro CUIL * 20-45585870-5 CUIL ARCA Padrón Ult. Fecha Alta…" at bounding box center [615, 307] width 727 height 1992
drag, startPoint x: 268, startPoint y: 719, endPoint x: 404, endPoint y: 725, distance: 136.3
click at [404, 725] on input "[PERSON_NAME]" at bounding box center [508, 721] width 482 height 16
click at [274, 795] on input "93" at bounding box center [508, 798] width 482 height 16
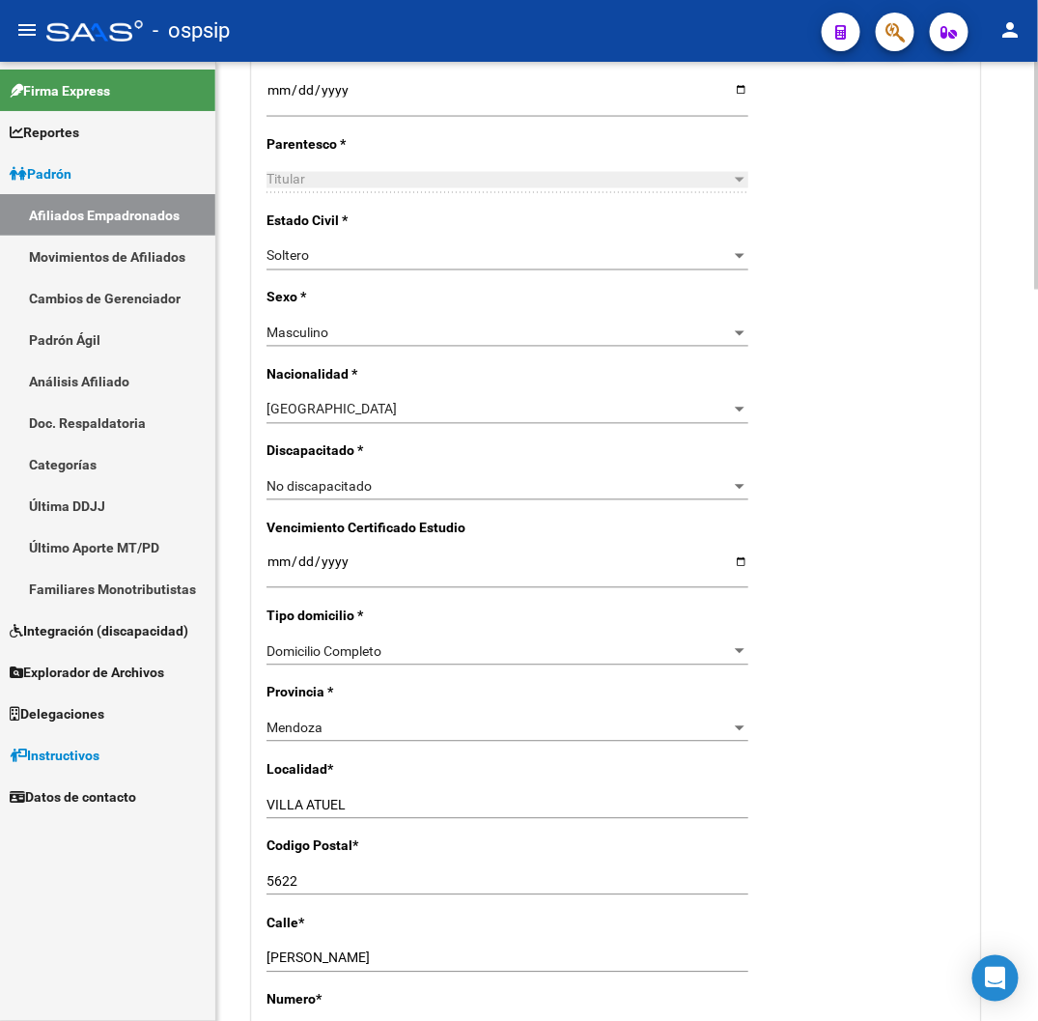
scroll to position [966, 0]
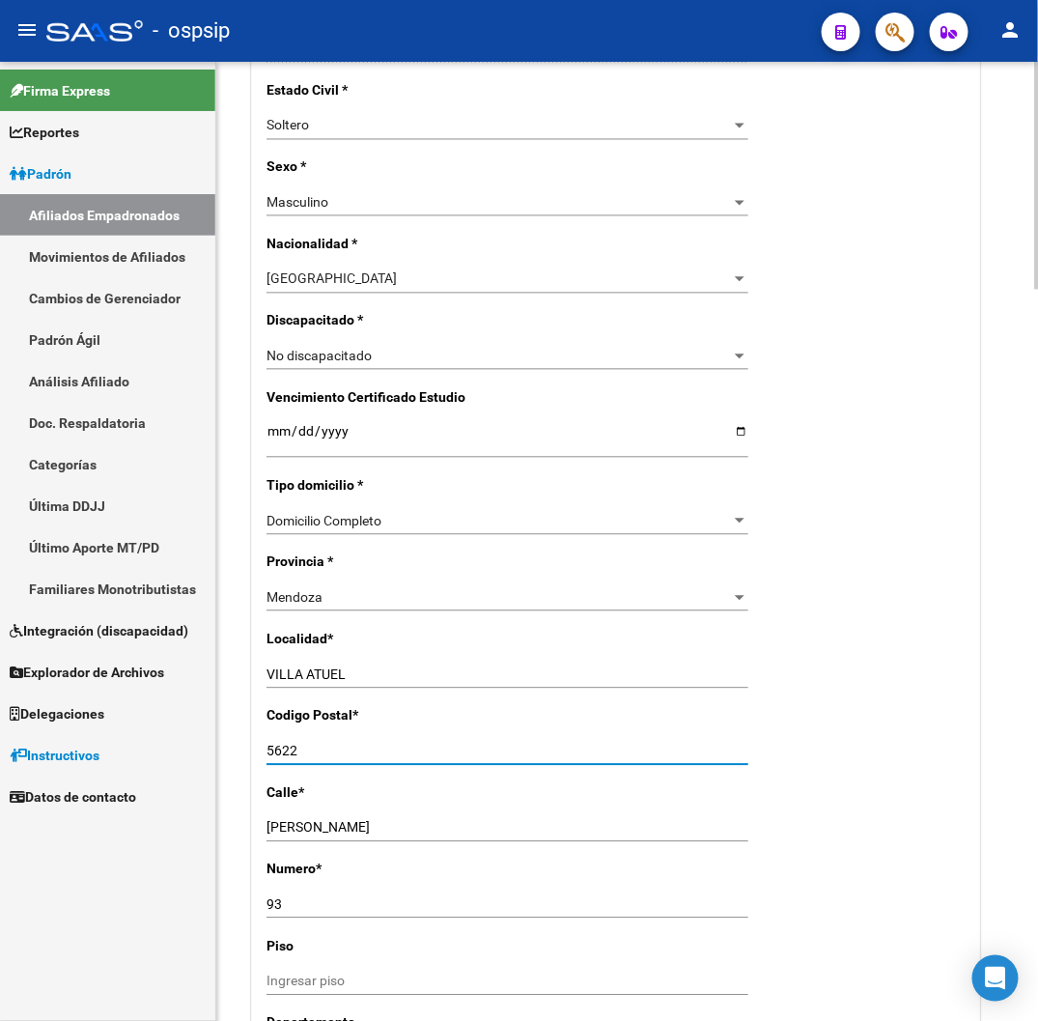
click at [287, 748] on input "5622" at bounding box center [508, 752] width 482 height 16
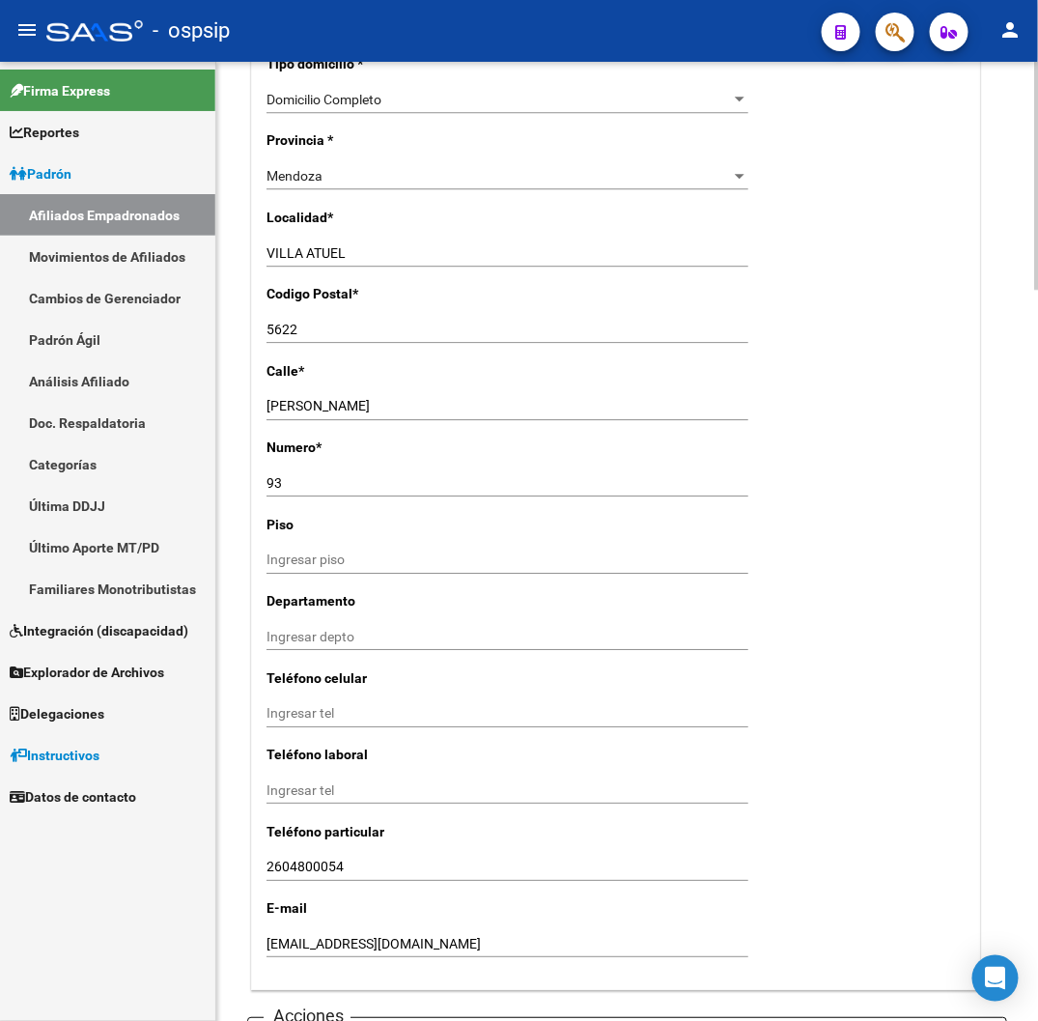
scroll to position [1394, 0]
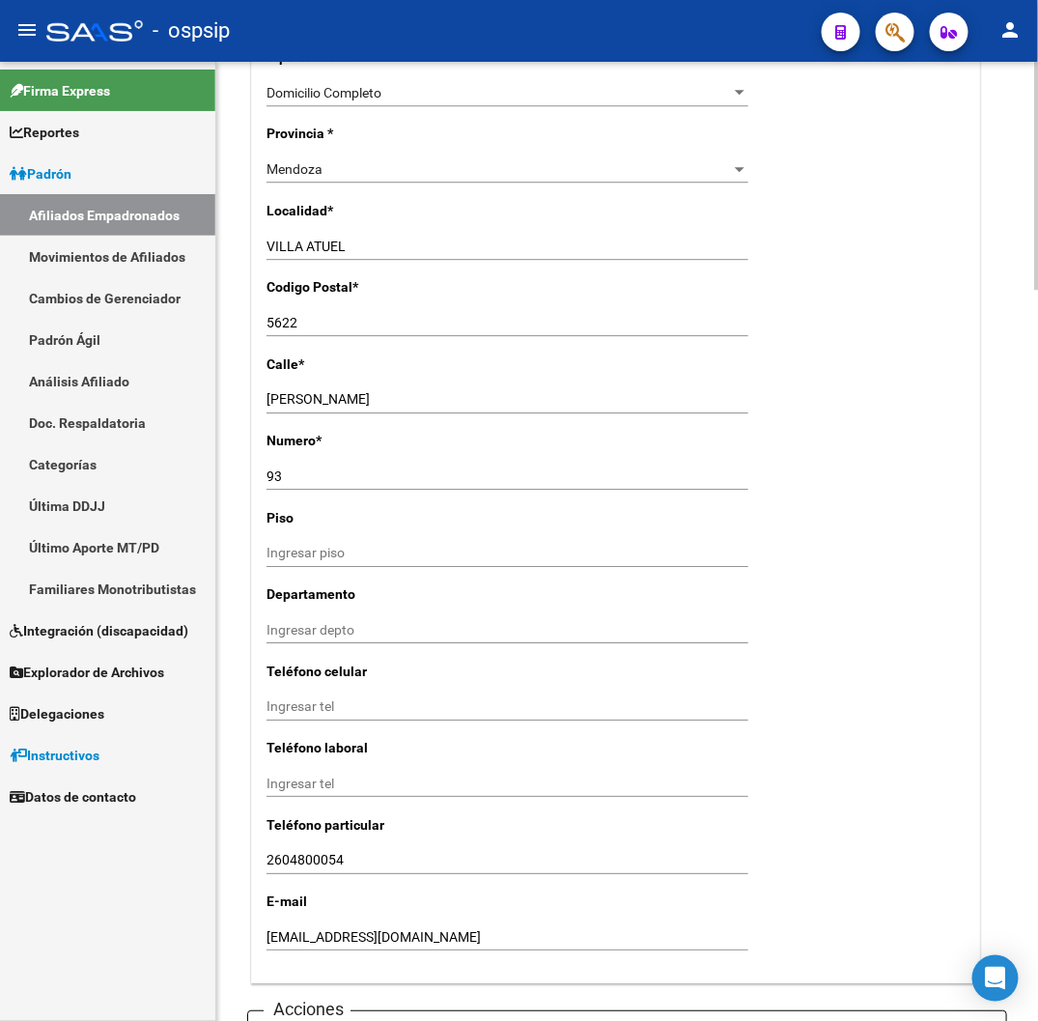
click at [323, 856] on input "2604800054" at bounding box center [508, 860] width 482 height 16
click at [293, 933] on input "[EMAIL_ADDRESS][DOMAIN_NAME]" at bounding box center [508, 937] width 482 height 16
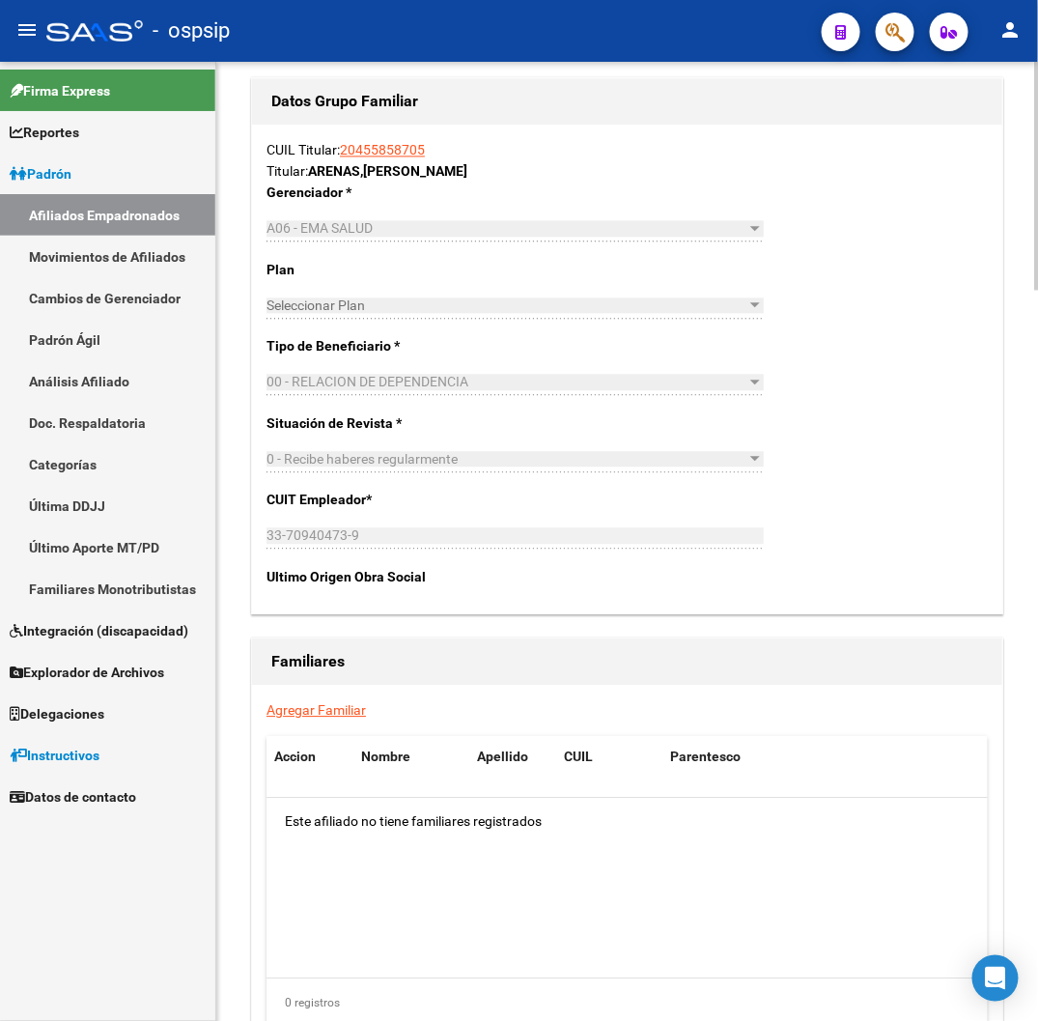
scroll to position [3081, 0]
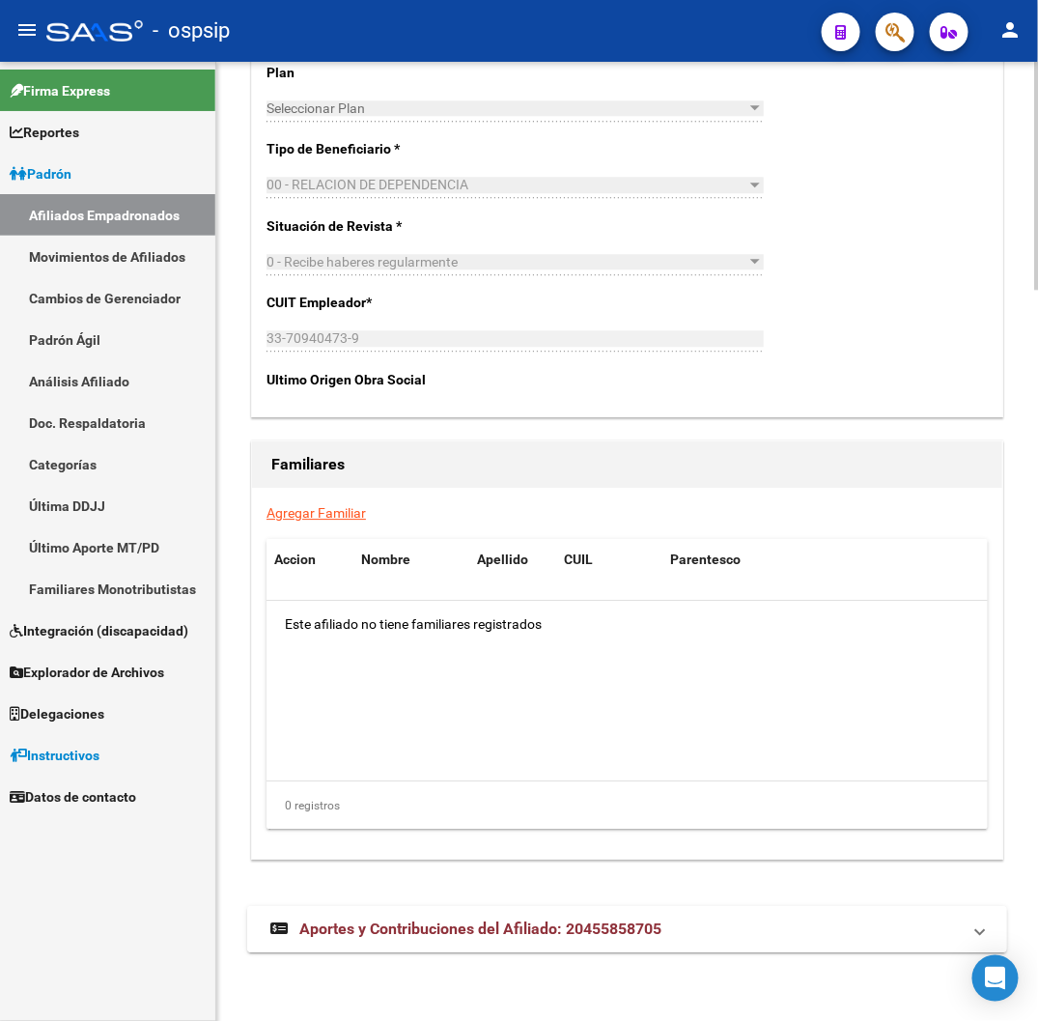
click at [433, 937] on span "Aportes y Contribuciones del Afiliado: 20455858705" at bounding box center [480, 928] width 362 height 18
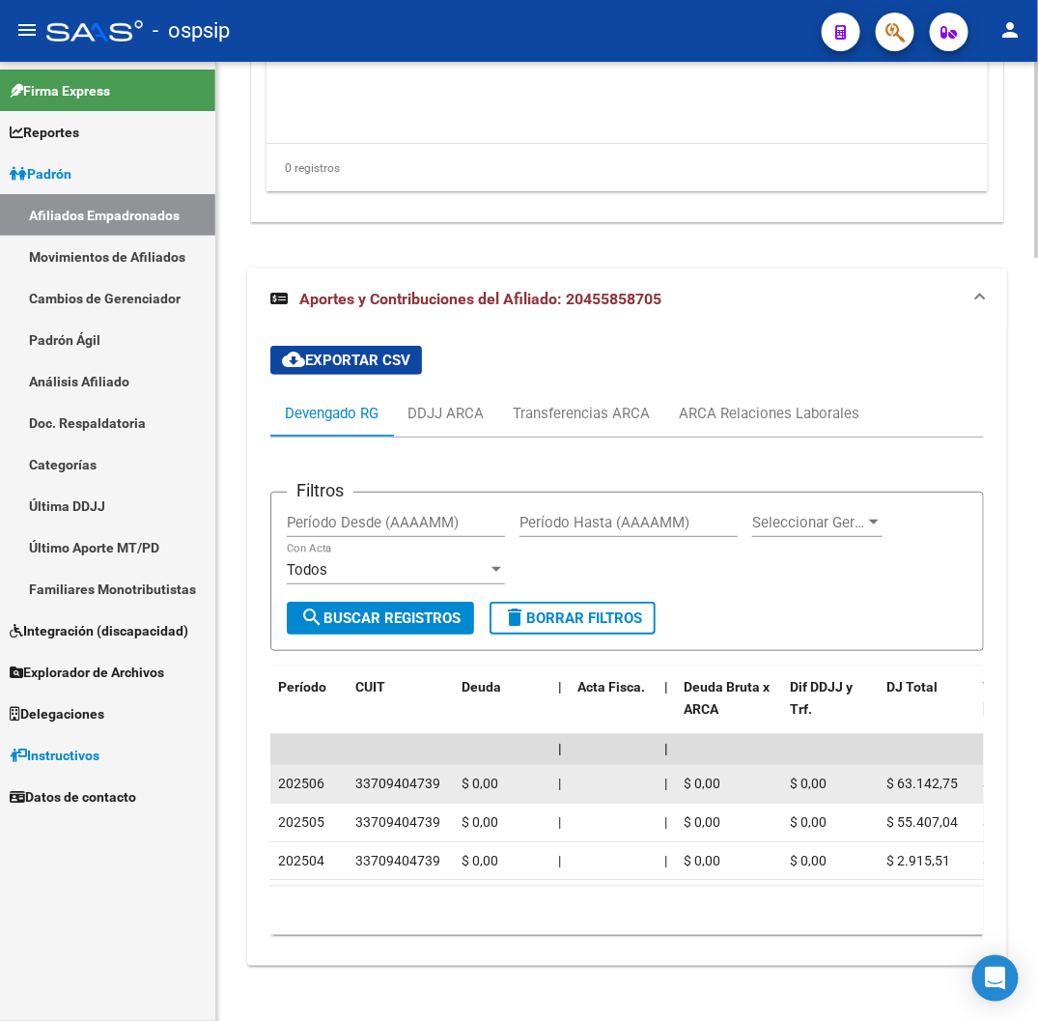
scroll to position [3750, 0]
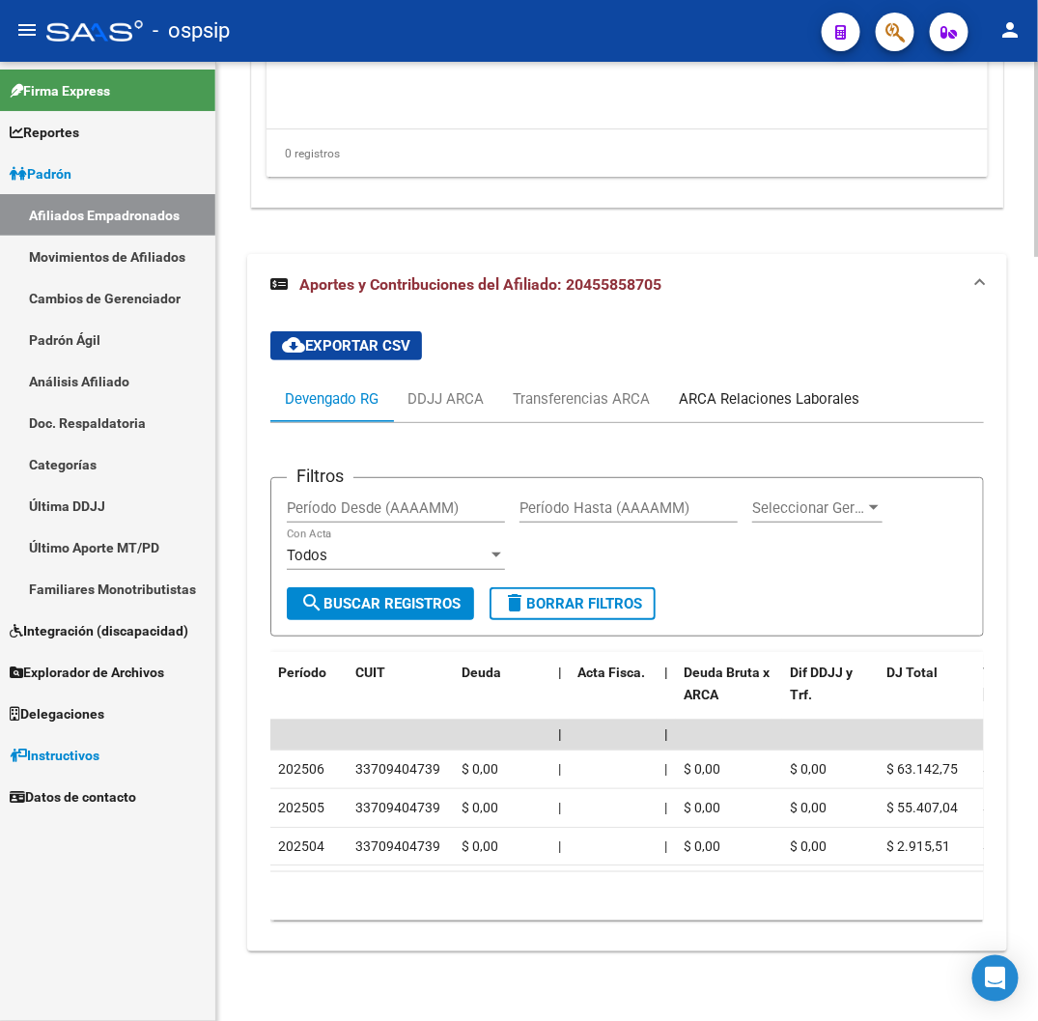
click at [816, 388] on div "ARCA Relaciones Laborales" at bounding box center [769, 398] width 181 height 21
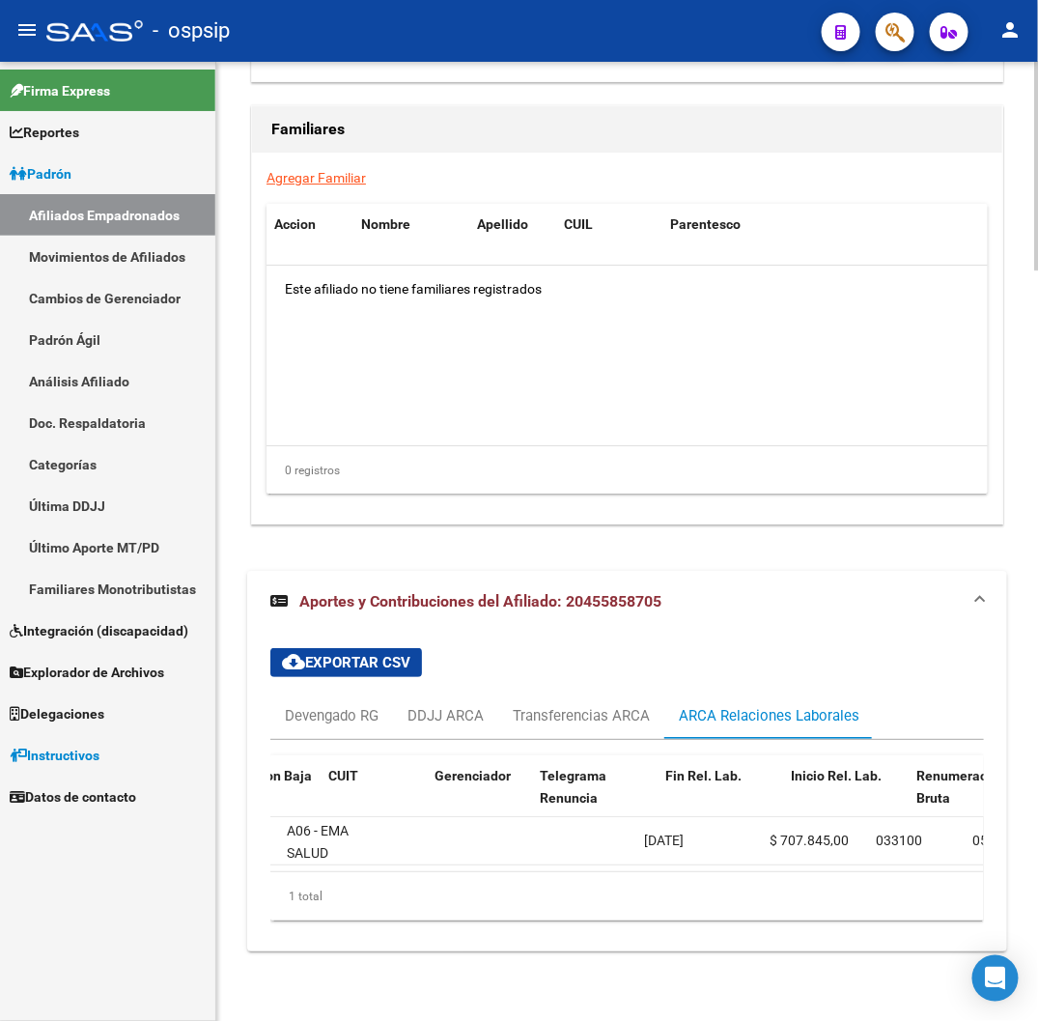
scroll to position [0, 435]
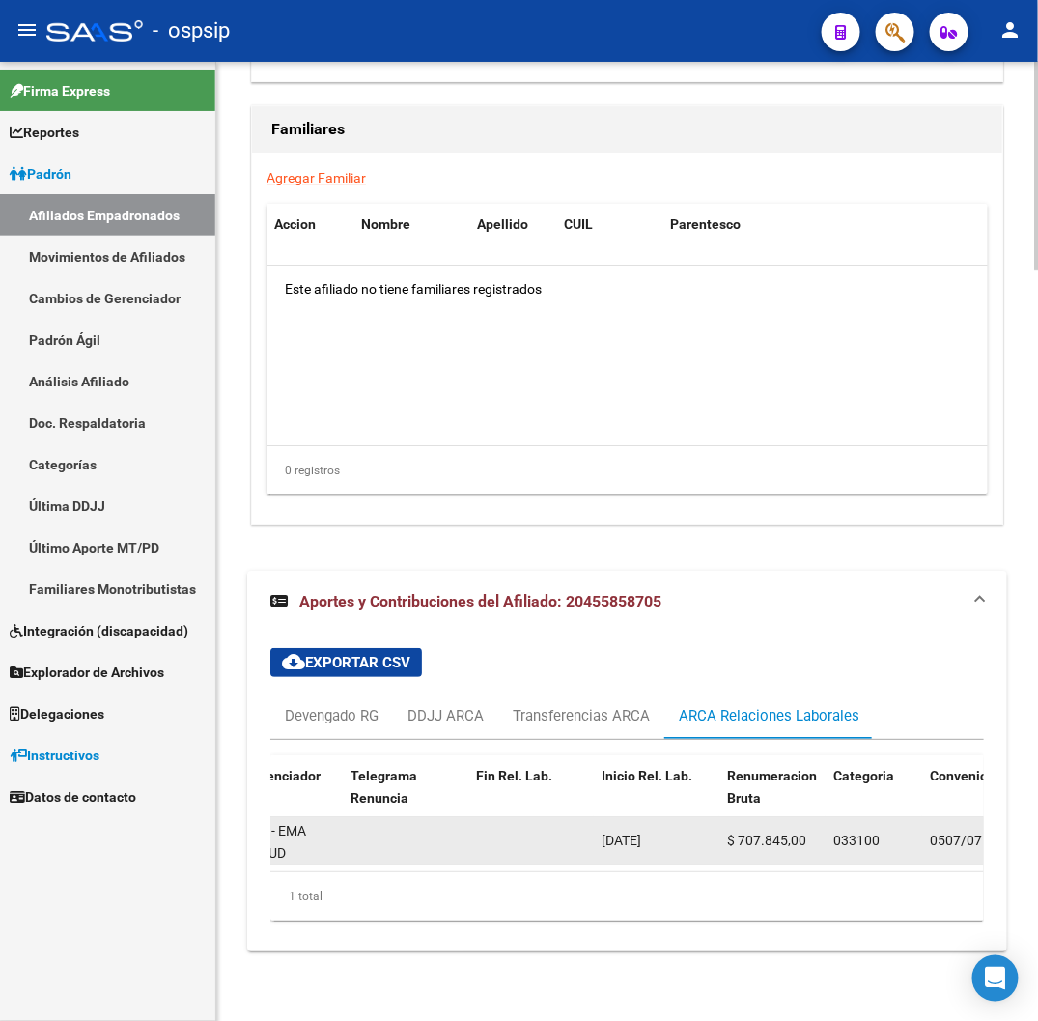
click at [614, 832] on span "[DATE]" at bounding box center [622, 839] width 40 height 15
copy span "[DATE]"
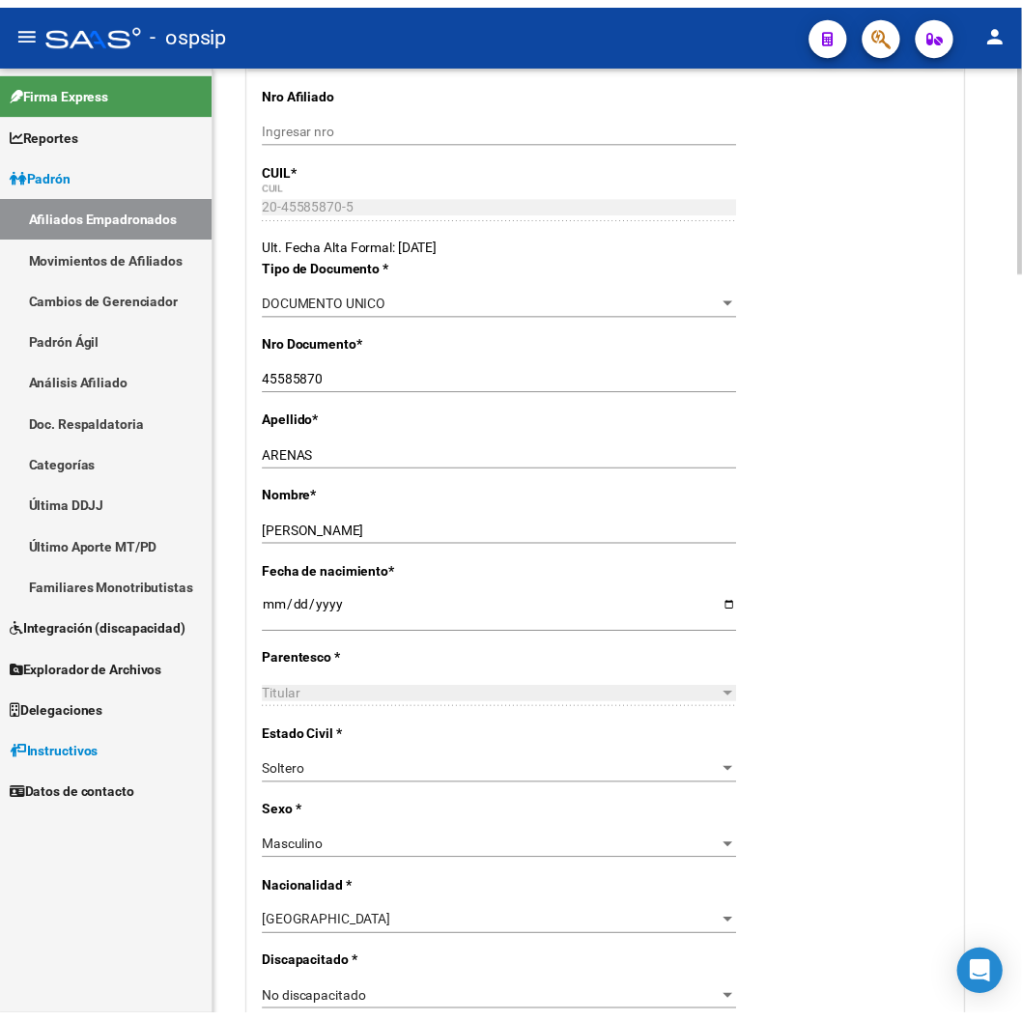
scroll to position [0, 0]
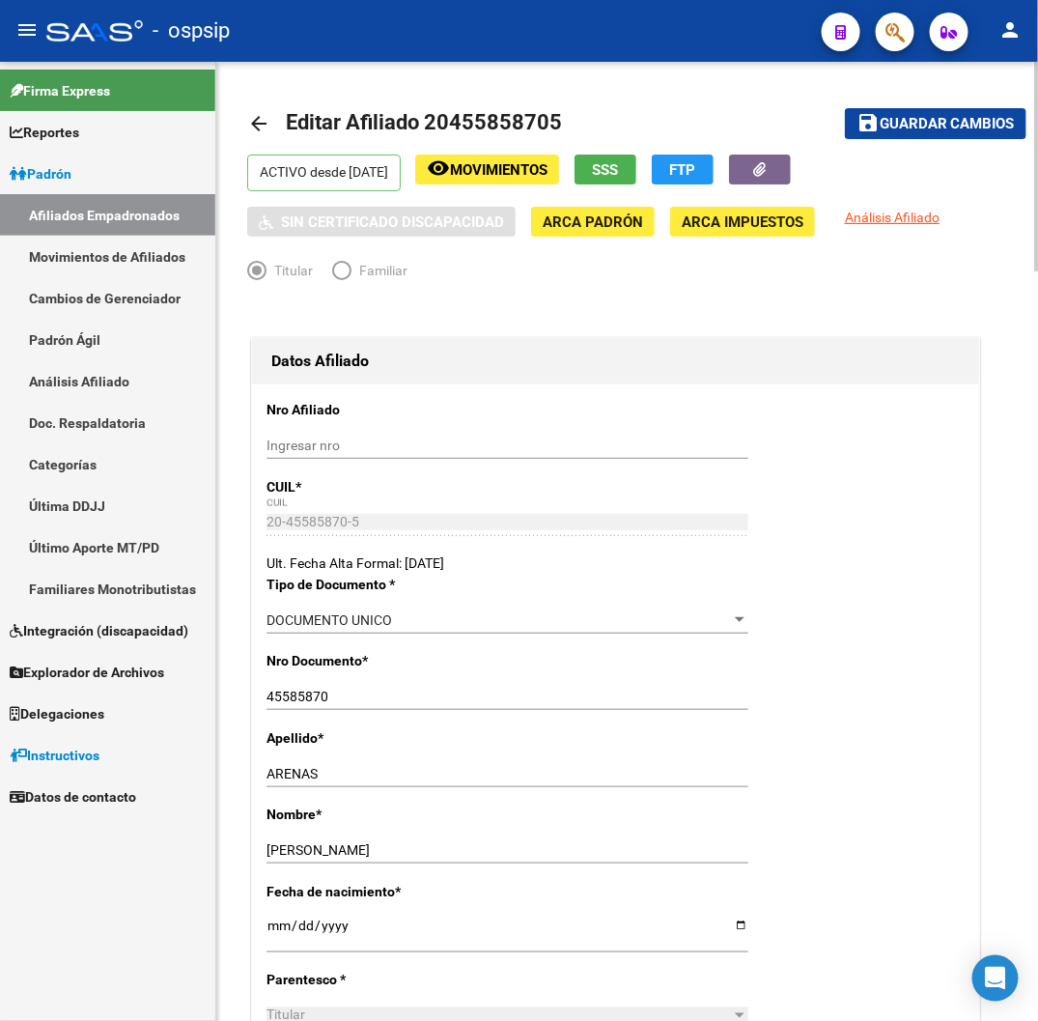
drag, startPoint x: 450, startPoint y: 118, endPoint x: 548, endPoint y: 132, distance: 98.6
click at [548, 132] on span "Editar Afiliado 20455858705" at bounding box center [424, 122] width 276 height 24
copy span "45585870"
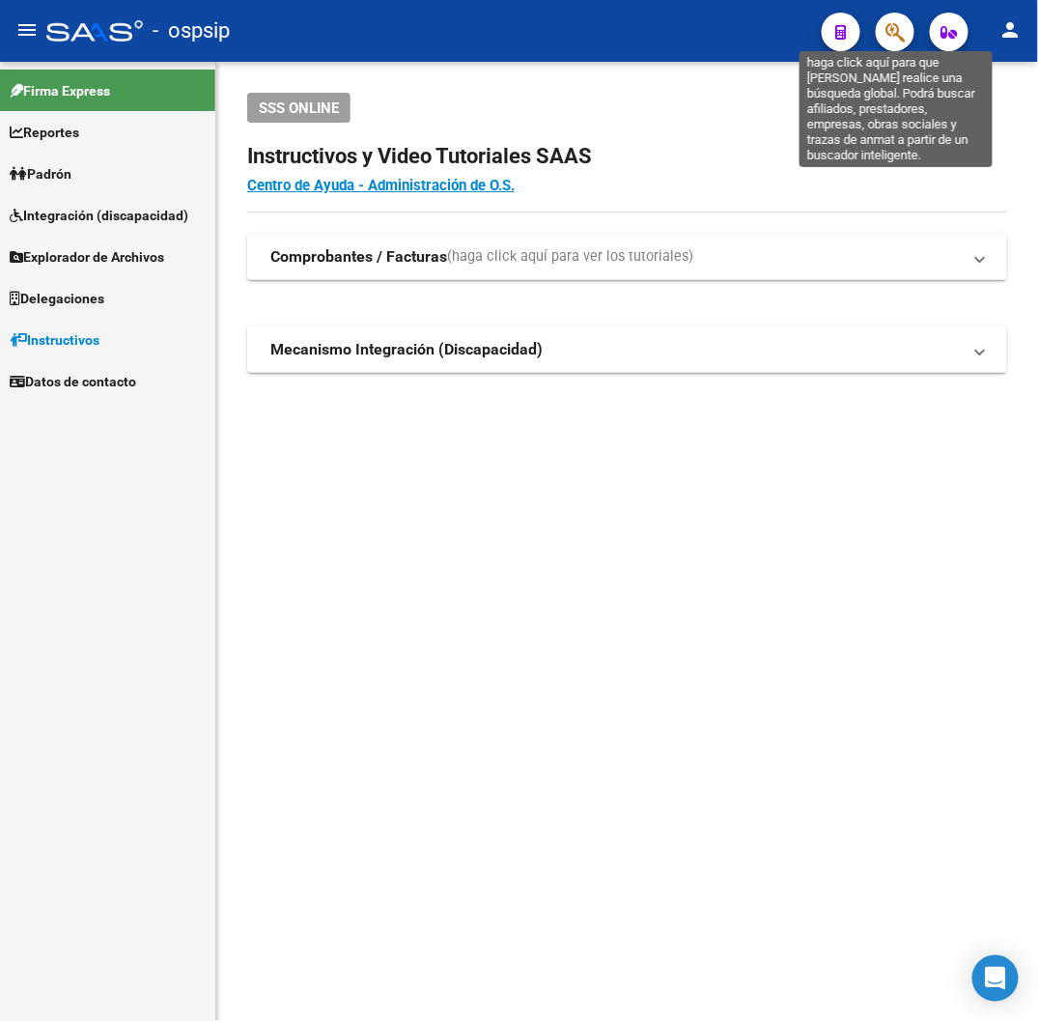
click at [903, 31] on icon "button" at bounding box center [895, 32] width 19 height 22
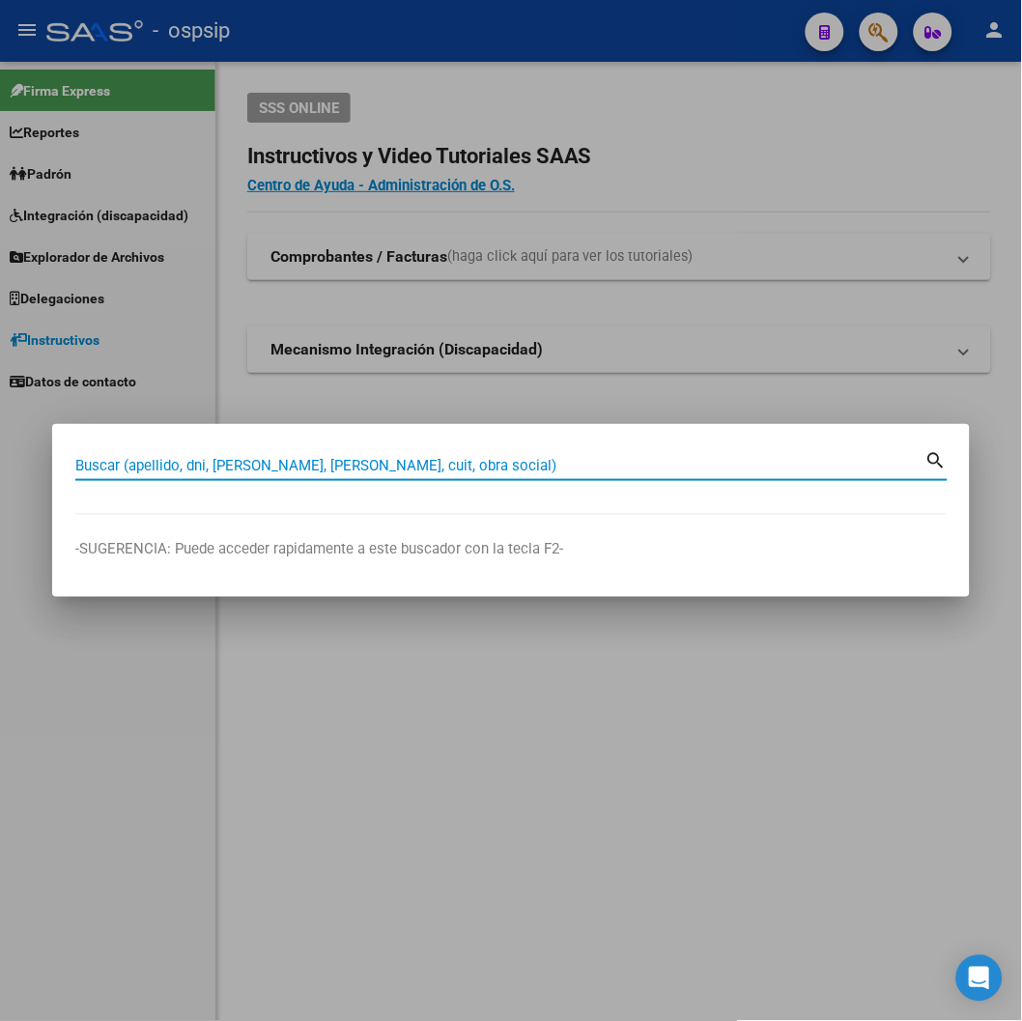
click at [679, 460] on input "Buscar (apellido, dni, [PERSON_NAME], [PERSON_NAME], cuit, obra social)" at bounding box center [500, 465] width 850 height 17
type input "36898623"
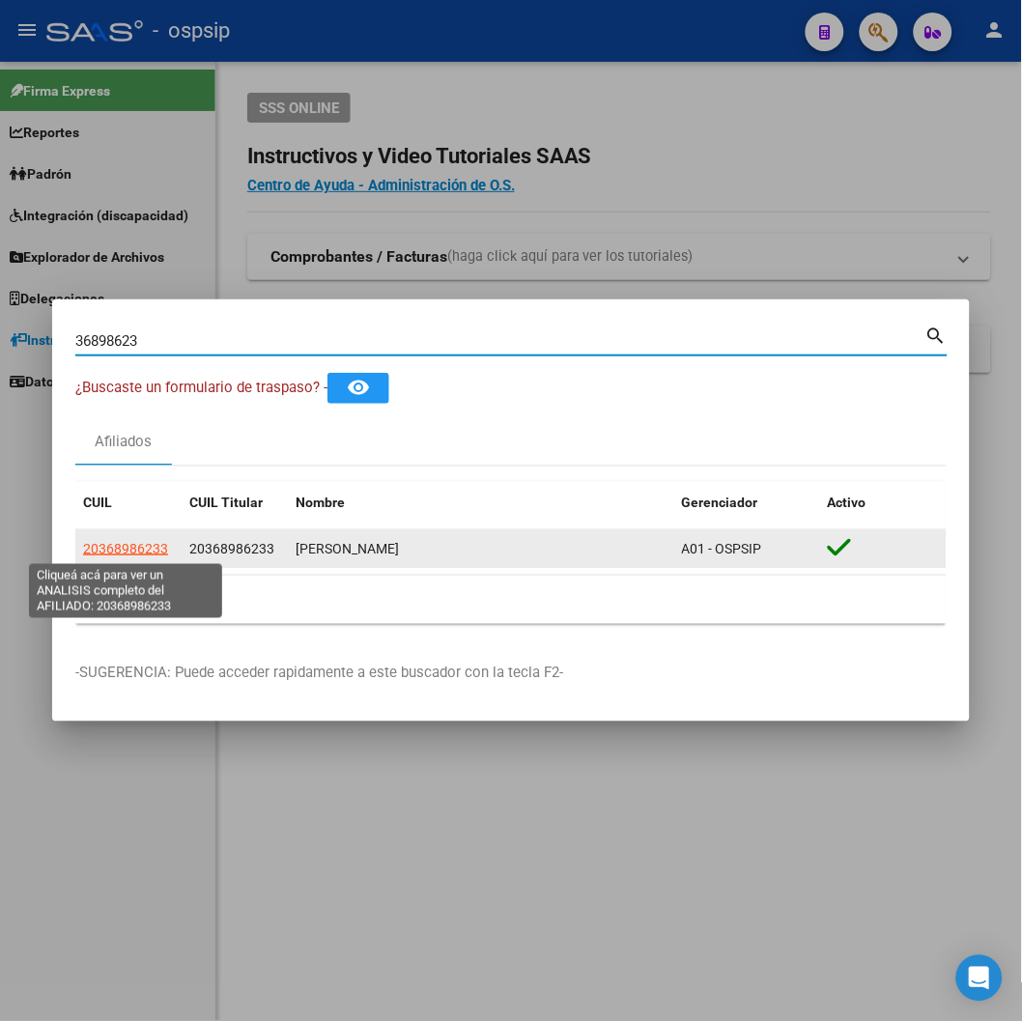
click at [140, 546] on span "20368986233" at bounding box center [125, 548] width 85 height 15
type textarea "20368986233"
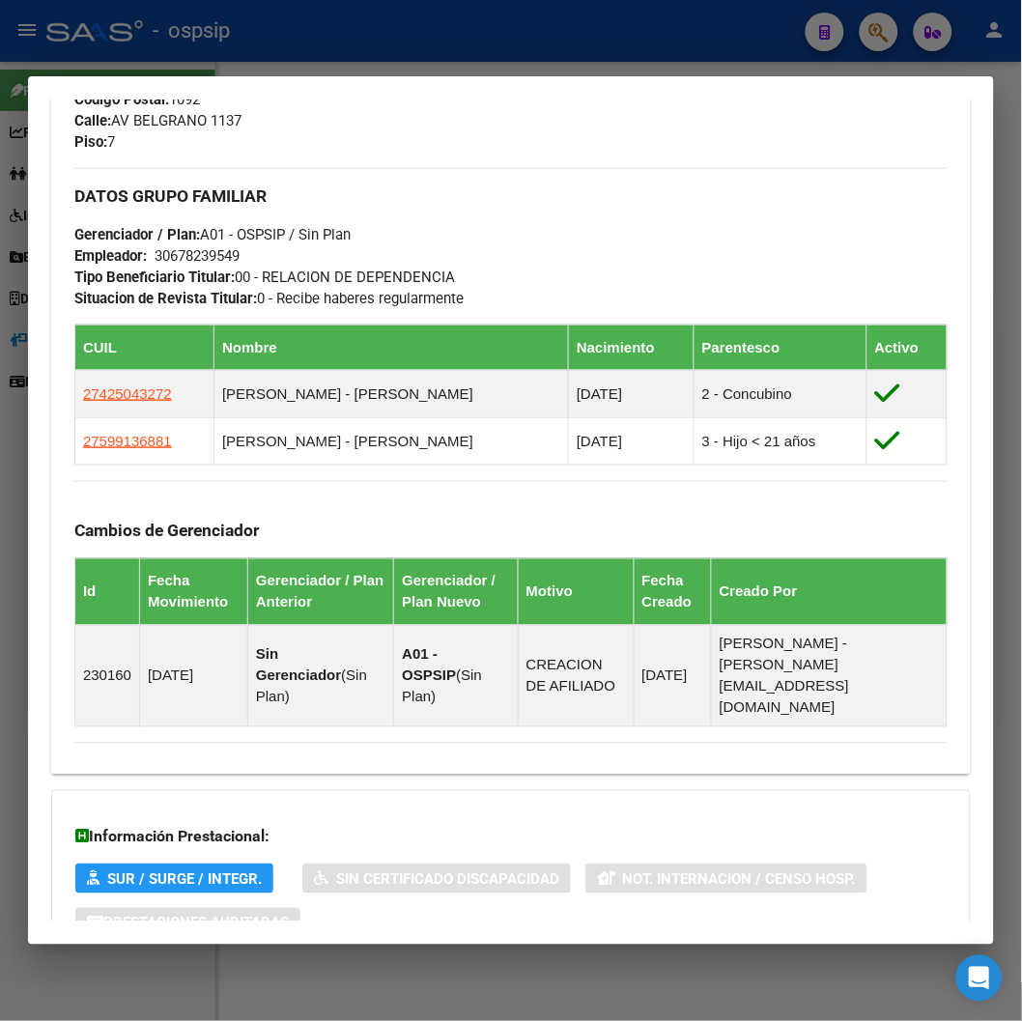
scroll to position [1069, 0]
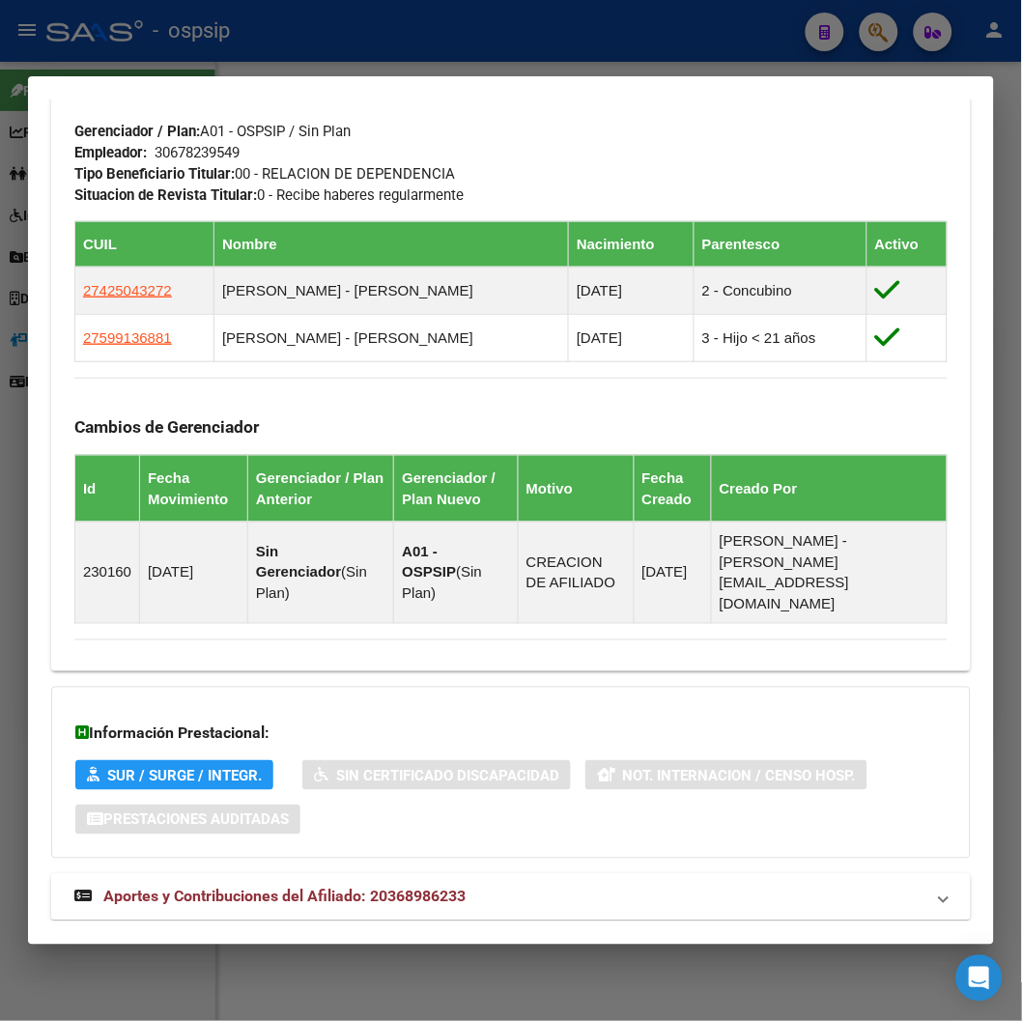
click at [252, 887] on span "Aportes y Contribuciones del Afiliado: 20368986233" at bounding box center [284, 896] width 362 height 18
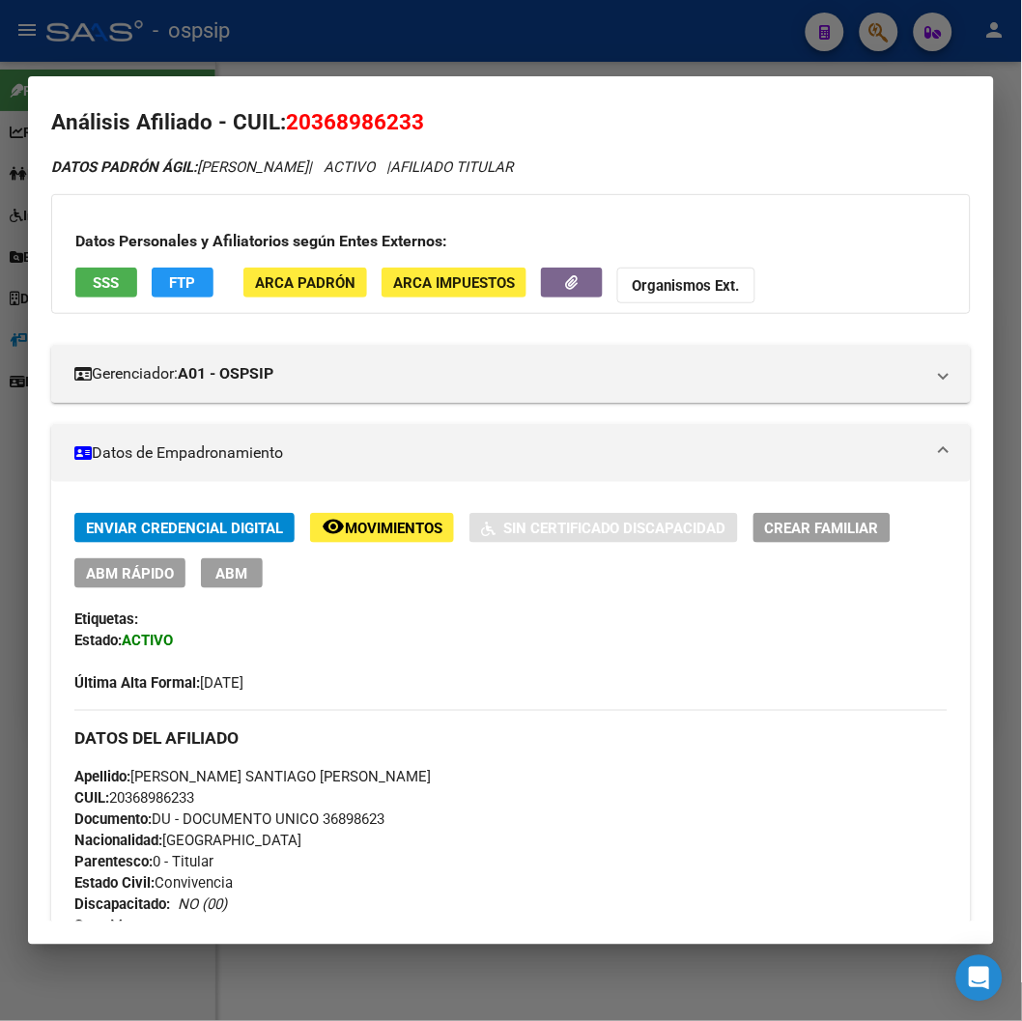
scroll to position [0, 0]
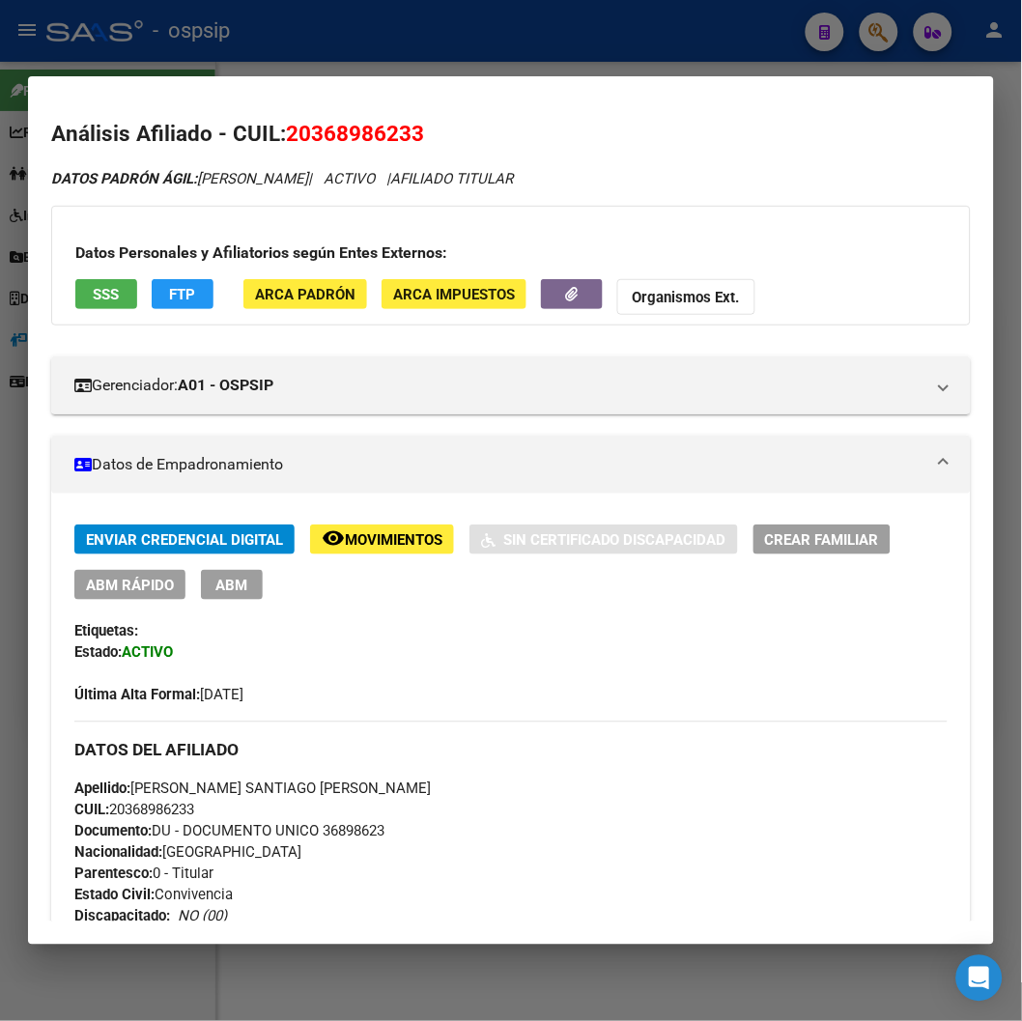
click at [556, 51] on div at bounding box center [511, 510] width 1022 height 1021
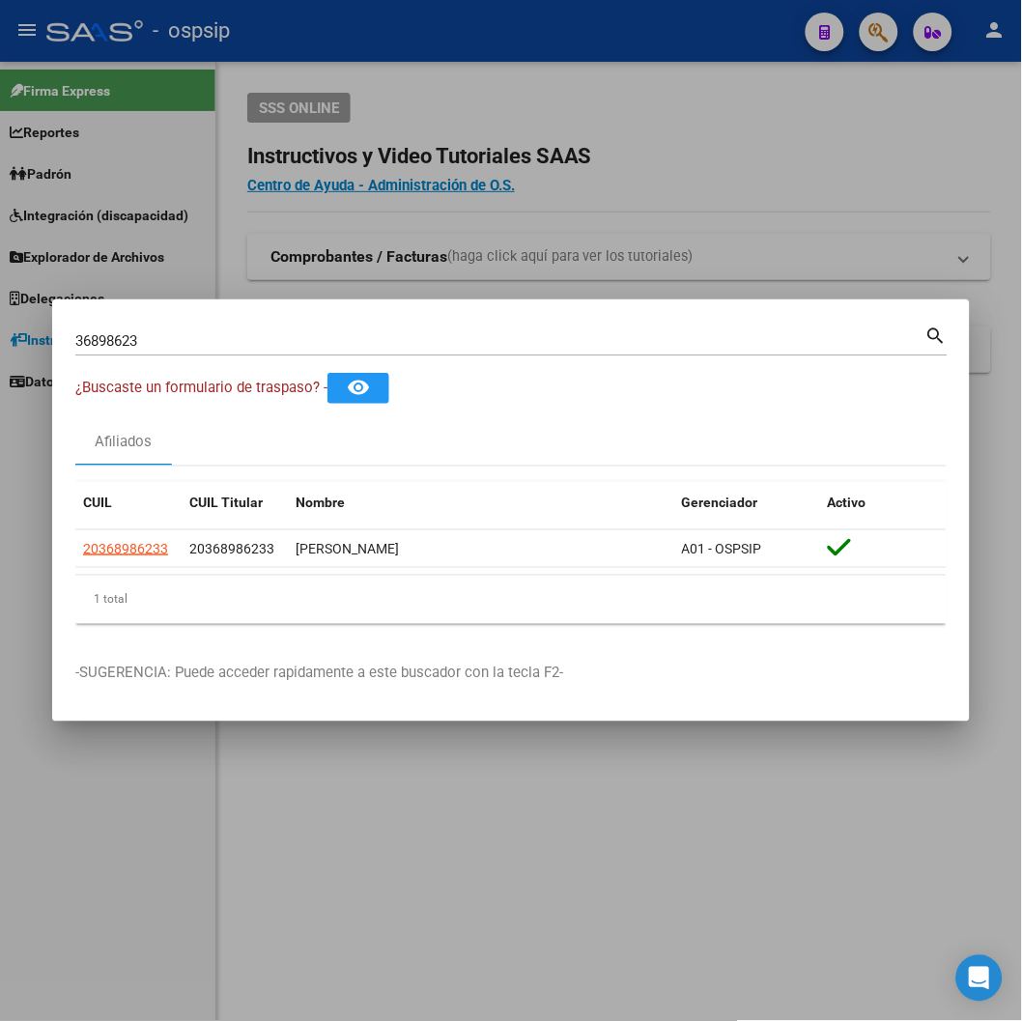
click at [556, 51] on div at bounding box center [511, 510] width 1022 height 1021
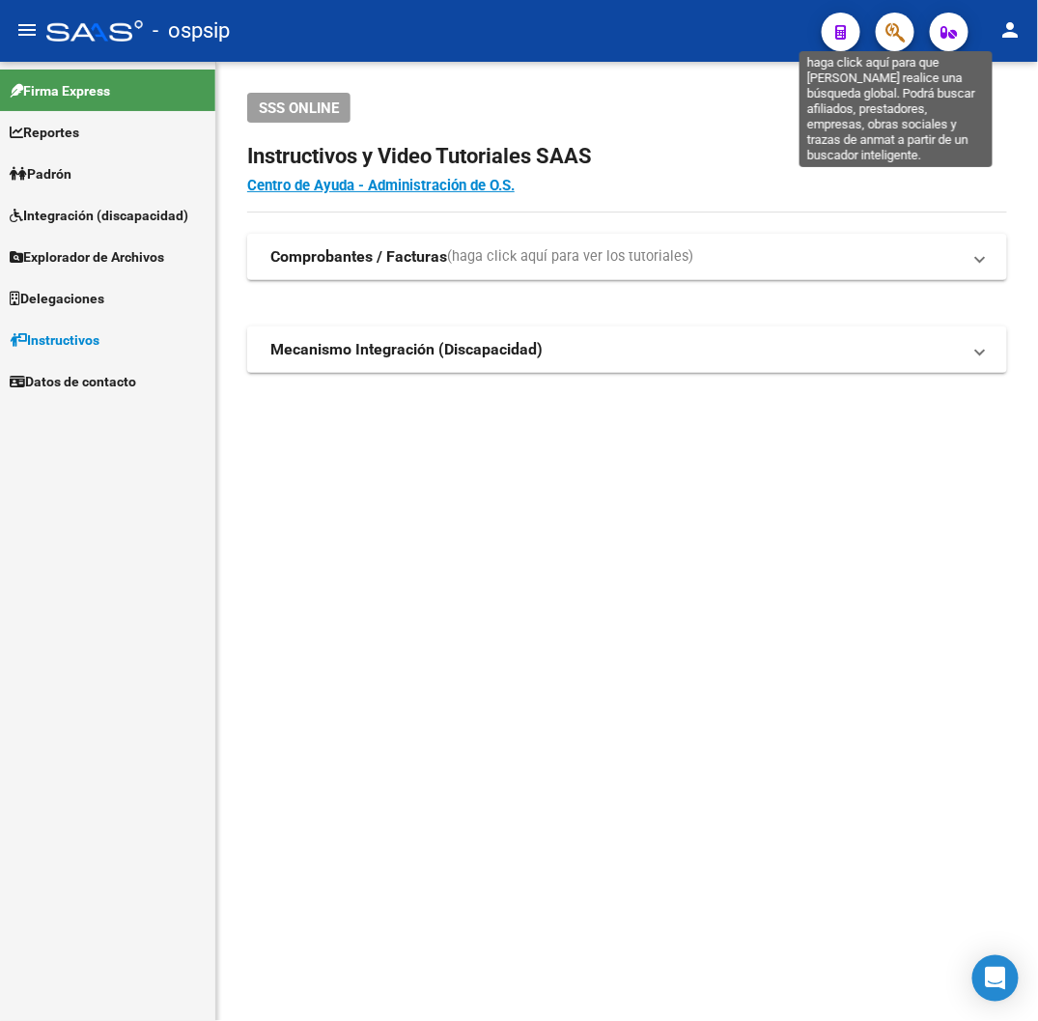
click at [887, 25] on icon "button" at bounding box center [895, 32] width 19 height 22
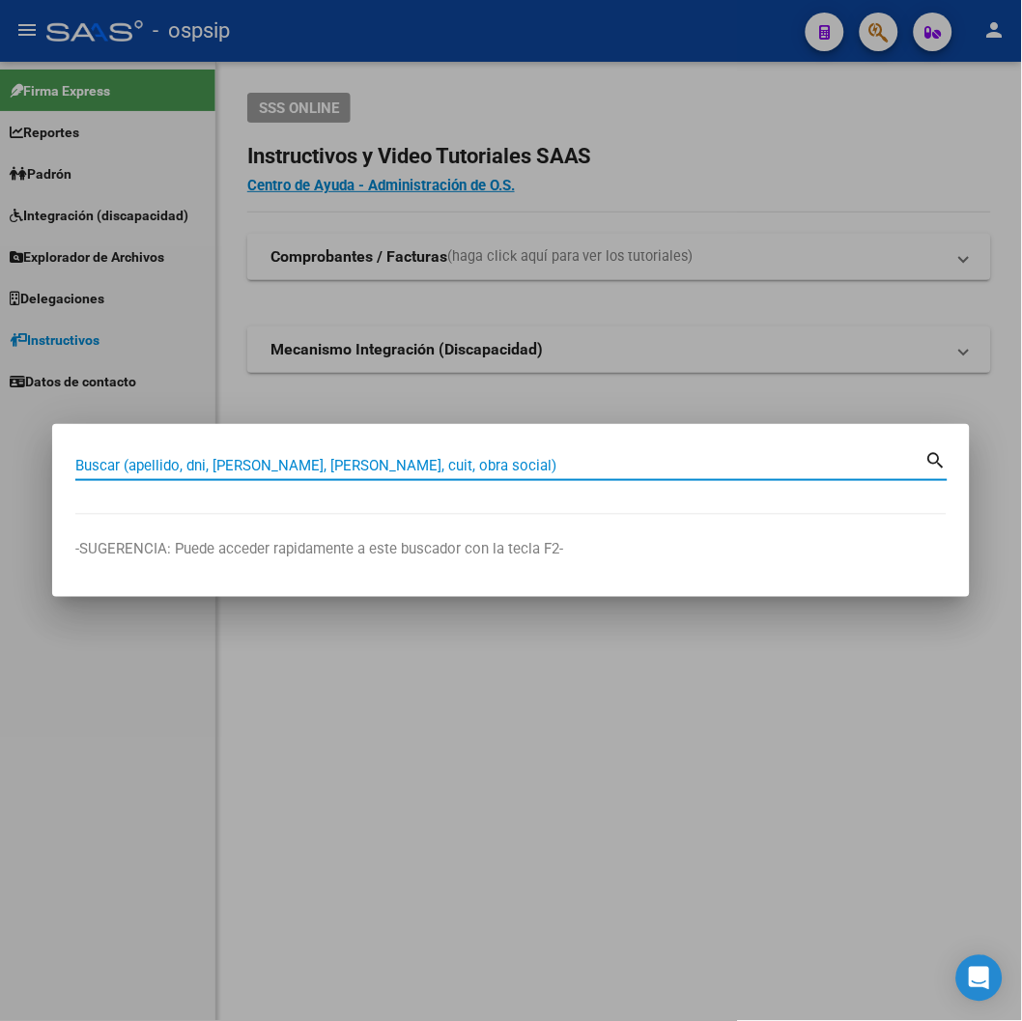
paste input "94757549"
type input "94757549"
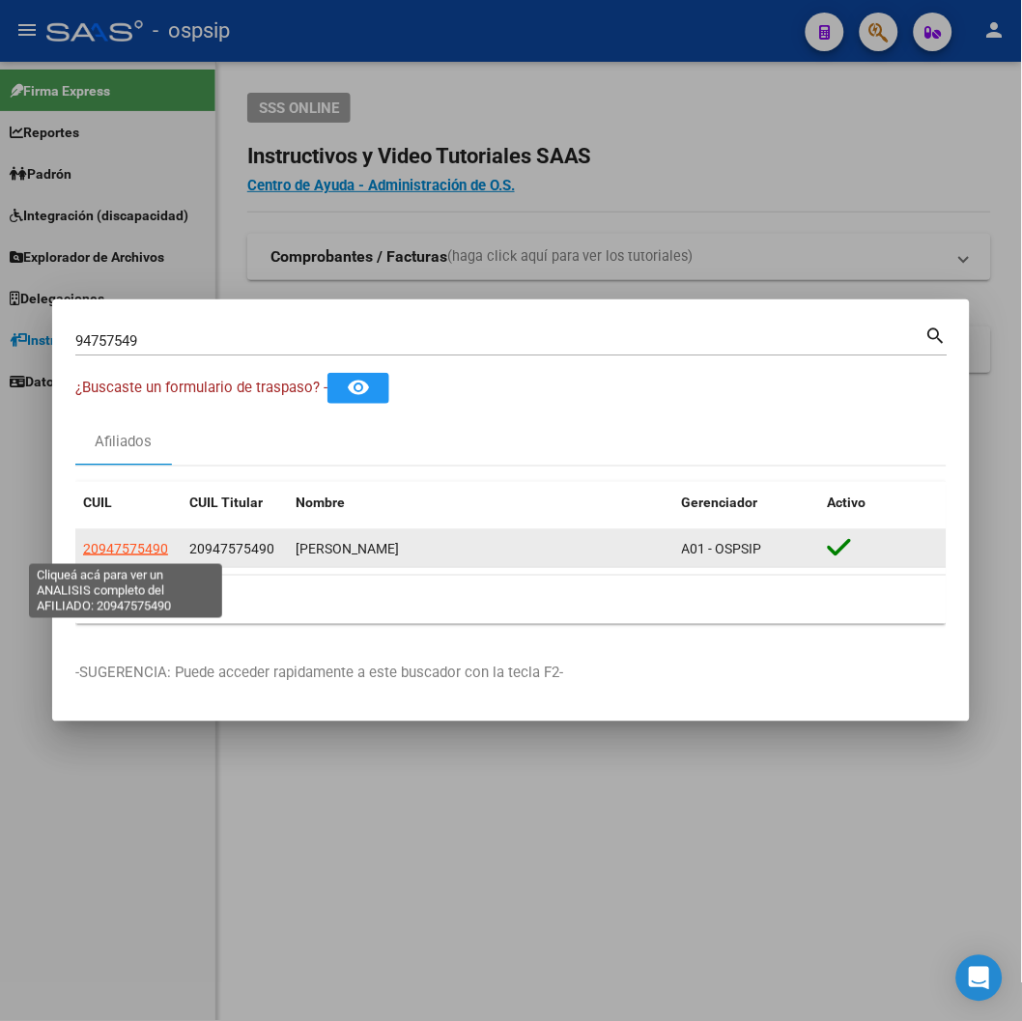
click at [128, 547] on span "20947575490" at bounding box center [125, 548] width 85 height 15
type textarea "20947575490"
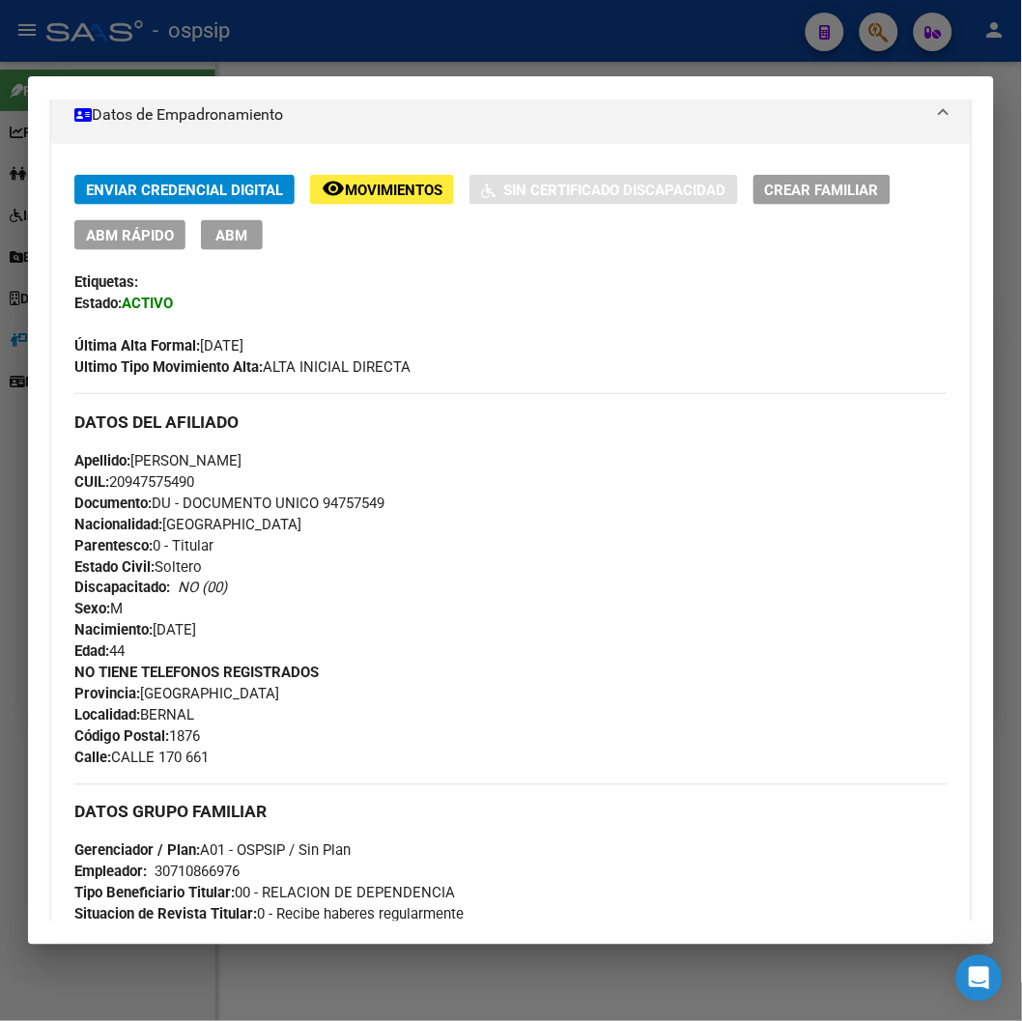
scroll to position [429, 0]
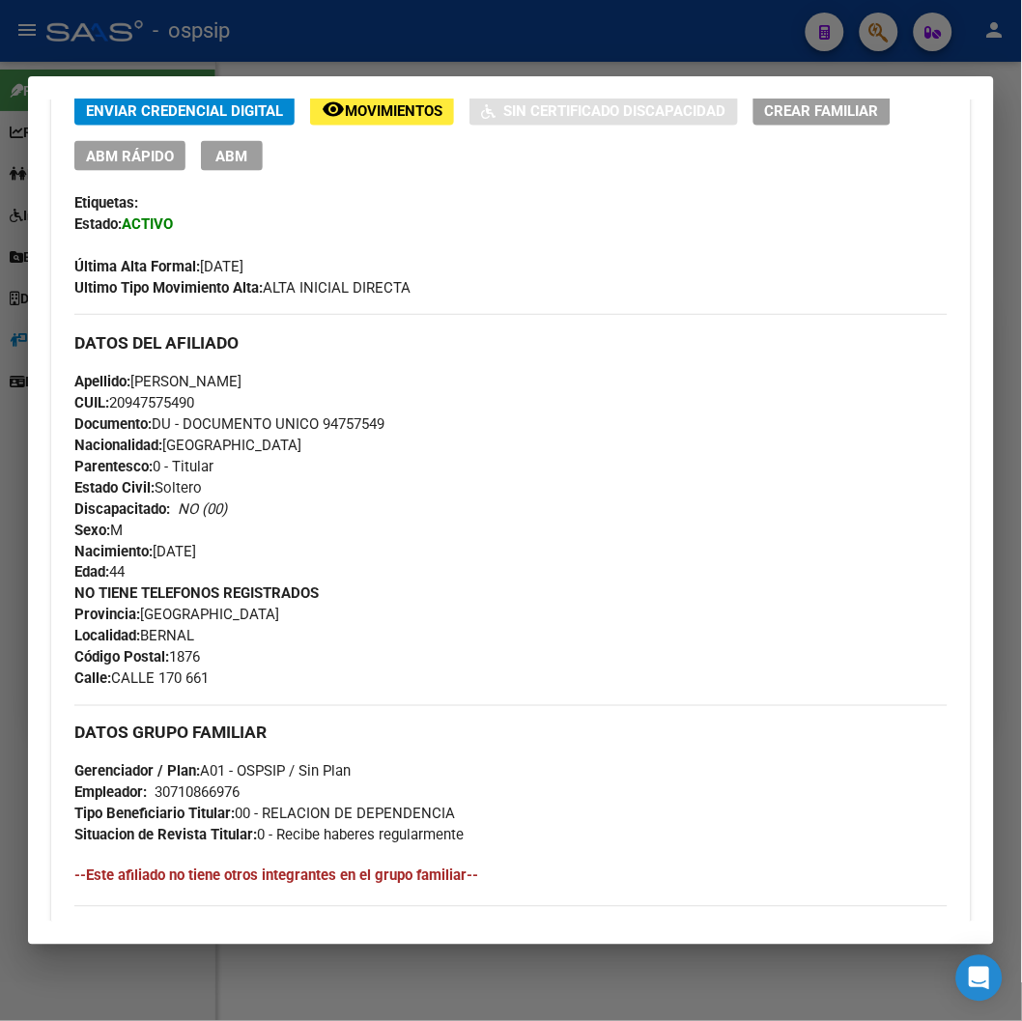
click at [560, 25] on div at bounding box center [511, 510] width 1022 height 1021
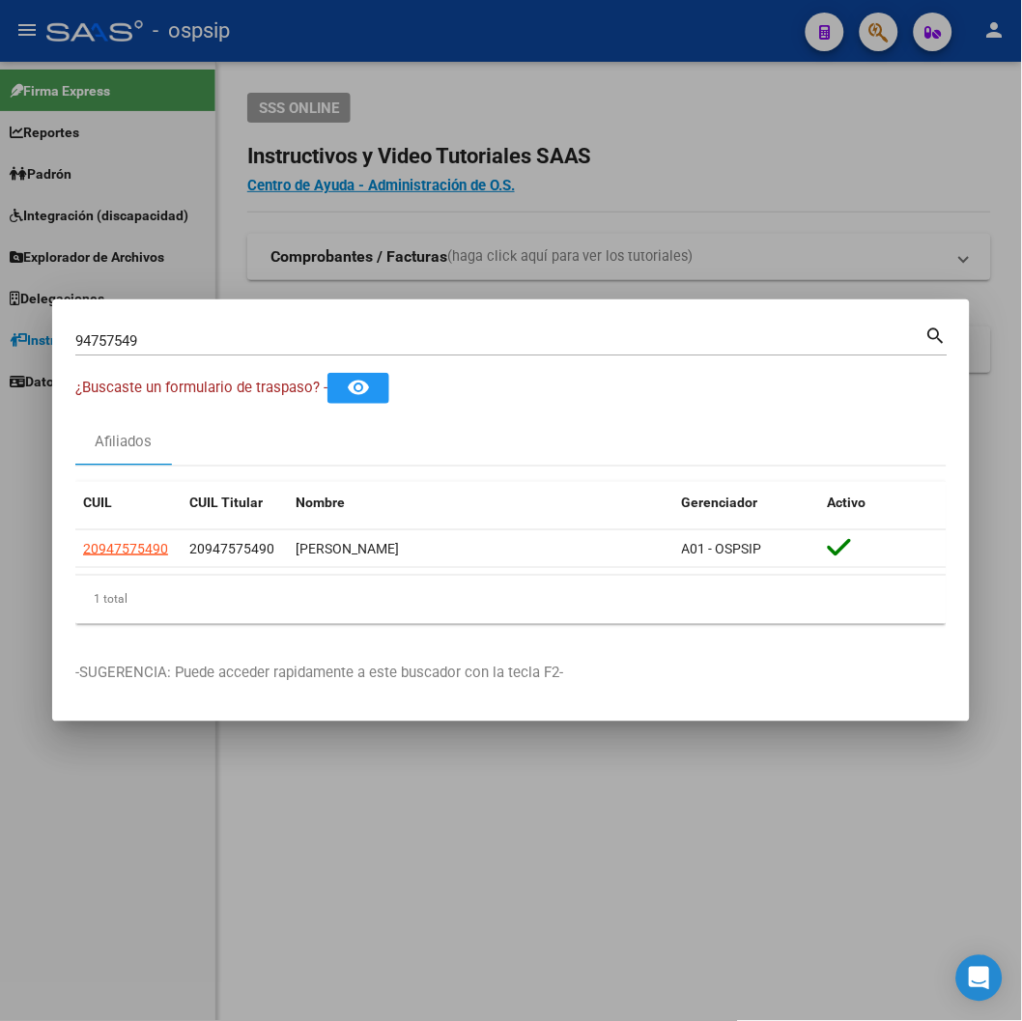
click at [659, 251] on div at bounding box center [511, 510] width 1022 height 1021
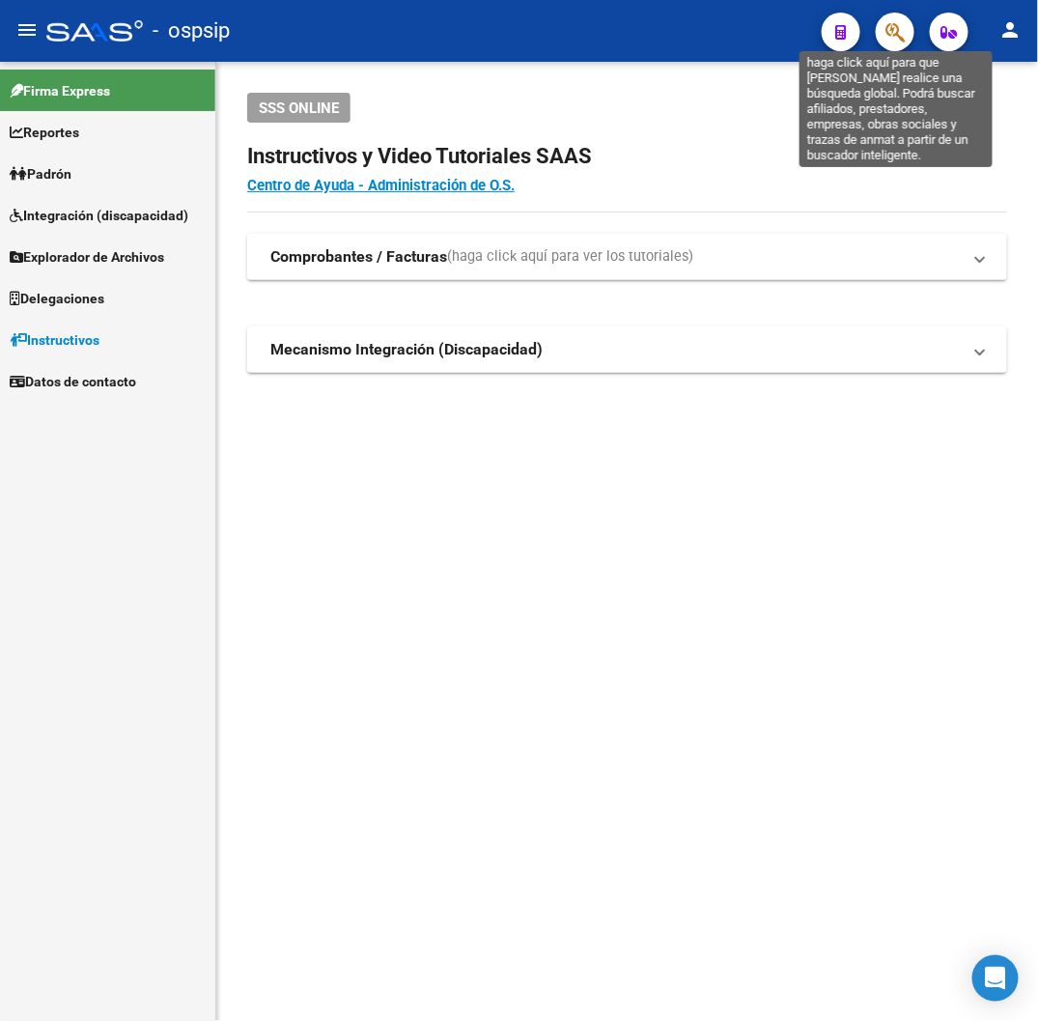
click at [899, 35] on icon "button" at bounding box center [895, 32] width 19 height 22
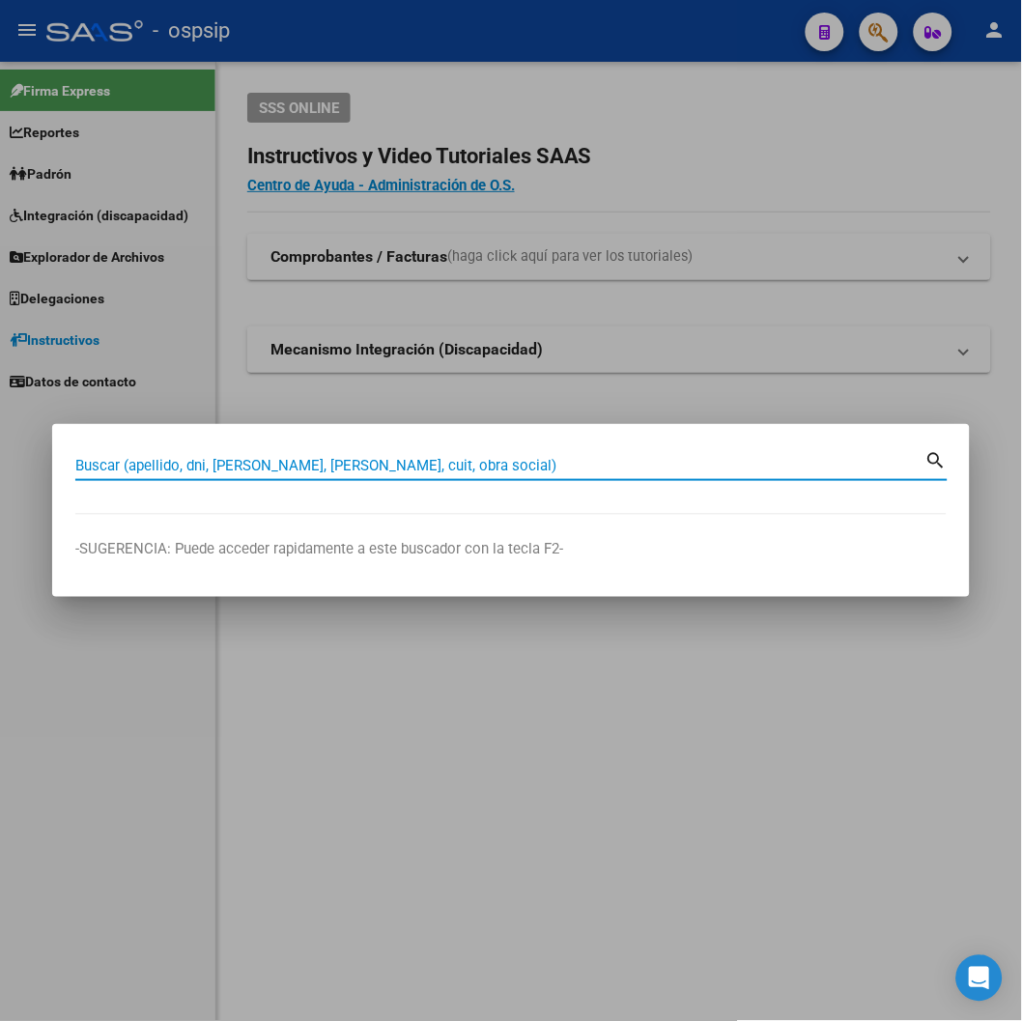
paste input "33.779.450"
click at [94, 467] on input "33.779.450" at bounding box center [500, 465] width 850 height 17
click at [120, 461] on input "33779.450" at bounding box center [500, 465] width 850 height 17
type input "33779450"
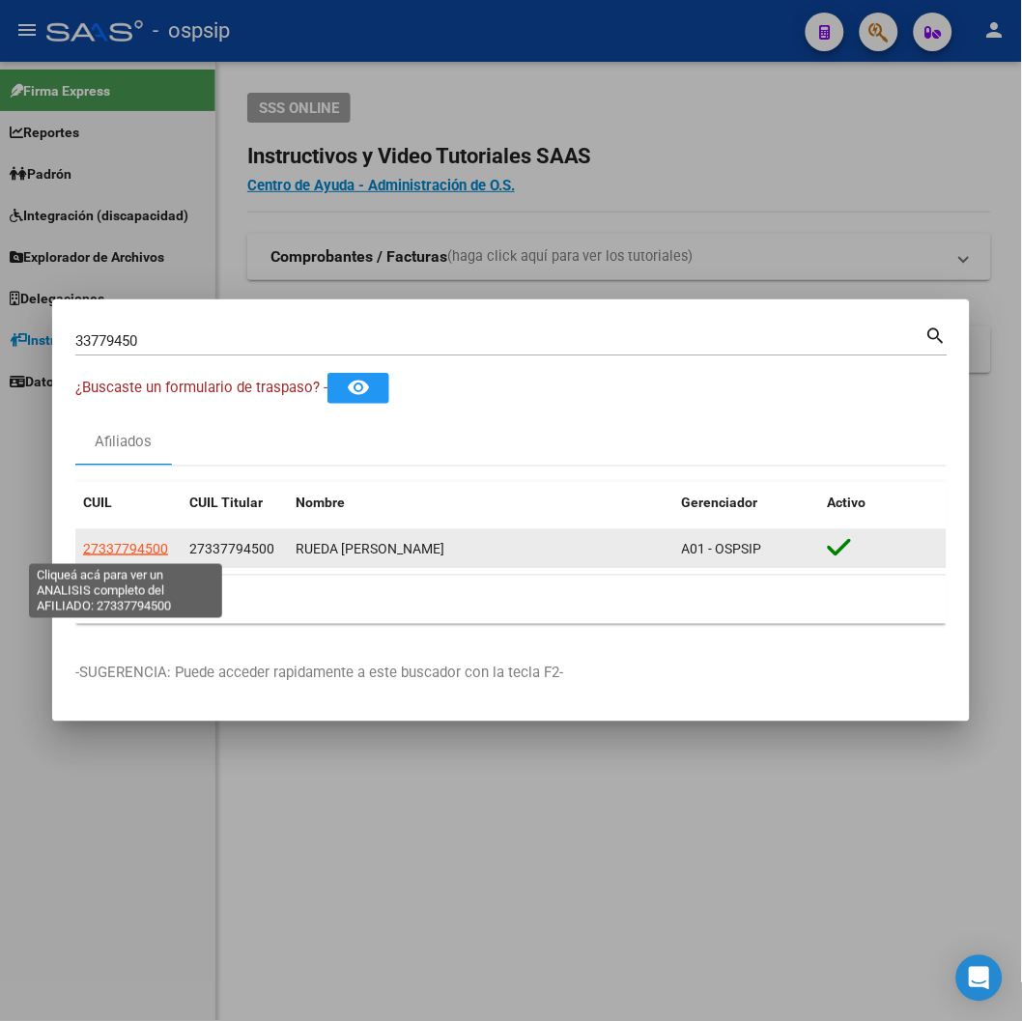
click at [119, 544] on span "27337794500" at bounding box center [125, 548] width 85 height 15
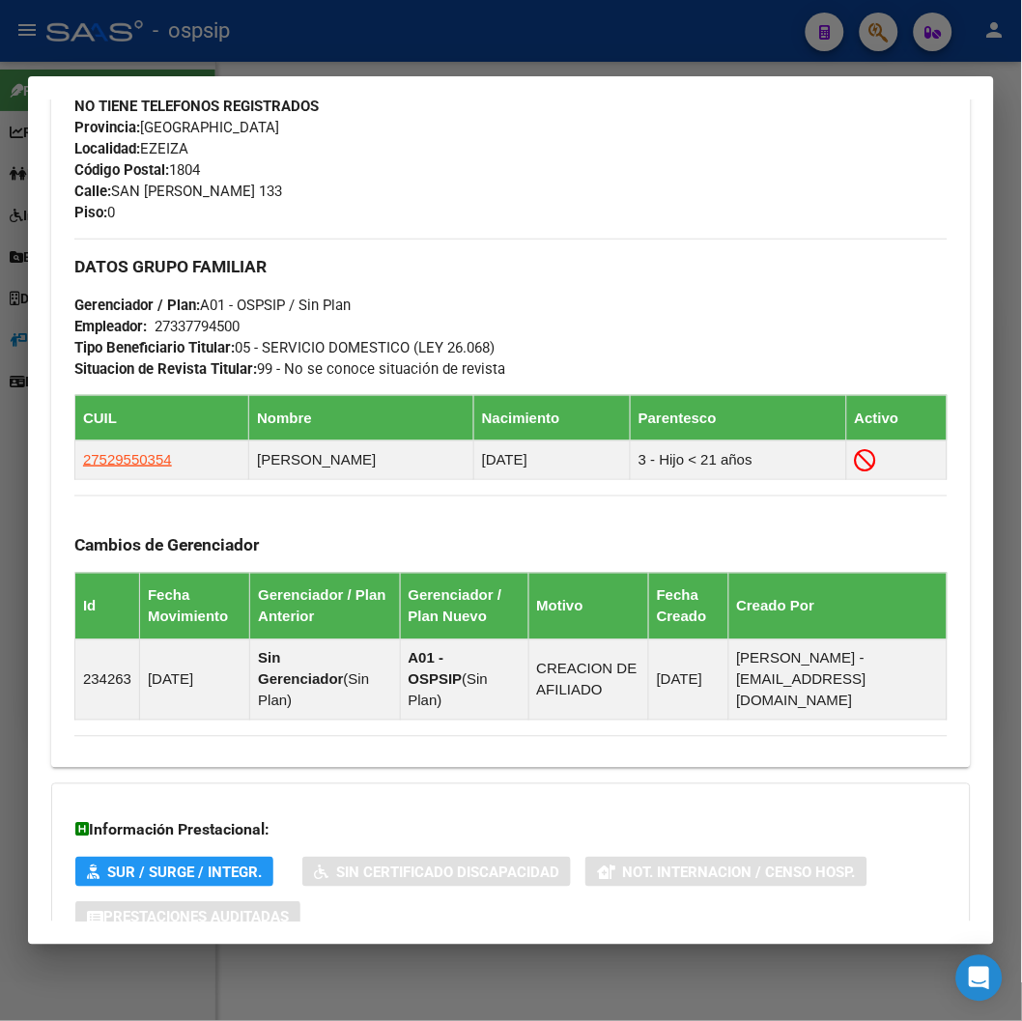
scroll to position [858, 0]
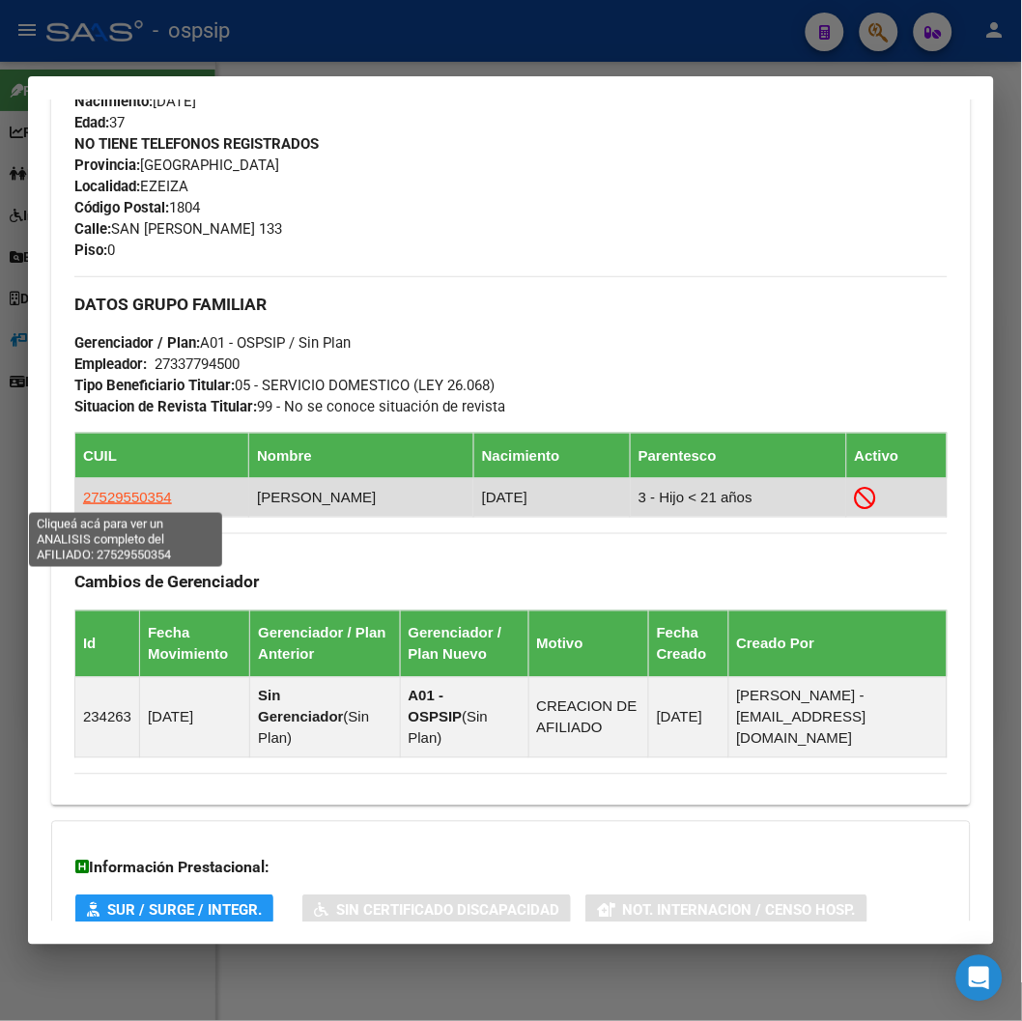
click at [130, 493] on span "27529550354" at bounding box center [127, 497] width 89 height 16
type textarea "27529550354"
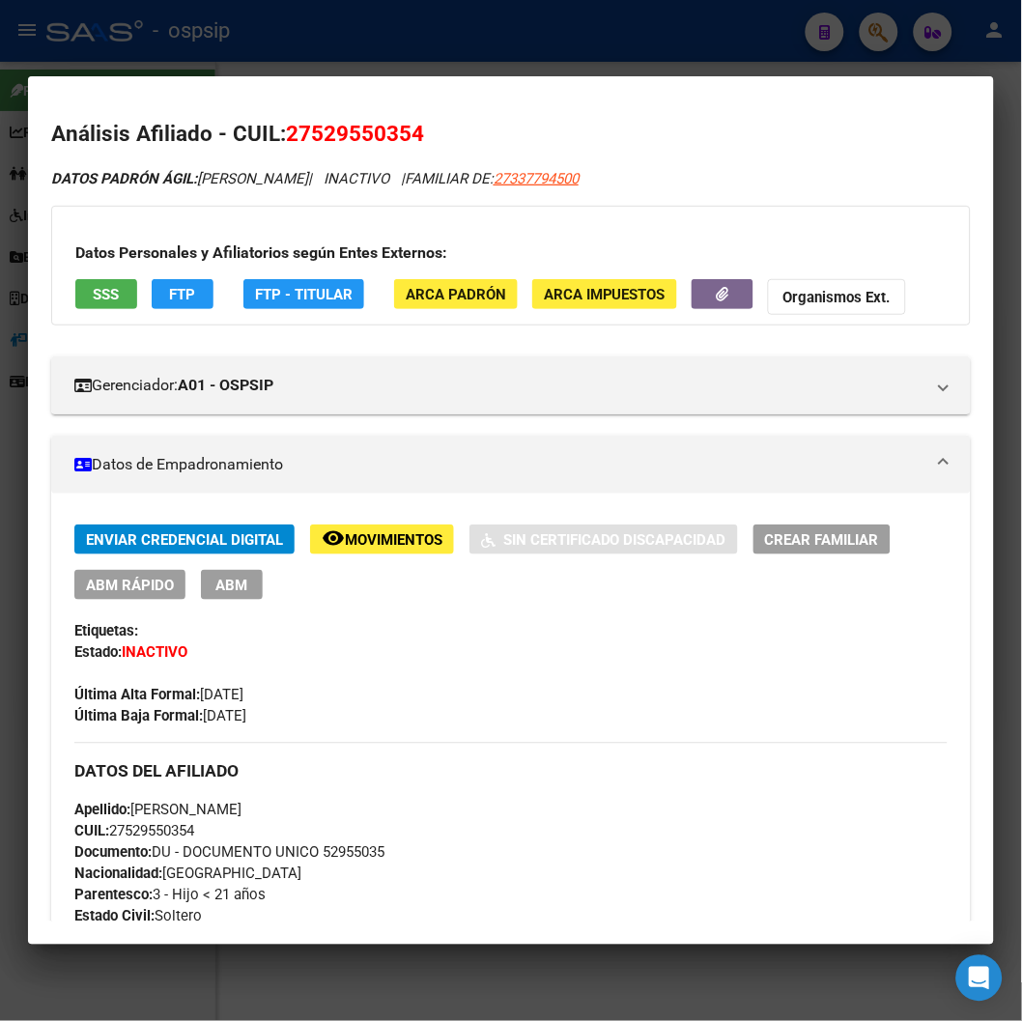
click at [397, 543] on span "Movimientos" at bounding box center [394, 539] width 98 height 17
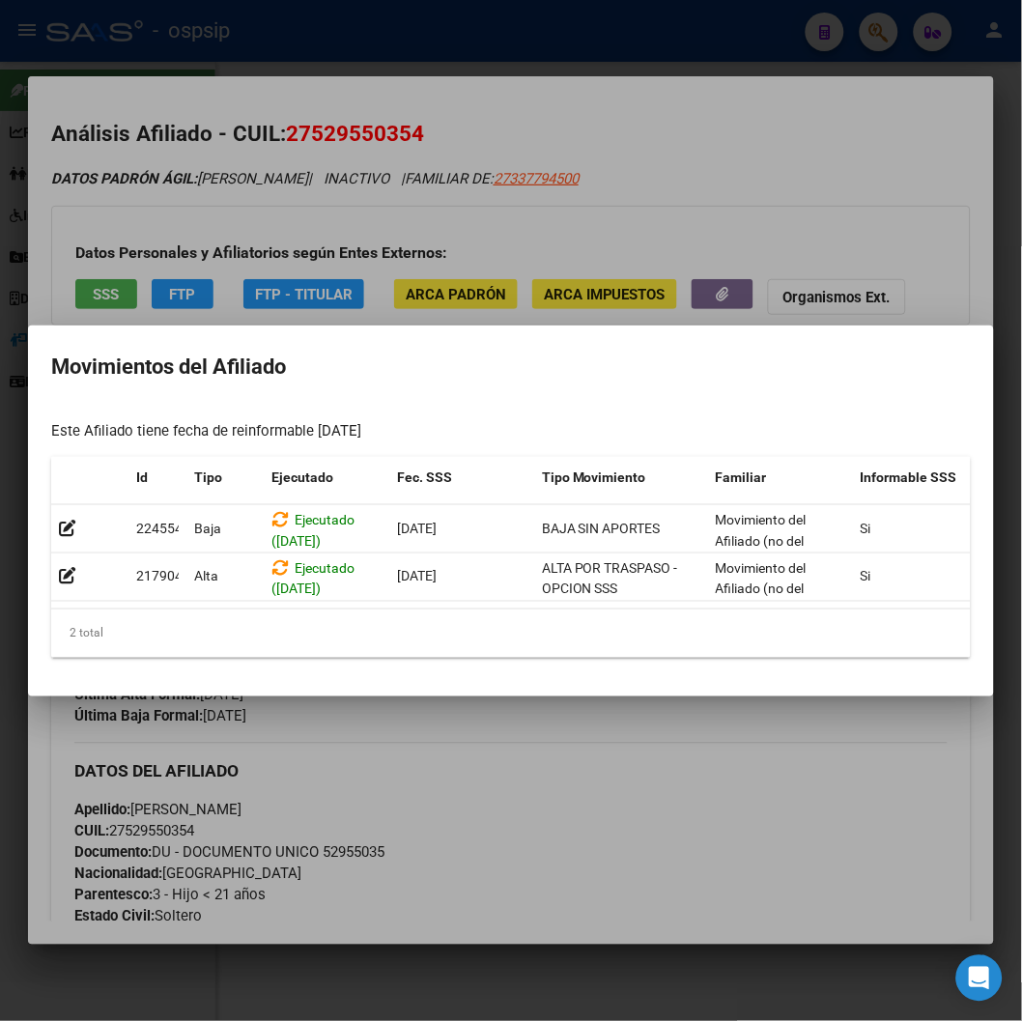
click at [613, 254] on div at bounding box center [511, 510] width 1022 height 1021
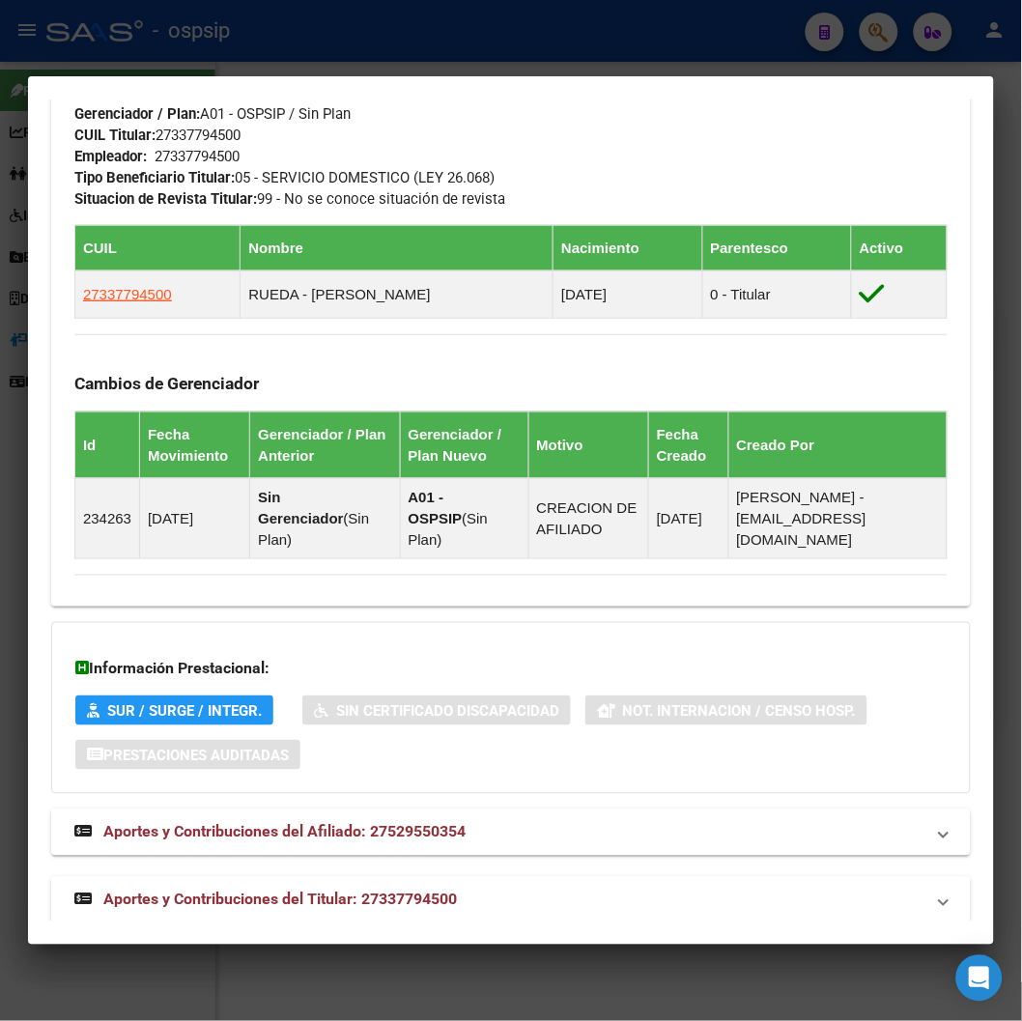
scroll to position [1089, 0]
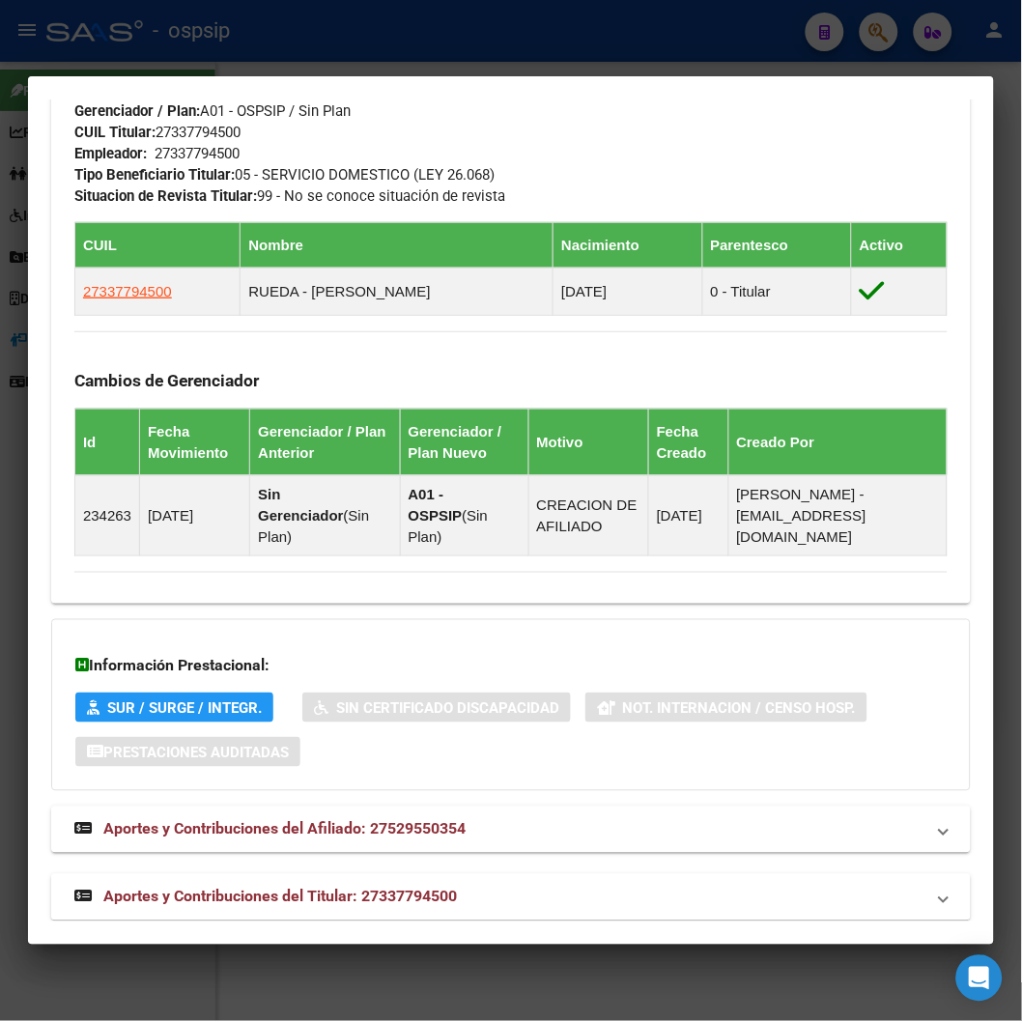
drag, startPoint x: 271, startPoint y: 815, endPoint x: 280, endPoint y: 883, distance: 68.2
click at [280, 883] on div "DATOS PADRÓN ÁGIL: [PERSON_NAME] | INACTIVO | FAMILIAR DE: 27337794500 Datos Pe…" at bounding box center [510, 0] width 919 height 1842
click at [294, 887] on span "Aportes y Contribuciones del Titular: 27337794500" at bounding box center [279, 896] width 353 height 18
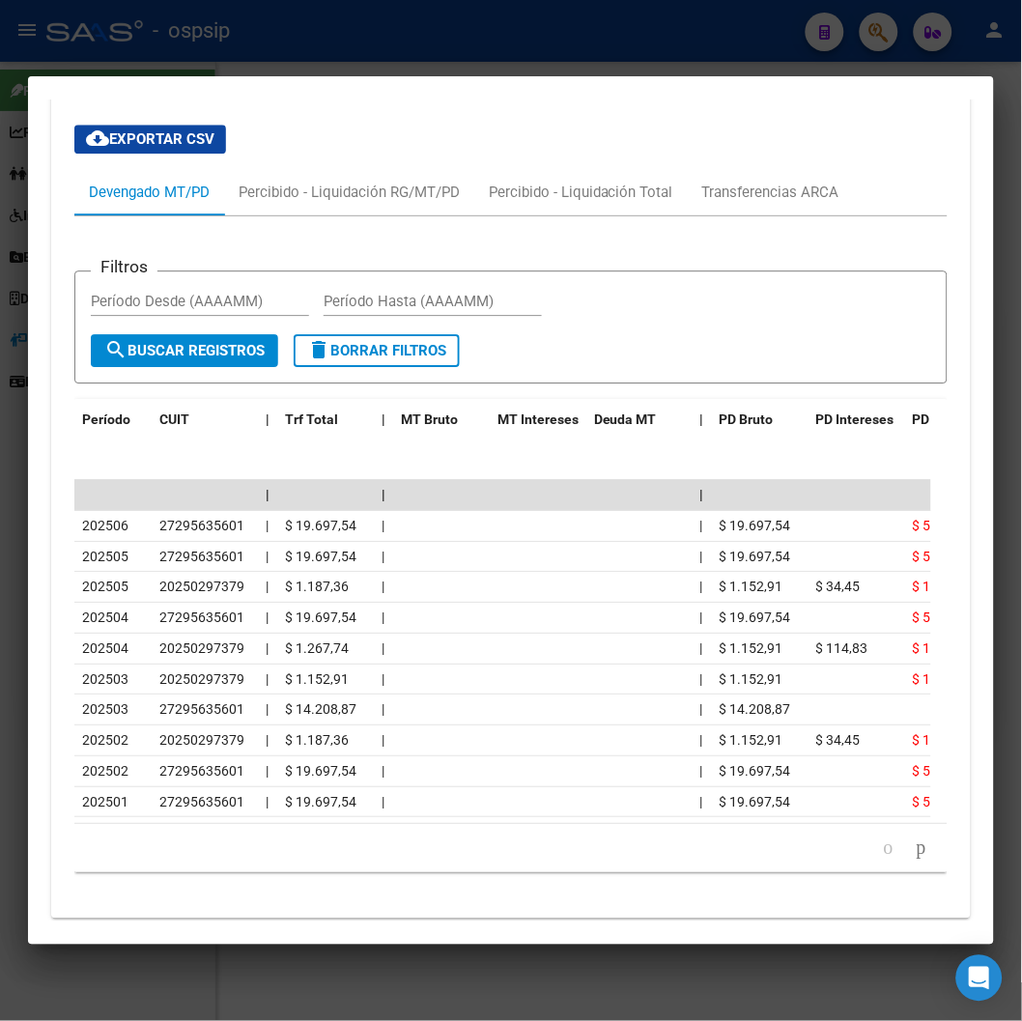
scroll to position [1948, 0]
click at [503, 26] on div at bounding box center [511, 510] width 1022 height 1021
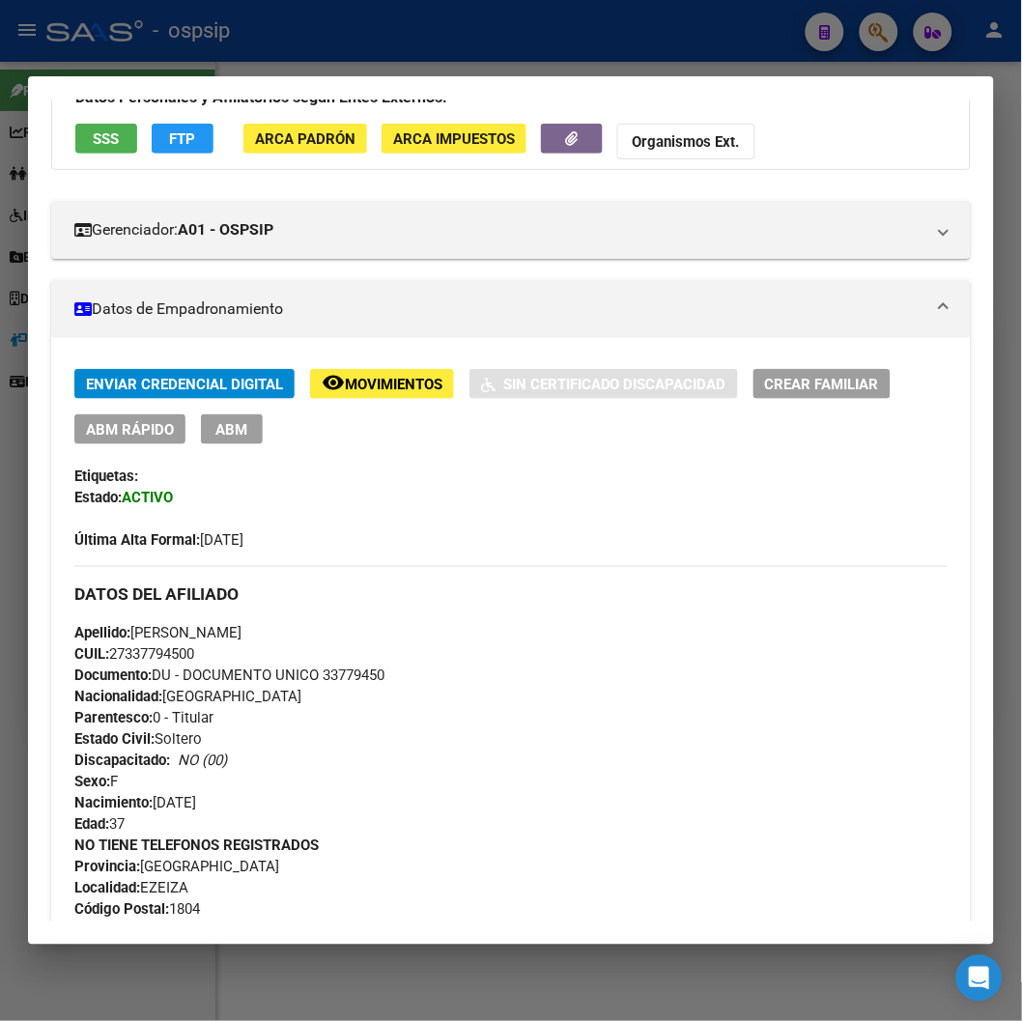
scroll to position [0, 0]
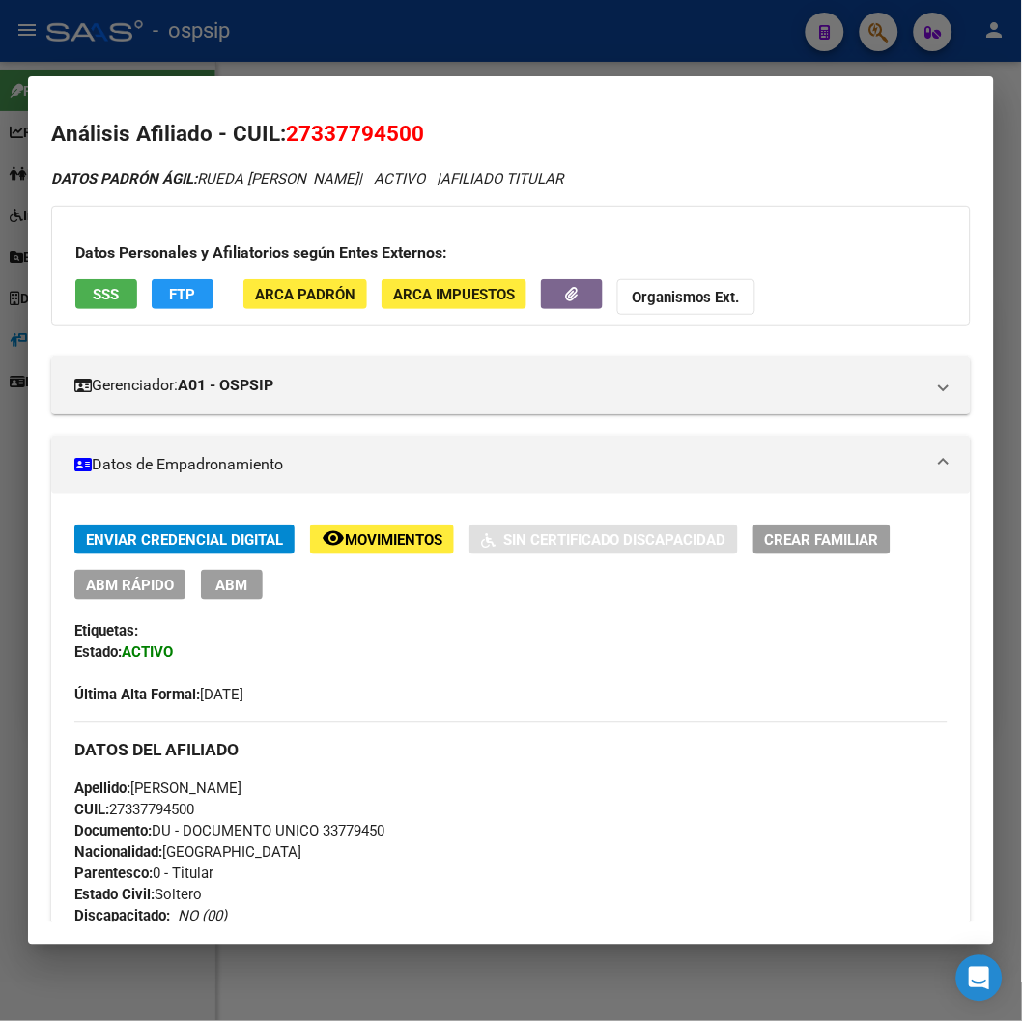
click at [316, 48] on div at bounding box center [511, 510] width 1022 height 1021
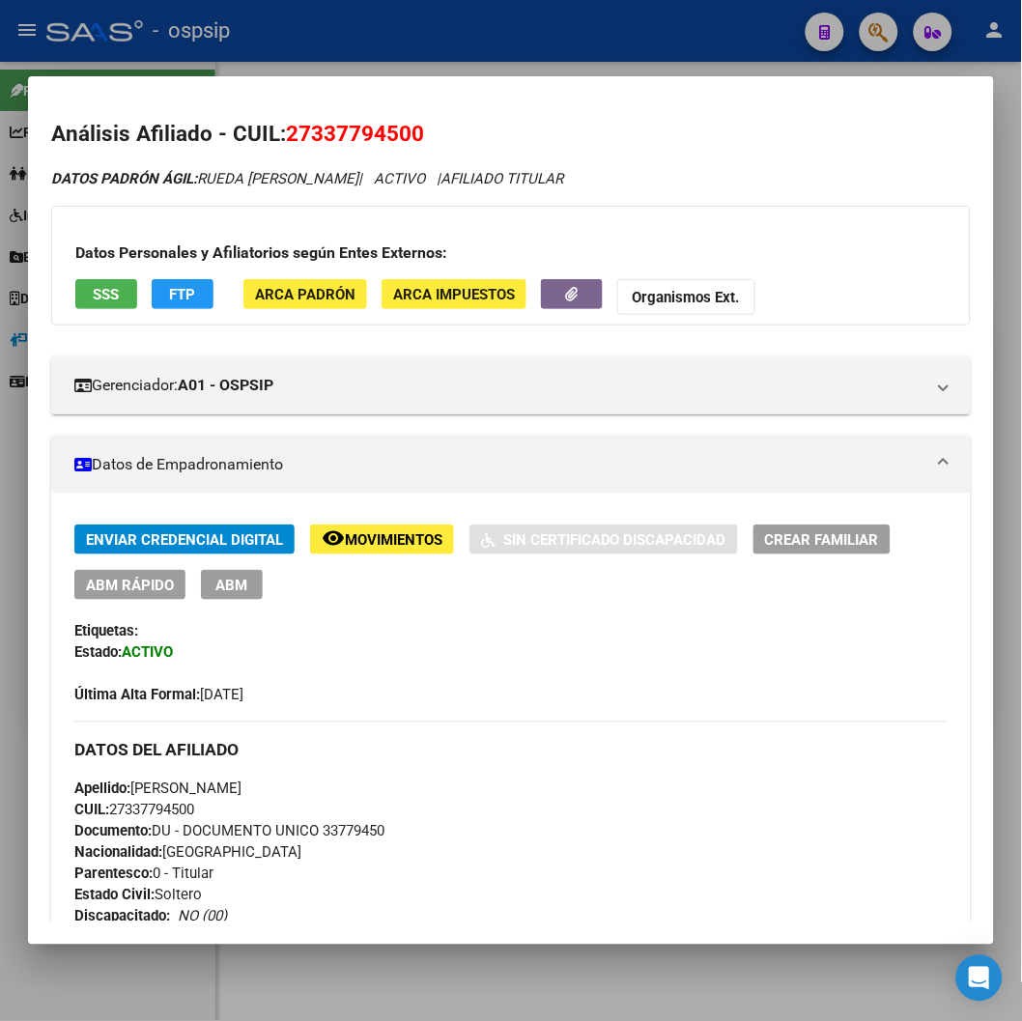
click at [316, 48] on div at bounding box center [511, 510] width 1022 height 1021
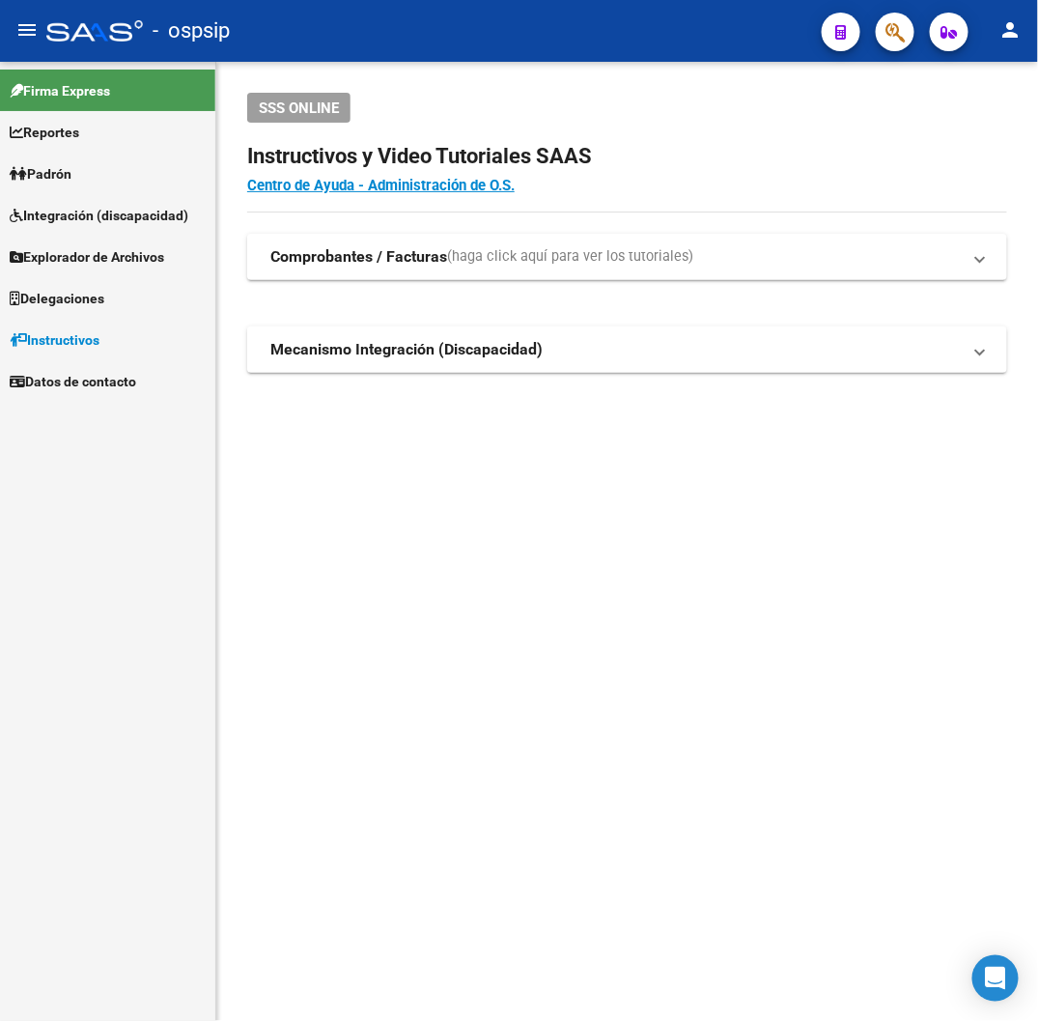
click at [326, 48] on div "- ospsip" at bounding box center [426, 31] width 760 height 42
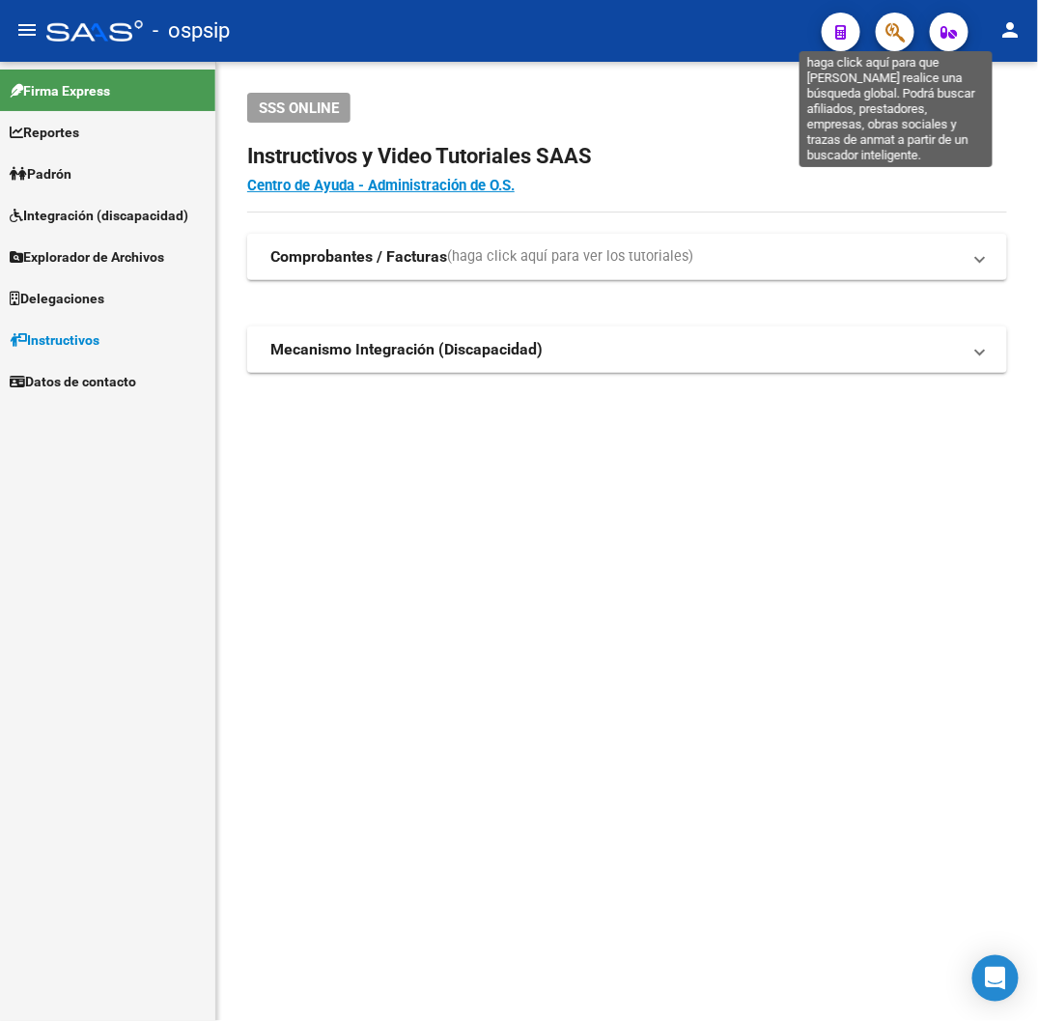
click at [900, 33] on icon "button" at bounding box center [895, 32] width 19 height 22
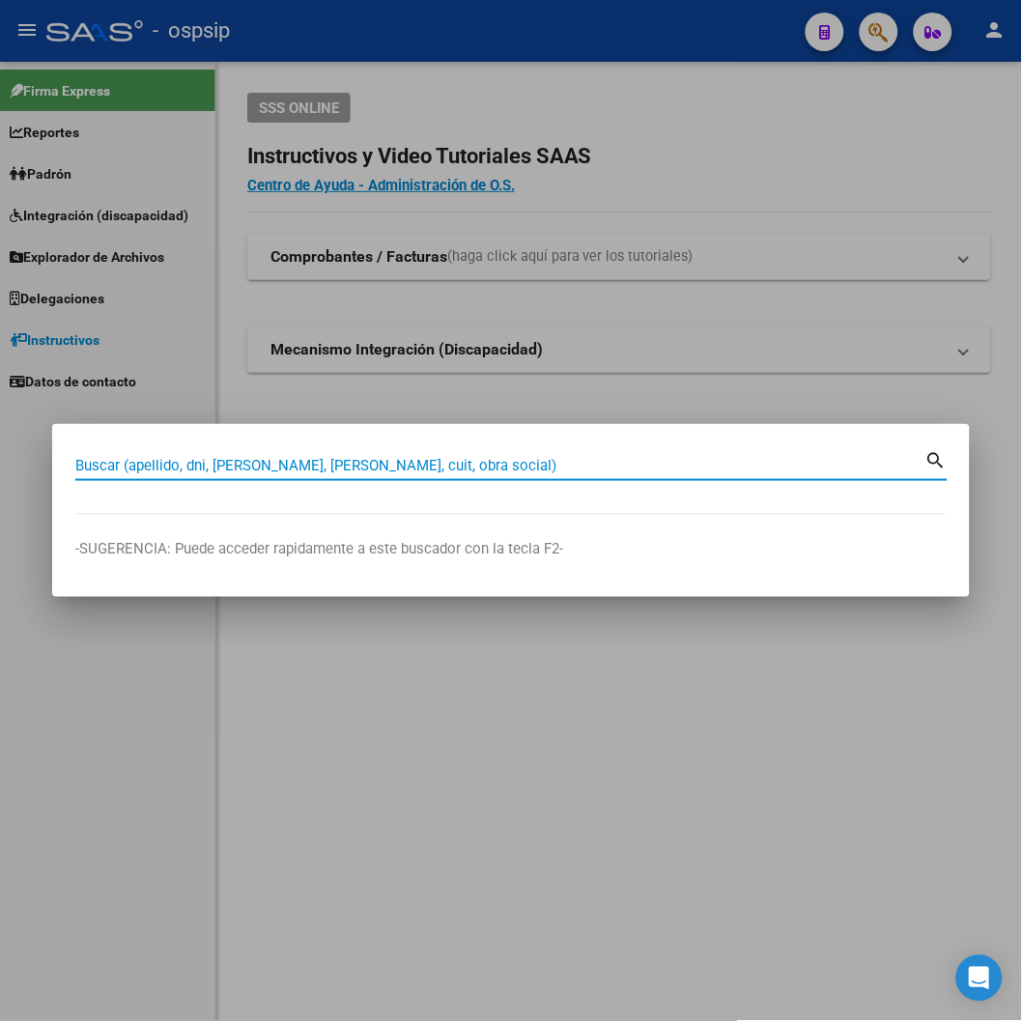
paste input "13437936"
type input "13437936"
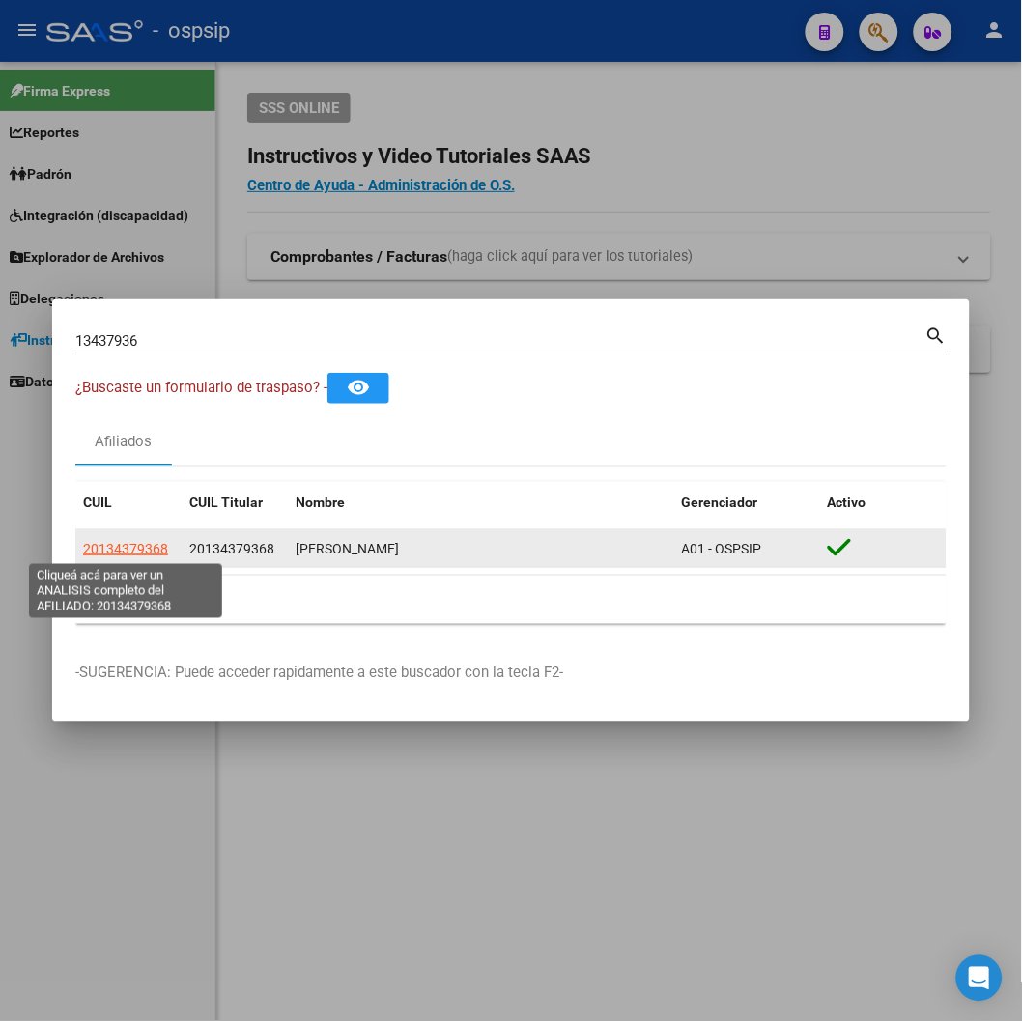
click at [118, 541] on span "20134379368" at bounding box center [125, 548] width 85 height 15
type textarea "20134379368"
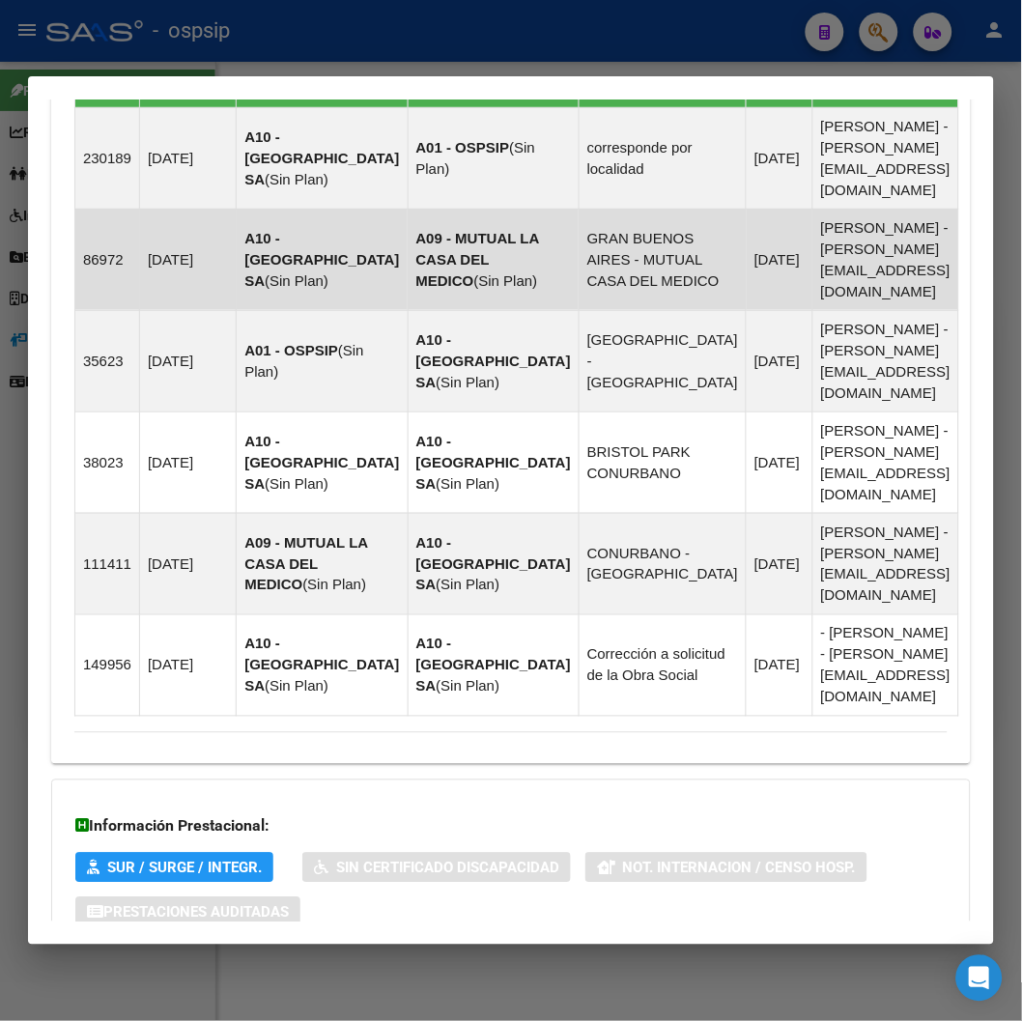
scroll to position [1437, 0]
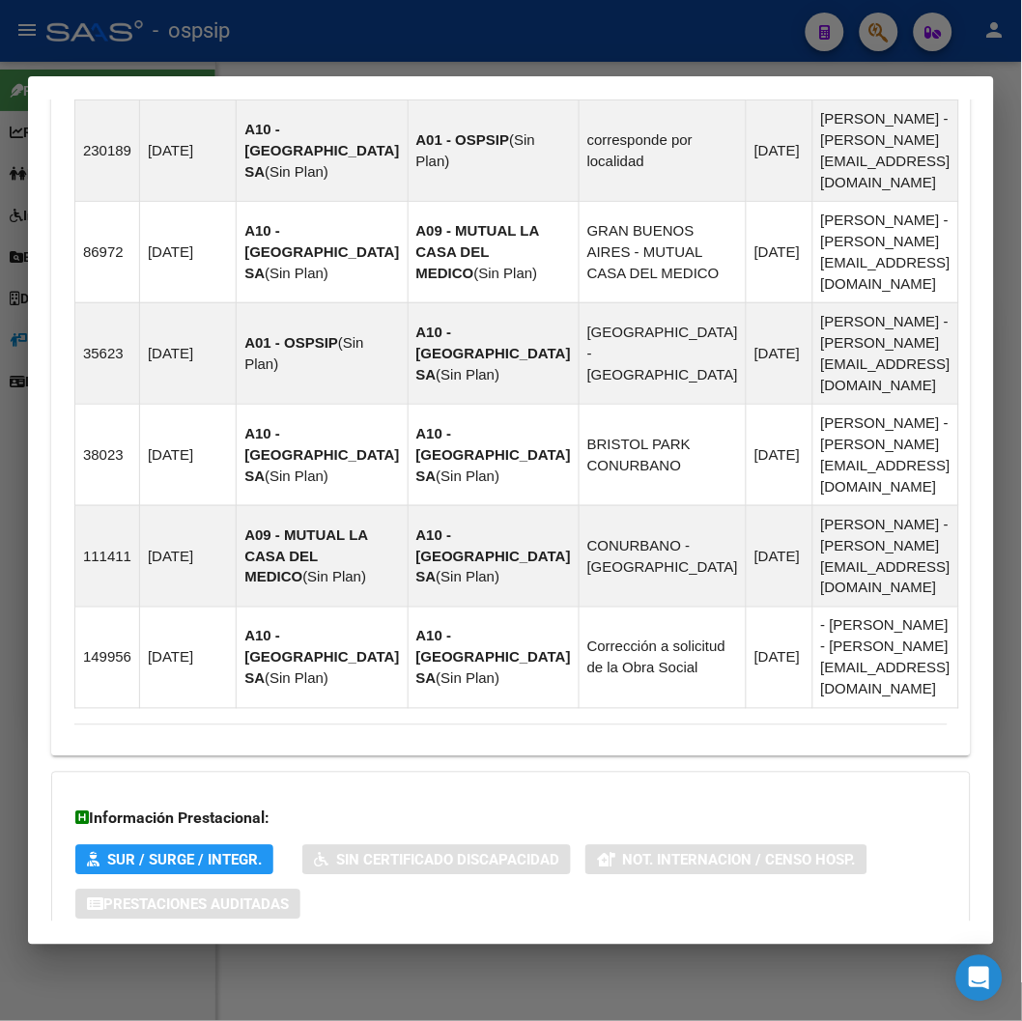
click at [262, 972] on span "Aportes y Contribuciones del Afiliado: 20134379368" at bounding box center [284, 981] width 362 height 18
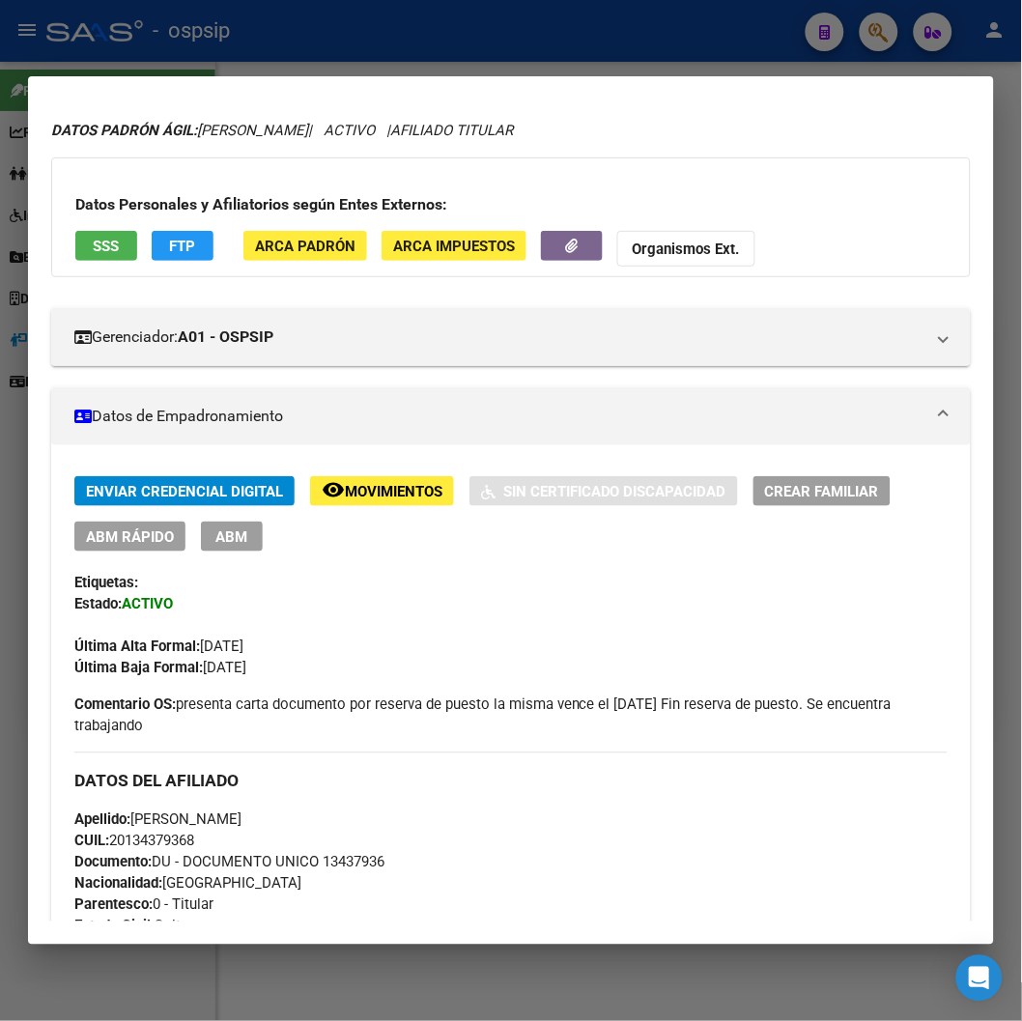
scroll to position [0, 0]
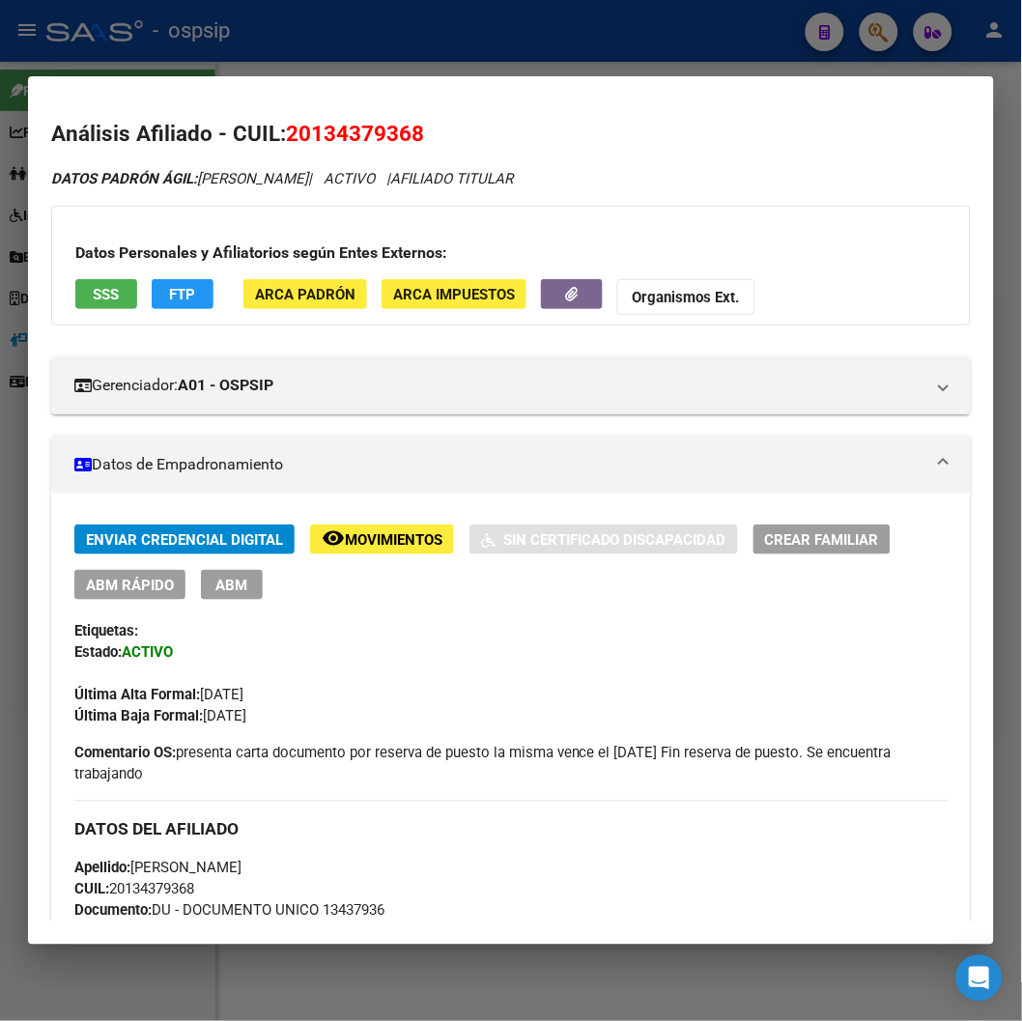
click at [390, 66] on div at bounding box center [511, 510] width 1022 height 1021
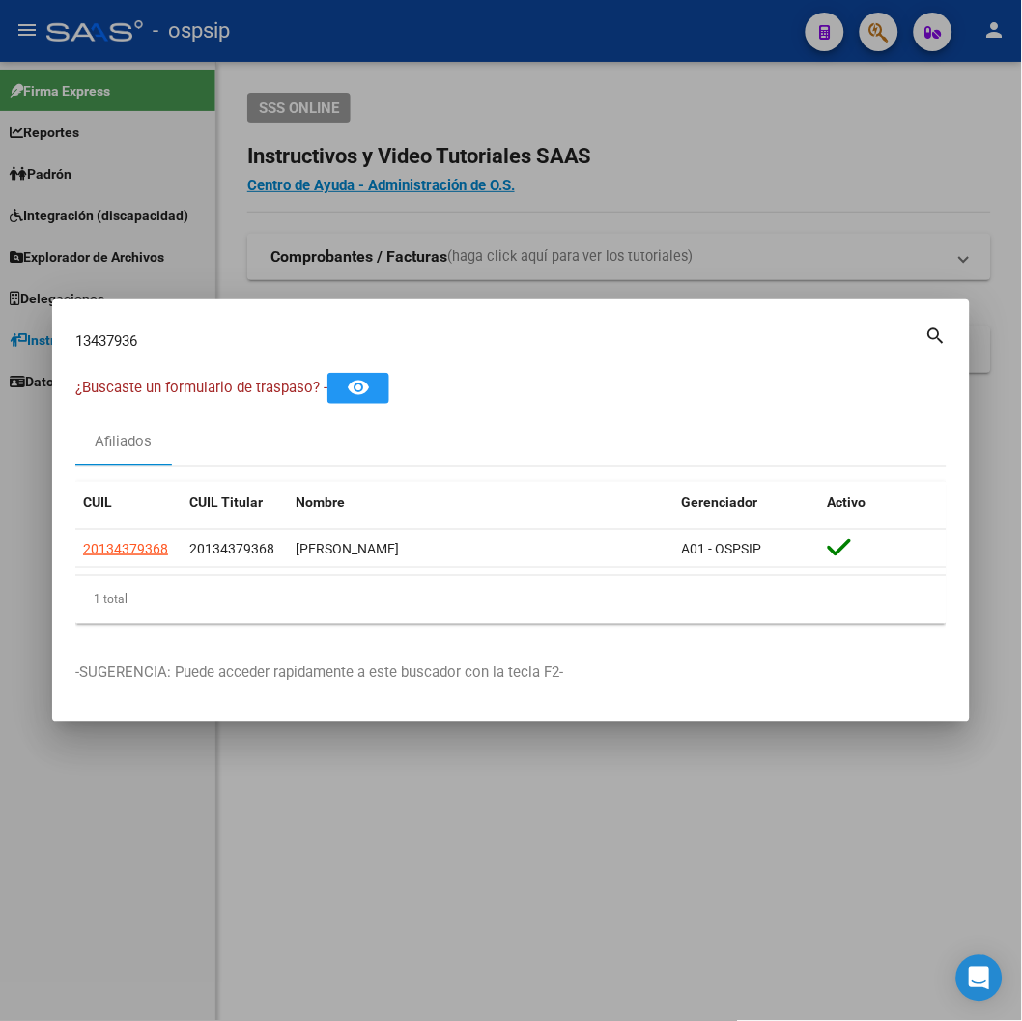
click at [390, 66] on div at bounding box center [511, 510] width 1022 height 1021
click at [390, 66] on div "SSS ONLINE Instructivos y Video Tutoriales SAAS Centro de Ayuda - Administració…" at bounding box center [618, 264] width 805 height 404
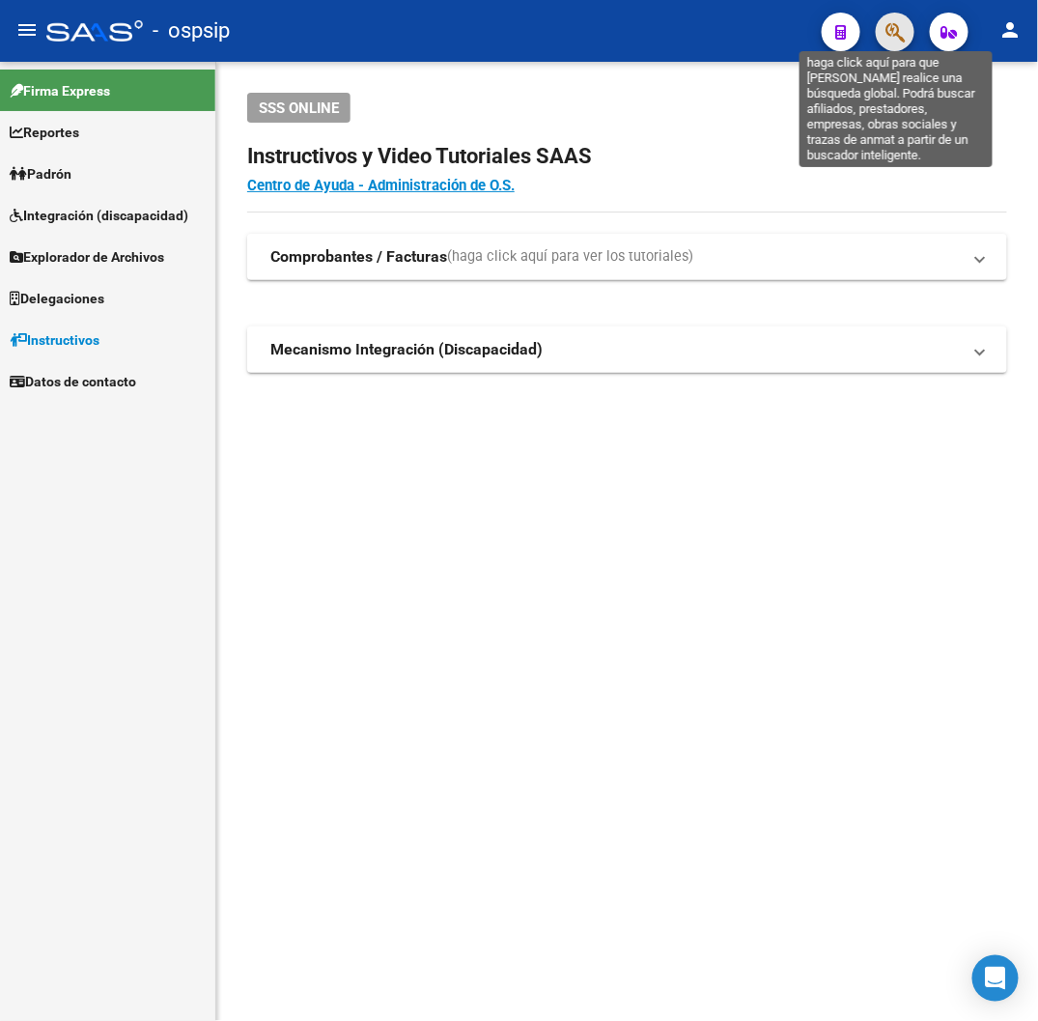
click at [901, 27] on icon "button" at bounding box center [895, 32] width 19 height 22
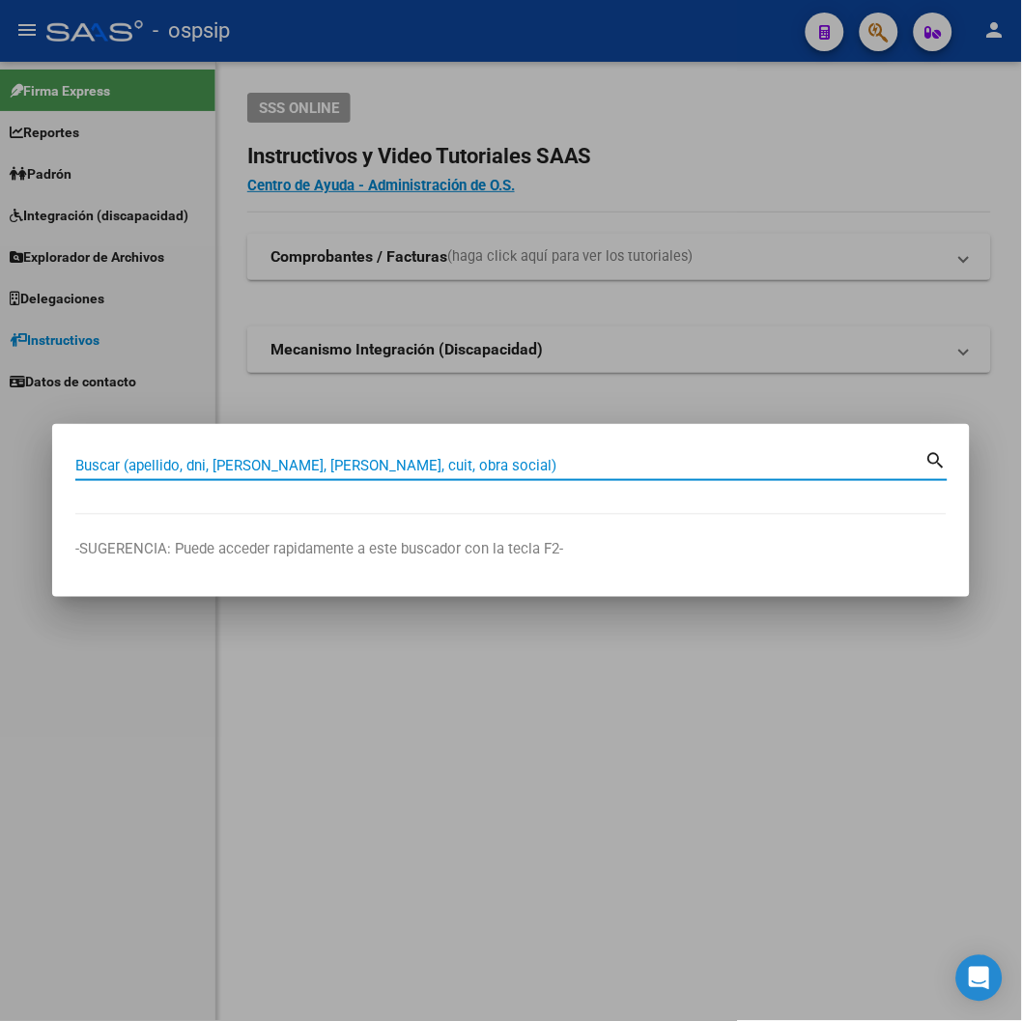
paste input "33.779.450"
click at [99, 468] on input "33.779.450" at bounding box center [500, 465] width 850 height 17
click at [120, 459] on input "33779.450" at bounding box center [500, 465] width 850 height 17
type input "33779450"
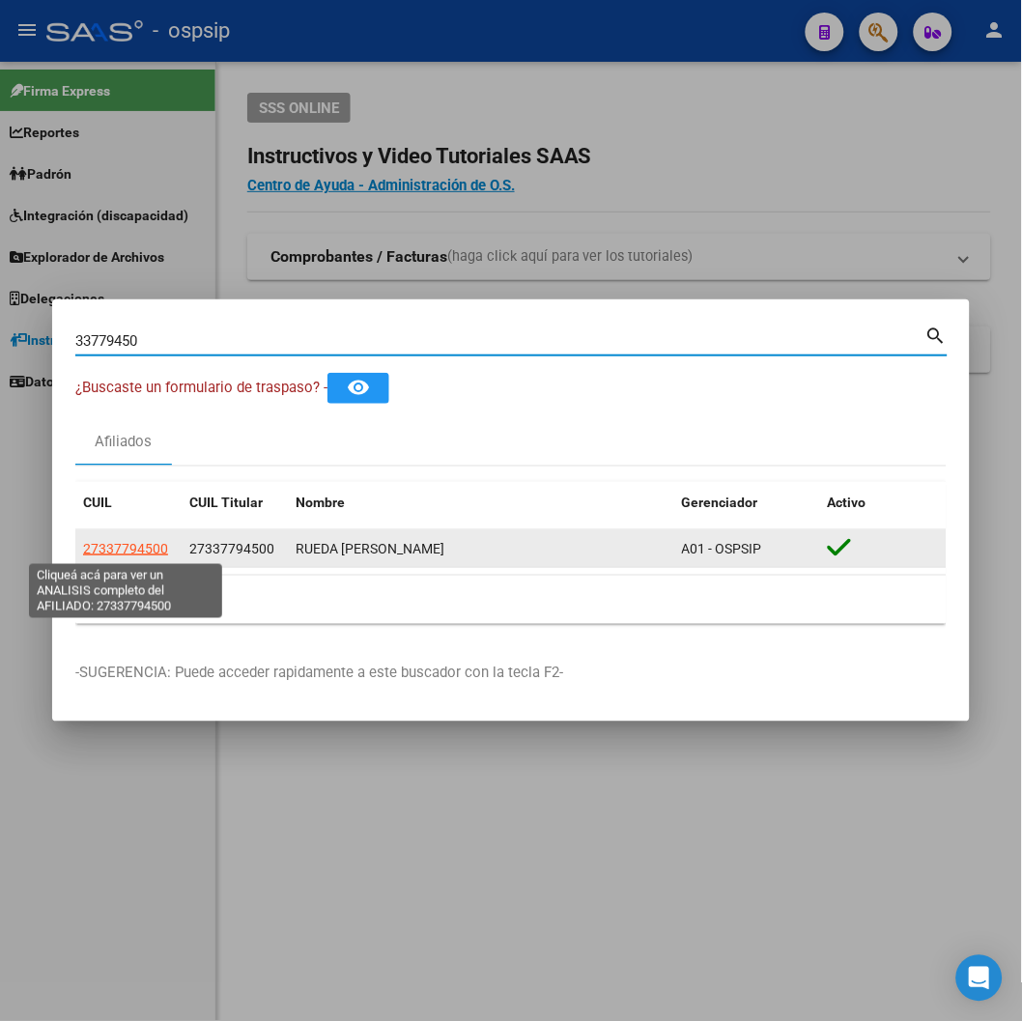
click at [137, 542] on span "27337794500" at bounding box center [125, 548] width 85 height 15
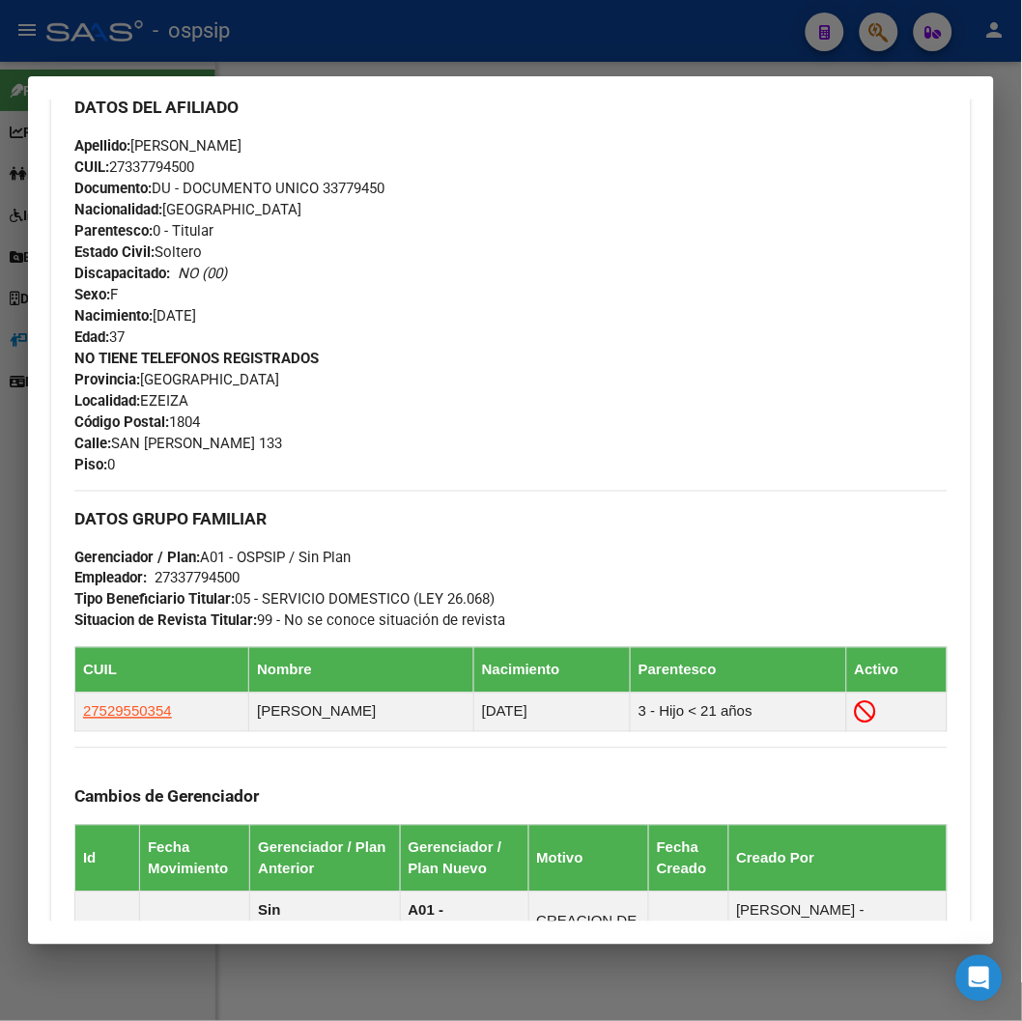
scroll to position [858, 0]
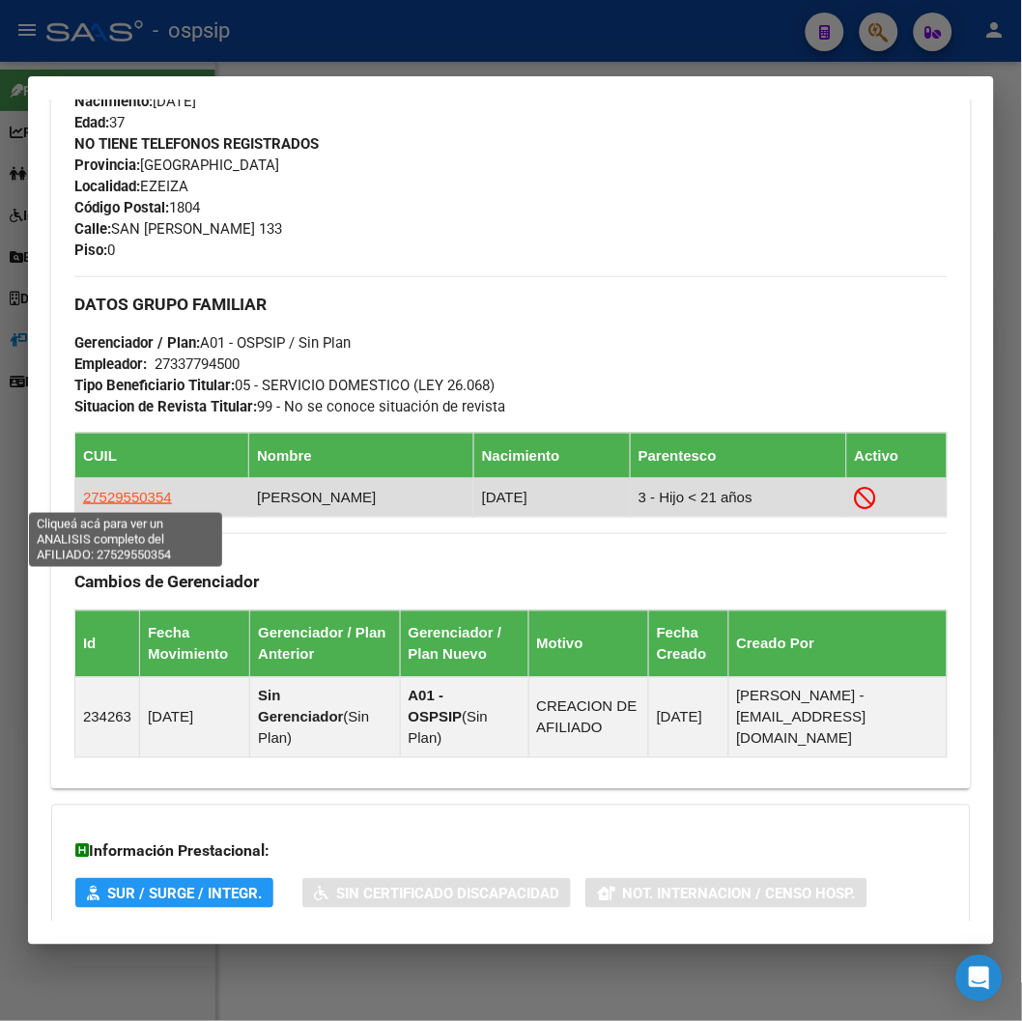
click at [118, 493] on span "27529550354" at bounding box center [127, 497] width 89 height 16
type textarea "27529550354"
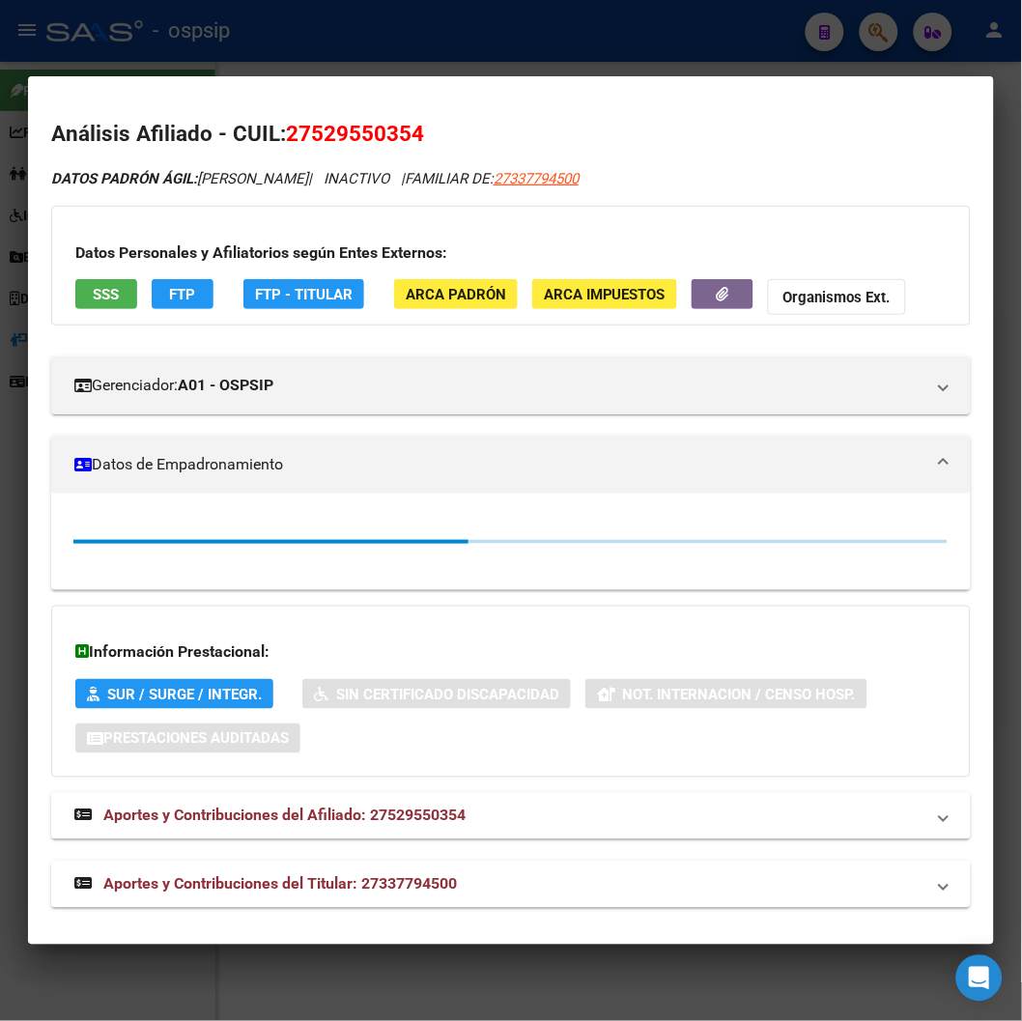
click at [335, 527] on app-afiliado-view-info at bounding box center [510, 541] width 873 height 35
click at [401, 51] on div at bounding box center [511, 510] width 1022 height 1021
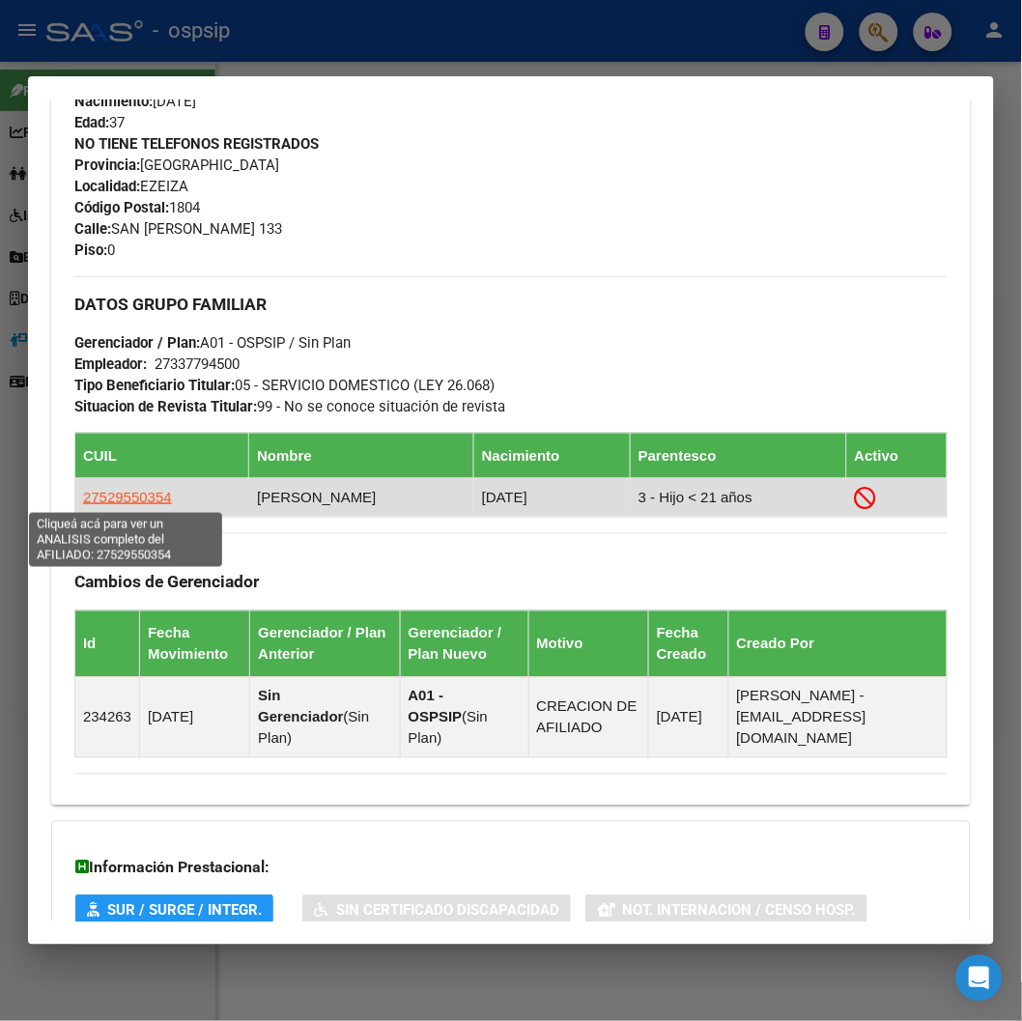
click at [131, 495] on span "27529550354" at bounding box center [127, 497] width 89 height 16
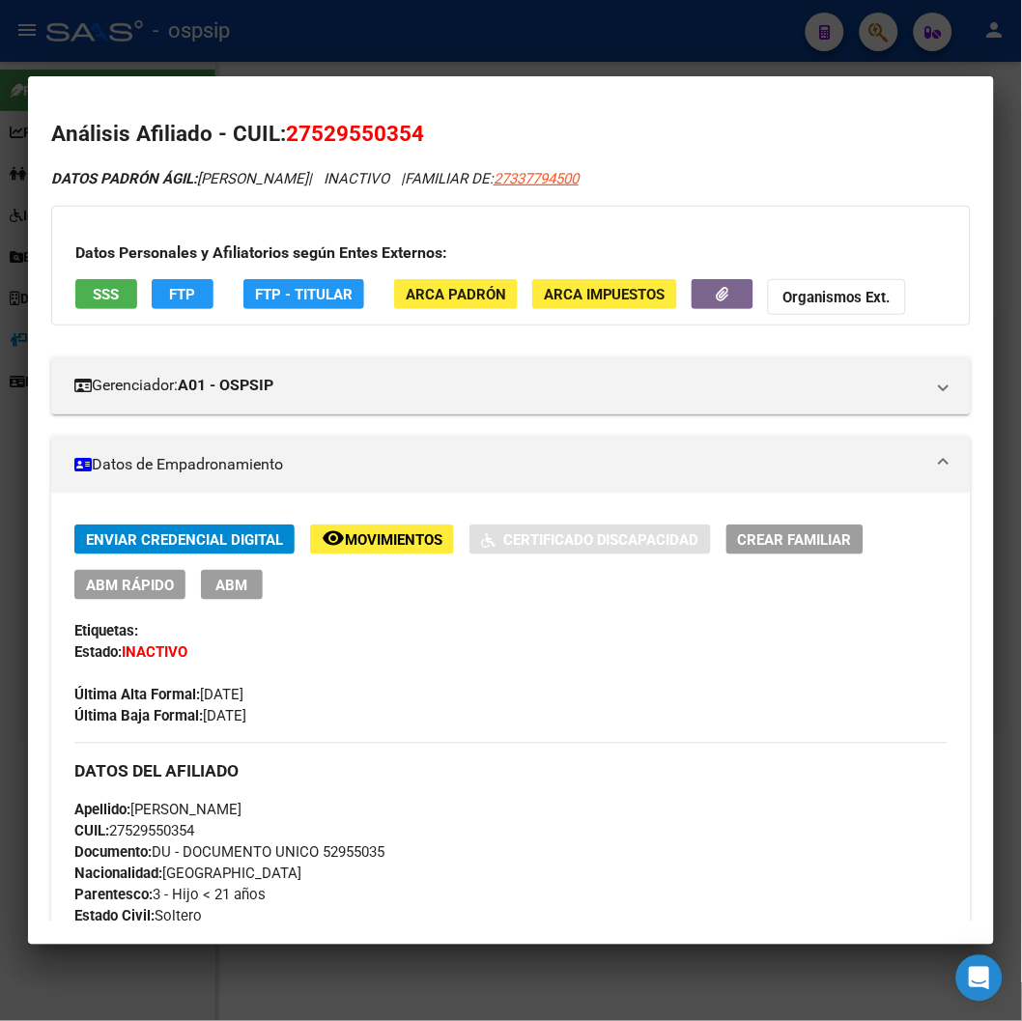
click at [198, 812] on span "Apellido: [PERSON_NAME]" at bounding box center [157, 810] width 167 height 17
click at [384, 530] on span "remove_red_eye Movimientos" at bounding box center [382, 538] width 121 height 17
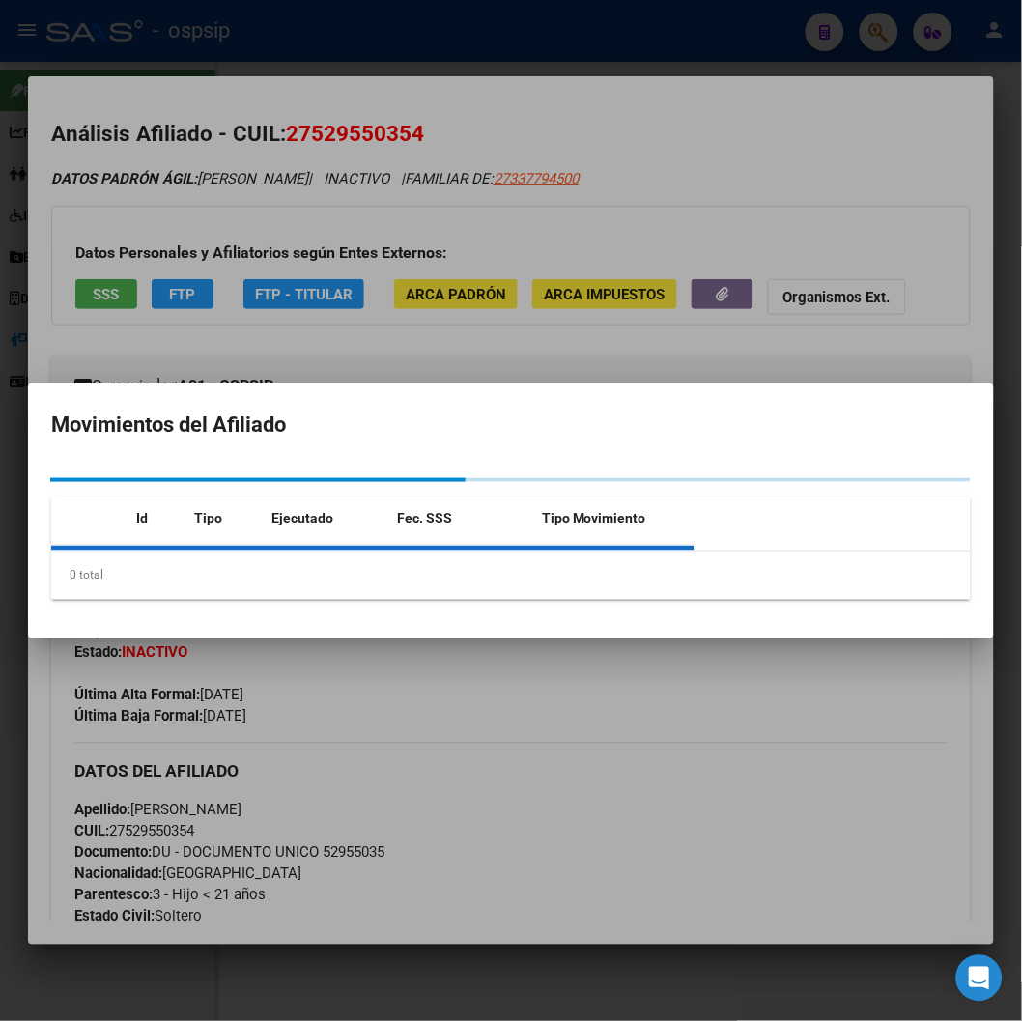
click at [575, 861] on div at bounding box center [511, 510] width 1022 height 1021
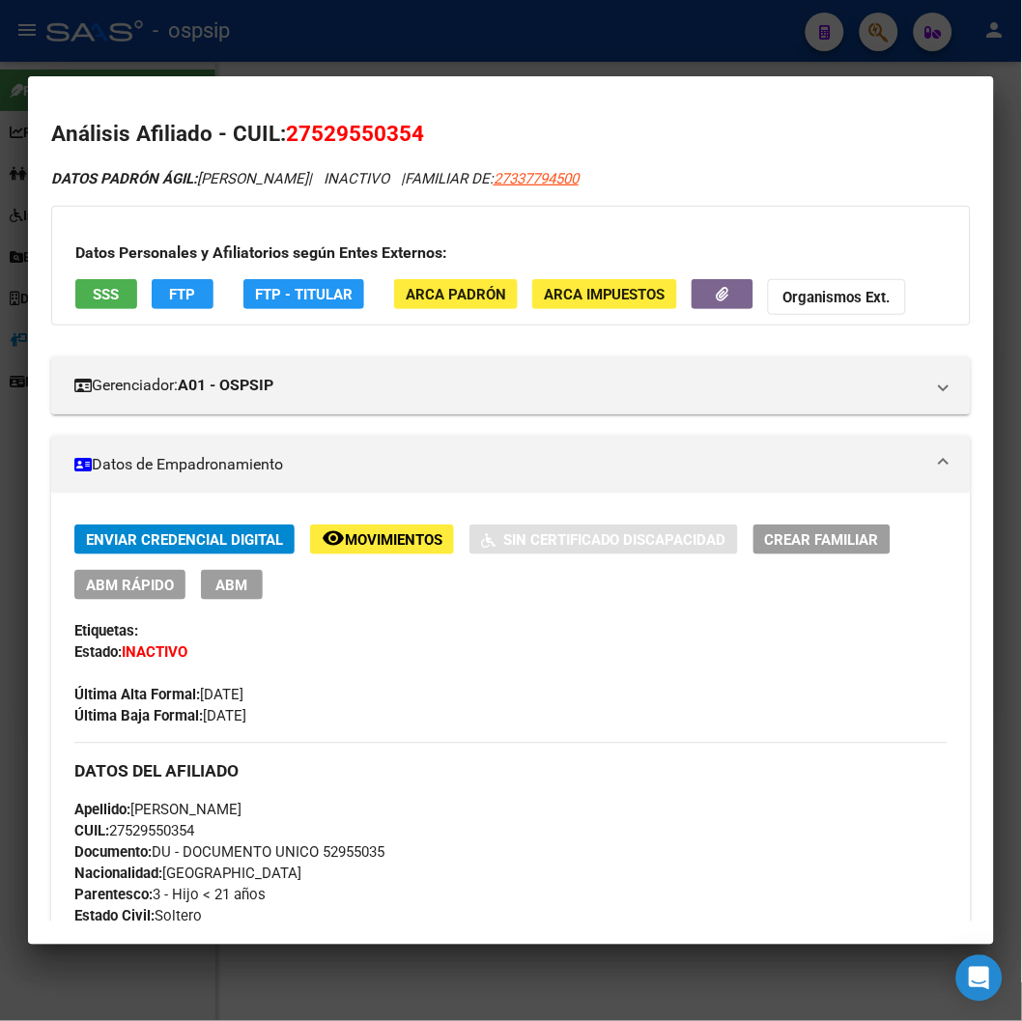
click at [426, 539] on span "Movimientos" at bounding box center [394, 539] width 98 height 17
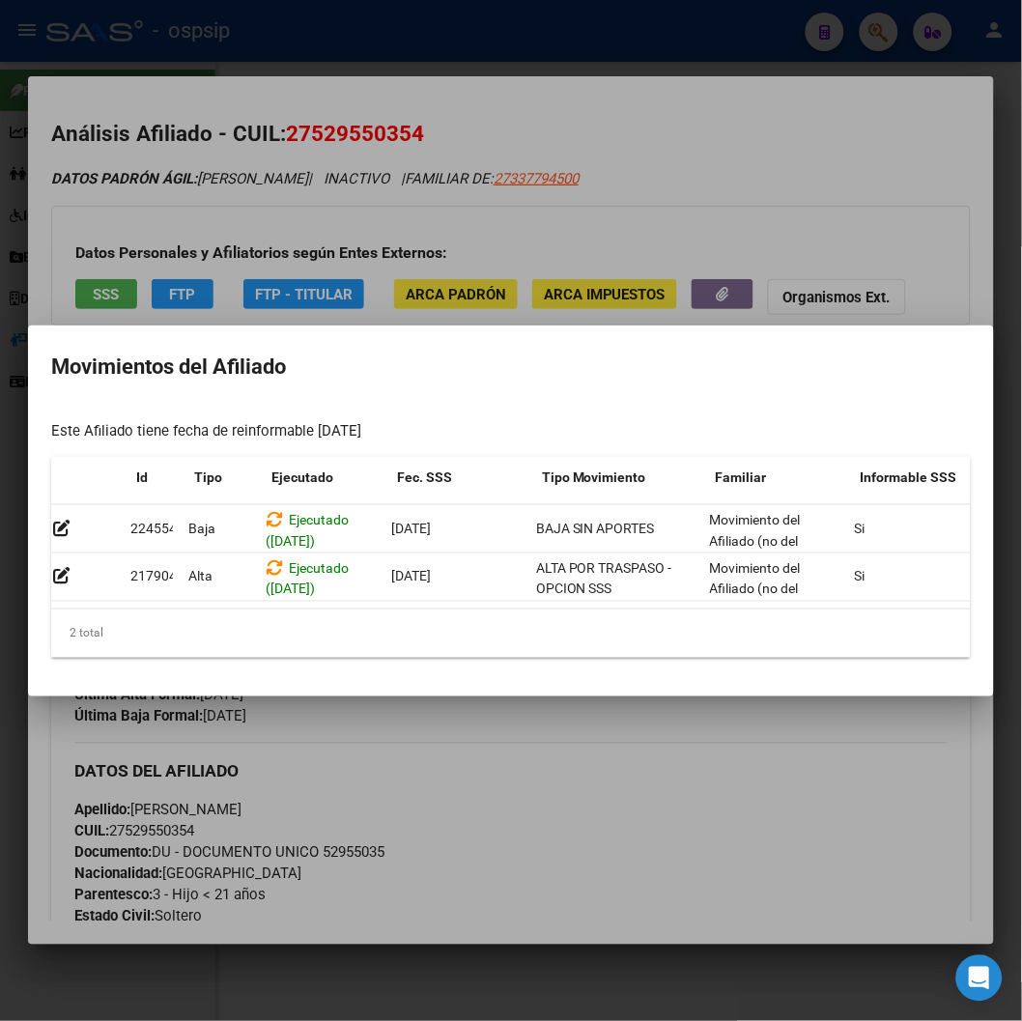
scroll to position [0, 0]
click at [352, 742] on div at bounding box center [511, 510] width 1022 height 1021
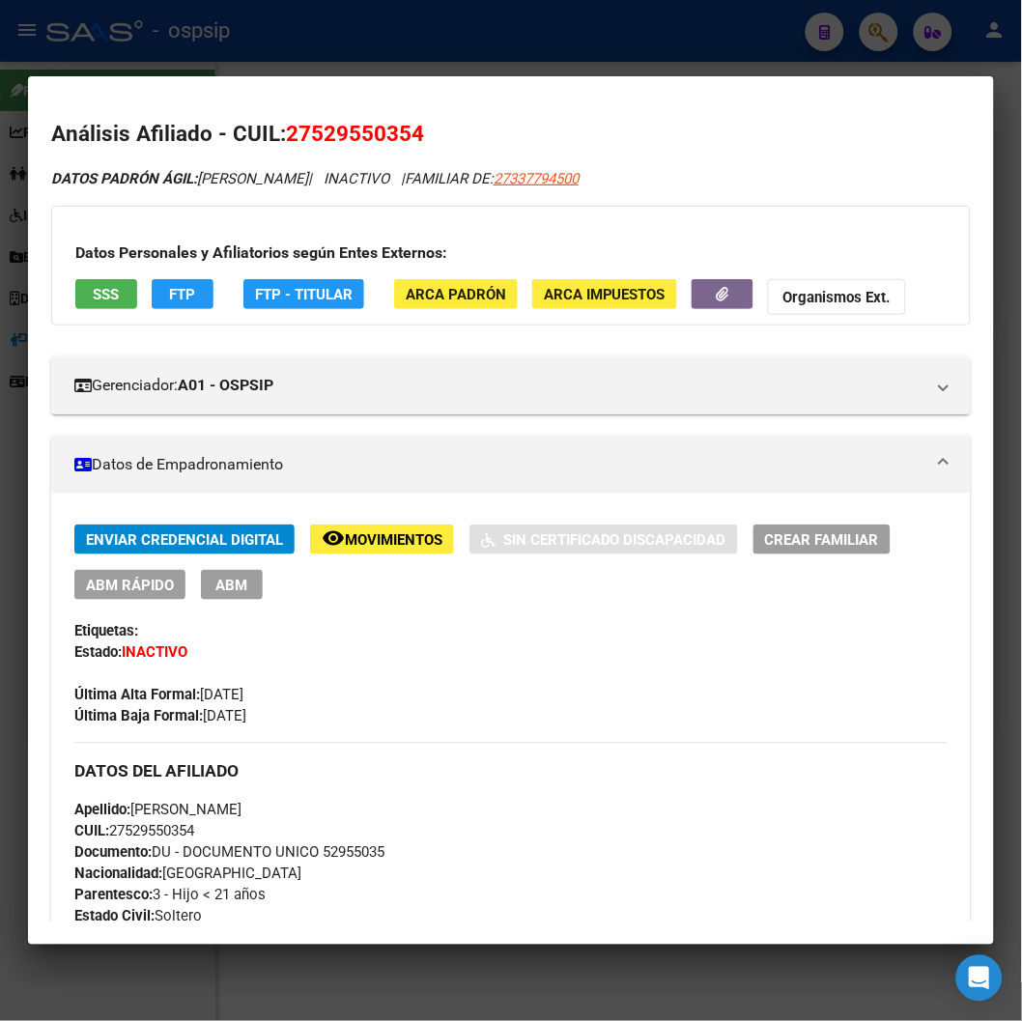
click at [550, 39] on div at bounding box center [511, 510] width 1022 height 1021
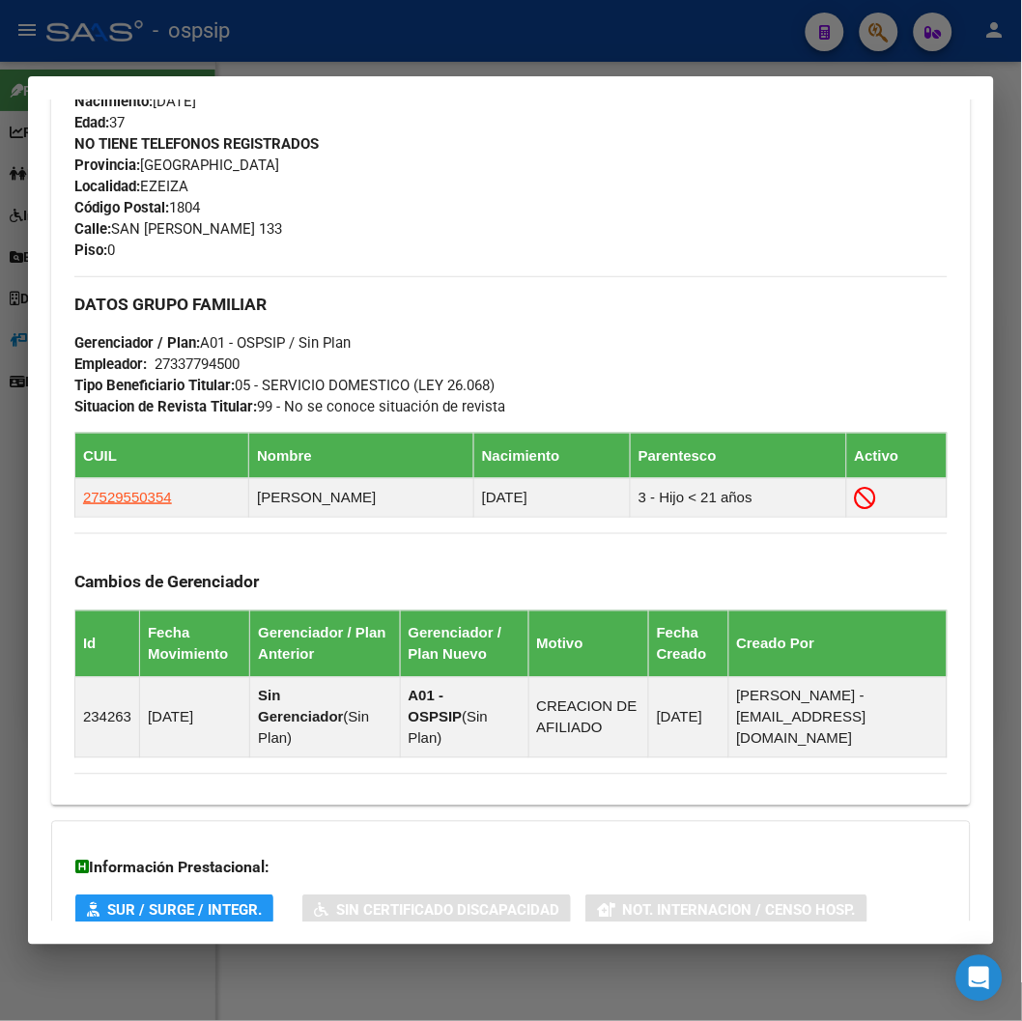
click at [550, 39] on div at bounding box center [511, 510] width 1022 height 1021
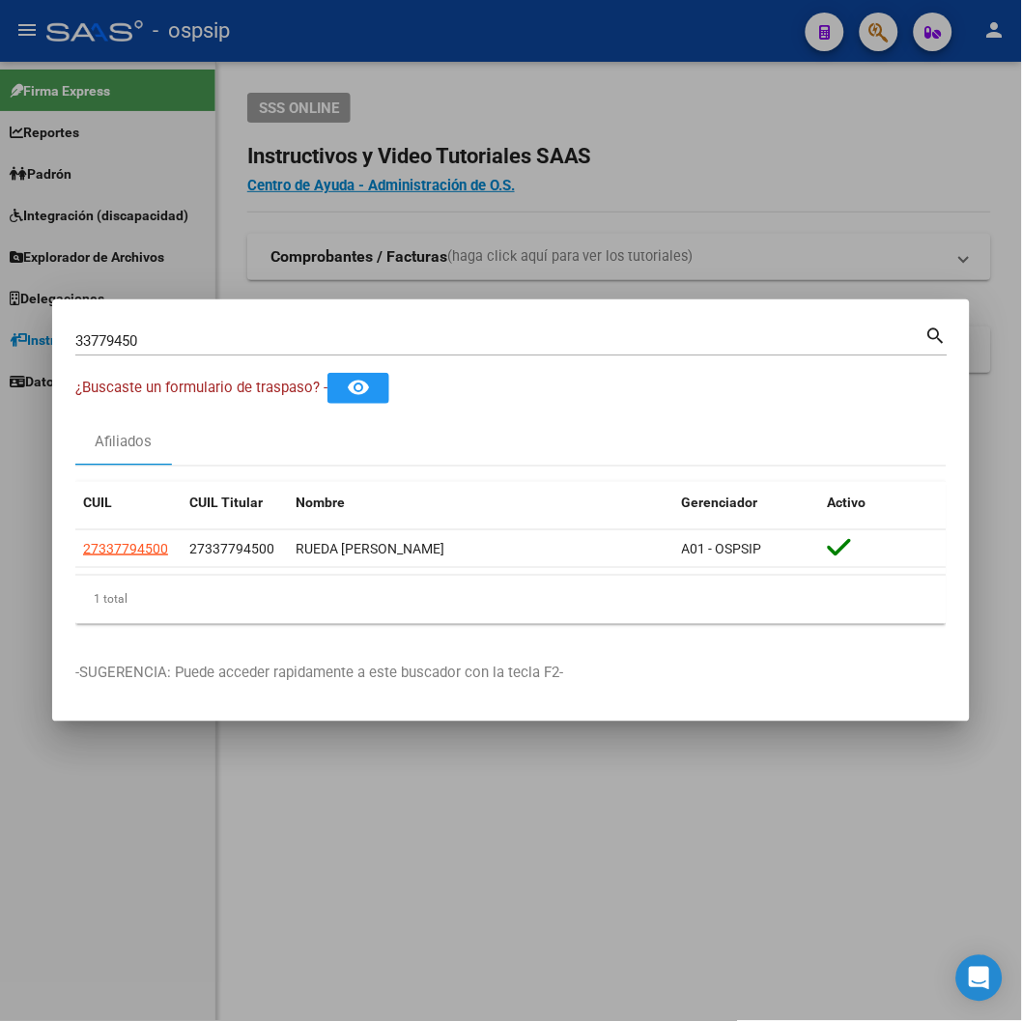
click at [548, 66] on div at bounding box center [511, 510] width 1022 height 1021
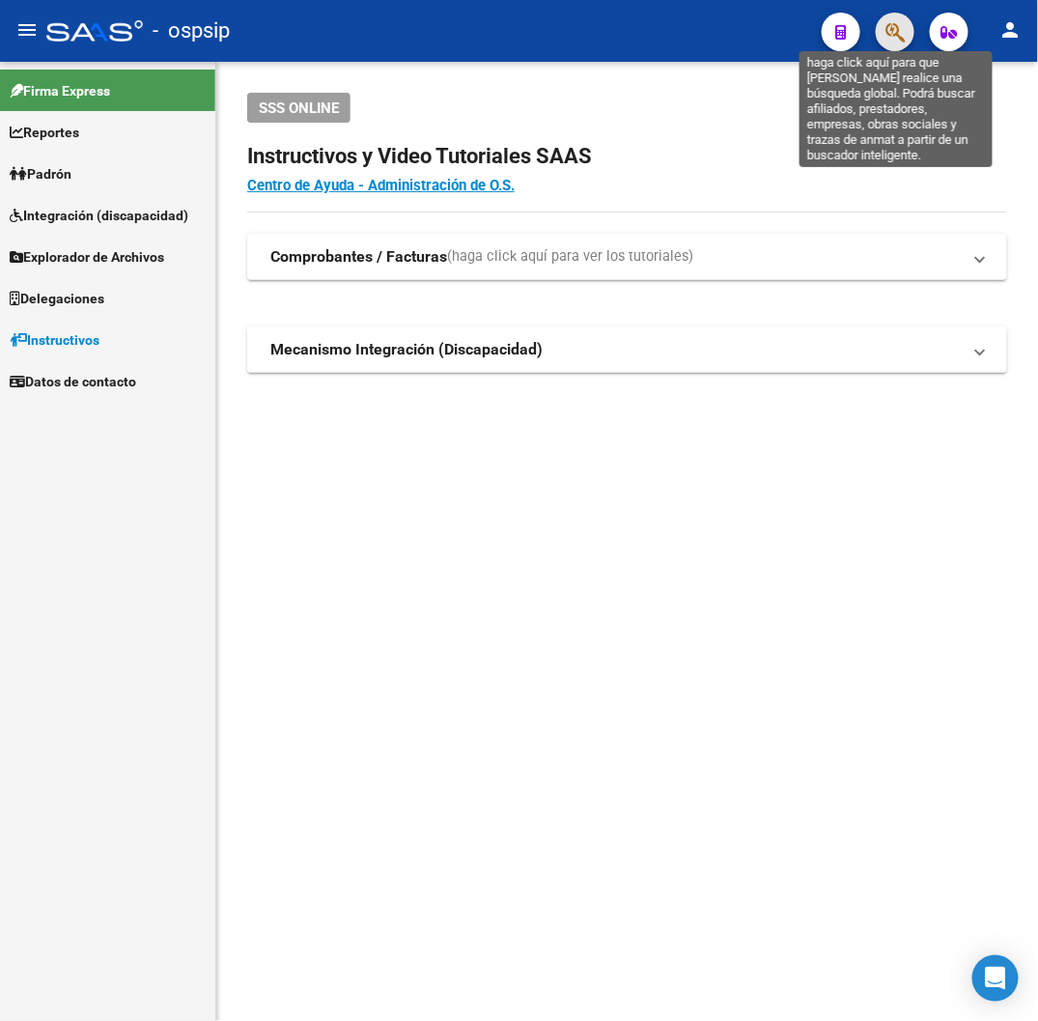
click at [894, 21] on icon "button" at bounding box center [895, 32] width 19 height 22
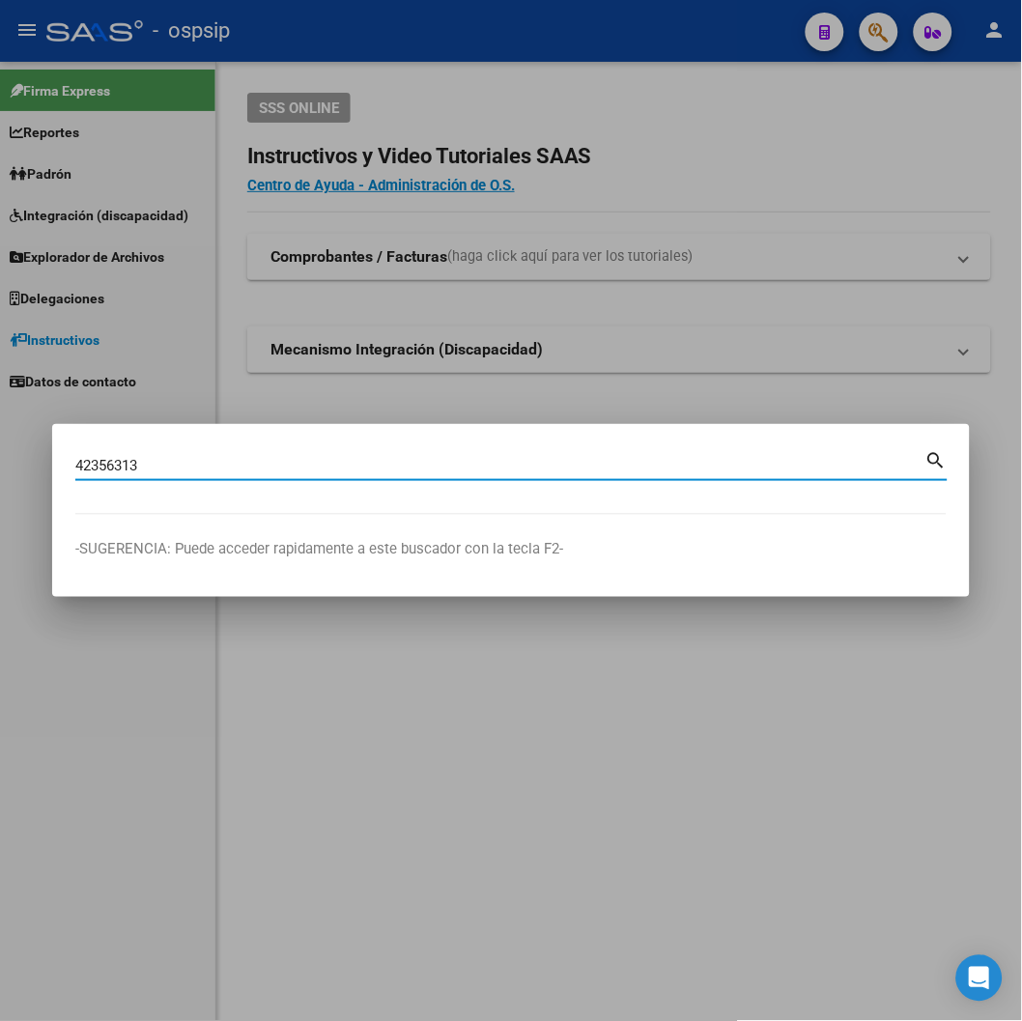
type input "42356313"
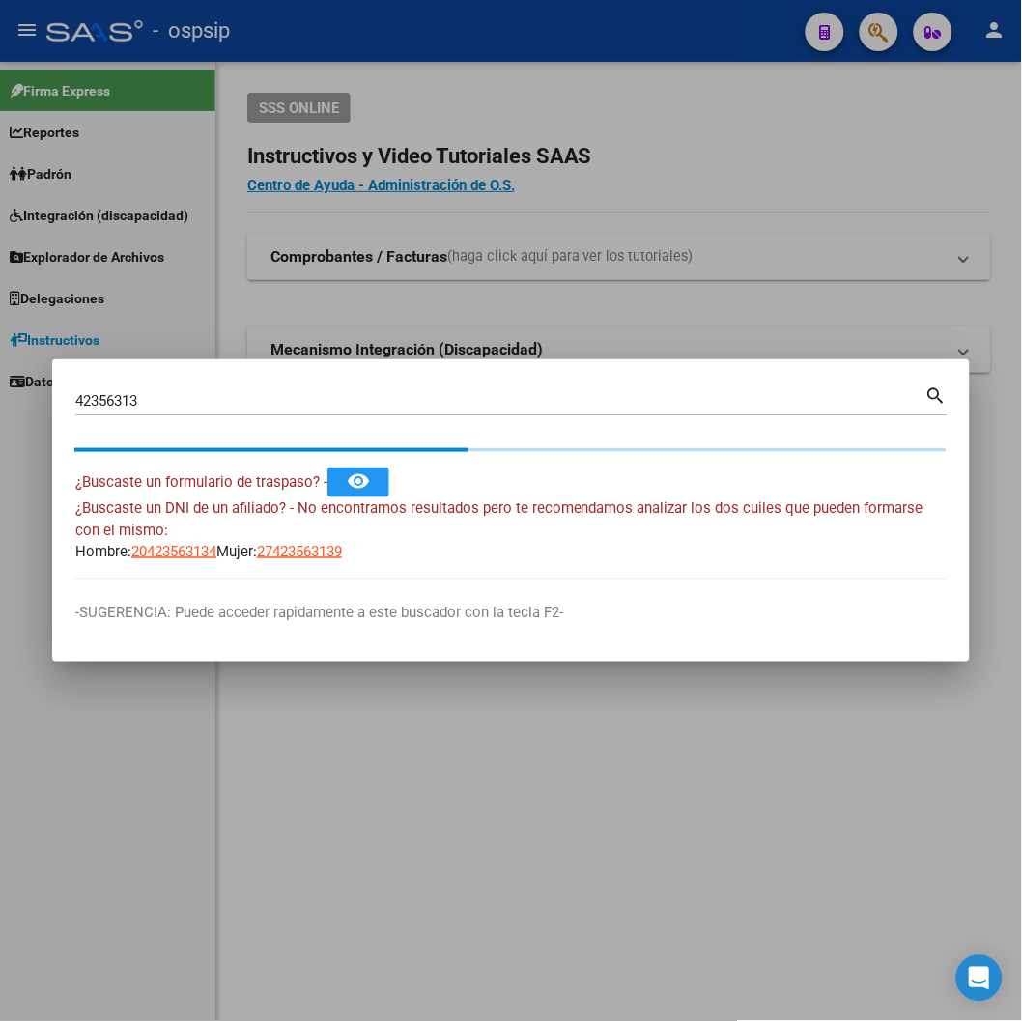
click at [662, 315] on div at bounding box center [511, 510] width 1022 height 1021
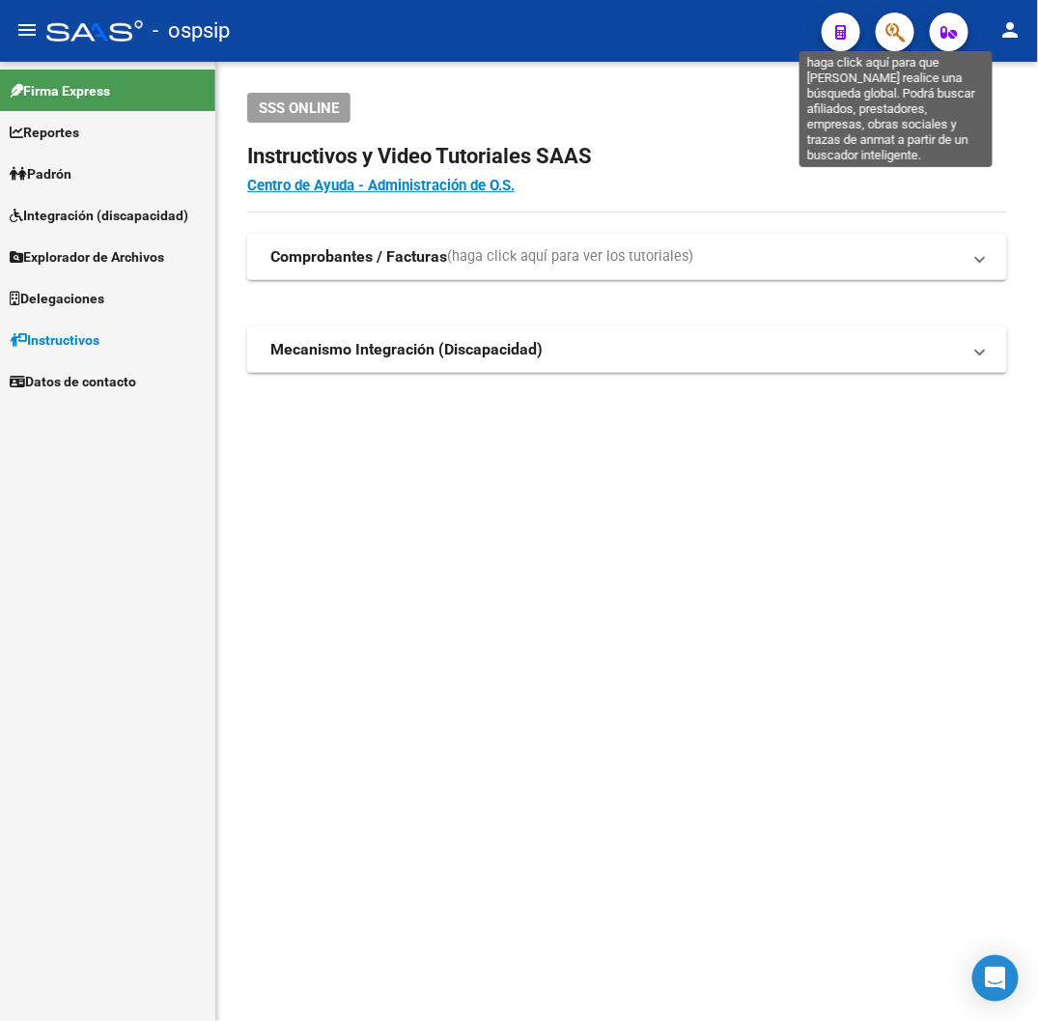
click at [905, 31] on icon "button" at bounding box center [895, 32] width 19 height 22
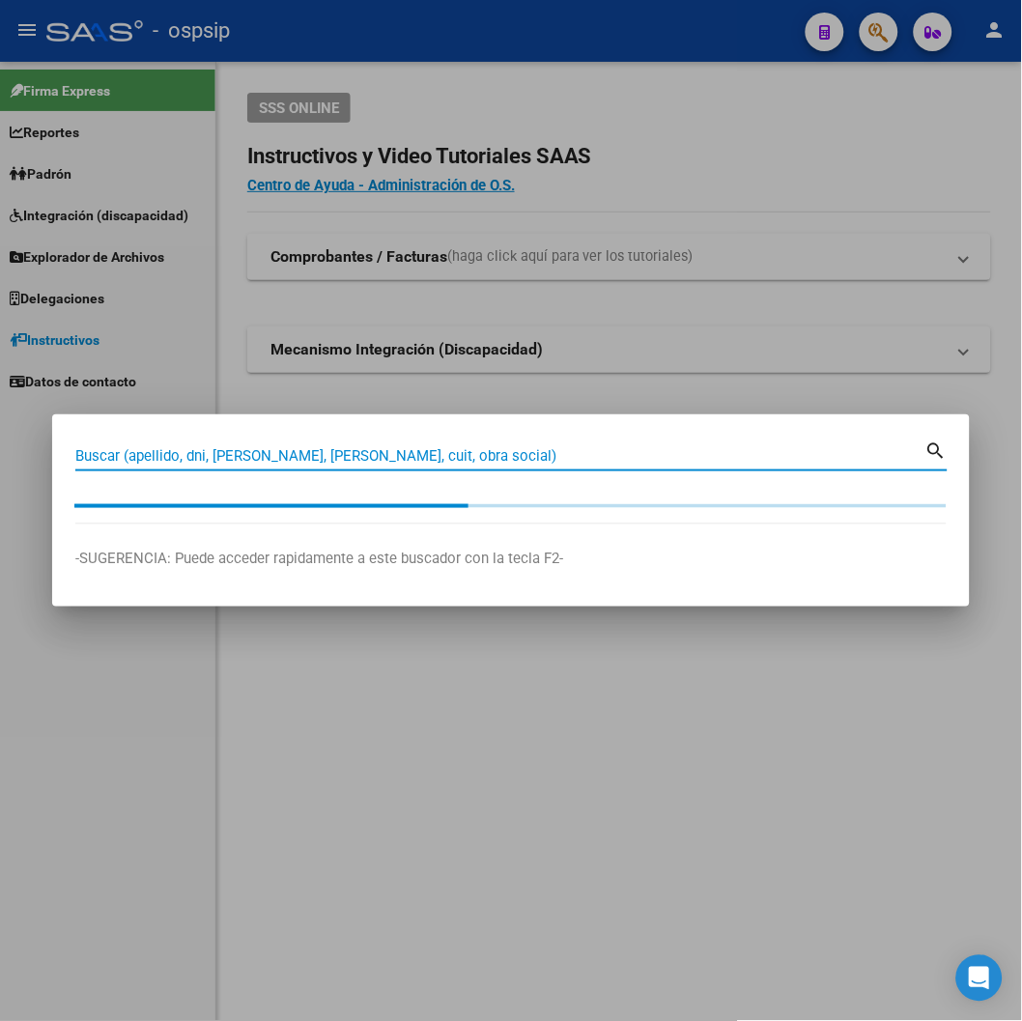
paste input "42356313"
type input "42356313"
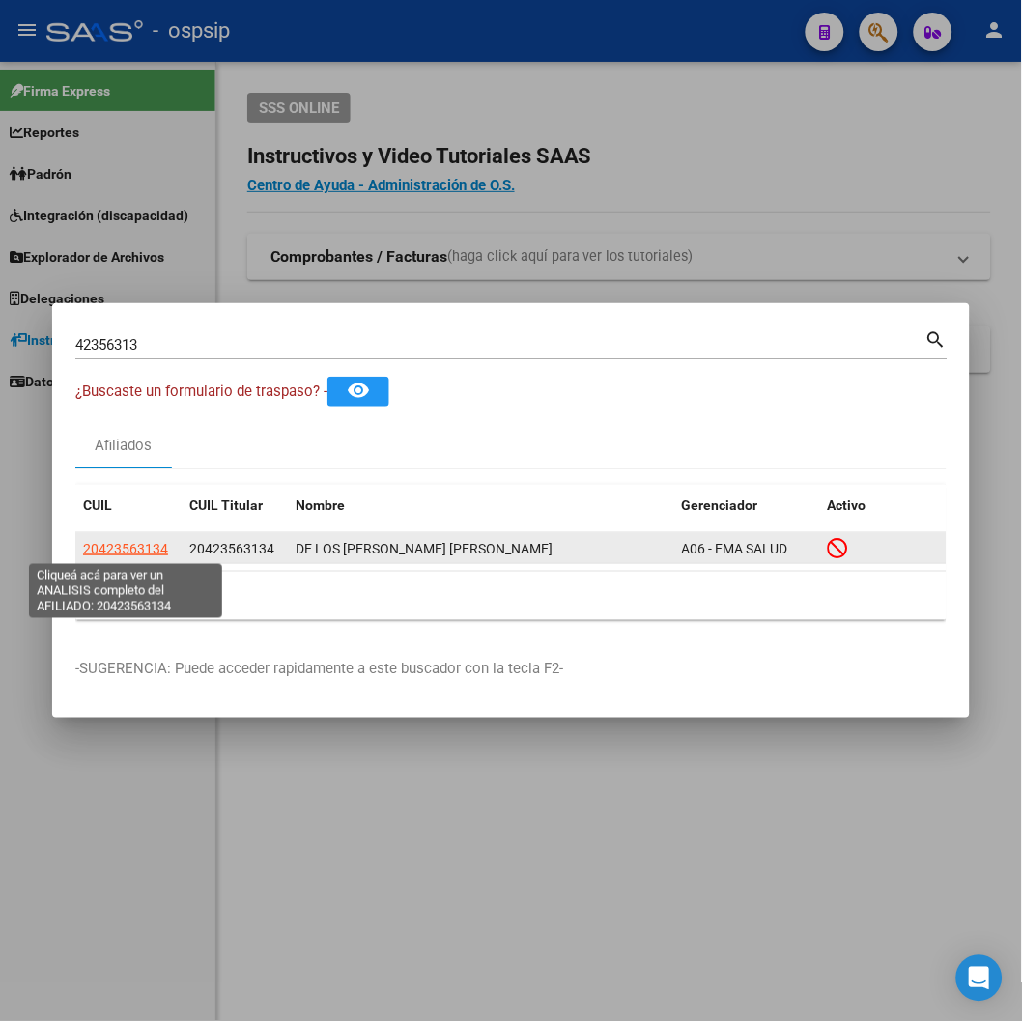
click at [142, 555] on span "20423563134" at bounding box center [125, 548] width 85 height 15
type textarea "20423563134"
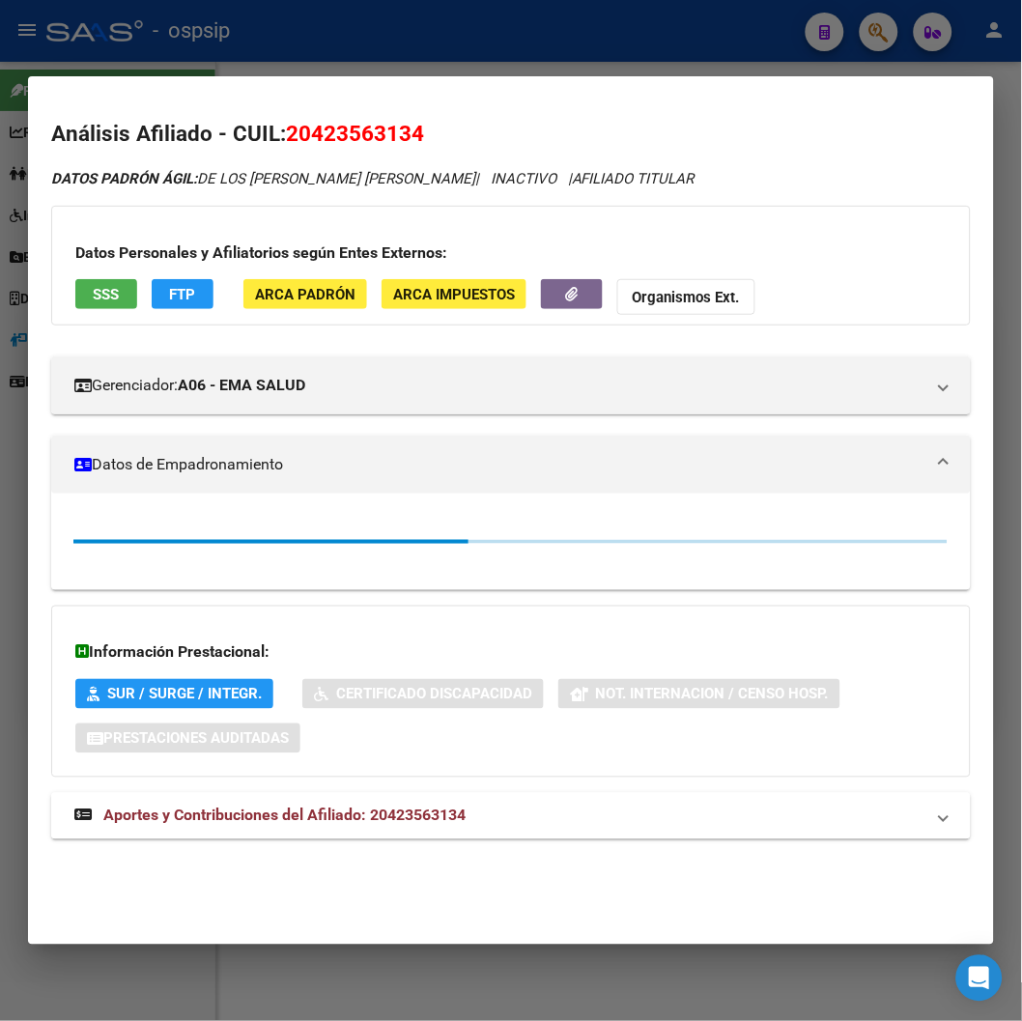
click at [354, 814] on span "Aportes y Contribuciones del Afiliado: 20423563134" at bounding box center [284, 815] width 362 height 18
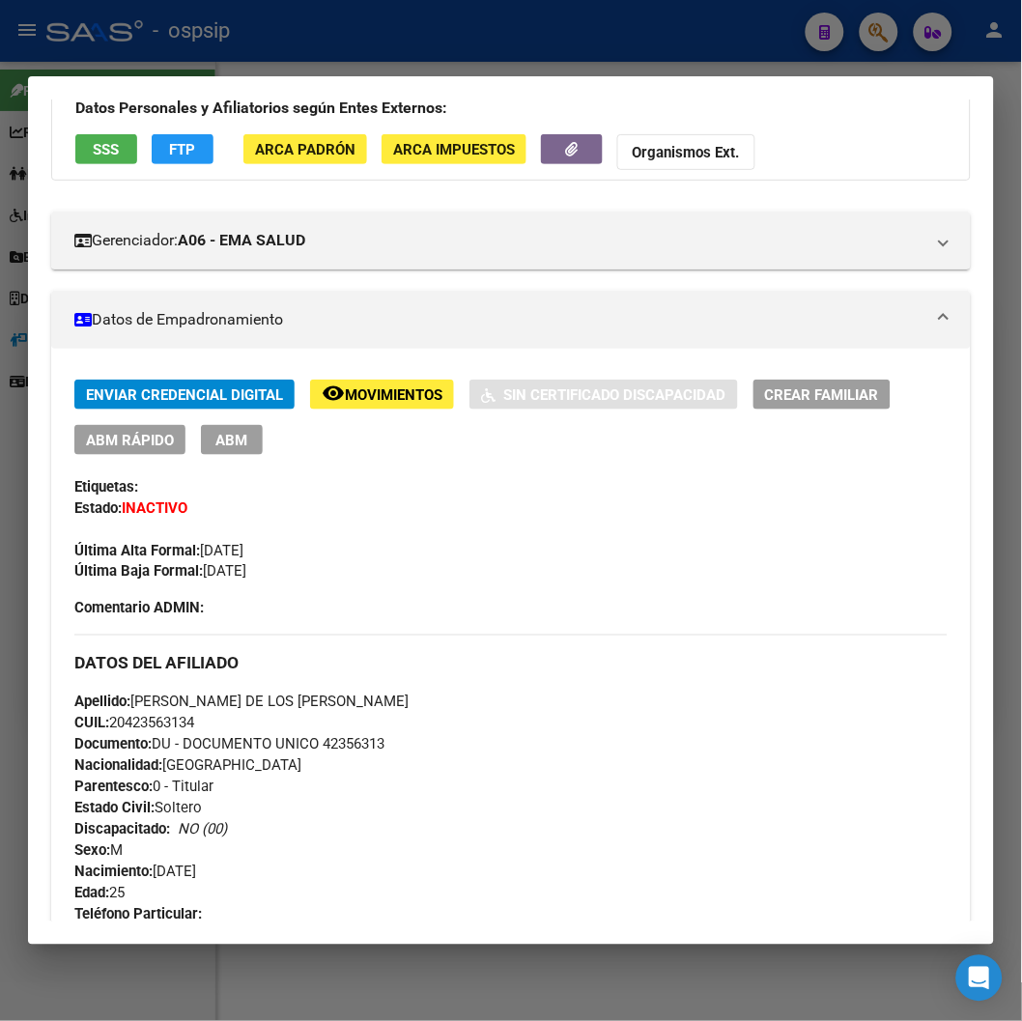
scroll to position [182, 0]
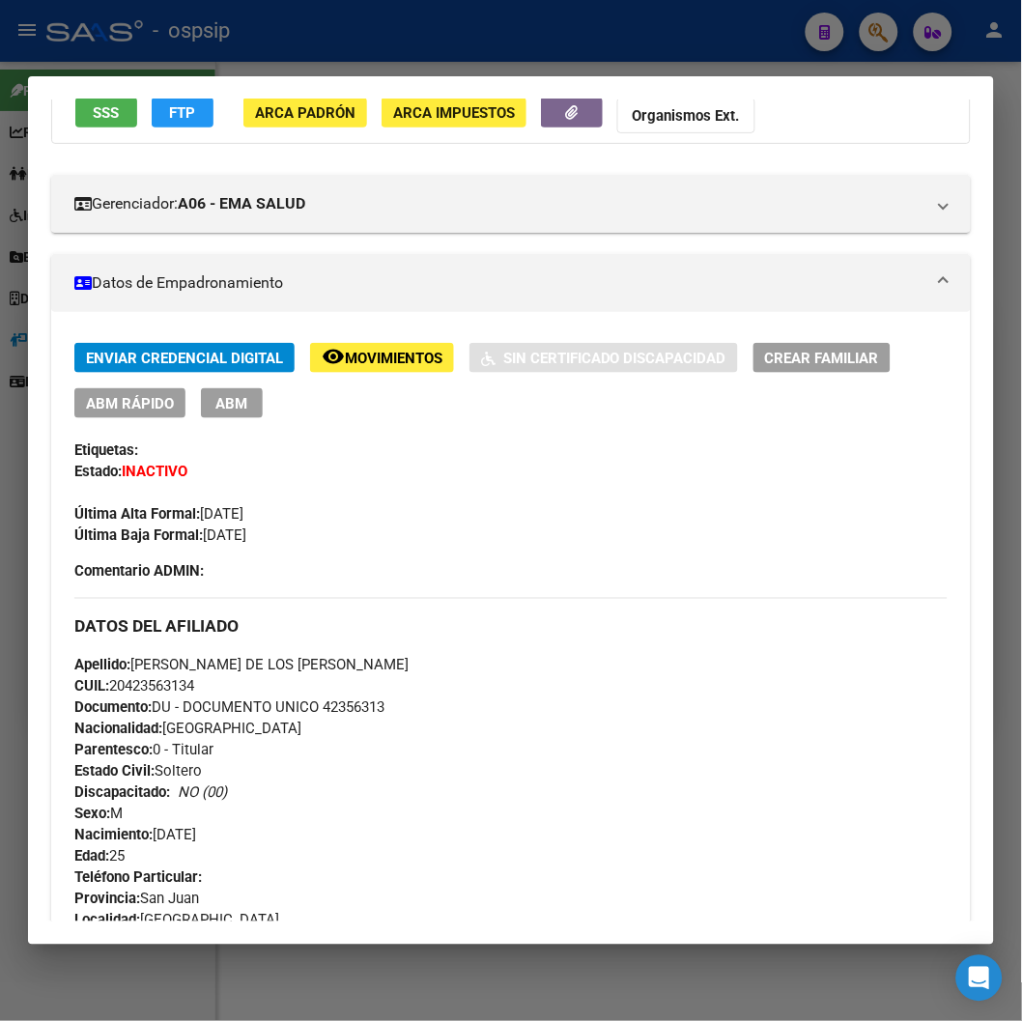
click at [402, 355] on span "Movimientos" at bounding box center [394, 358] width 98 height 17
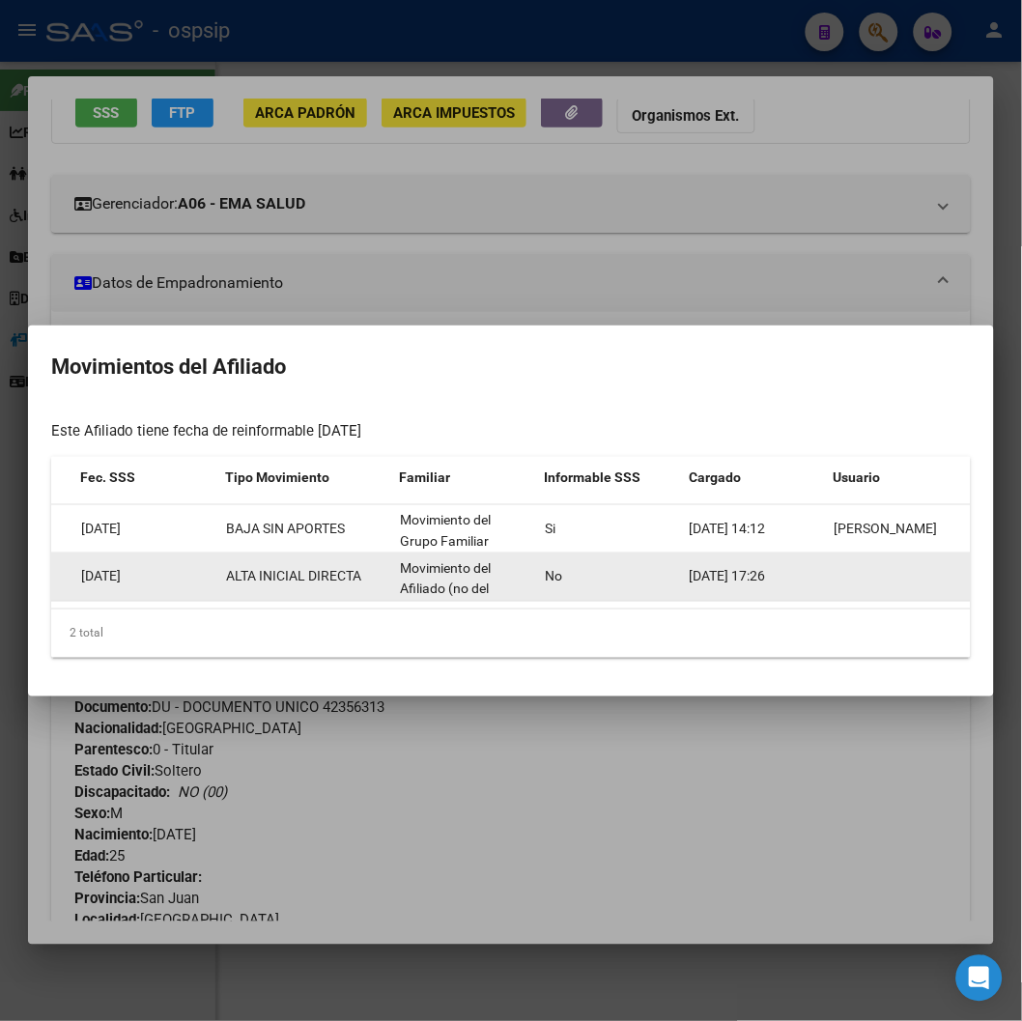
scroll to position [0, 313]
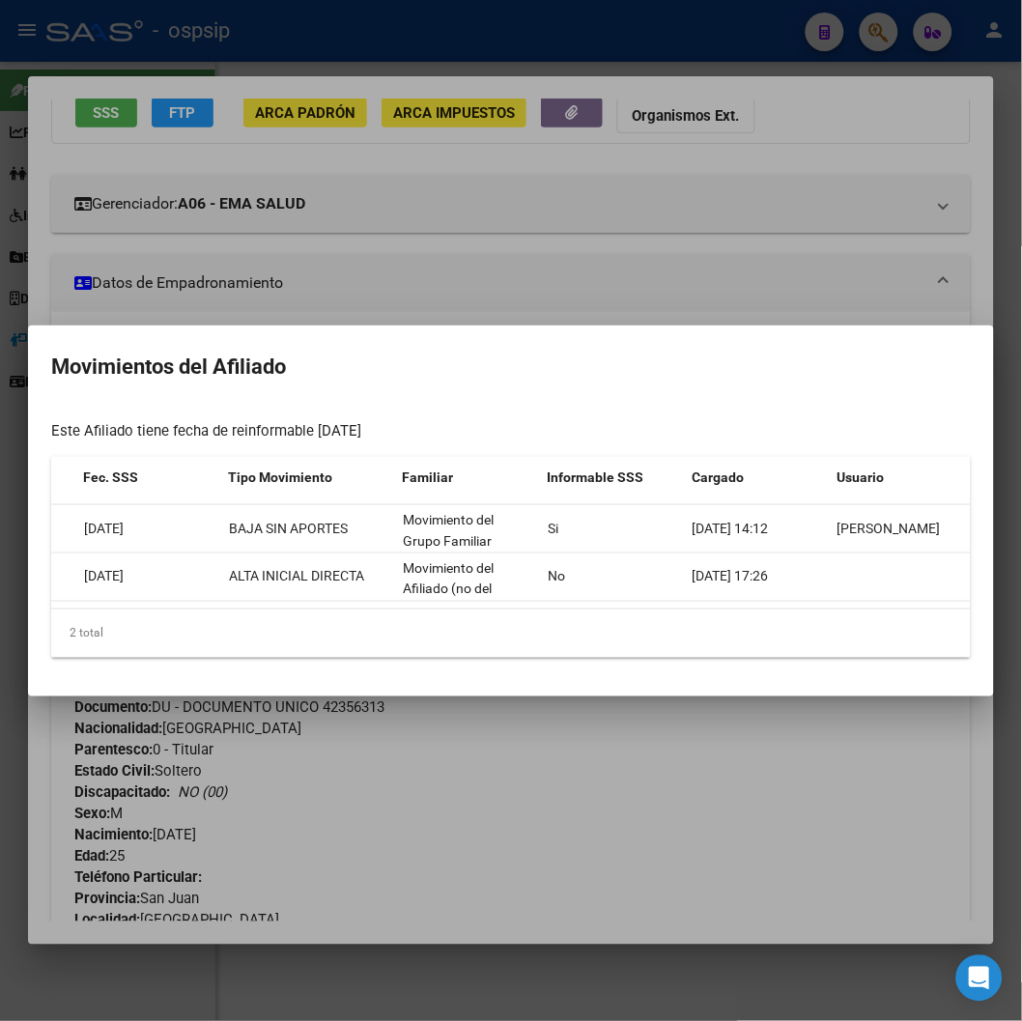
click at [616, 249] on div at bounding box center [511, 510] width 1022 height 1021
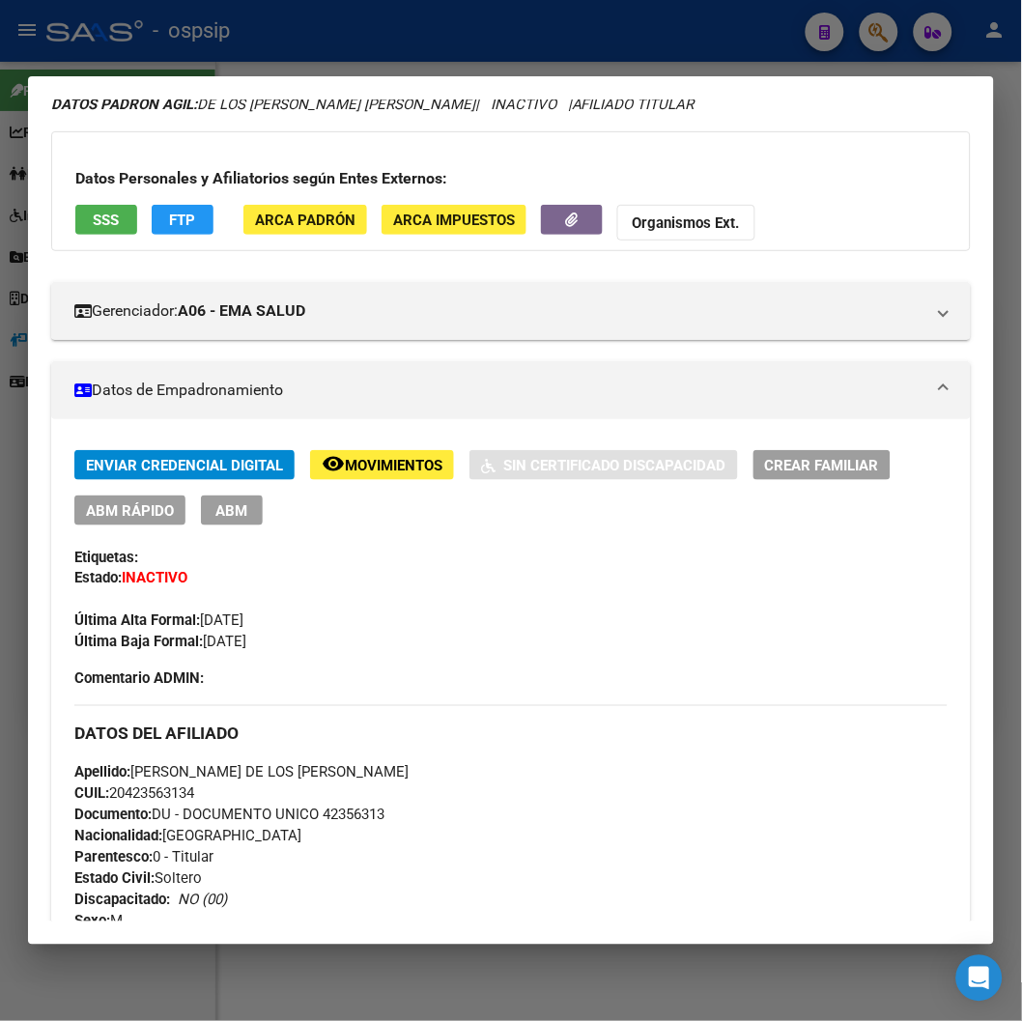
scroll to position [0, 0]
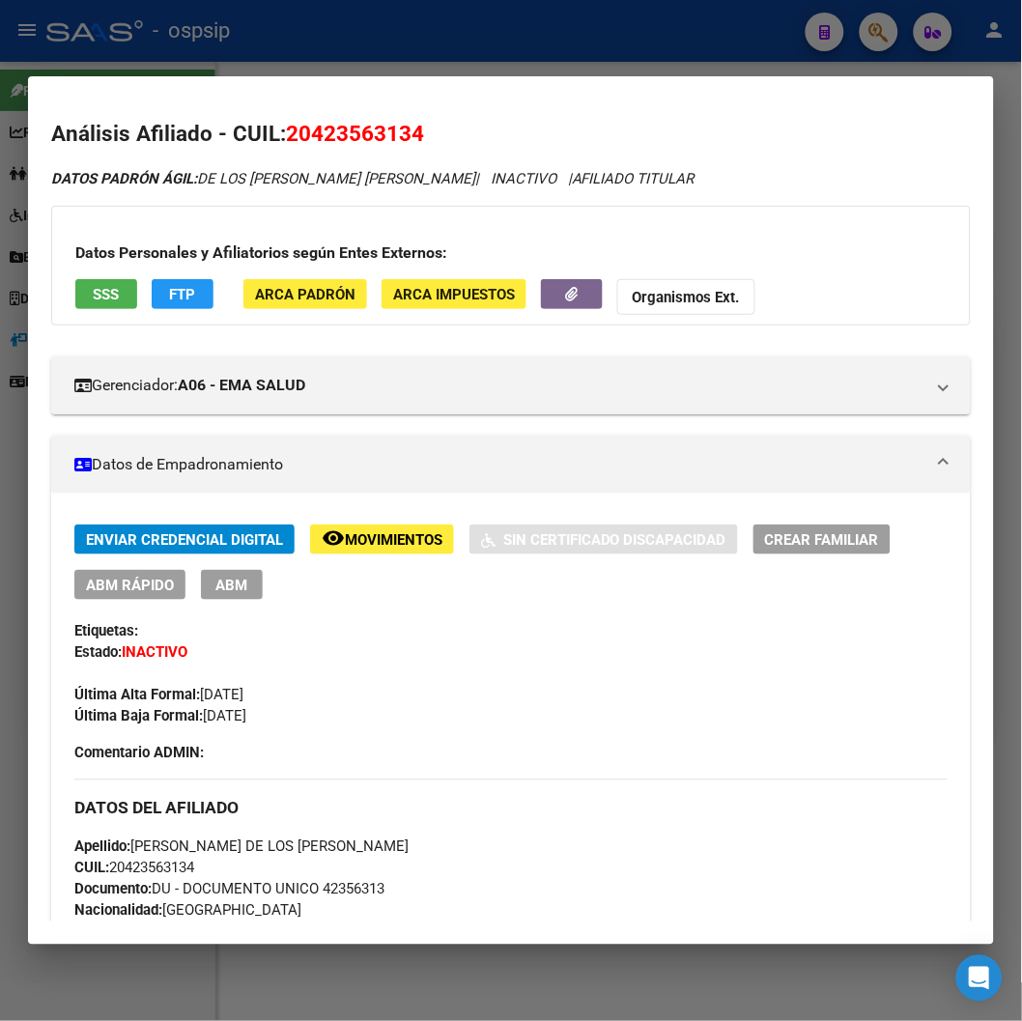
click at [113, 282] on button "SSS" at bounding box center [106, 294] width 62 height 30
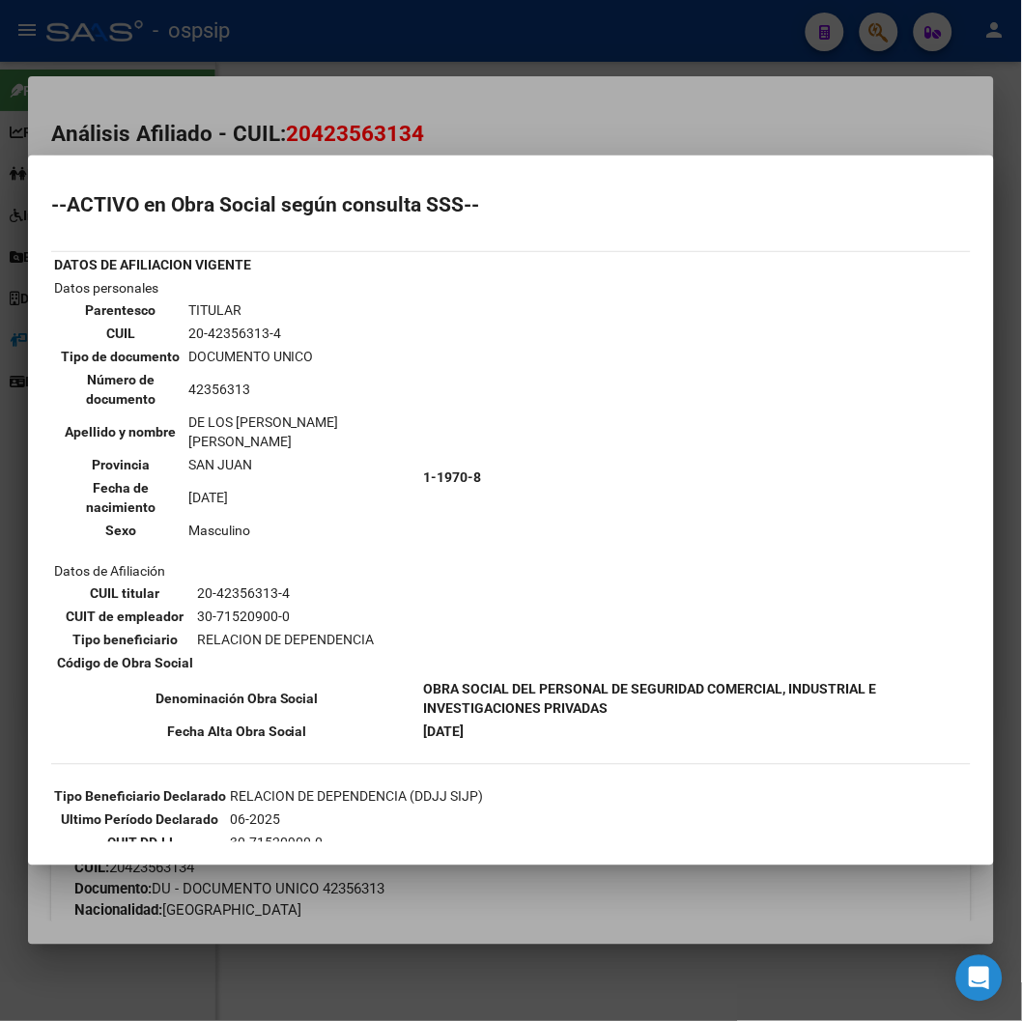
click at [534, 143] on div at bounding box center [511, 510] width 1022 height 1021
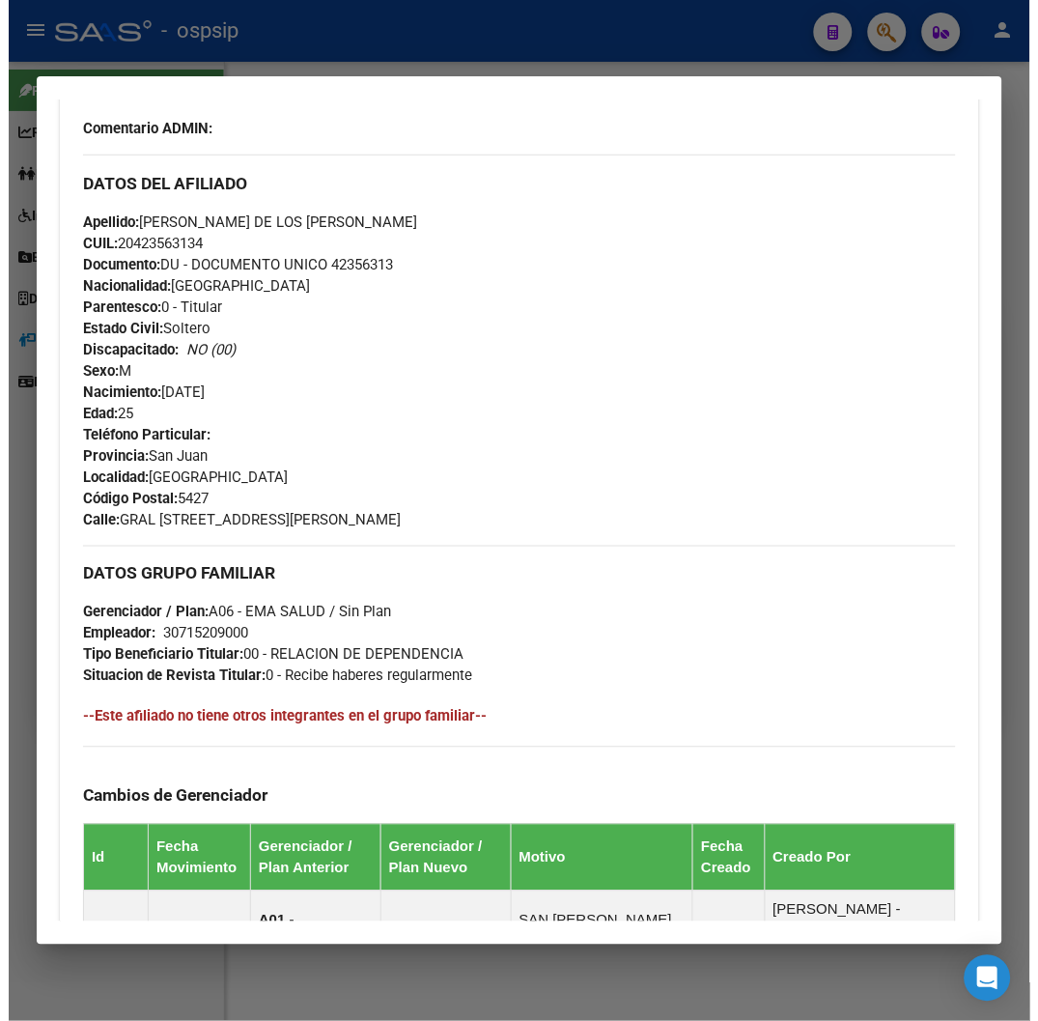
scroll to position [429, 0]
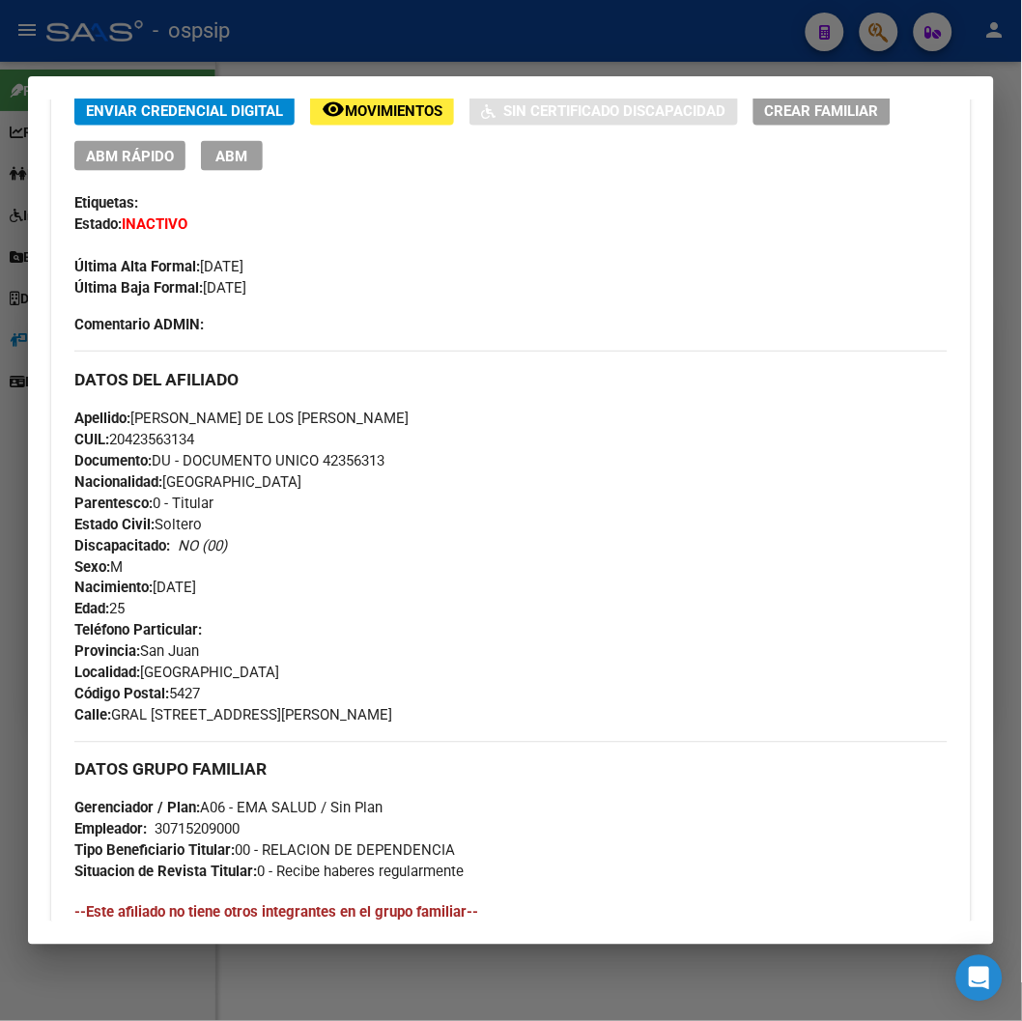
click at [241, 156] on span "ABM" at bounding box center [232, 156] width 32 height 17
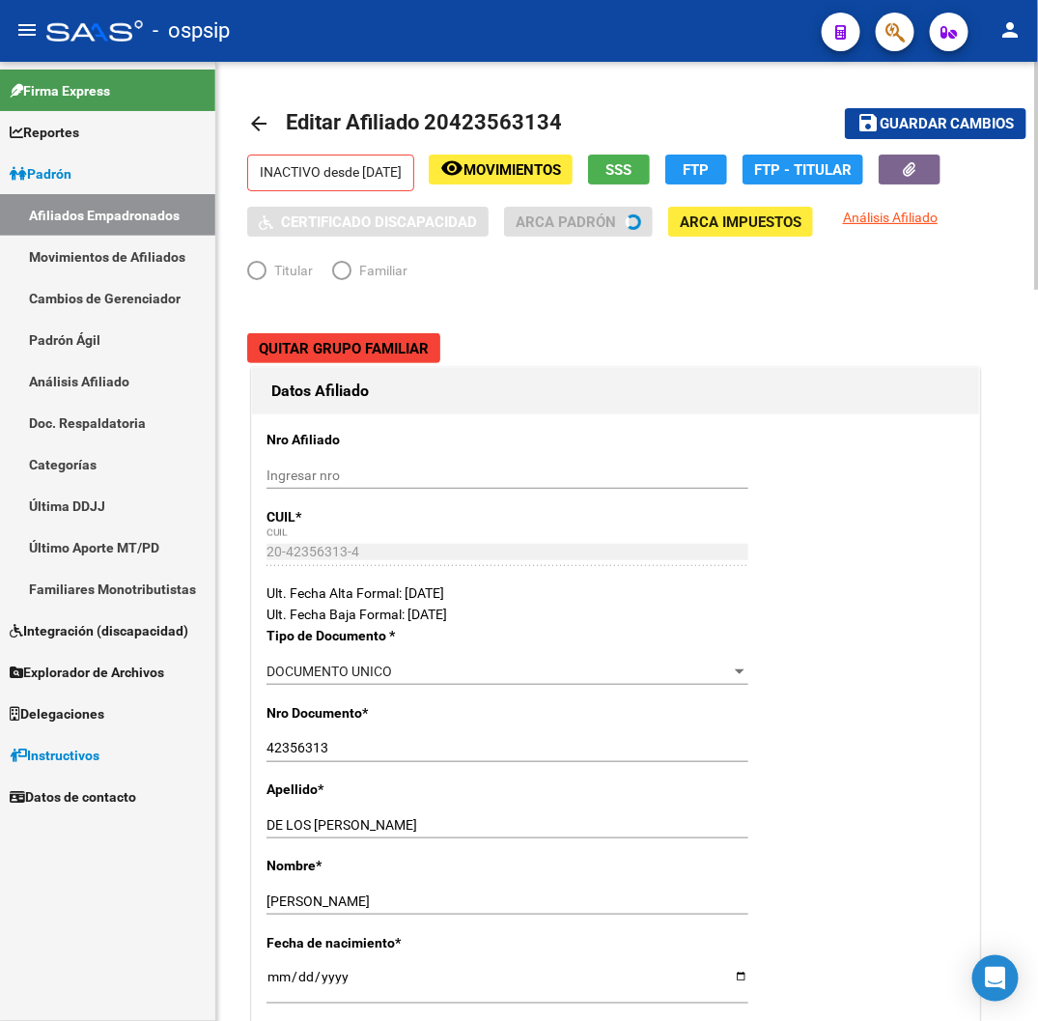
radio input "true"
type input "30-71520900-0"
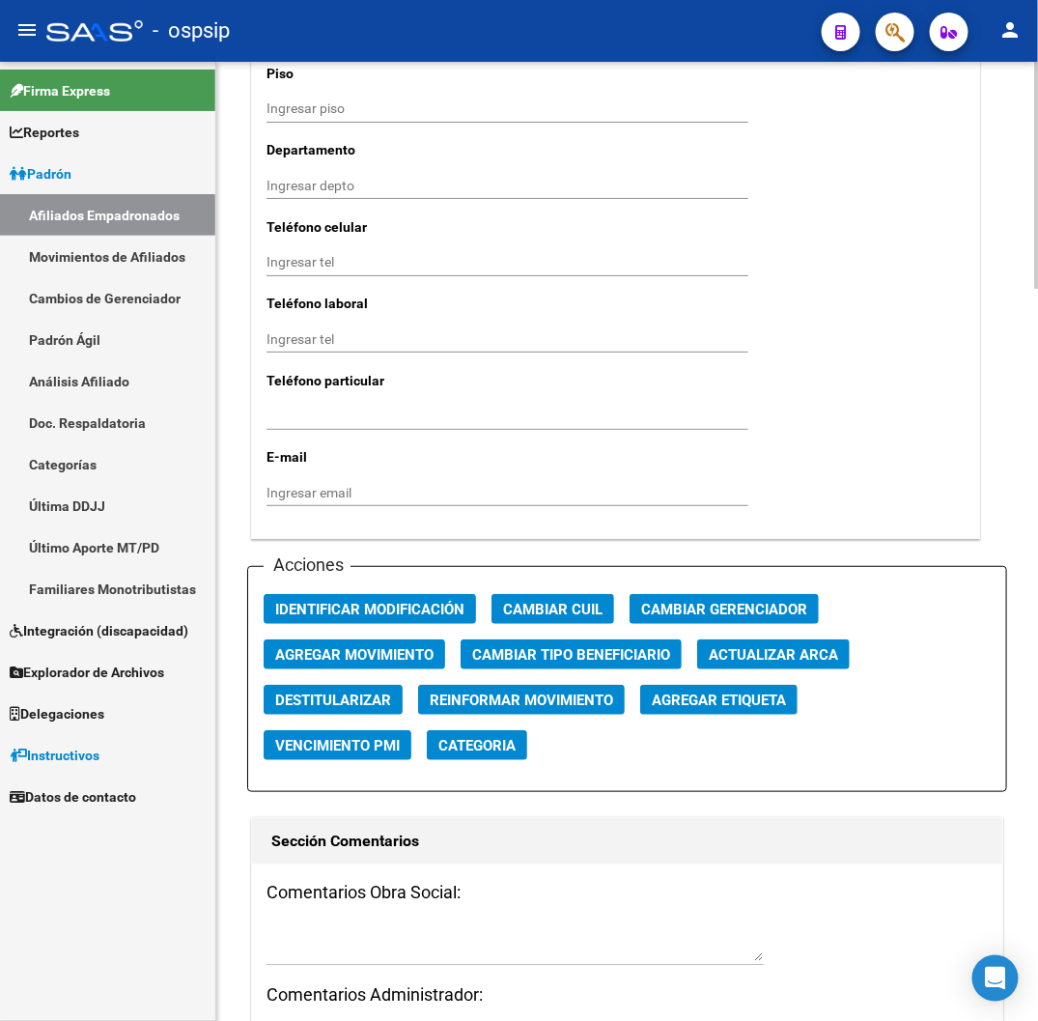
scroll to position [2039, 0]
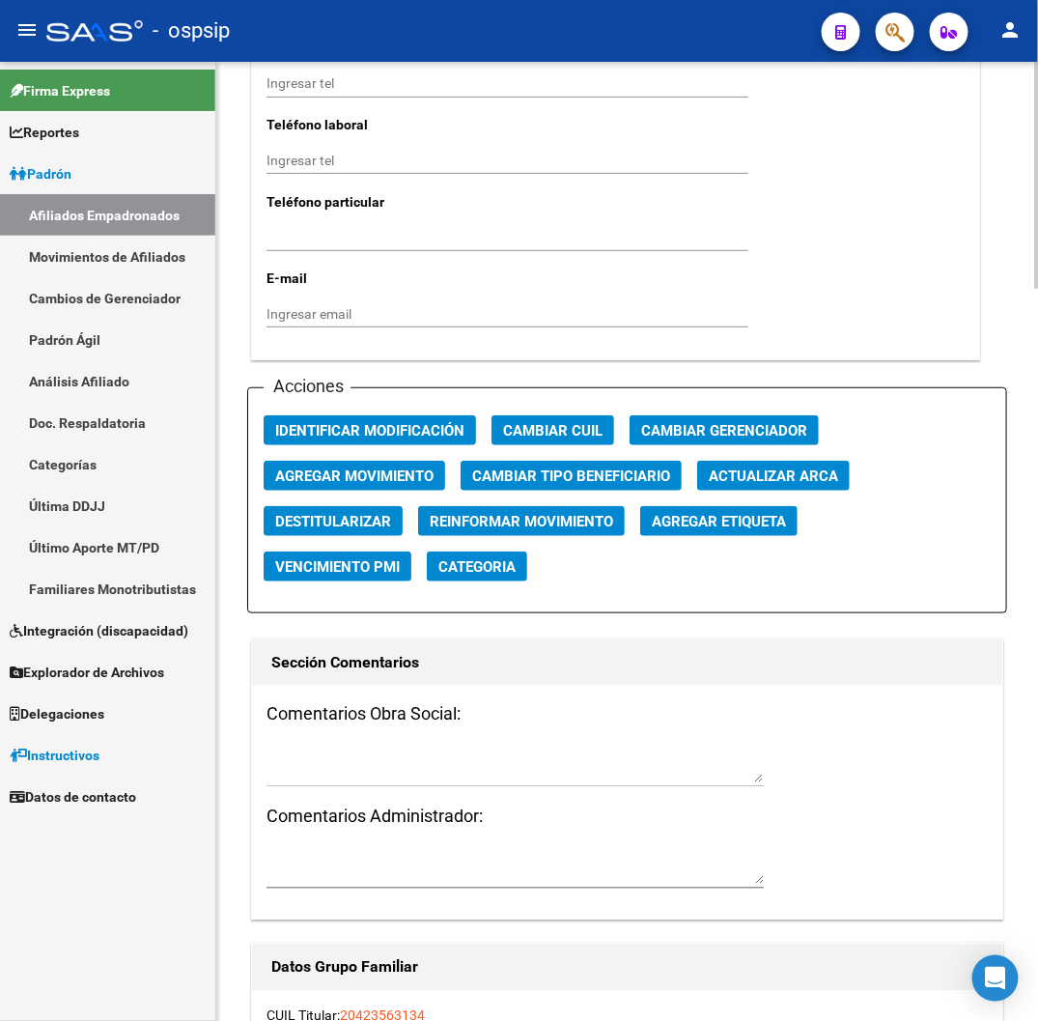
click at [336, 467] on span "Agregar Movimiento" at bounding box center [354, 475] width 158 height 17
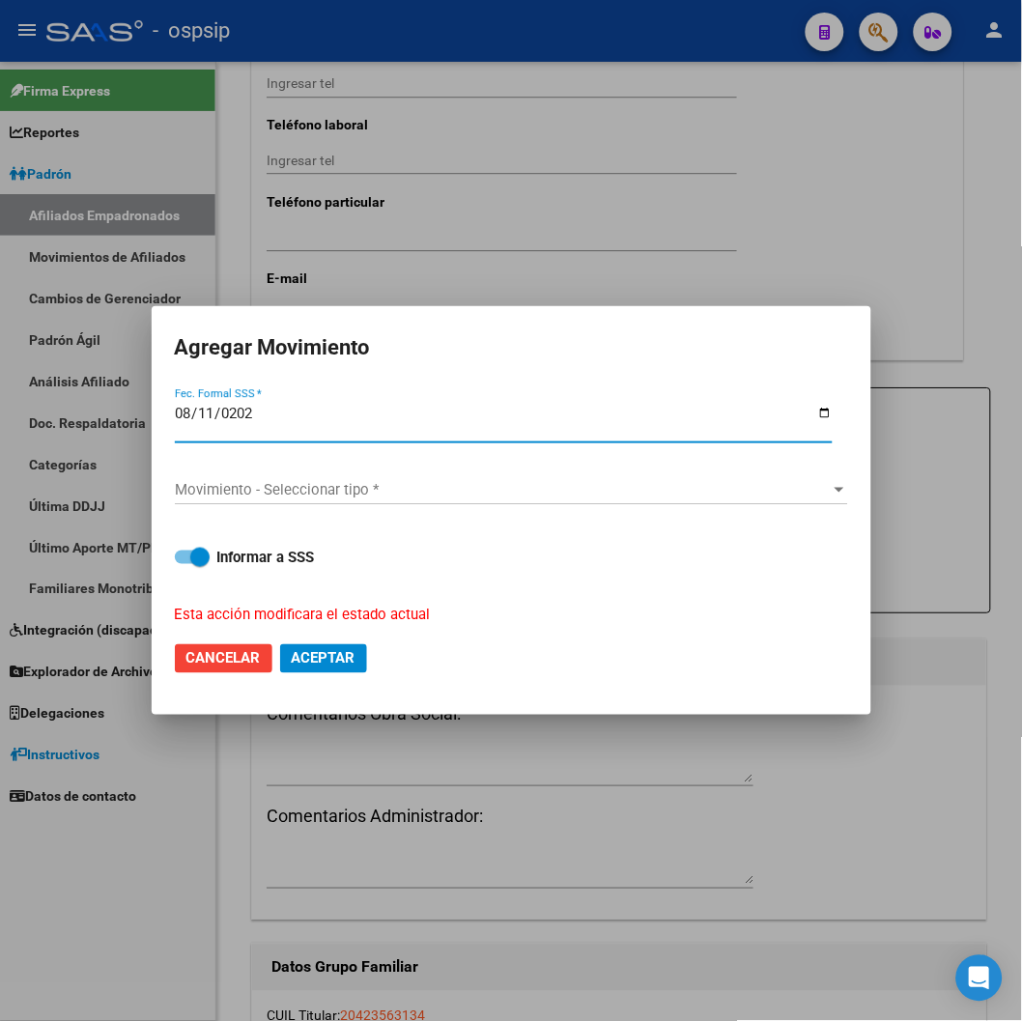
type input "[DATE]"
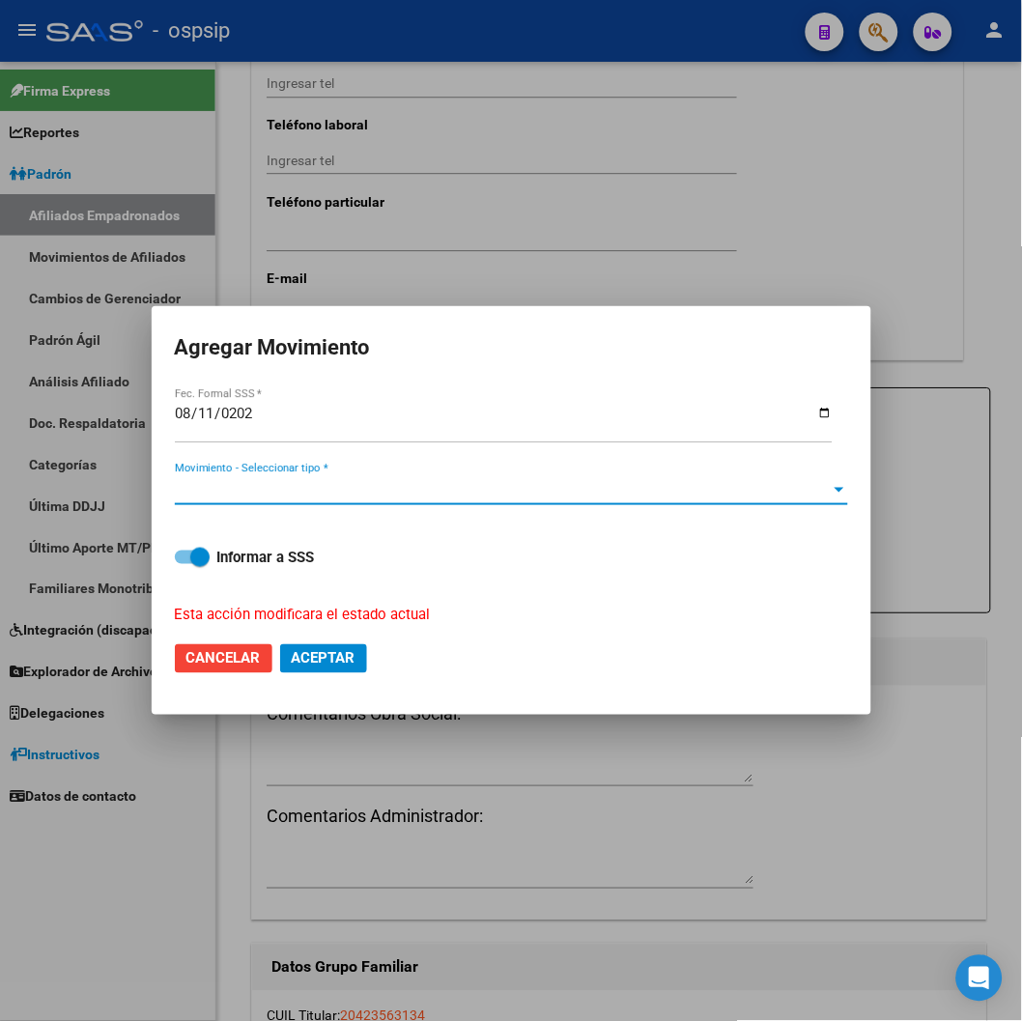
click at [321, 484] on span "Movimiento - Seleccionar tipo *" at bounding box center [503, 489] width 656 height 17
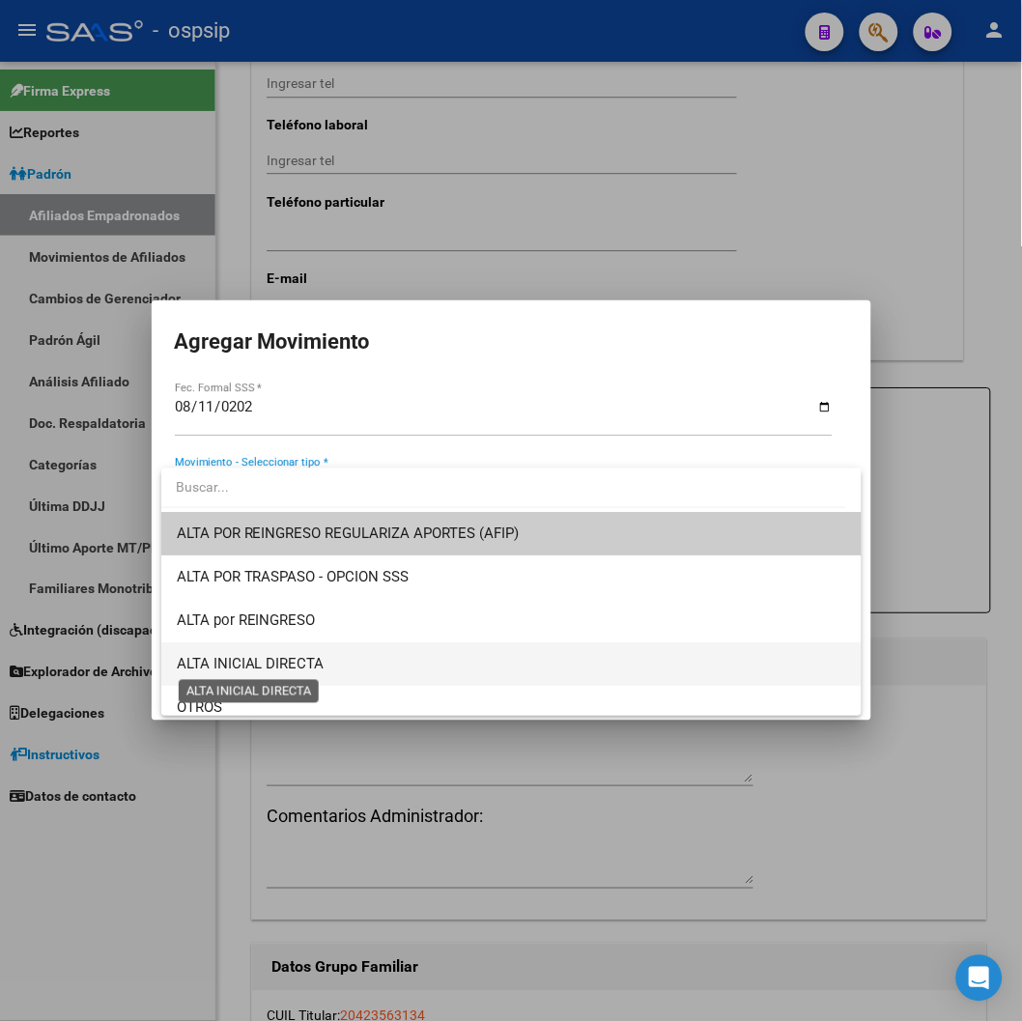
click at [283, 655] on span "ALTA INICIAL DIRECTA" at bounding box center [251, 663] width 148 height 17
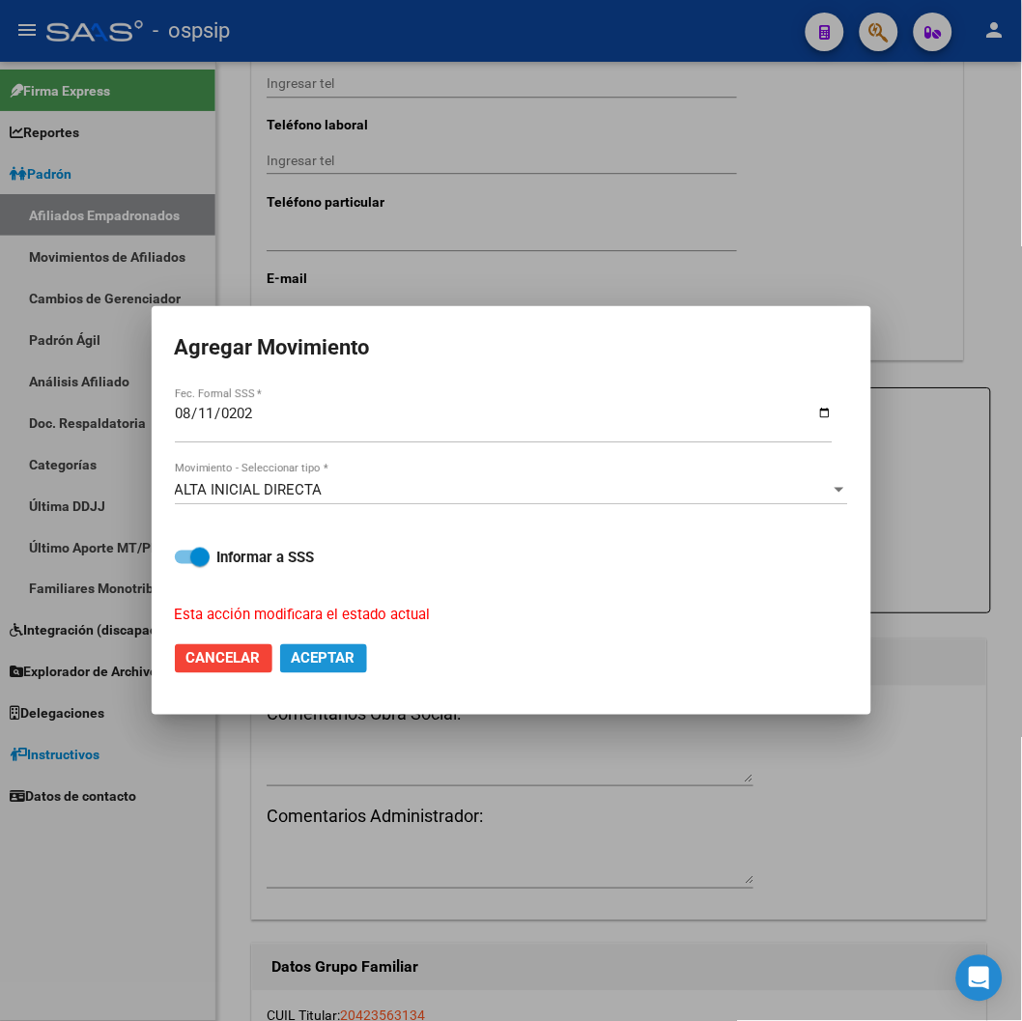
click at [290, 655] on button "Aceptar" at bounding box center [323, 658] width 87 height 29
checkbox input "false"
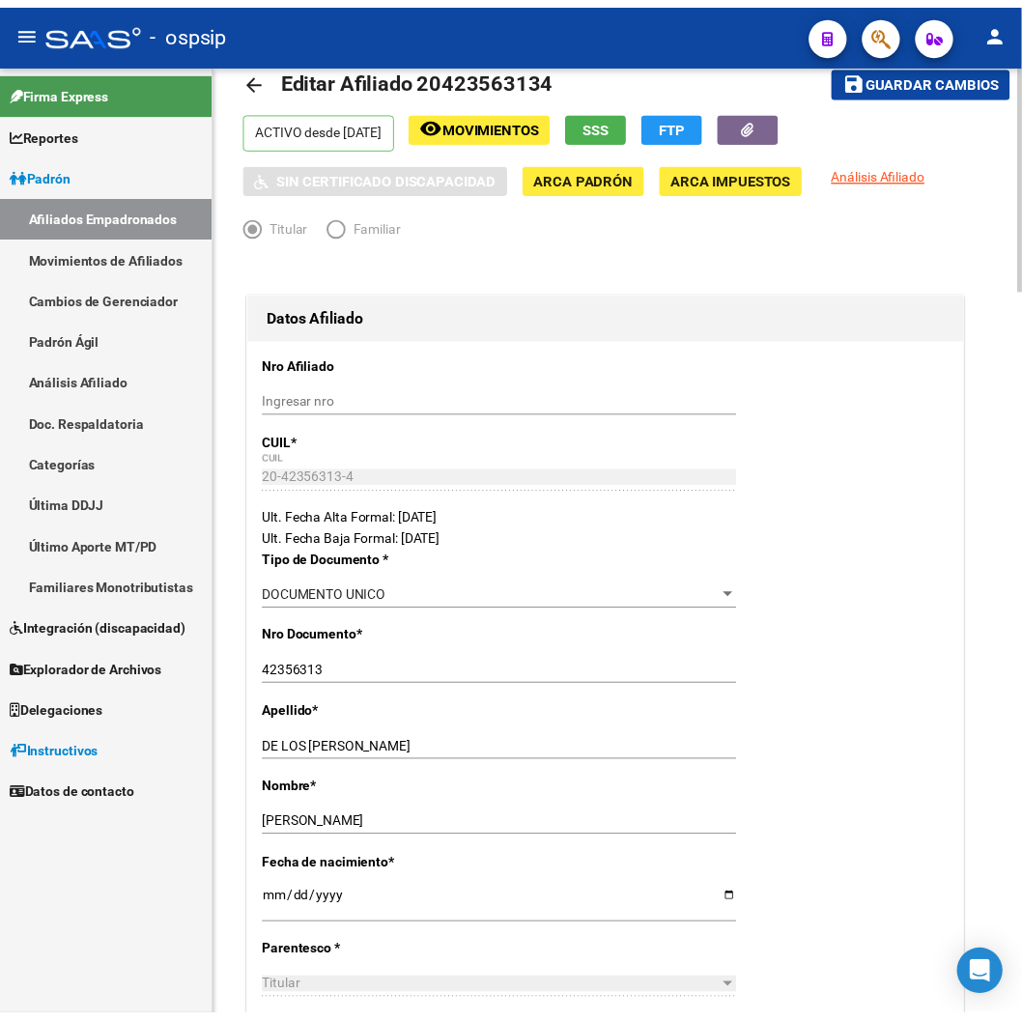
scroll to position [0, 0]
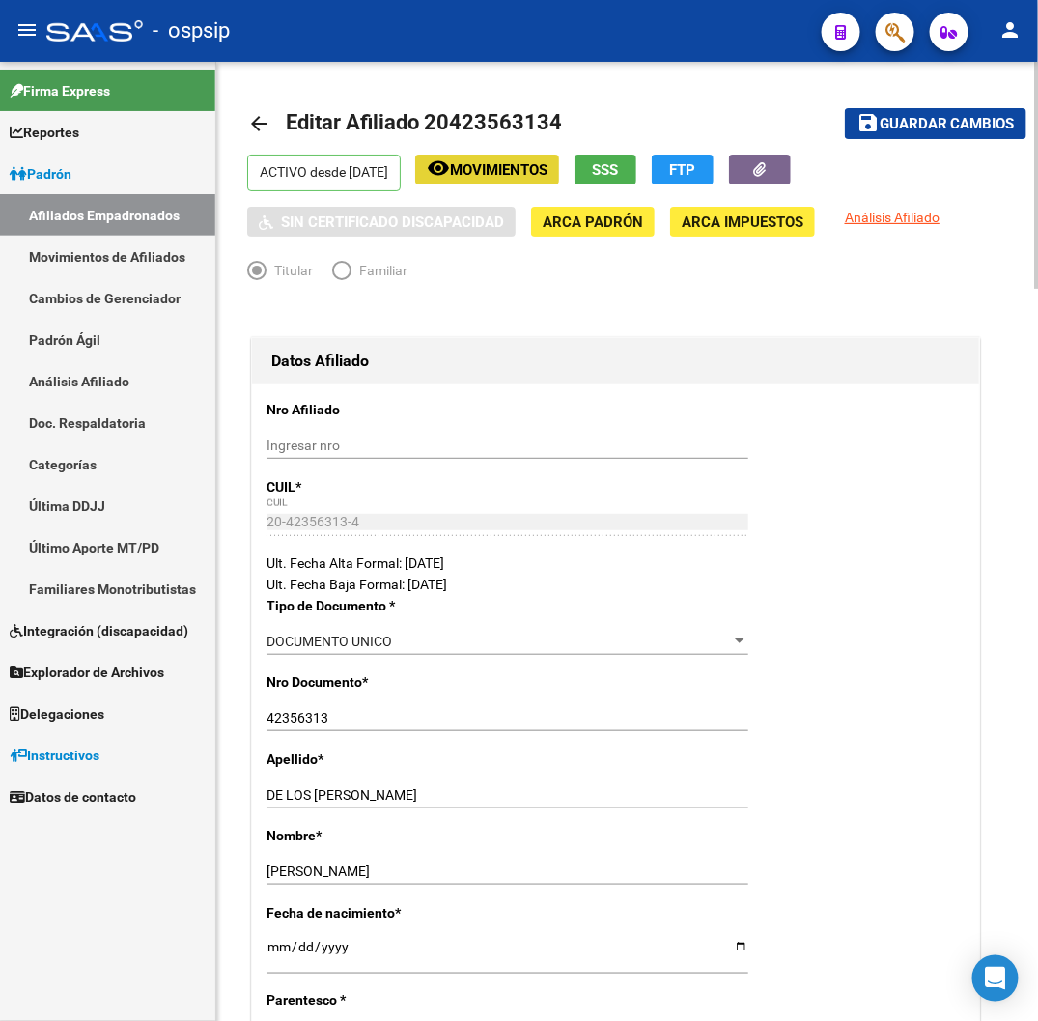
click at [520, 175] on span "Movimientos" at bounding box center [499, 169] width 98 height 17
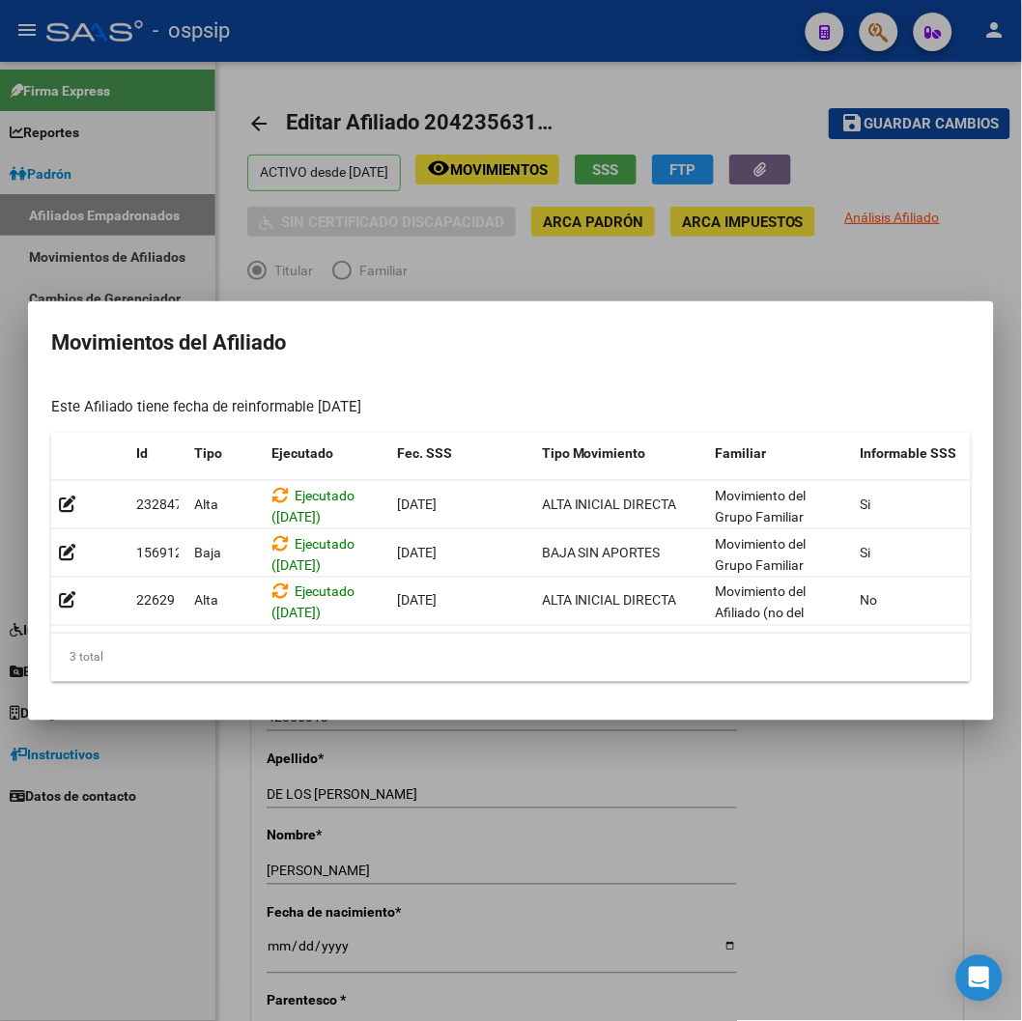
click at [654, 249] on div at bounding box center [511, 510] width 1022 height 1021
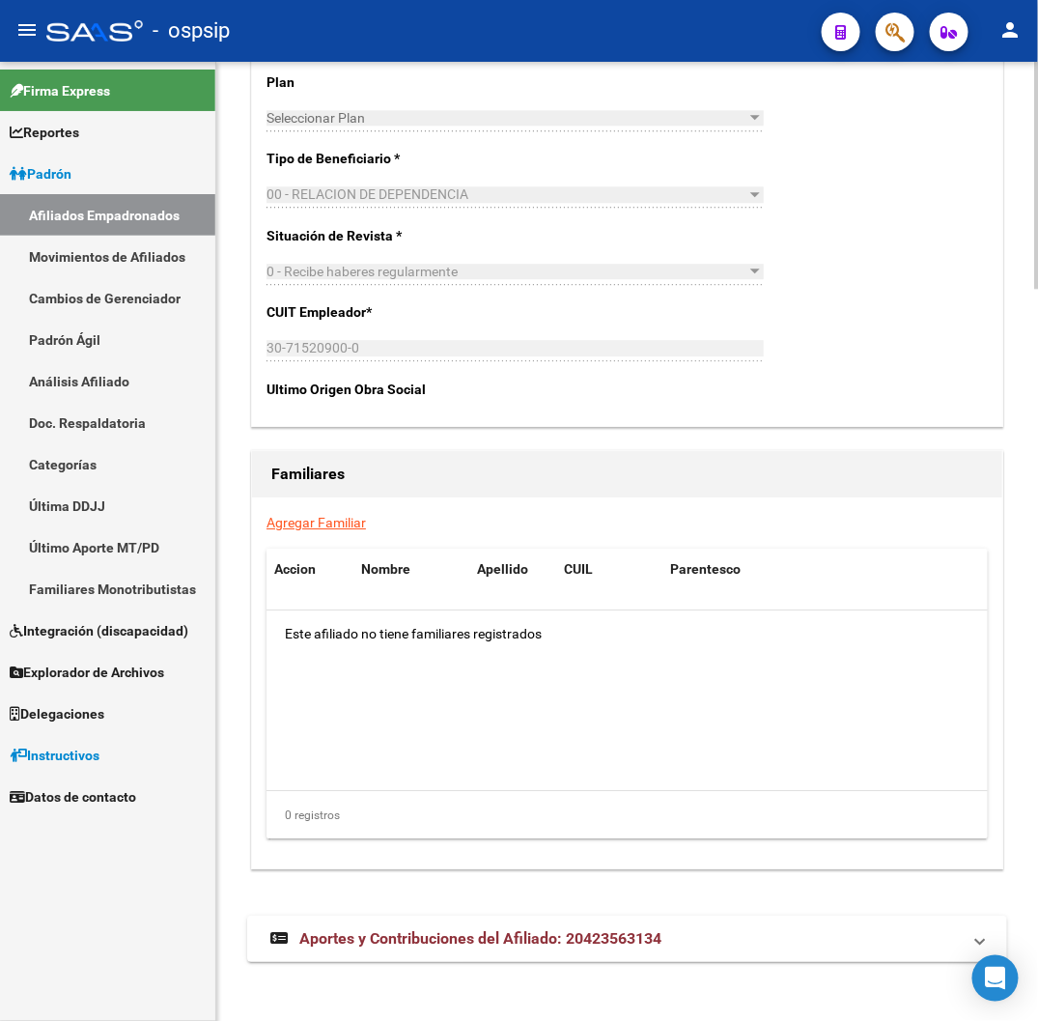
scroll to position [3102, 0]
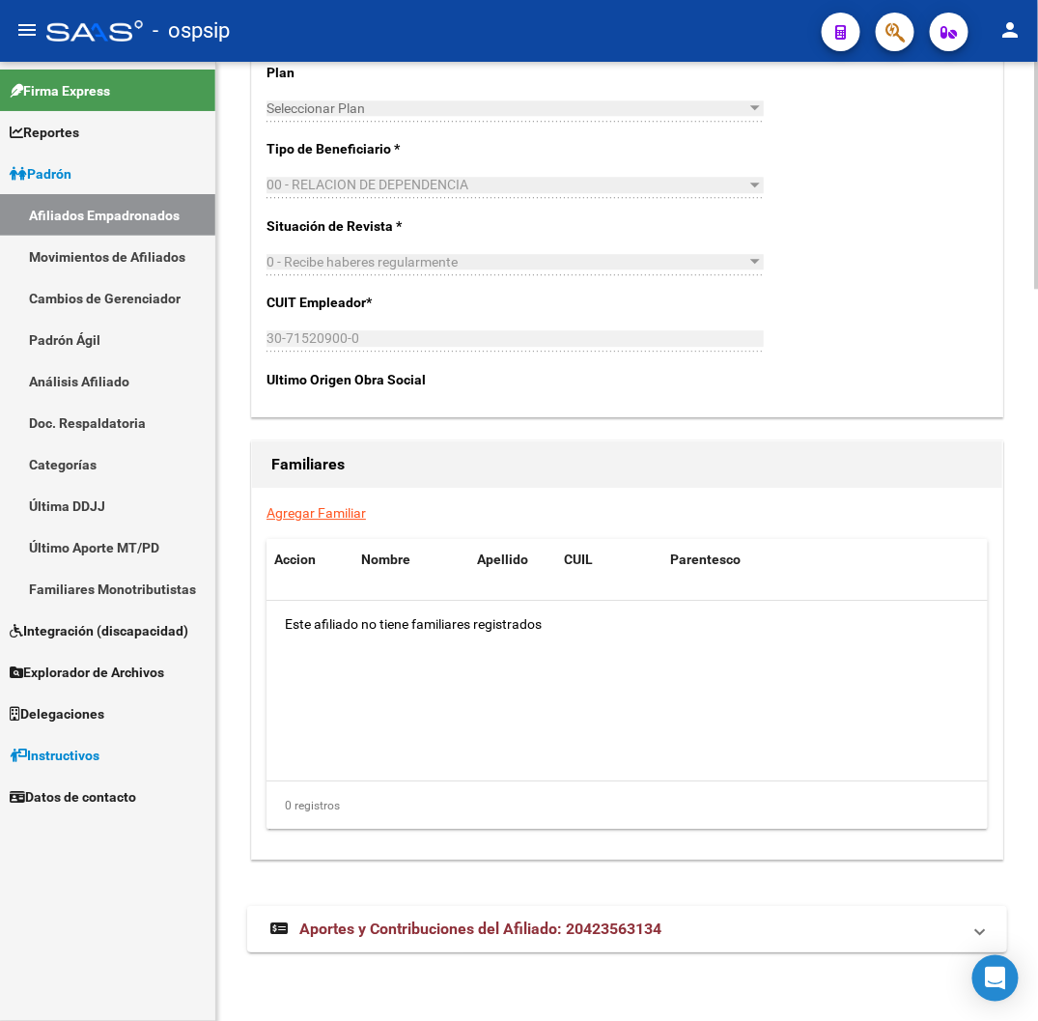
click at [352, 921] on span "Aportes y Contribuciones del Afiliado: 20423563134" at bounding box center [480, 928] width 362 height 18
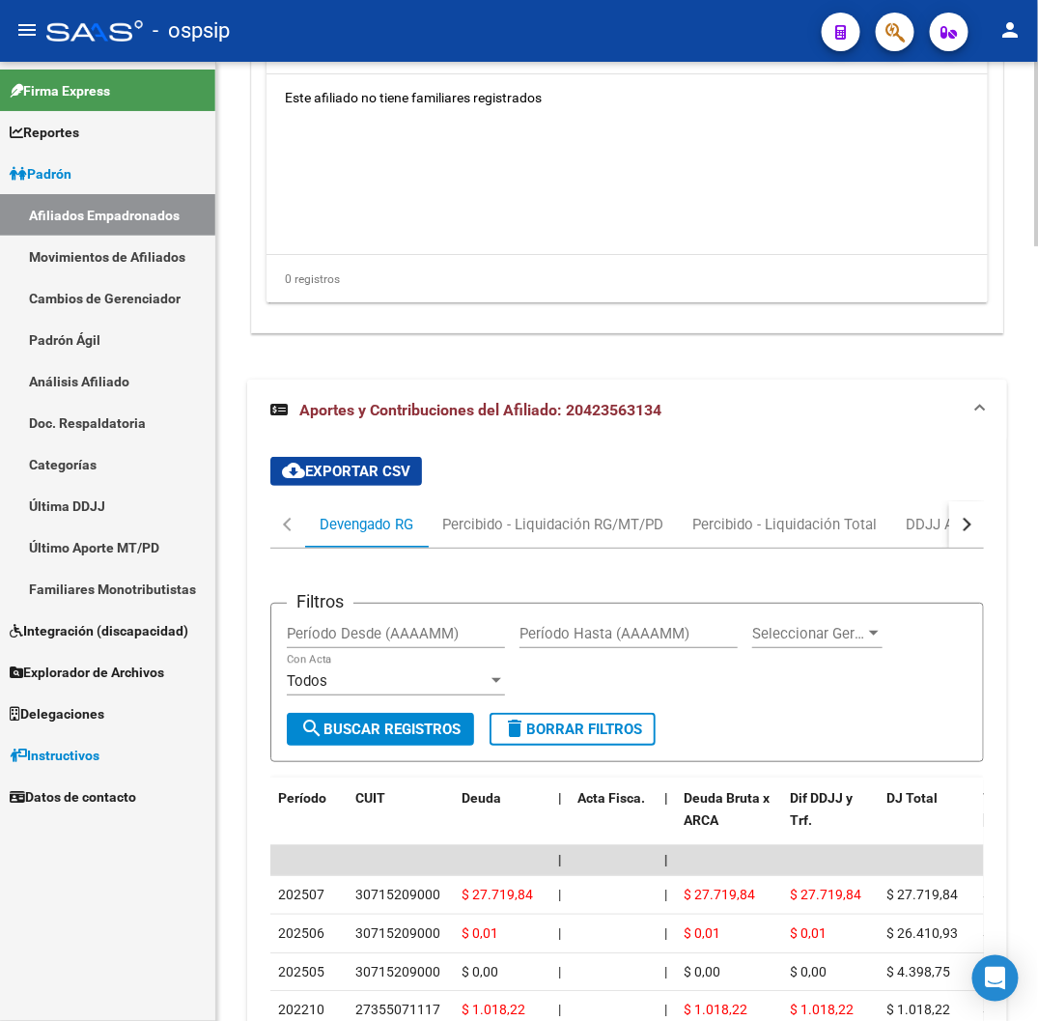
scroll to position [3617, 0]
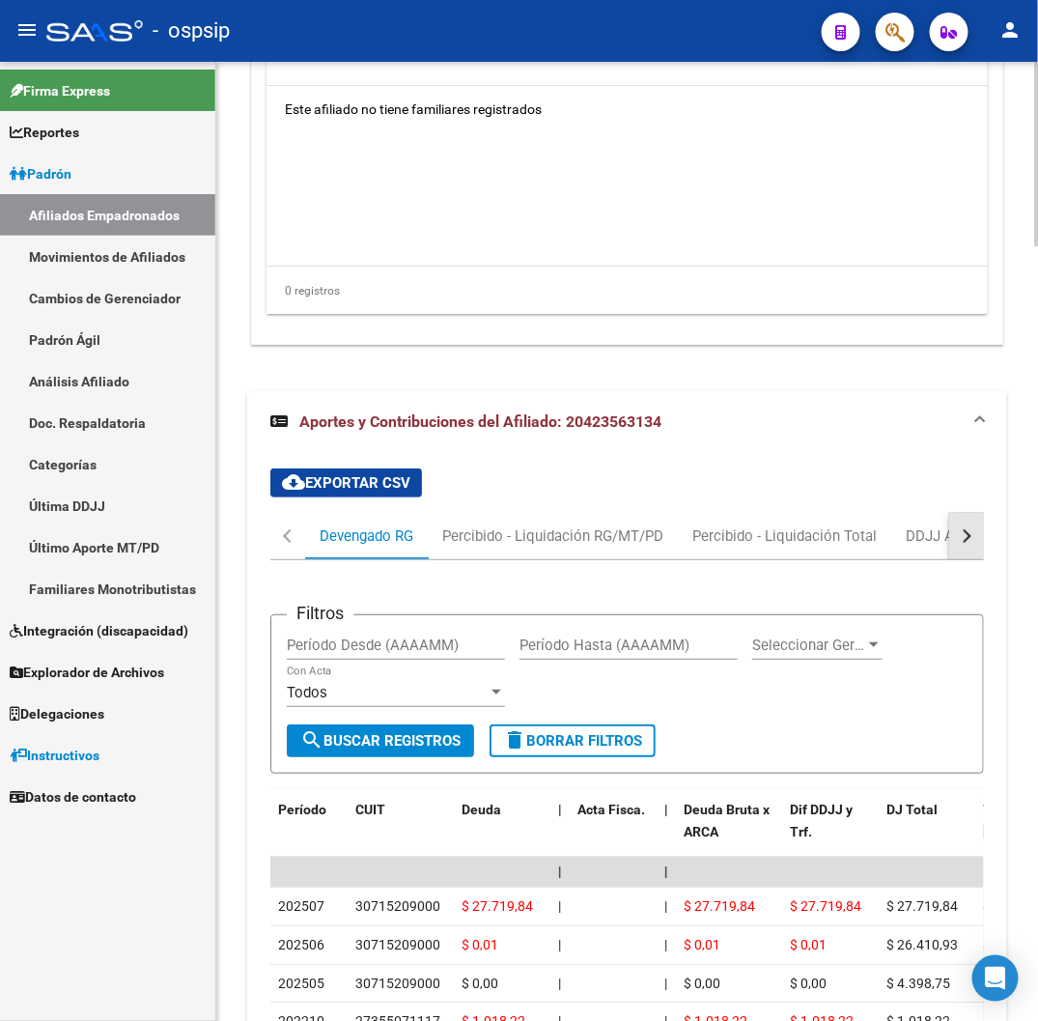
click at [966, 533] on div "button" at bounding box center [965, 536] width 14 height 14
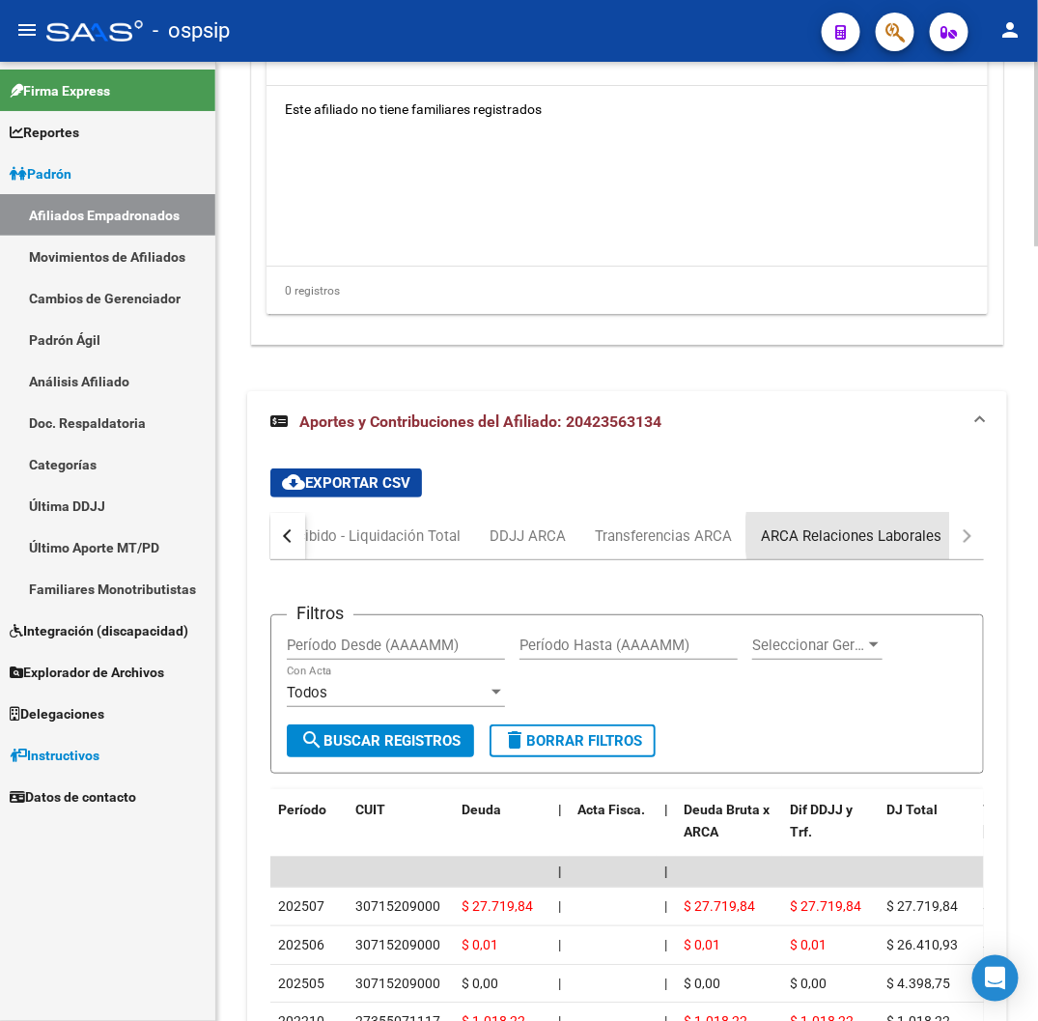
click at [892, 533] on div "ARCA Relaciones Laborales" at bounding box center [851, 535] width 181 height 21
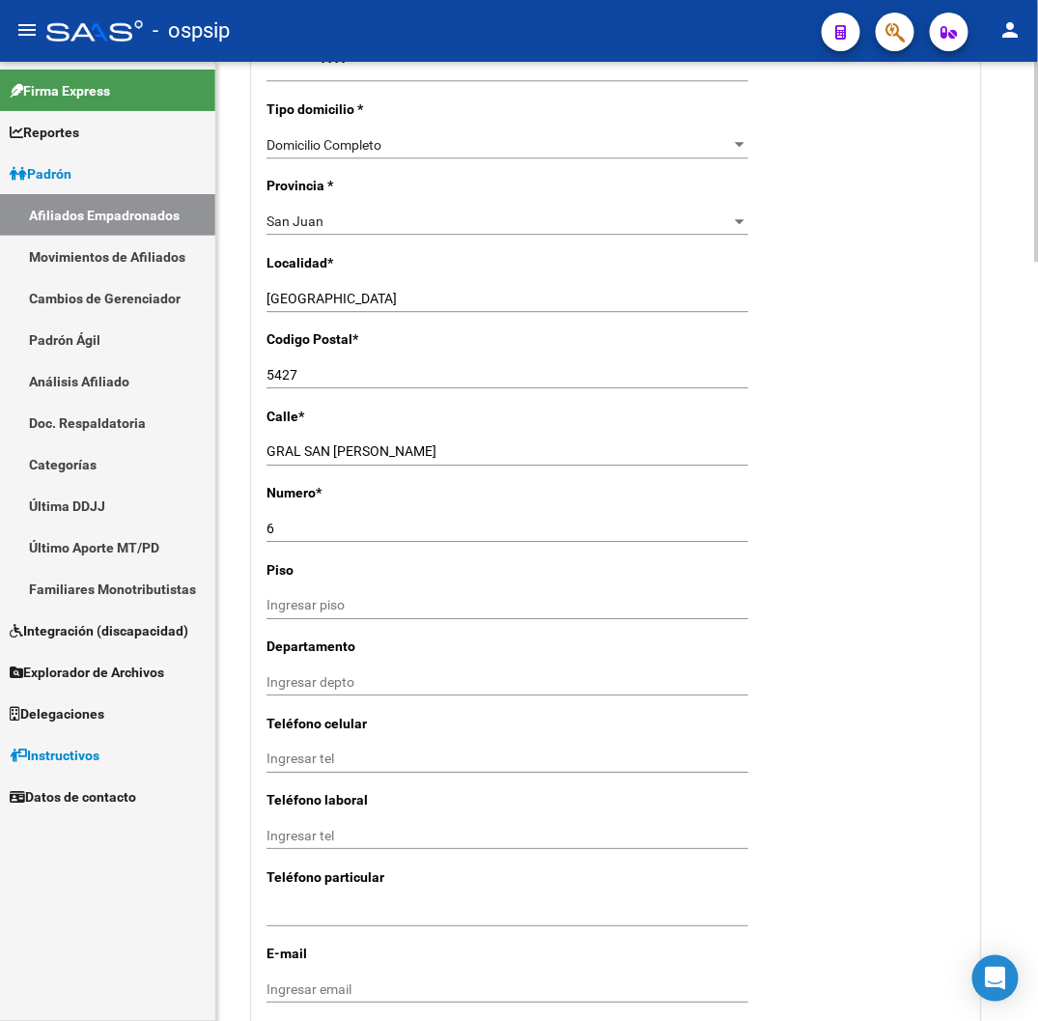
scroll to position [1285, 0]
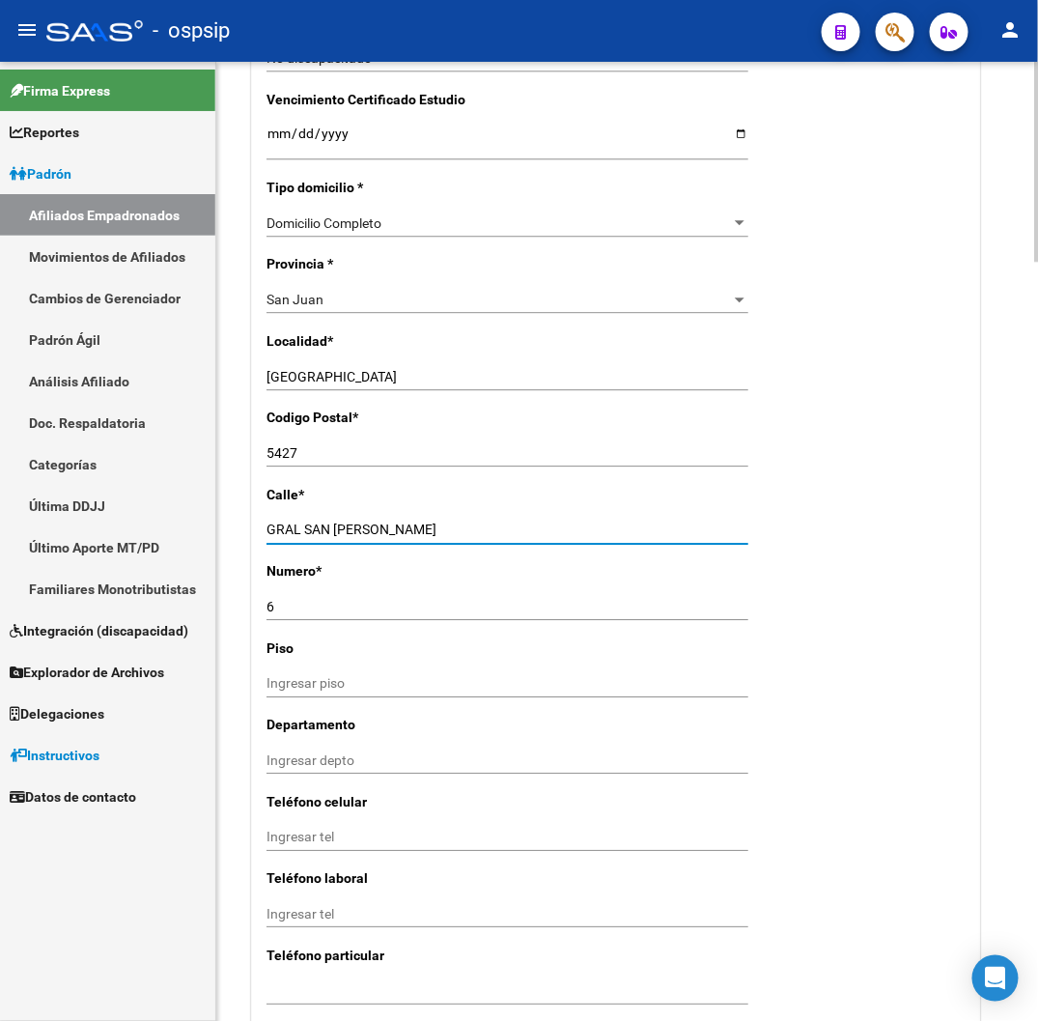
drag, startPoint x: 268, startPoint y: 521, endPoint x: 457, endPoint y: 534, distance: 189.7
click at [457, 534] on input "GRAL SAN [PERSON_NAME]" at bounding box center [508, 529] width 482 height 16
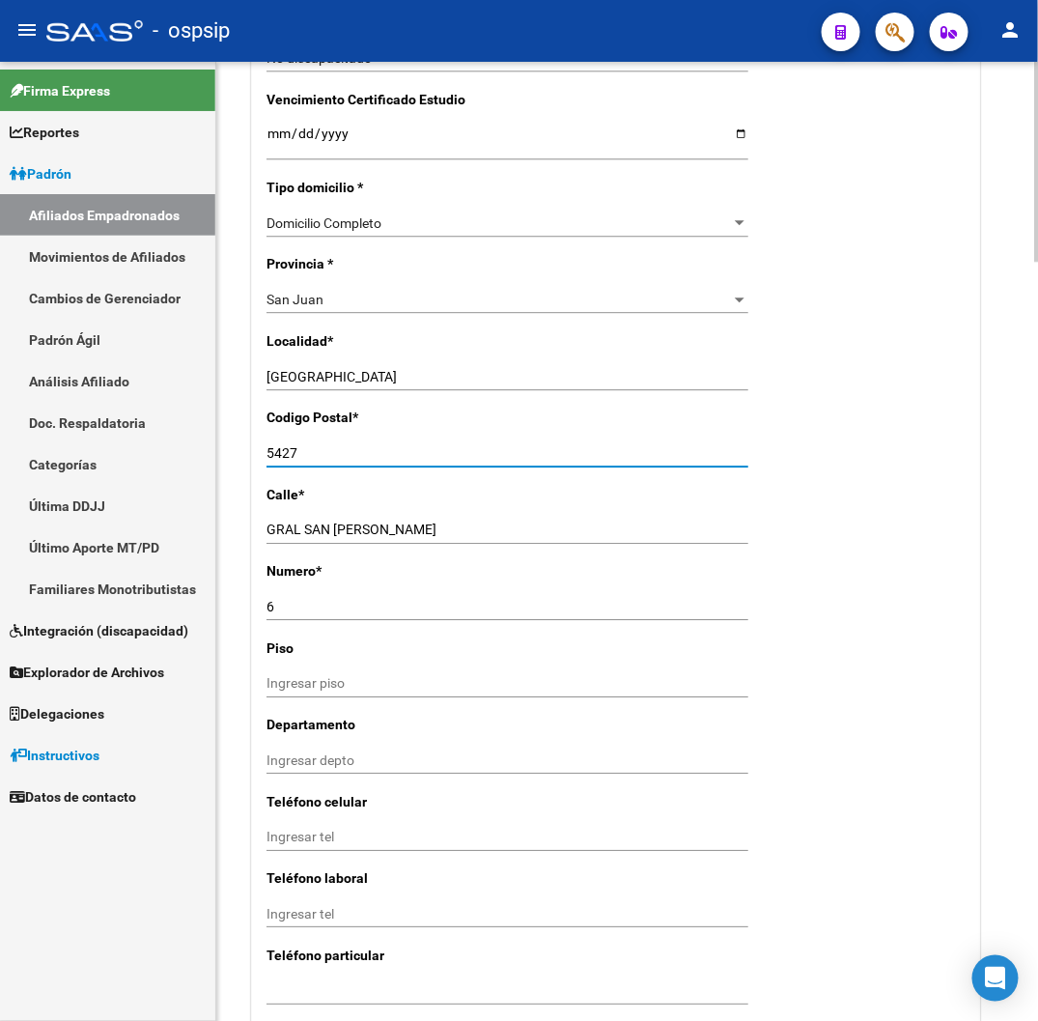
click at [271, 454] on input "5427" at bounding box center [508, 453] width 482 height 16
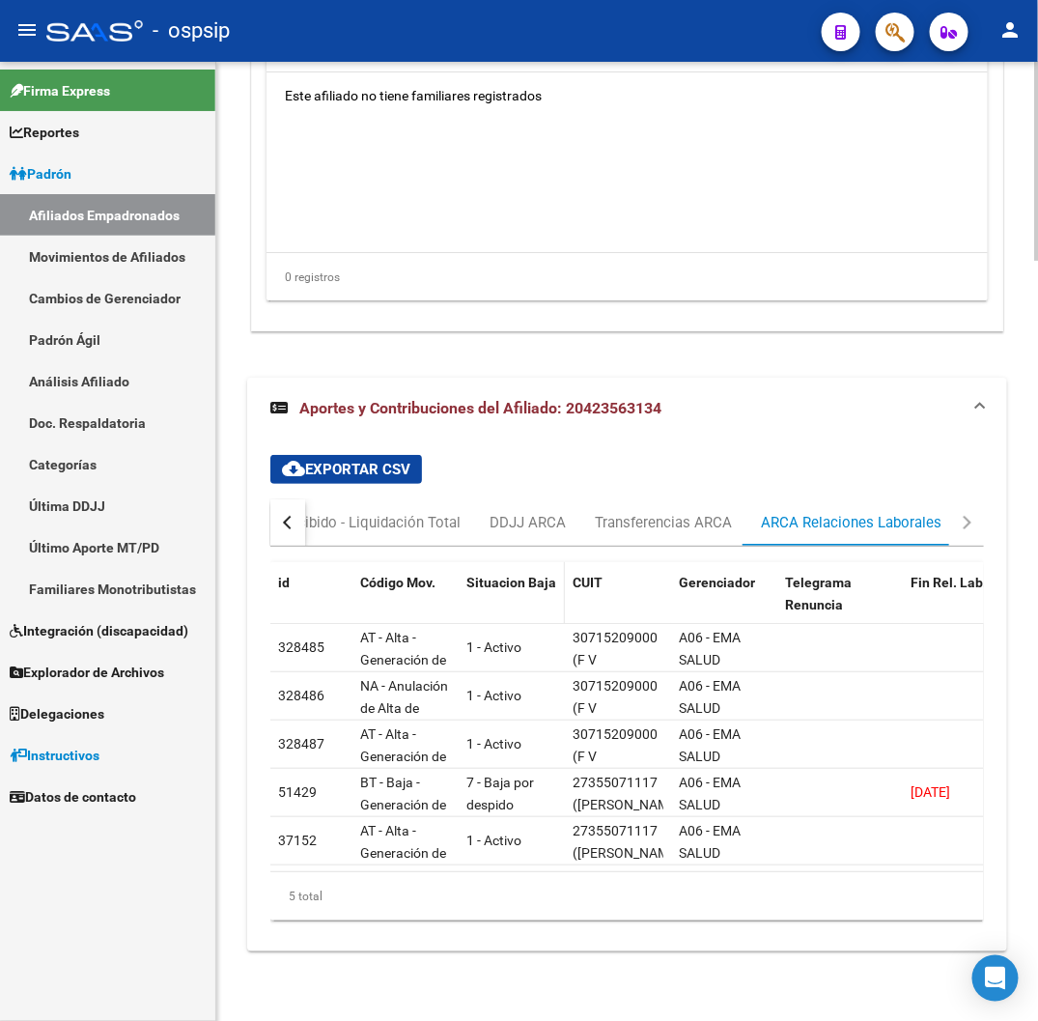
scroll to position [3646, 0]
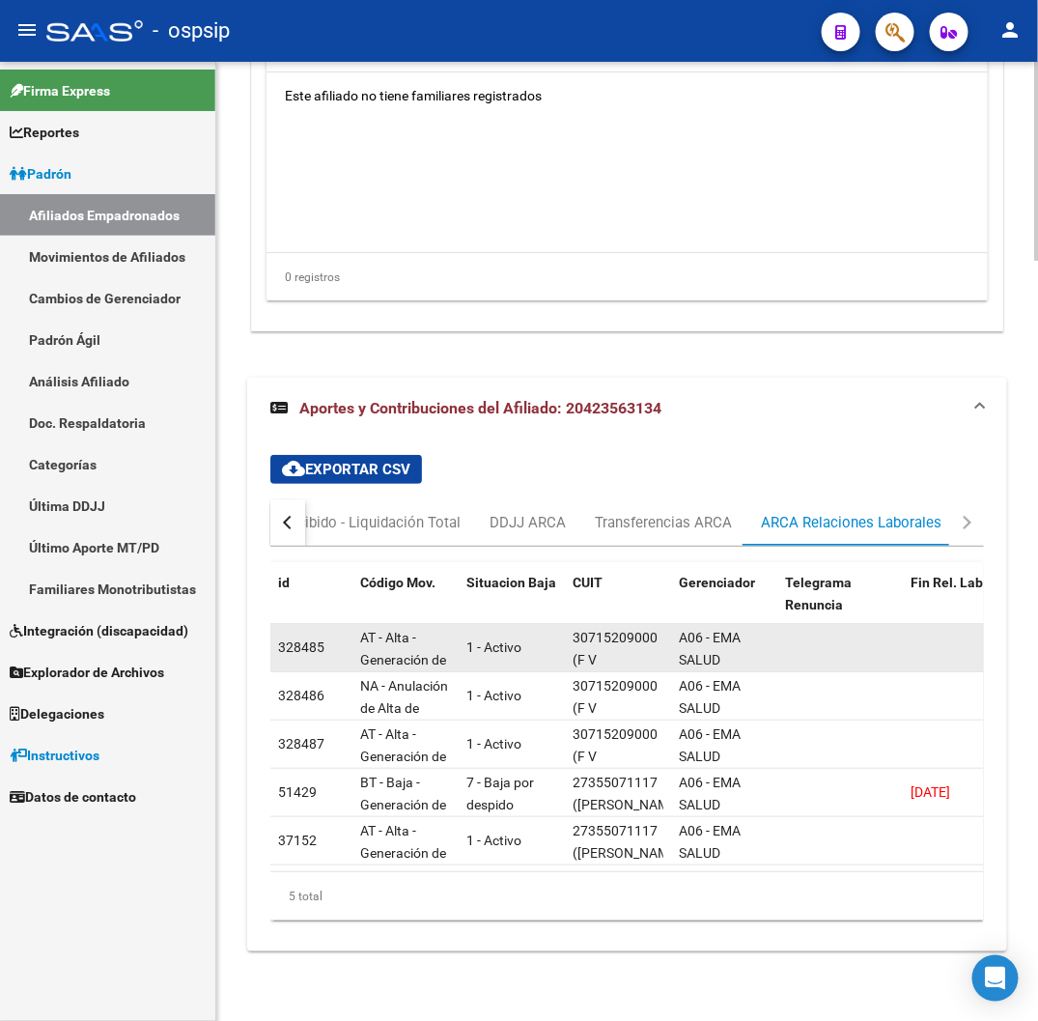
drag, startPoint x: 573, startPoint y: 624, endPoint x: 678, endPoint y: 624, distance: 105.3
click at [629, 627] on div "30715209000" at bounding box center [615, 638] width 85 height 22
drag, startPoint x: 574, startPoint y: 618, endPoint x: 667, endPoint y: 608, distance: 94.2
click at [667, 624] on datatable-body-cell "30715209000 (F V SEGURIDAD PRIVADA S.R.L.)" at bounding box center [618, 647] width 106 height 47
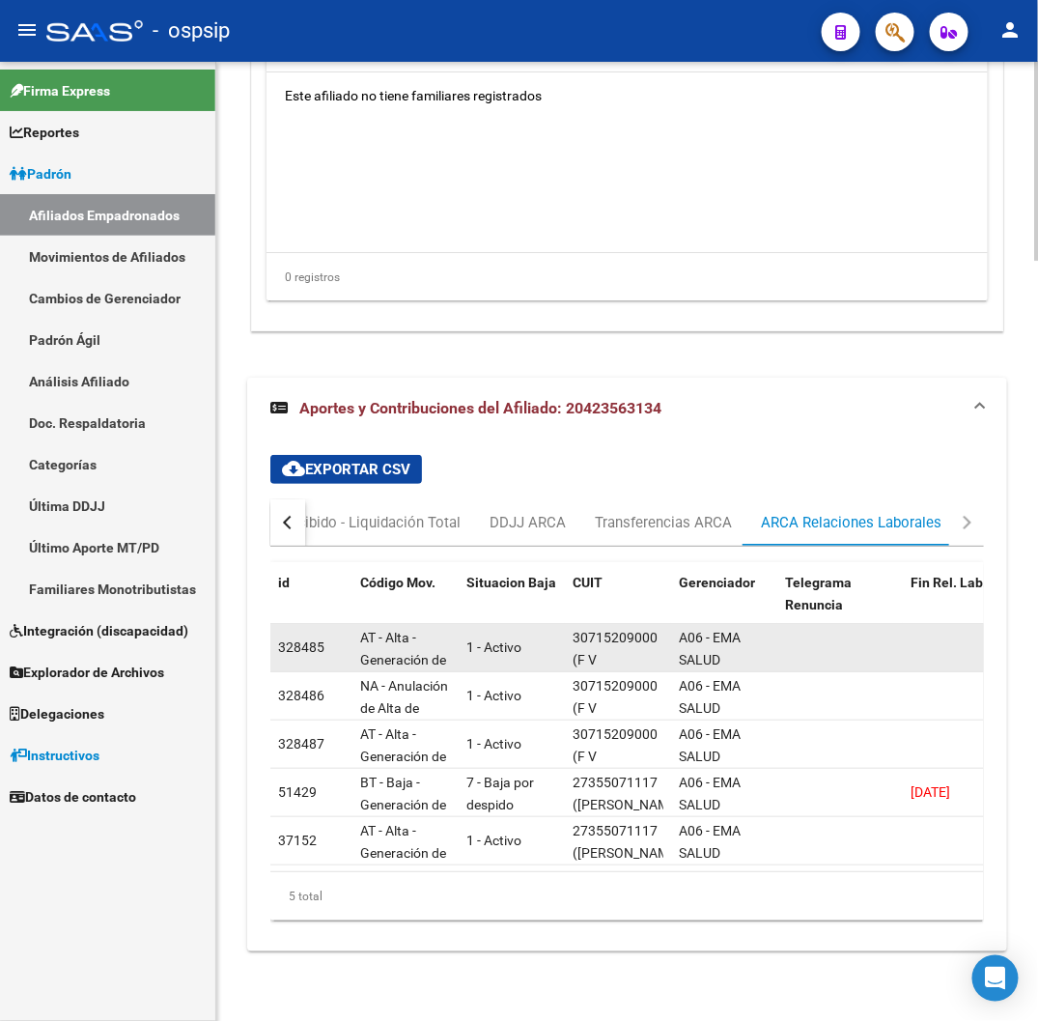
copy div "30715209000"
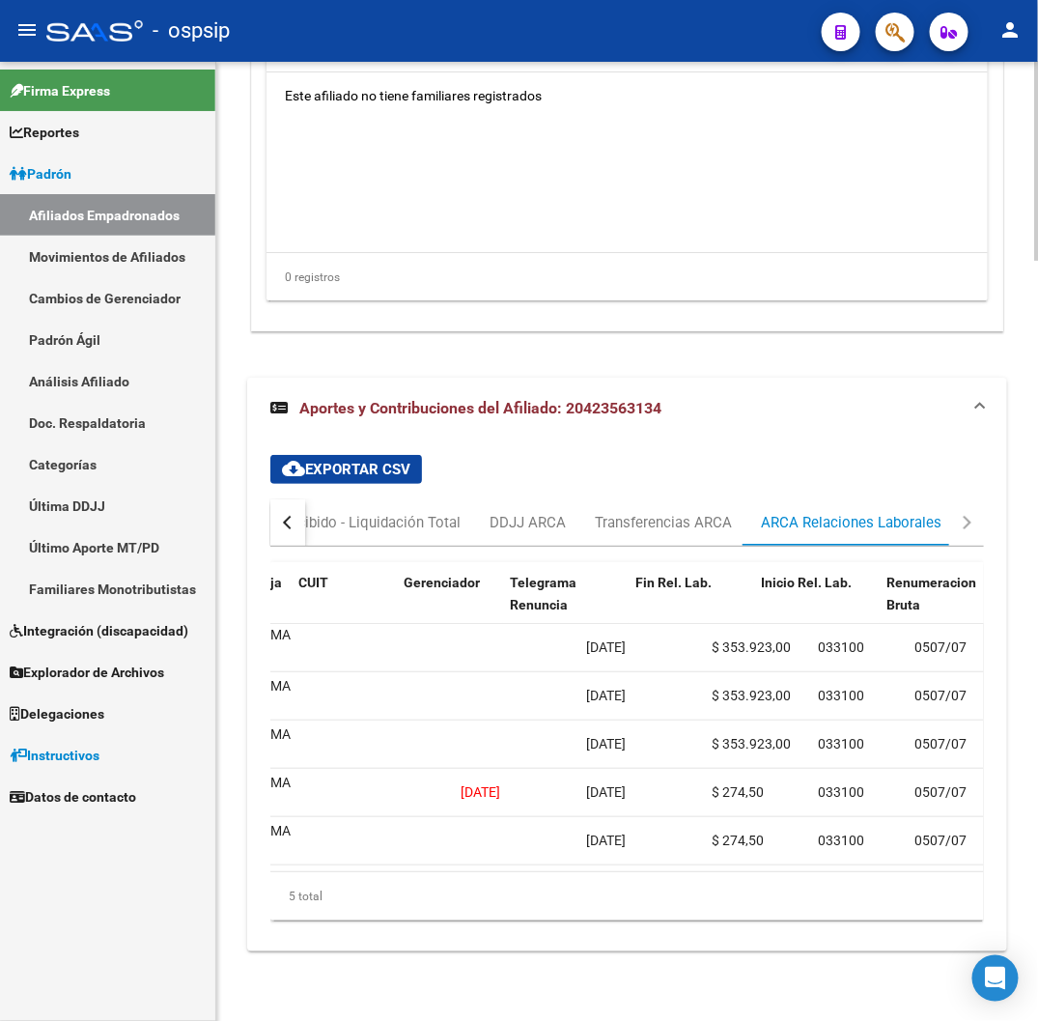
scroll to position [0, 0]
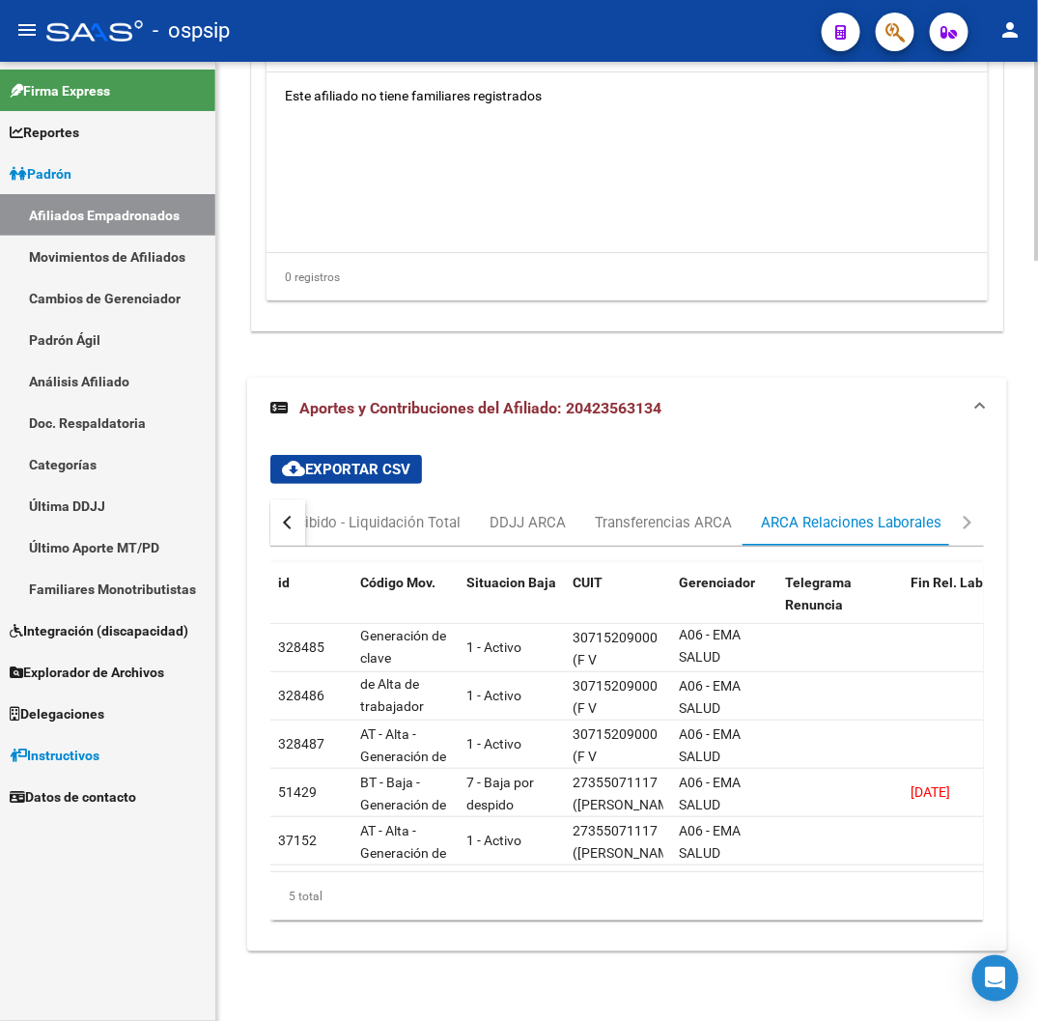
click at [287, 515] on button "button" at bounding box center [287, 522] width 35 height 46
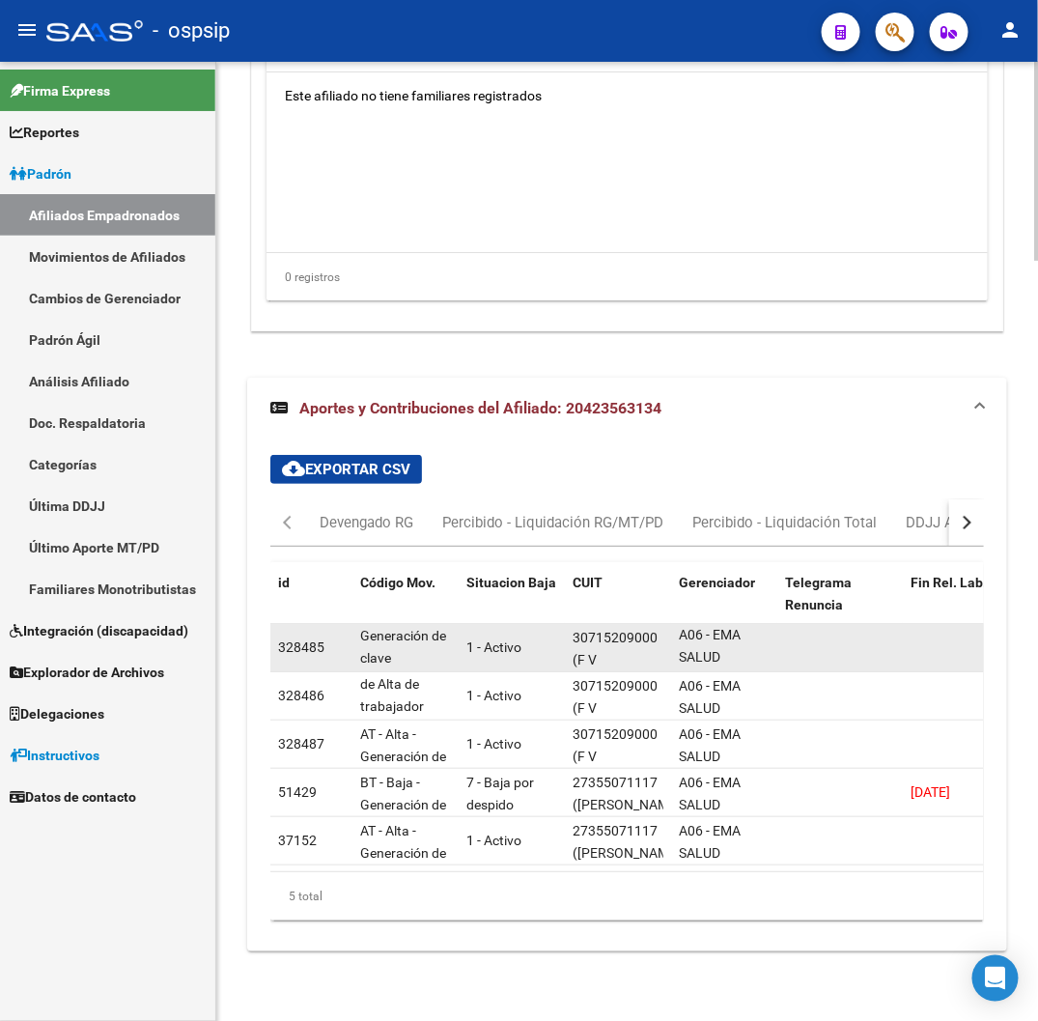
click at [586, 652] on span "(F V SEGURIDAD PRIVADA S.R.L.)" at bounding box center [609, 692] width 72 height 81
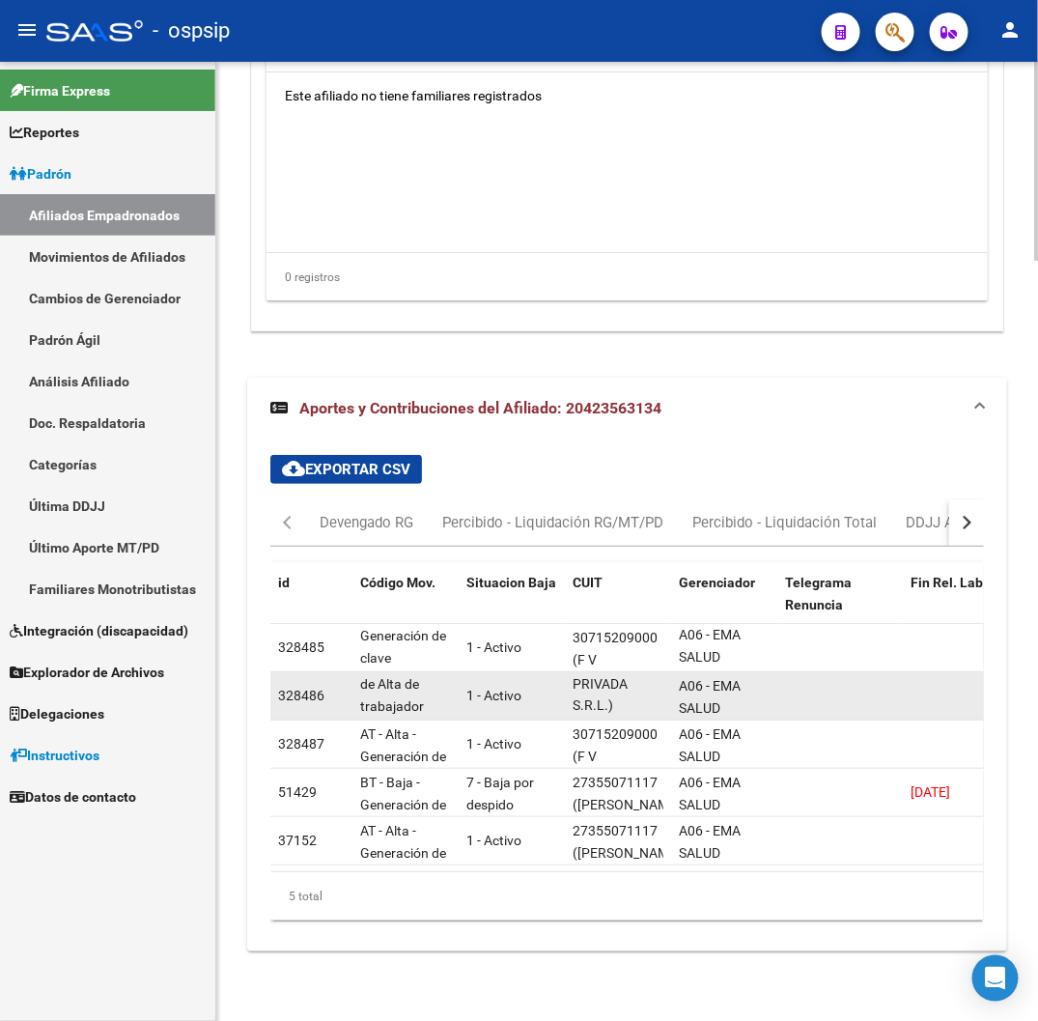
scroll to position [1, 0]
drag, startPoint x: 573, startPoint y: 666, endPoint x: 582, endPoint y: 690, distance: 26.0
click at [582, 690] on span "(F V SEGURIDAD PRIVADA S.R.L.)" at bounding box center [609, 671] width 72 height 81
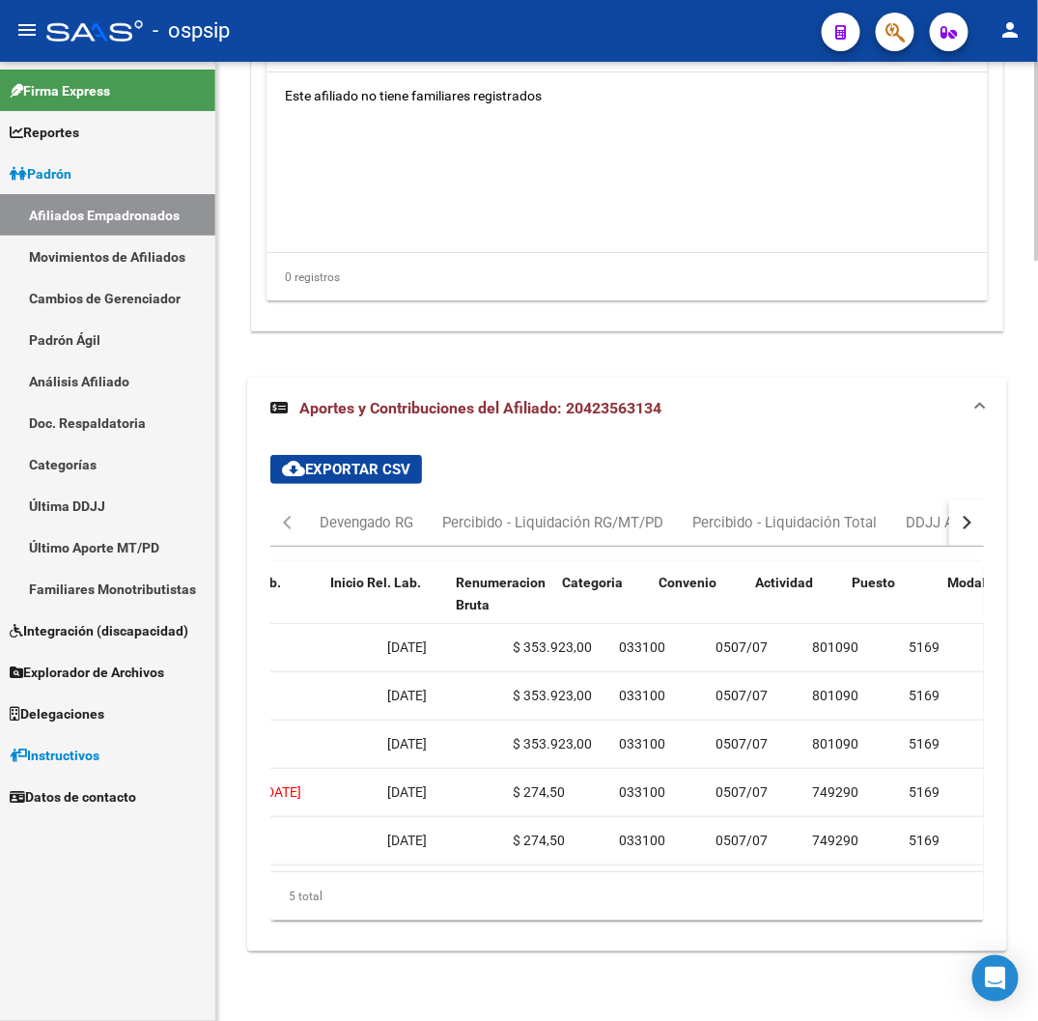
scroll to position [0, 706]
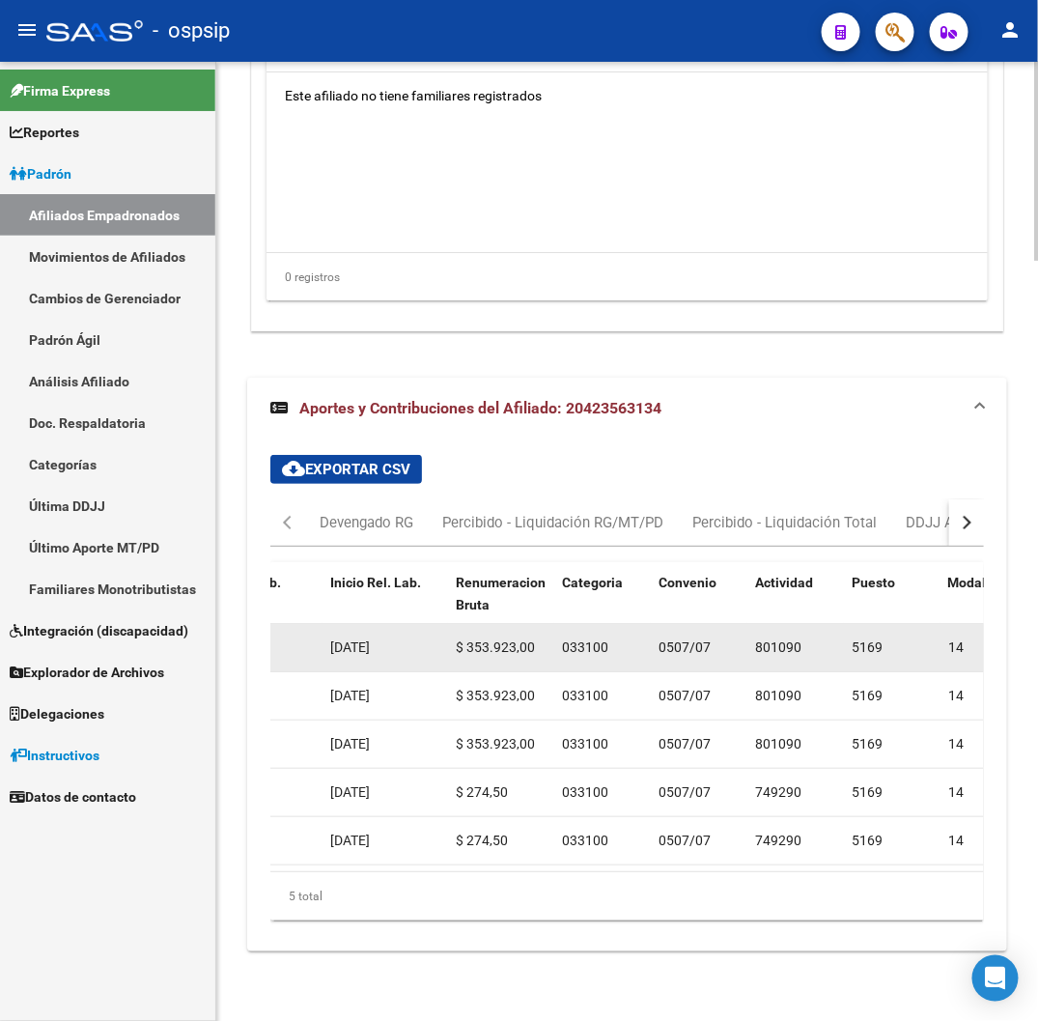
click at [364, 639] on span "[DATE]" at bounding box center [350, 646] width 40 height 15
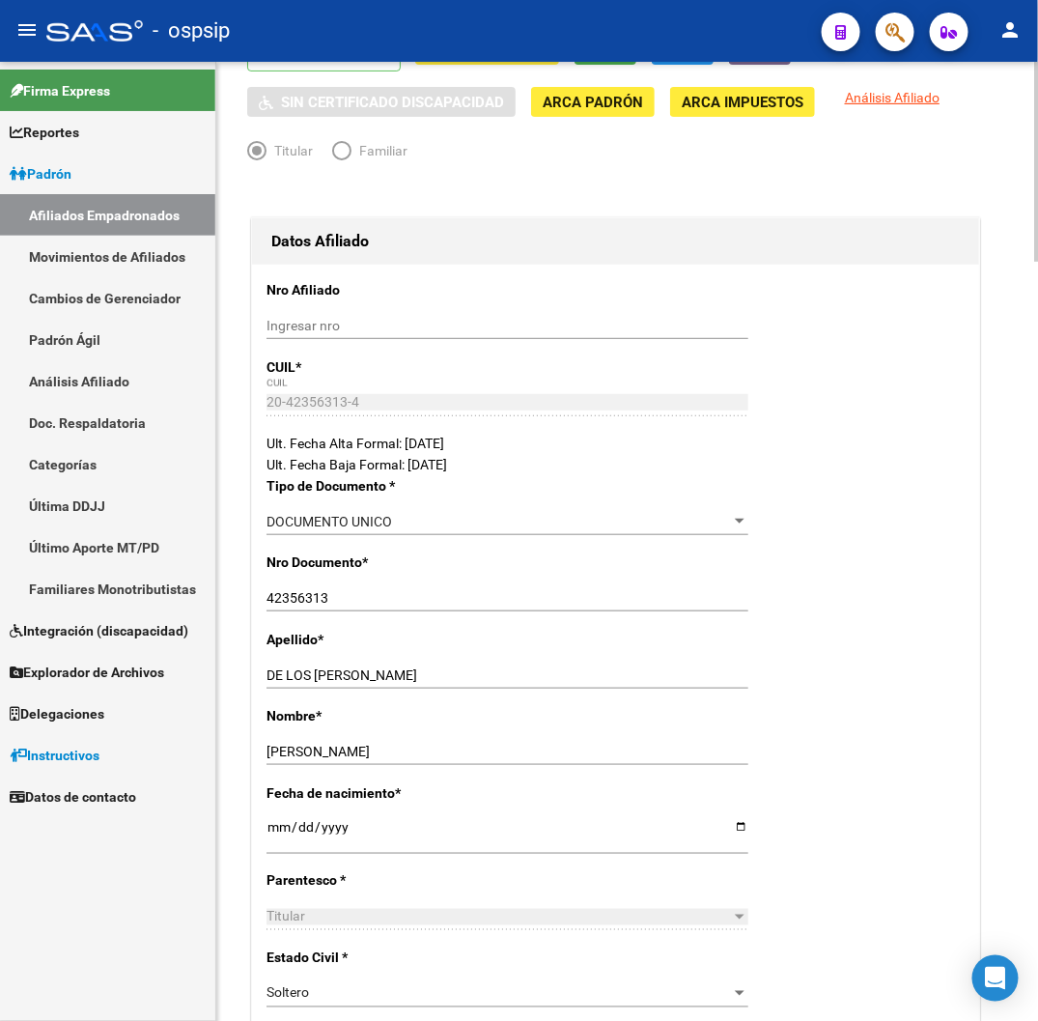
scroll to position [0, 0]
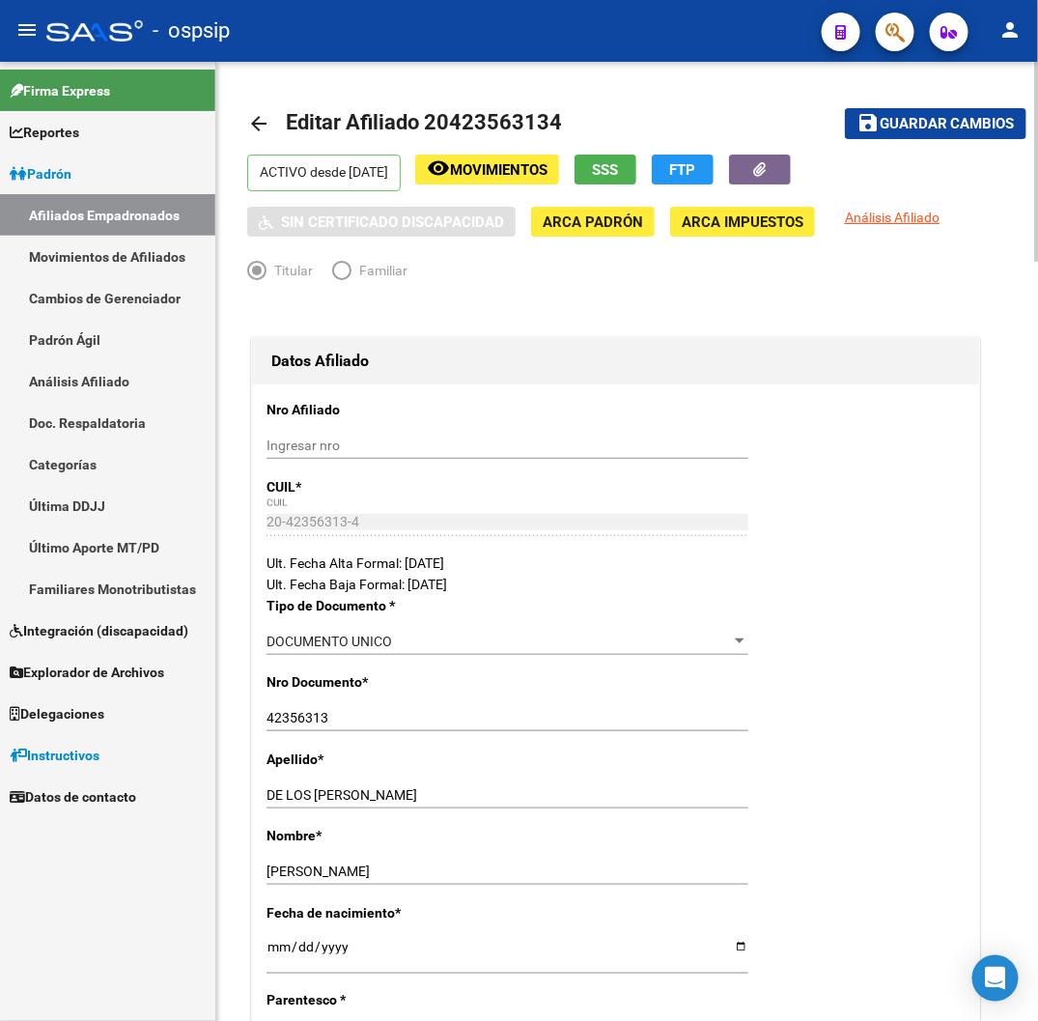
drag, startPoint x: 448, startPoint y: 117, endPoint x: 548, endPoint y: 113, distance: 99.5
click at [548, 113] on span "Editar Afiliado 20423563134" at bounding box center [424, 122] width 276 height 24
click at [399, 870] on input "[PERSON_NAME]" at bounding box center [508, 871] width 482 height 16
type input "[PERSON_NAME]"
click at [942, 128] on span "Guardar cambios" at bounding box center [947, 124] width 135 height 17
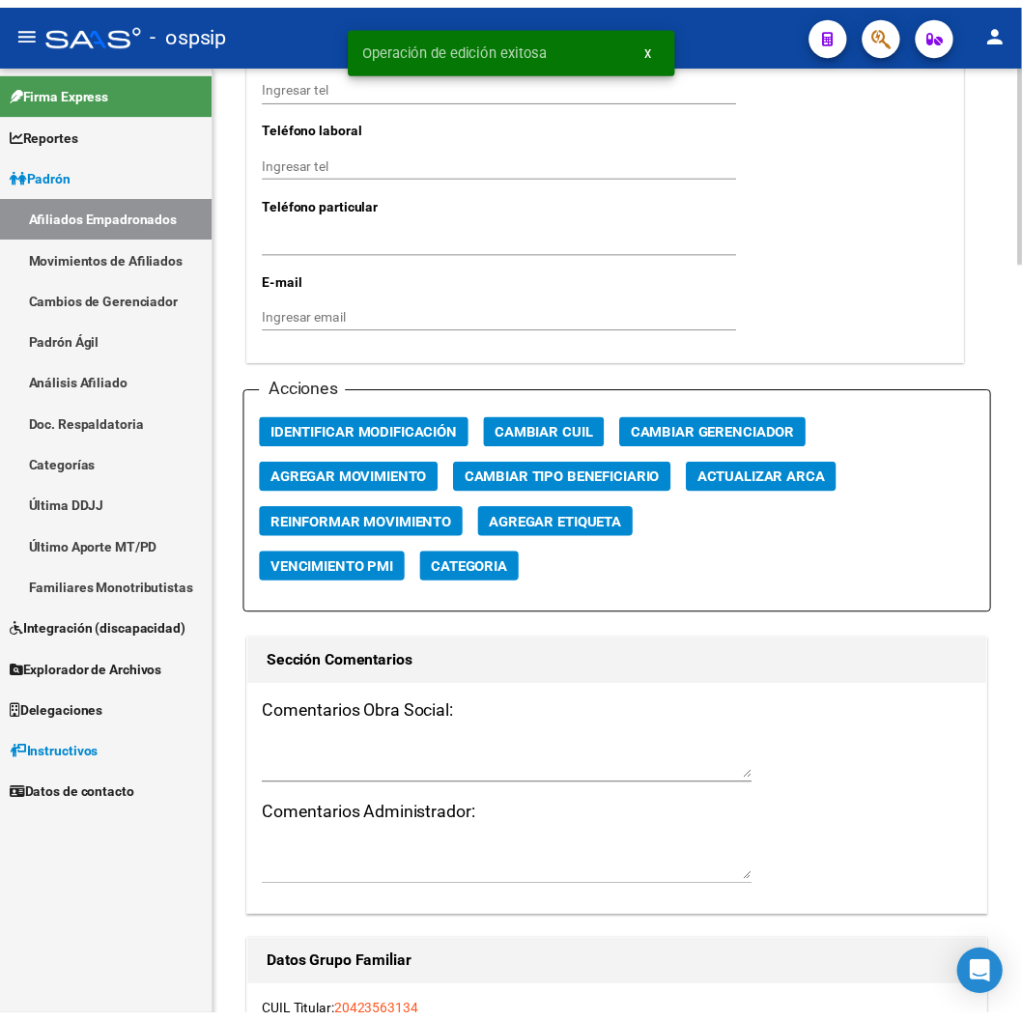
scroll to position [2253, 0]
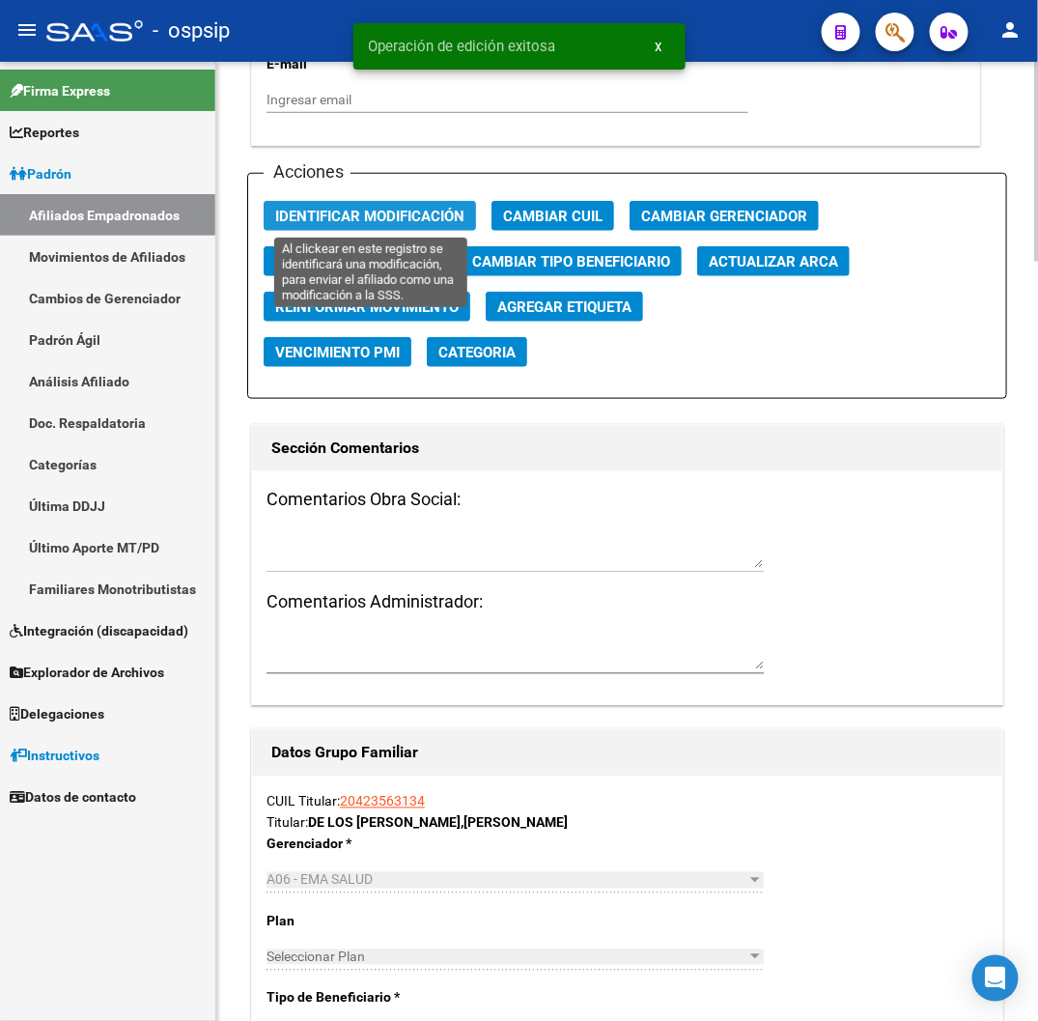
click at [372, 210] on span "Identificar Modificación" at bounding box center [369, 216] width 189 height 17
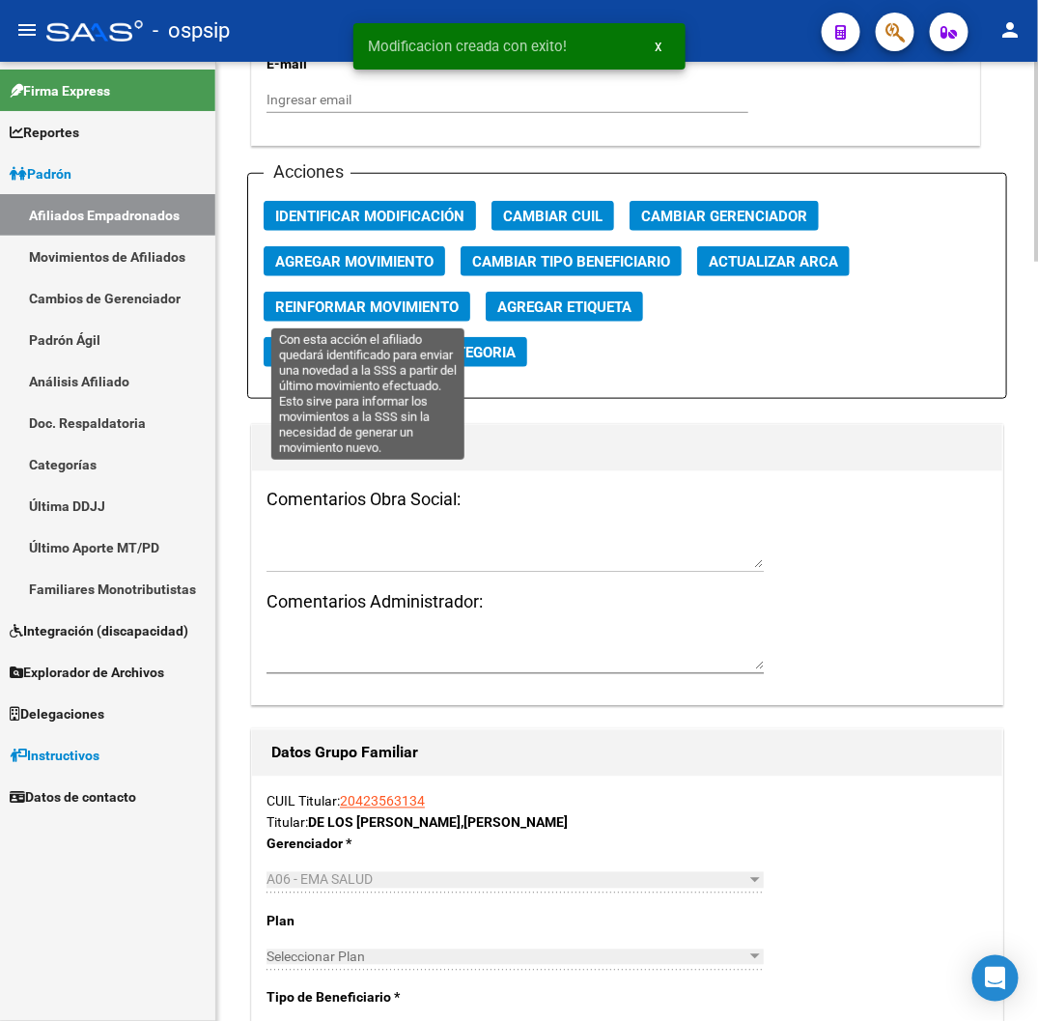
click at [389, 313] on span "Reinformar Movimiento" at bounding box center [366, 306] width 183 height 17
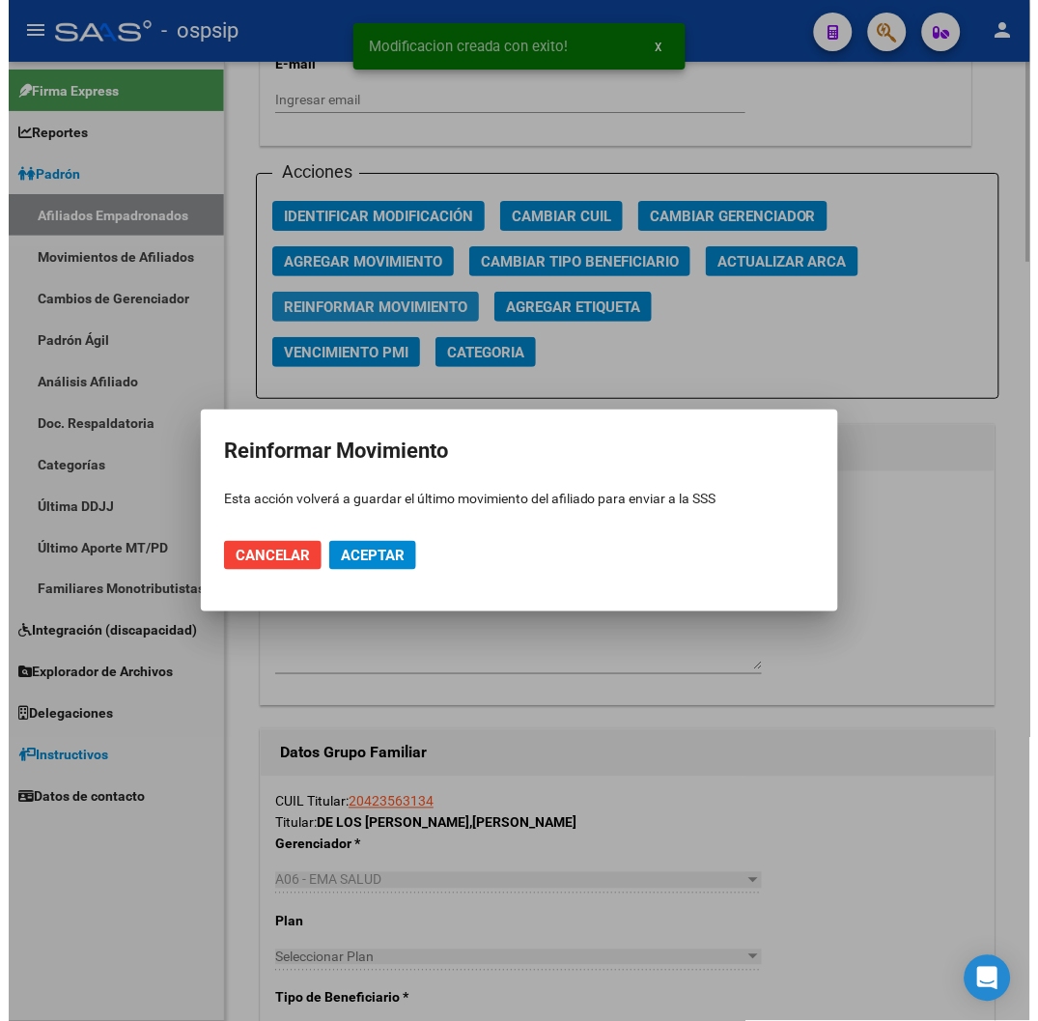
scroll to position [0, 0]
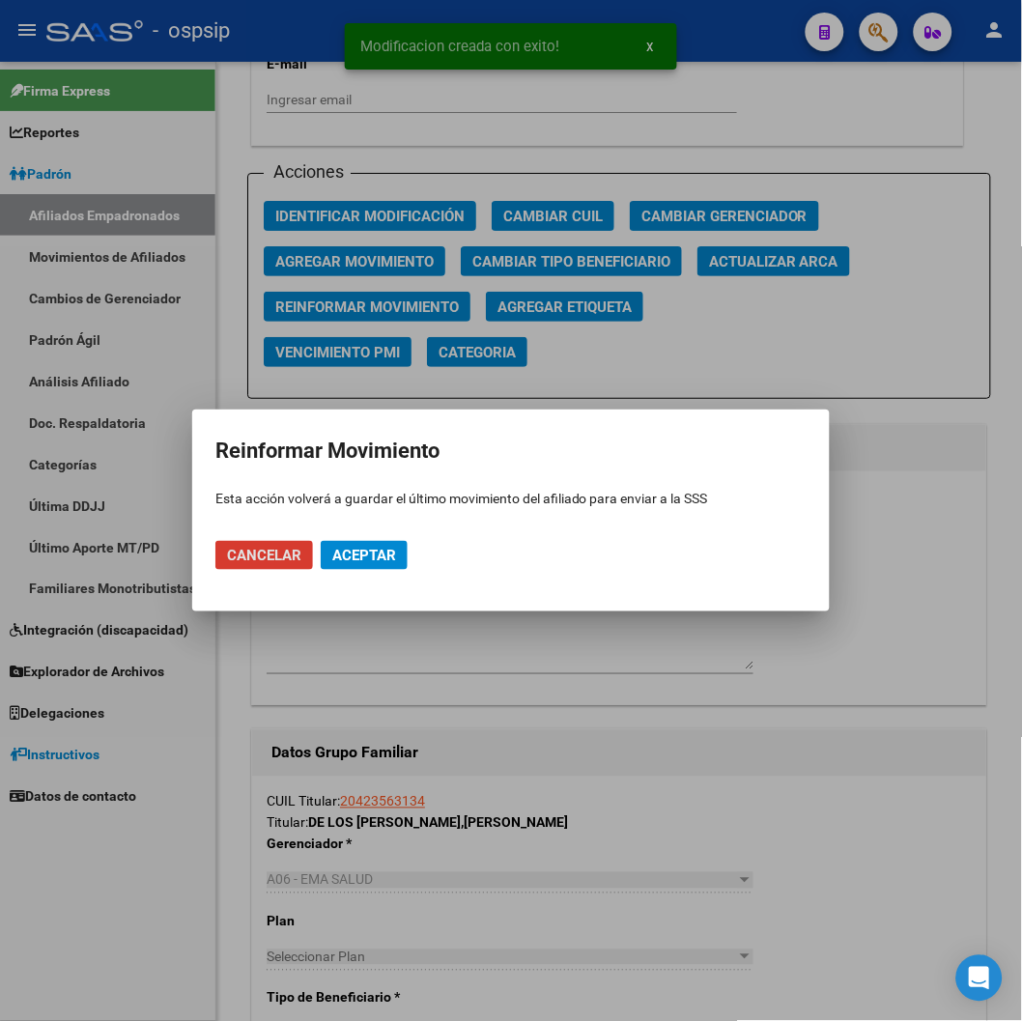
click at [387, 549] on span "Aceptar" at bounding box center [364, 555] width 64 height 17
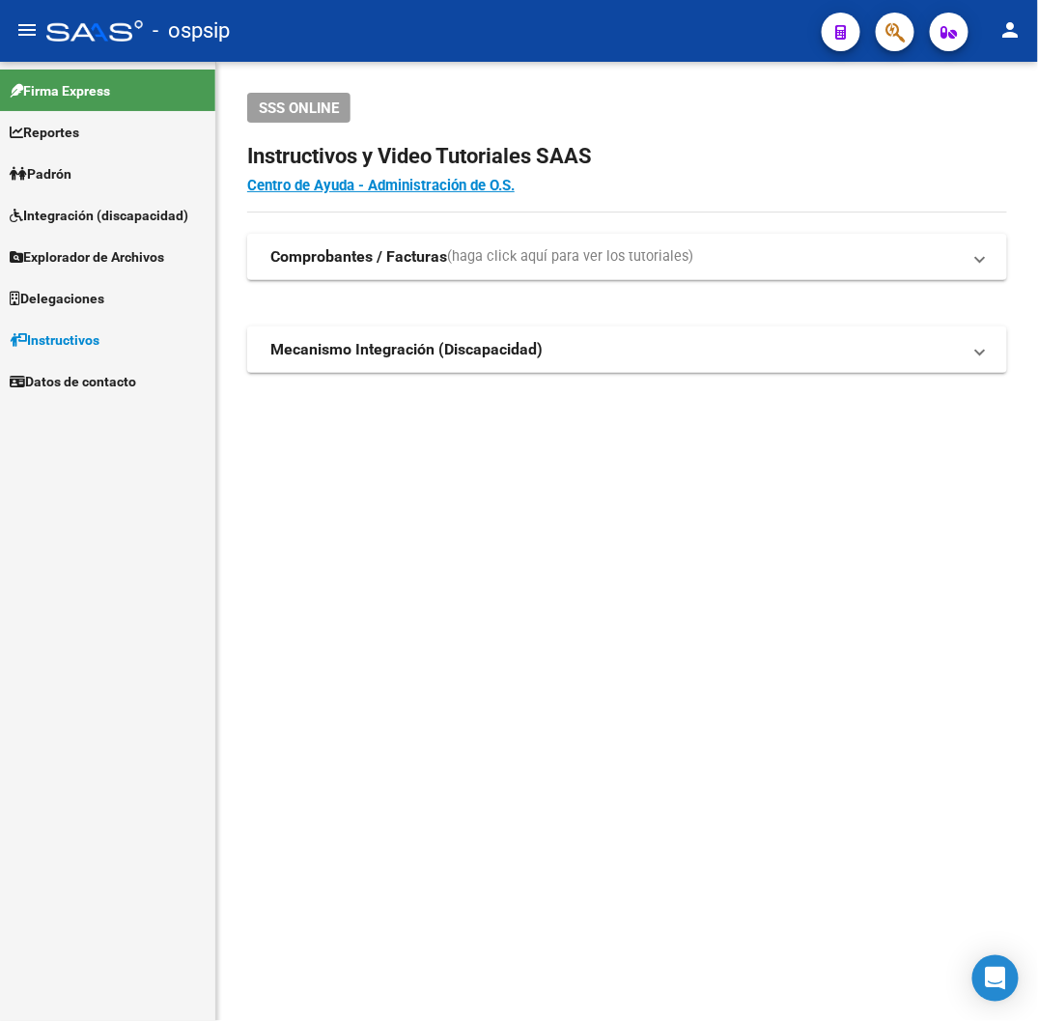
click at [908, 37] on button "button" at bounding box center [895, 32] width 39 height 39
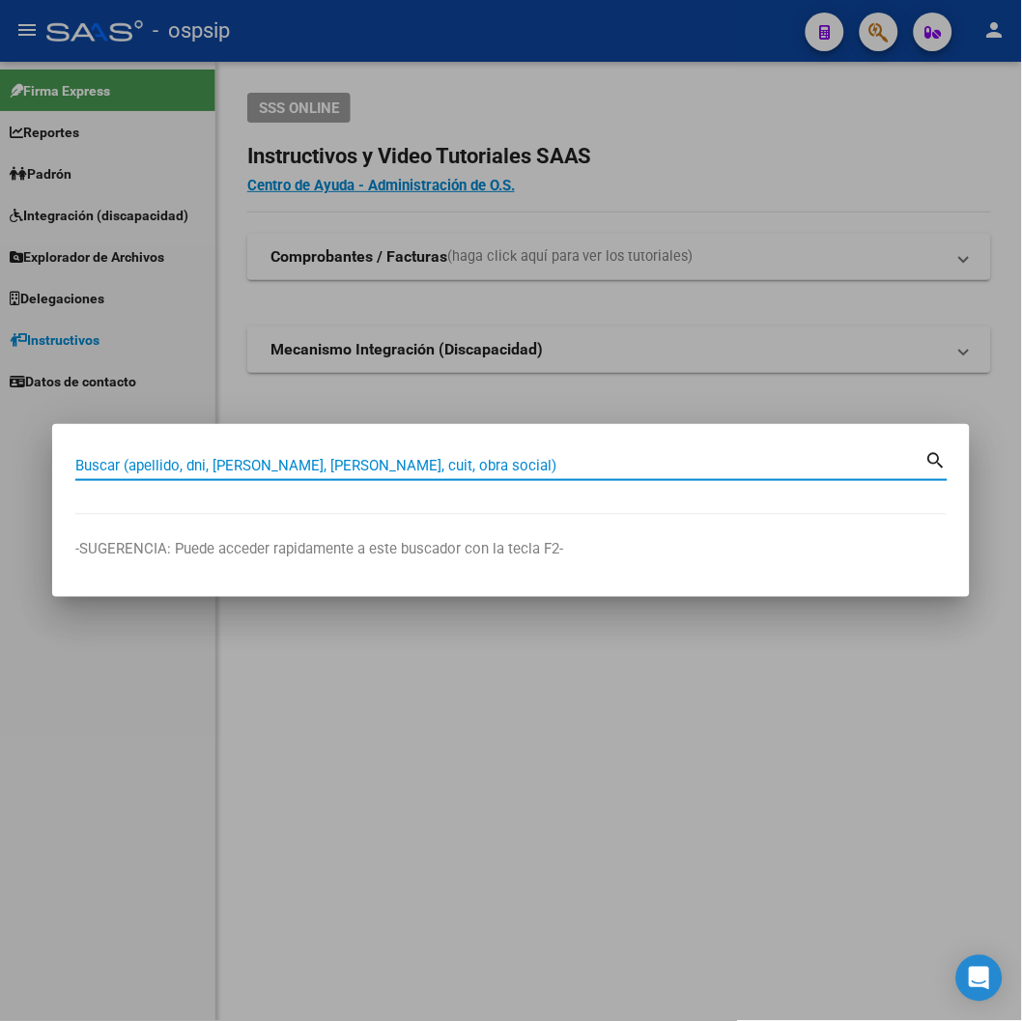
paste input "13725787"
type input "13725787"
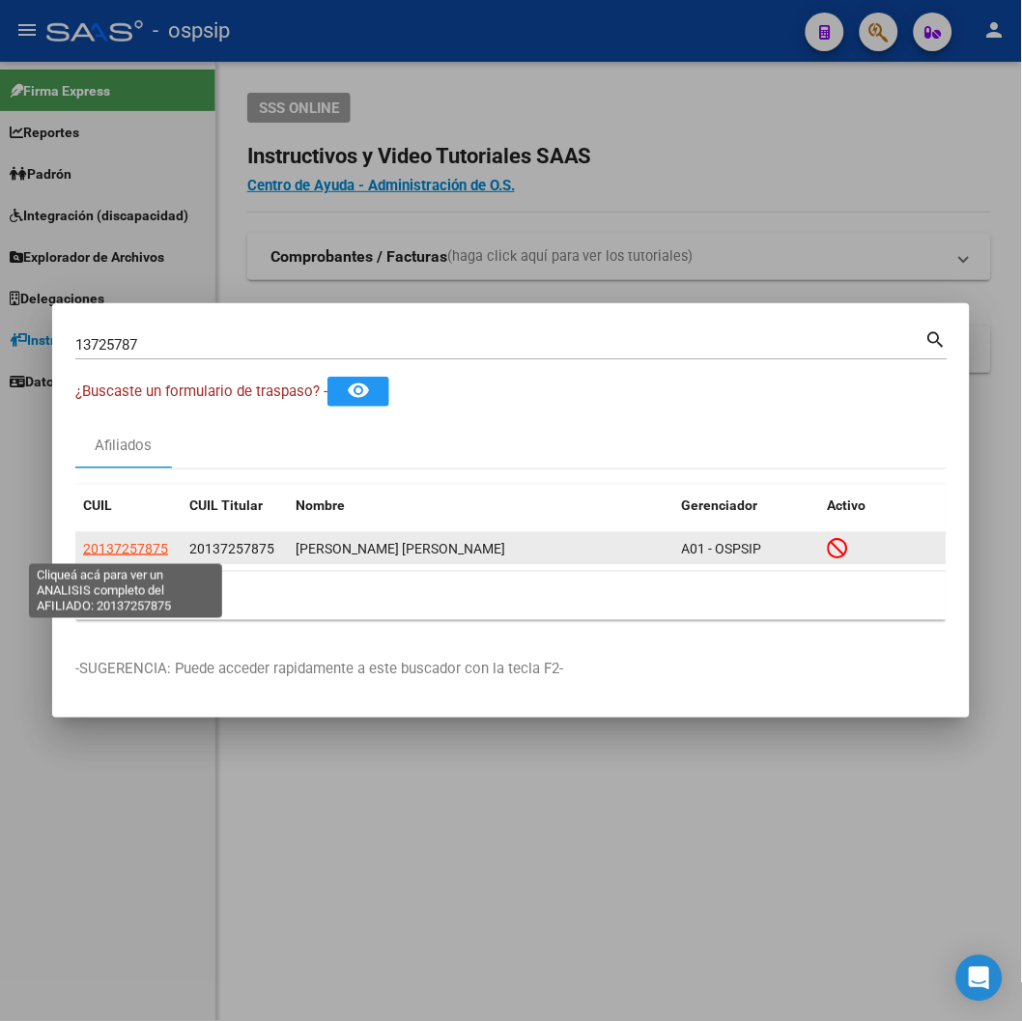
click at [135, 551] on span "20137257875" at bounding box center [125, 548] width 85 height 15
type textarea "20137257875"
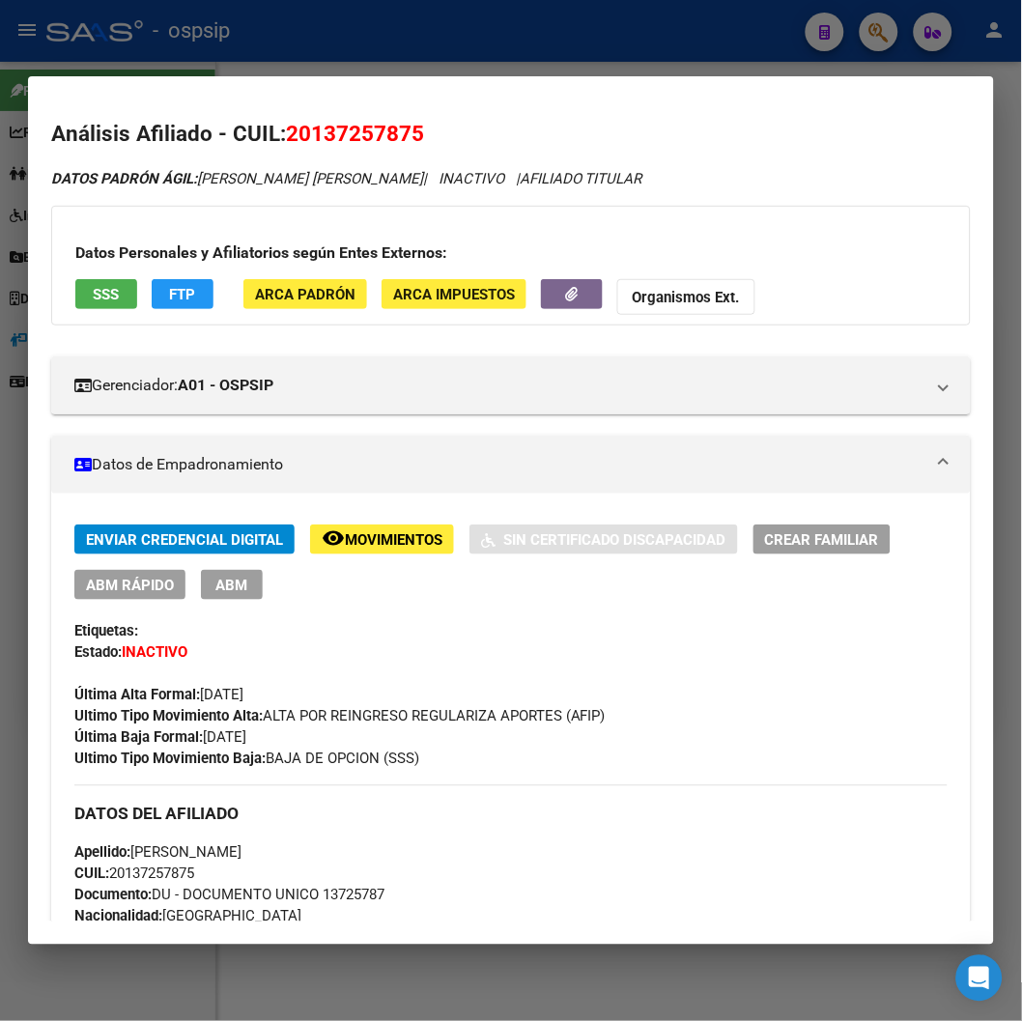
click at [412, 552] on button "remove_red_eye Movimientos" at bounding box center [382, 539] width 144 height 30
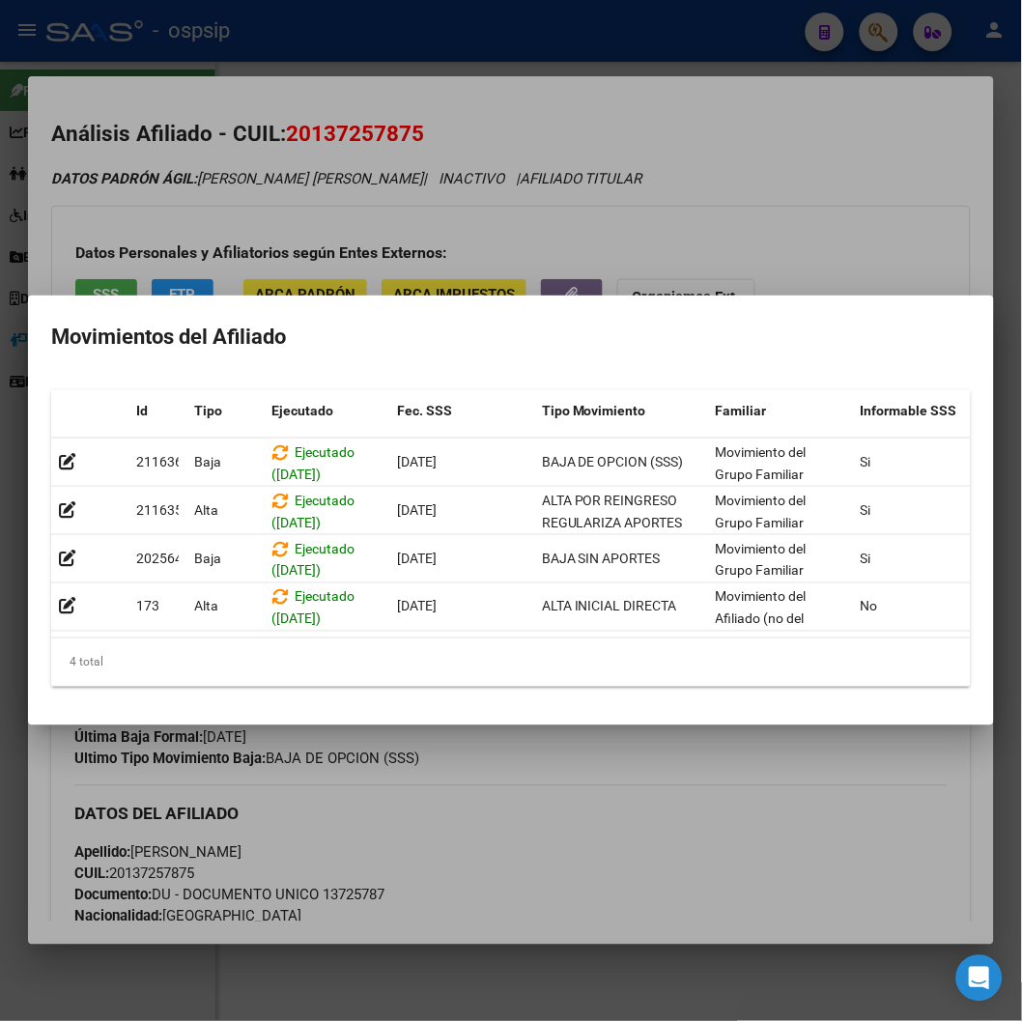
click at [640, 252] on div at bounding box center [511, 510] width 1022 height 1021
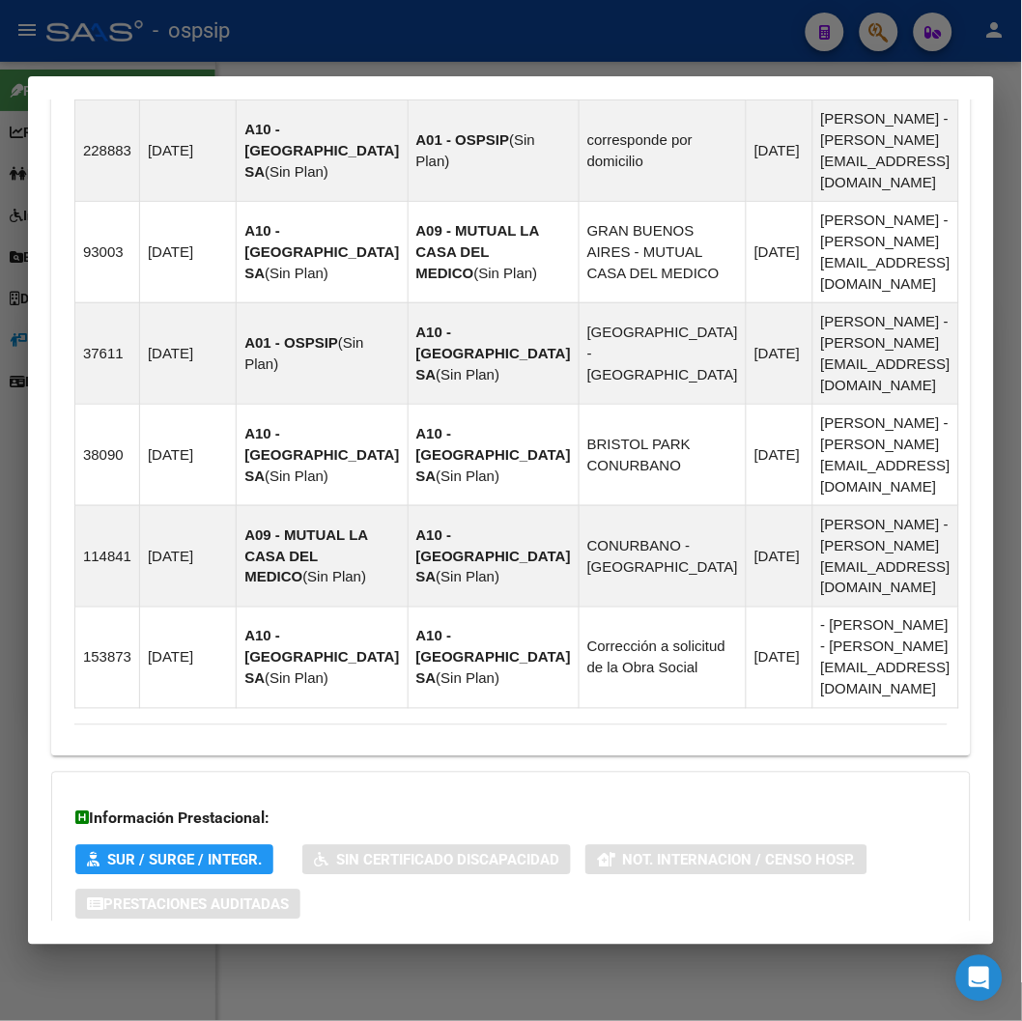
scroll to position [1422, 0]
click at [281, 971] on span "Aportes y Contribuciones del Afiliado: 20137257875" at bounding box center [284, 980] width 362 height 18
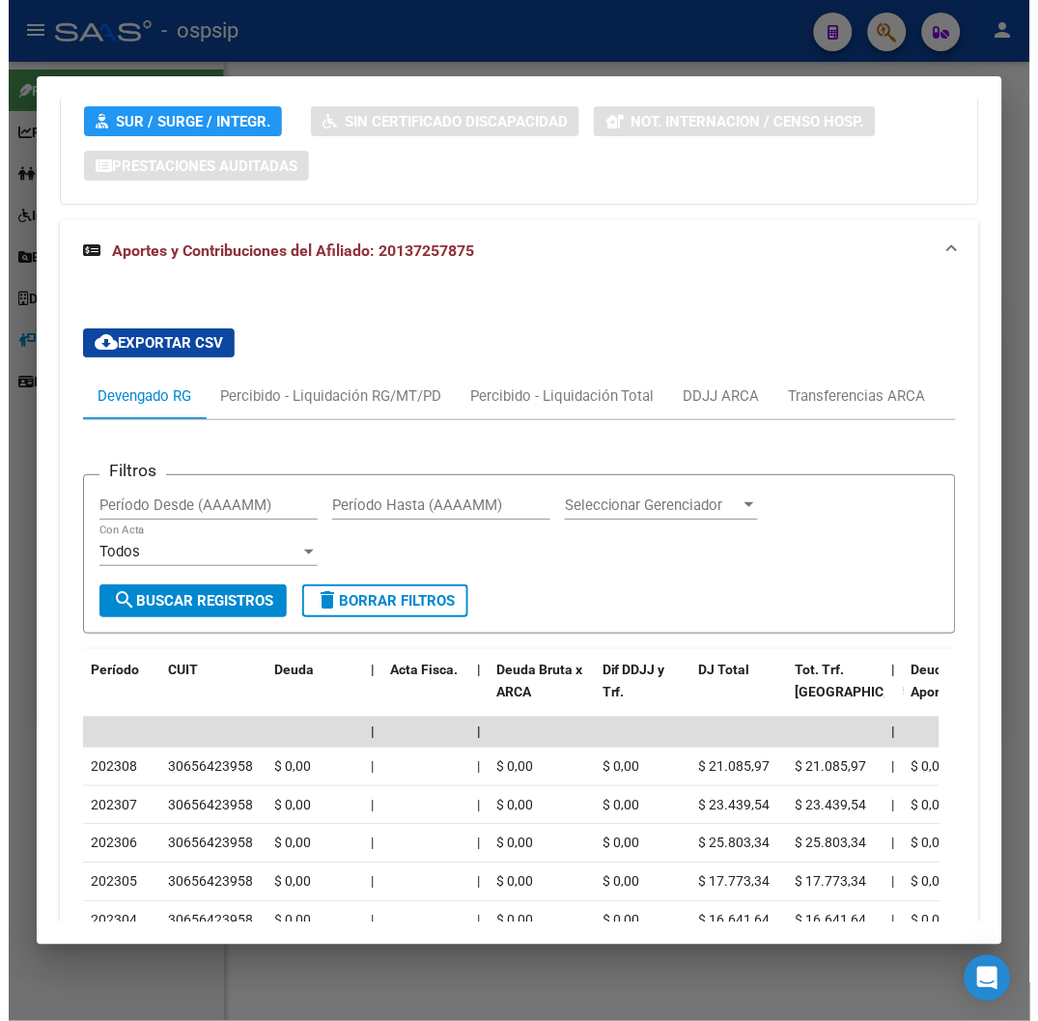
scroll to position [2053, 0]
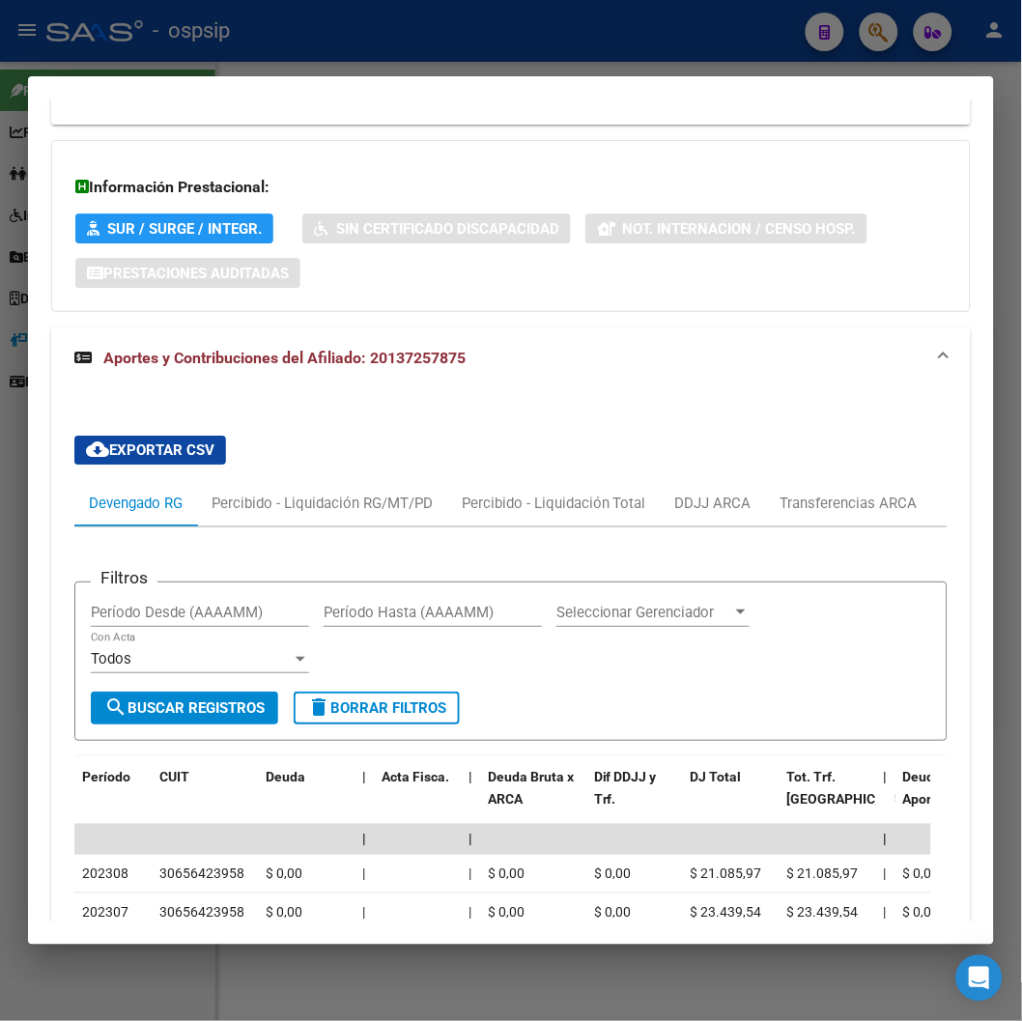
click at [19, 372] on div at bounding box center [511, 510] width 1022 height 1021
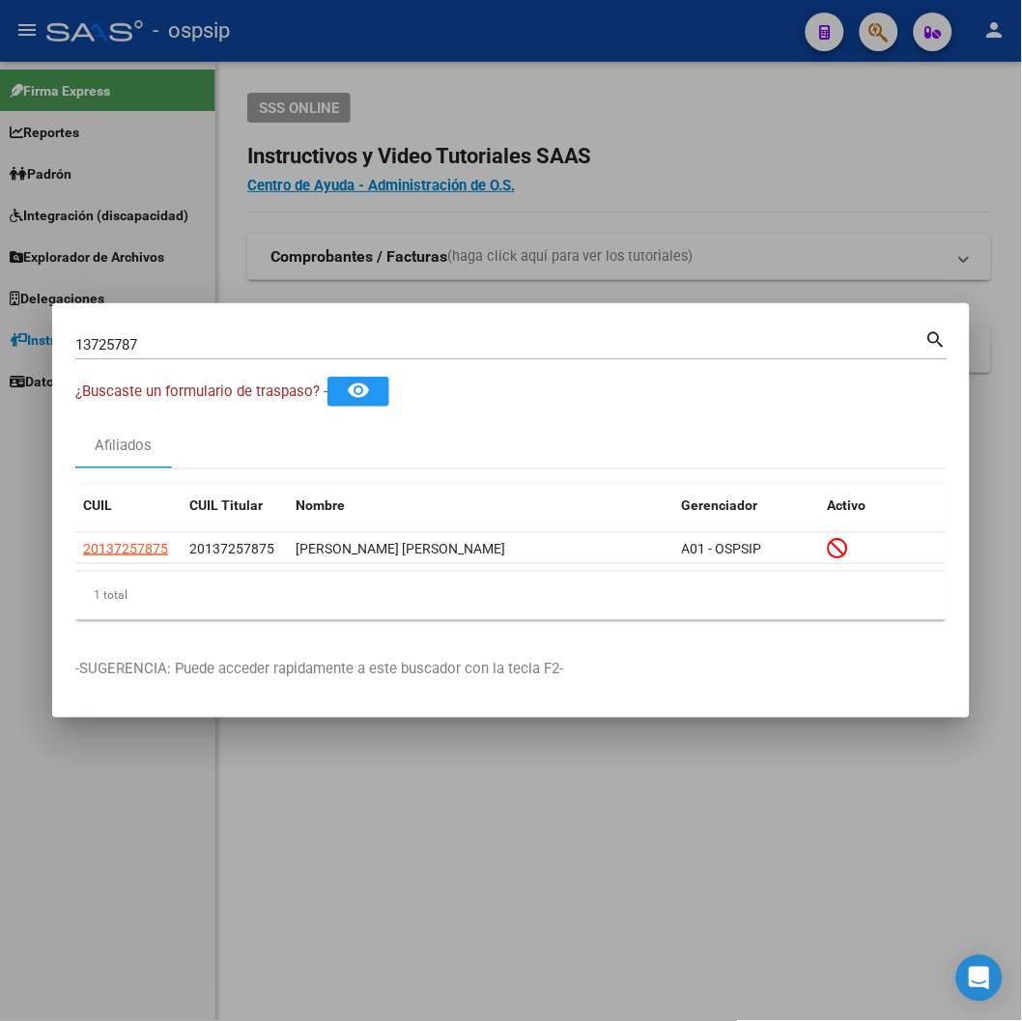
click at [19, 372] on div at bounding box center [511, 510] width 1022 height 1021
